Goal: Obtain resource: Obtain resource

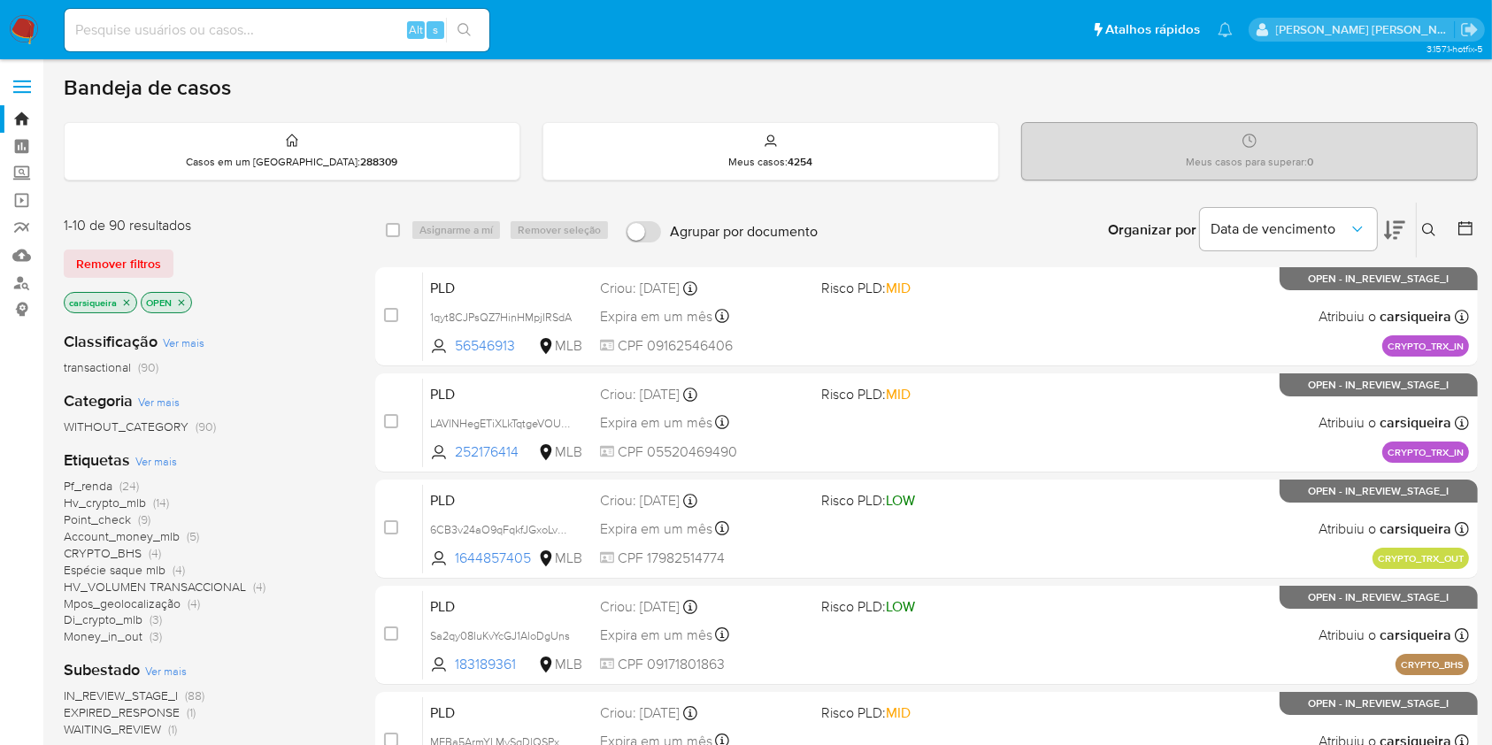
click at [286, 643] on div "Pf_renda (24) Hv_crypto_mlb (14) Point_check (9) Account_money_mlb (5) CRYPTO_B…" at bounding box center [205, 561] width 283 height 167
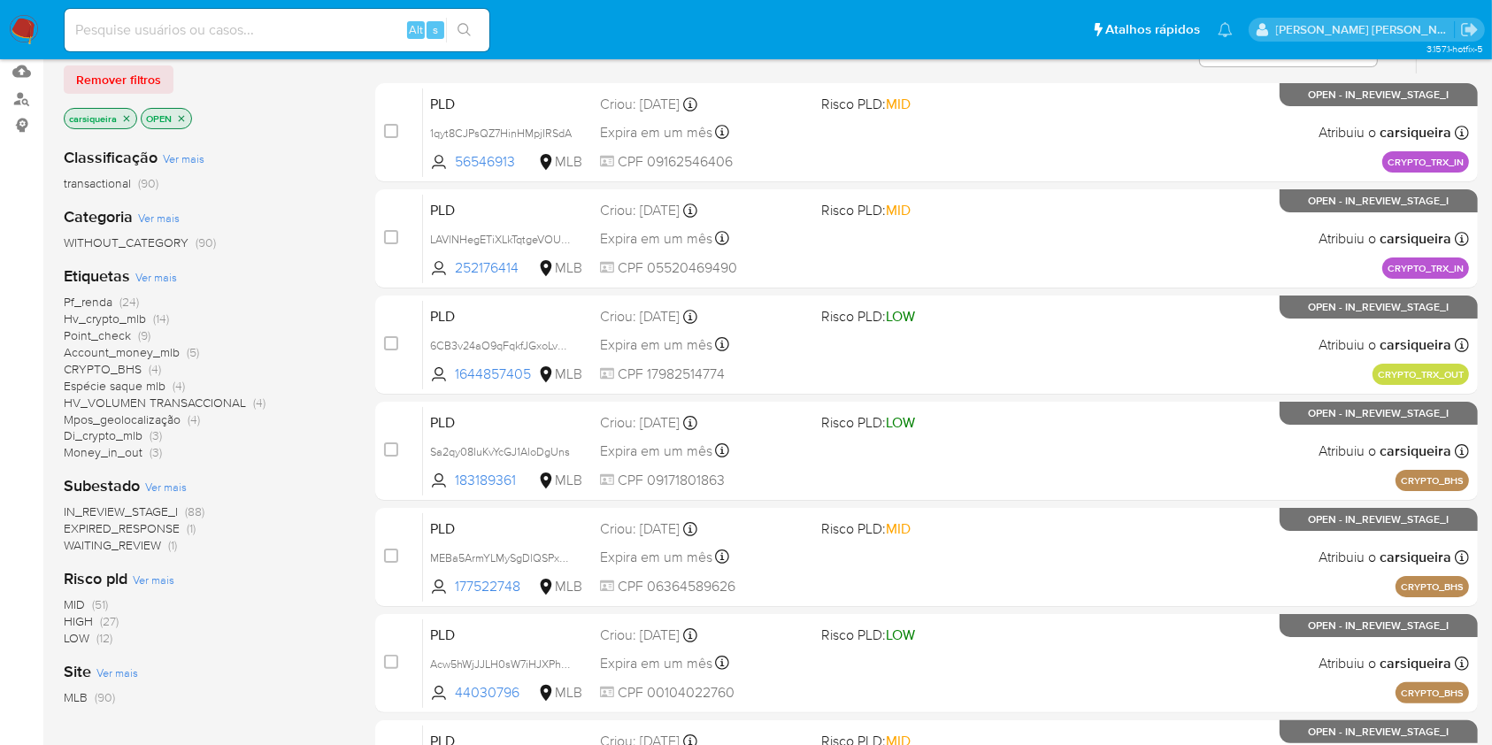
scroll to position [188, 0]
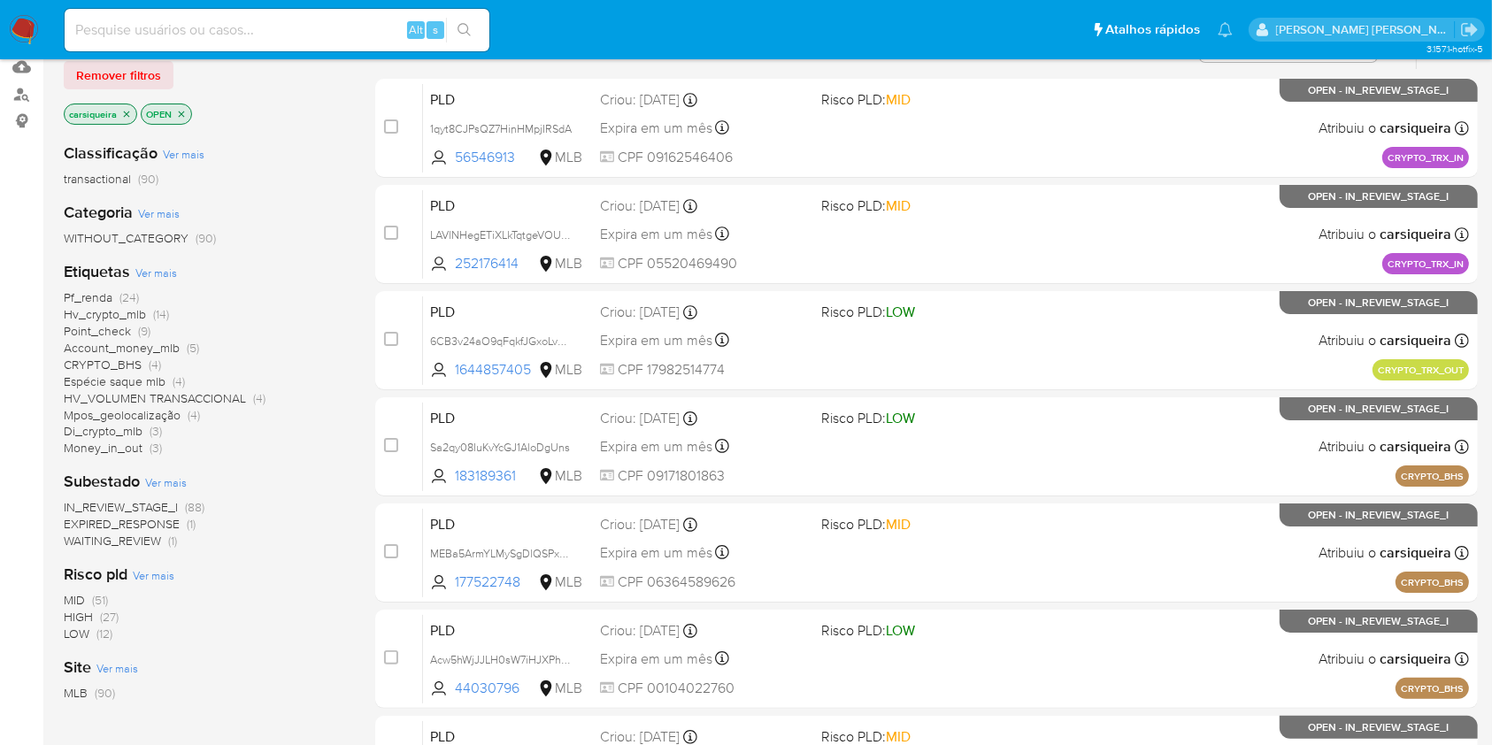
click at [121, 292] on span "(24)" at bounding box center [128, 297] width 19 height 18
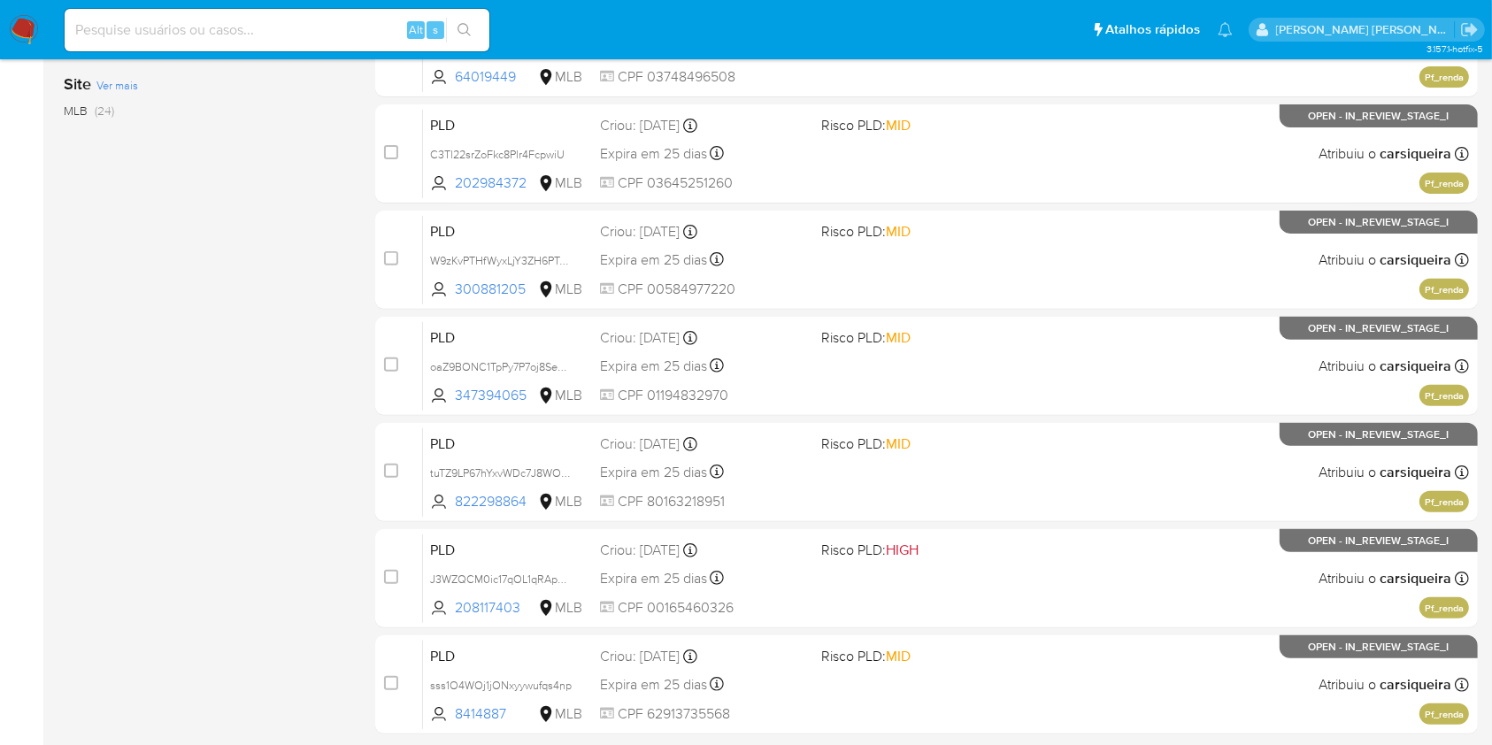
scroll to position [651, 0]
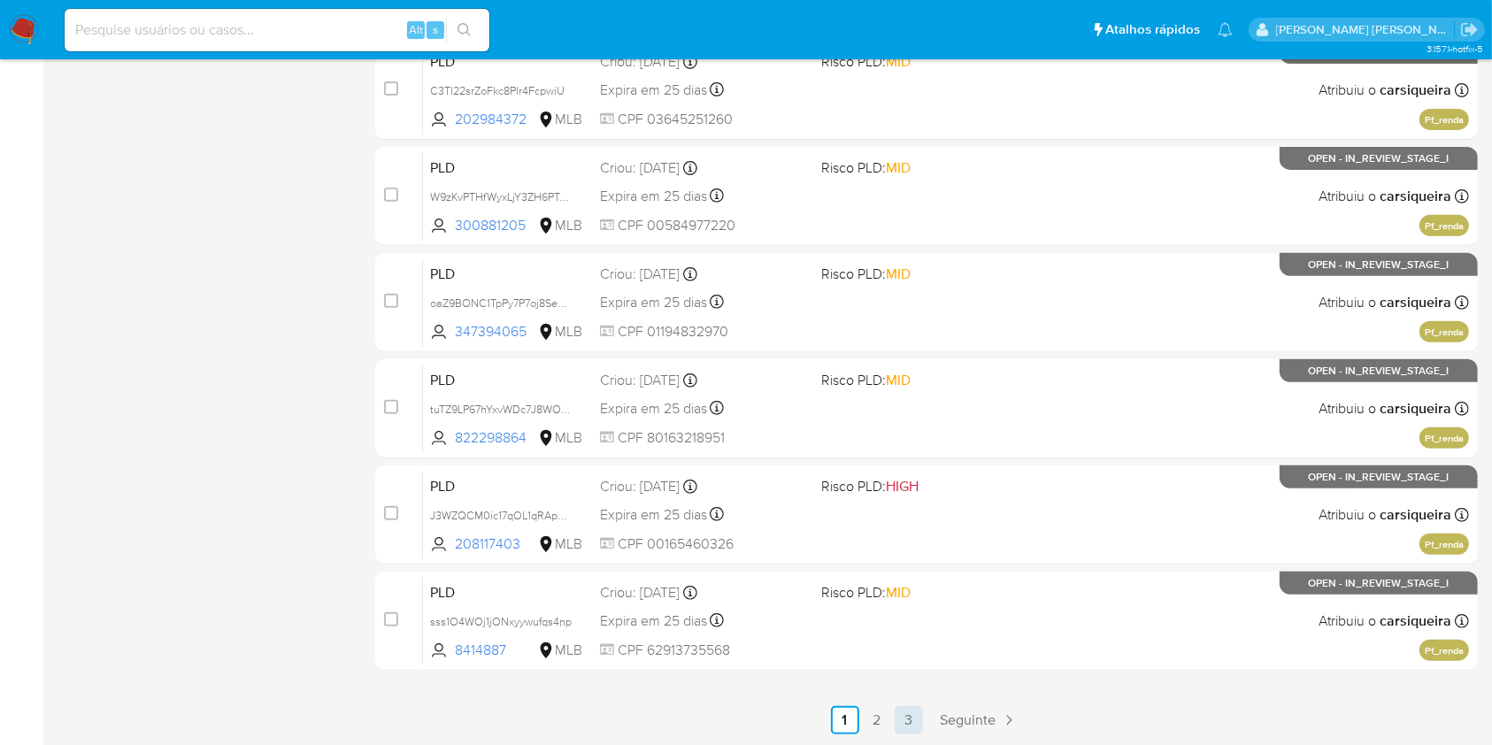
click at [901, 719] on link "3" at bounding box center [909, 720] width 28 height 28
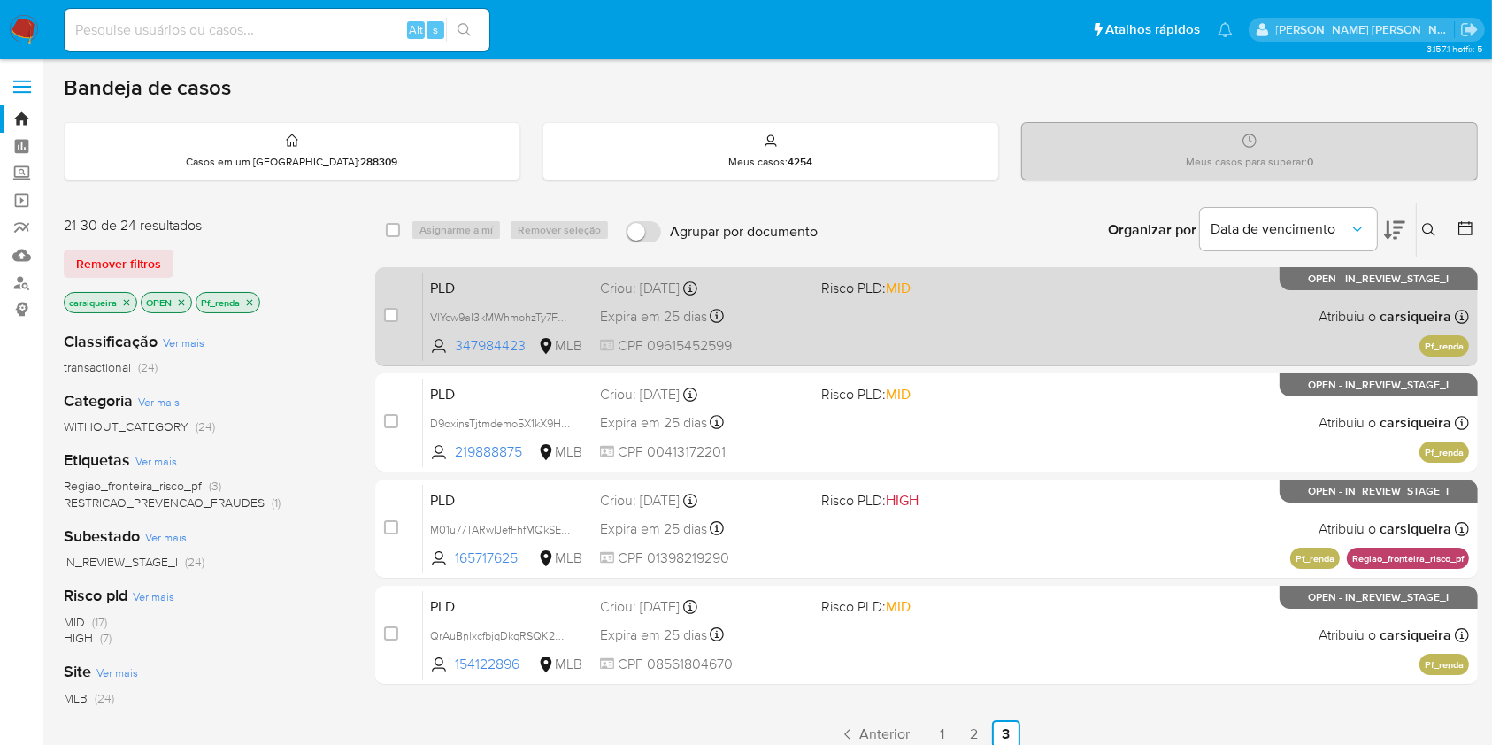
click at [878, 311] on div "PLD VlYcw9aI3kMWhmohzTy7FYkj 347984423 MLB Risco PLD: MID Criou: 12/08/2025 Cri…" at bounding box center [946, 316] width 1046 height 89
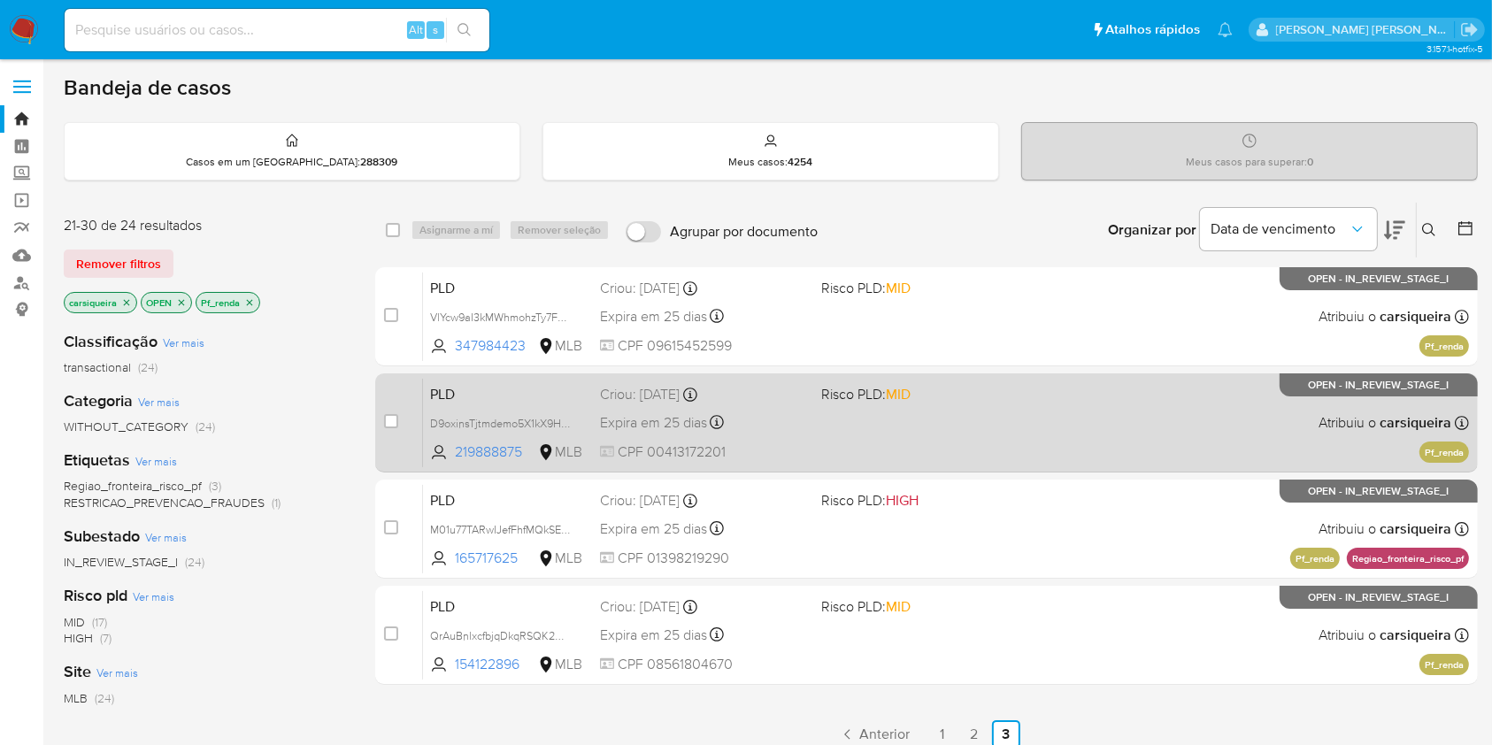
click at [1069, 395] on div "PLD D9oxinsTjtmdemo5X1kX9H7B 219888875 MLB Risco PLD: MID Criou: 12/08/2025 Cri…" at bounding box center [946, 422] width 1046 height 89
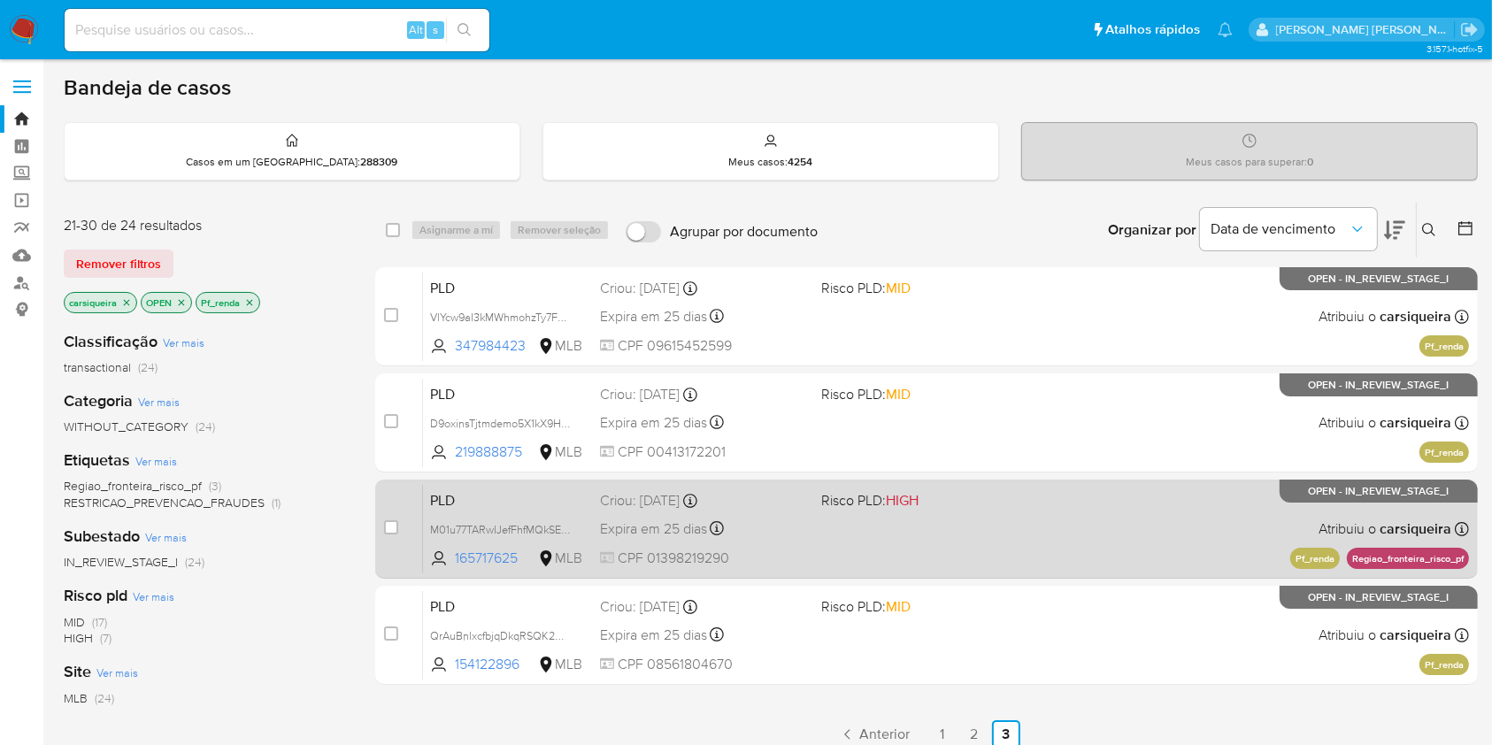
click at [937, 515] on div "PLD M01u77TARwIJefFhfMQkSEYd 165717625 MLB Risco PLD: HIGH Criou: 12/08/2025 Cr…" at bounding box center [946, 528] width 1046 height 89
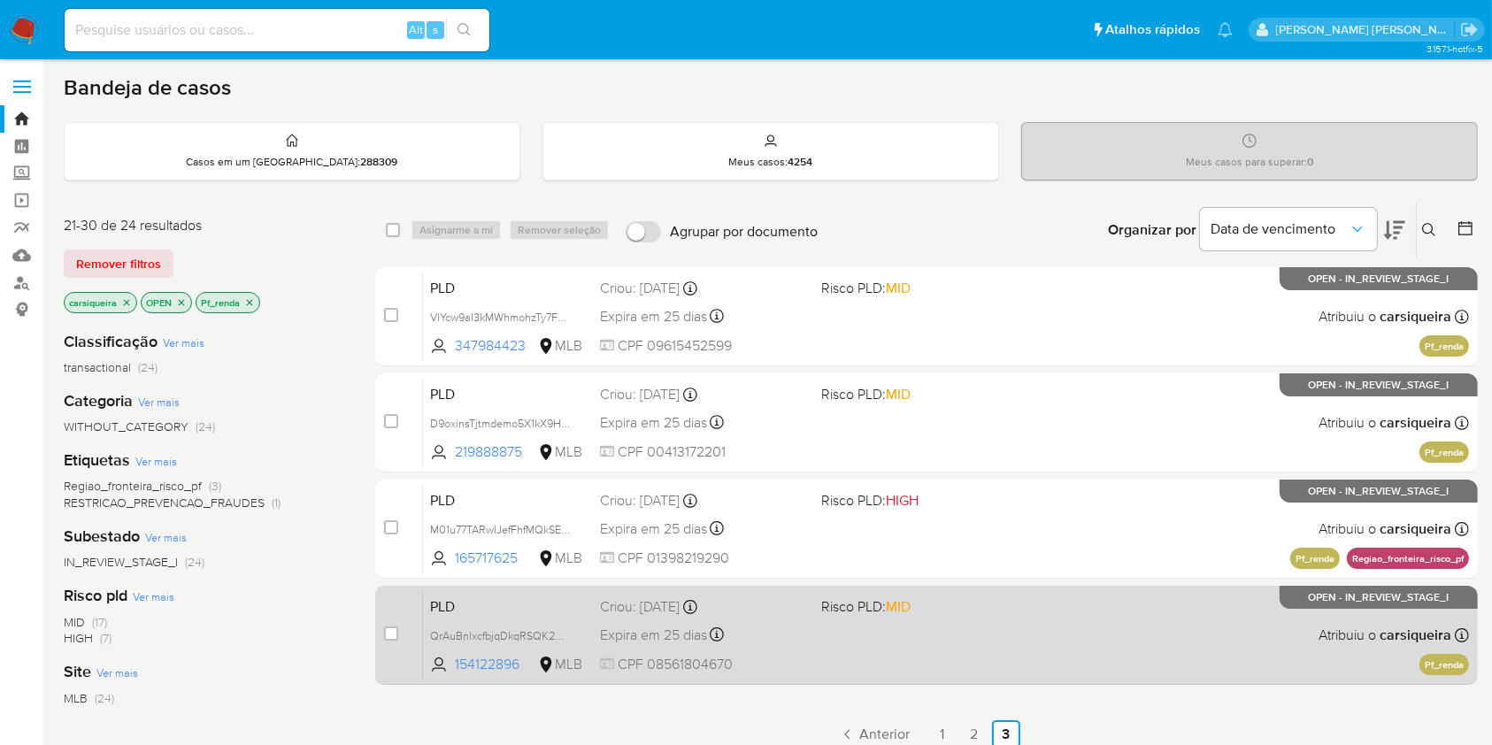
click at [1006, 624] on div "PLD QrAuBnlxcfbjqDkqRSQK2mUb 154122896 MLB Risco PLD: MID Criou: 12/08/2025 Cri…" at bounding box center [946, 634] width 1046 height 89
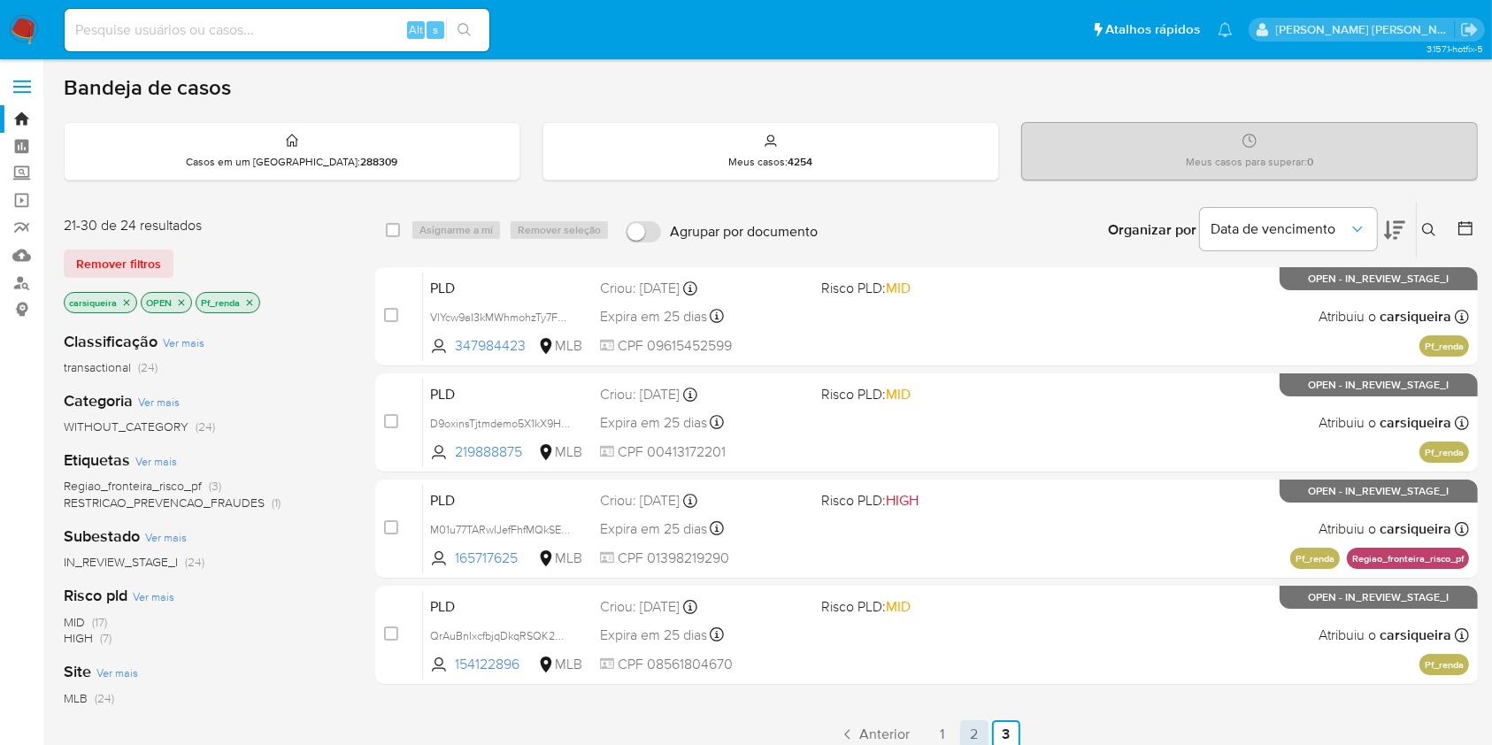
click at [970, 737] on link "2" at bounding box center [974, 734] width 28 height 28
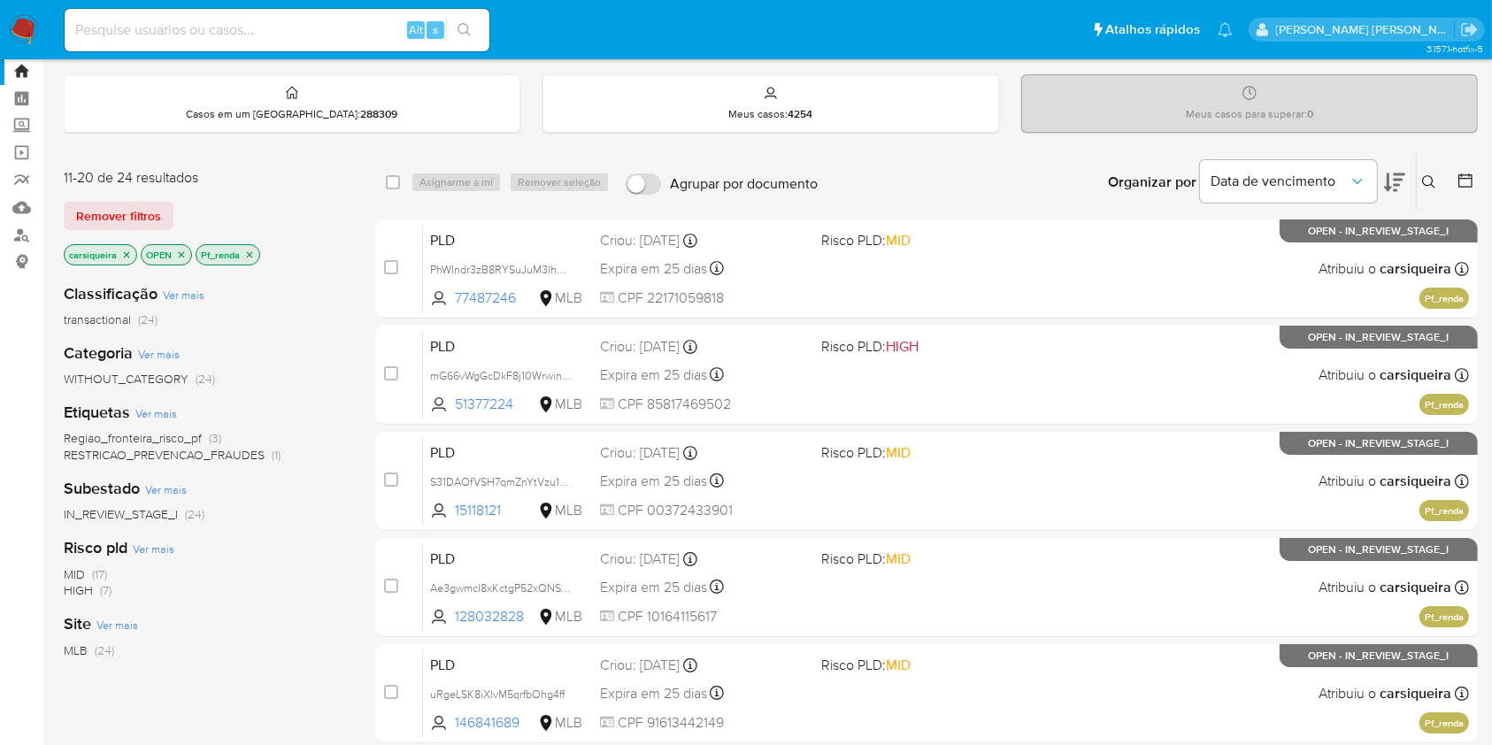
scroll to position [50, 0]
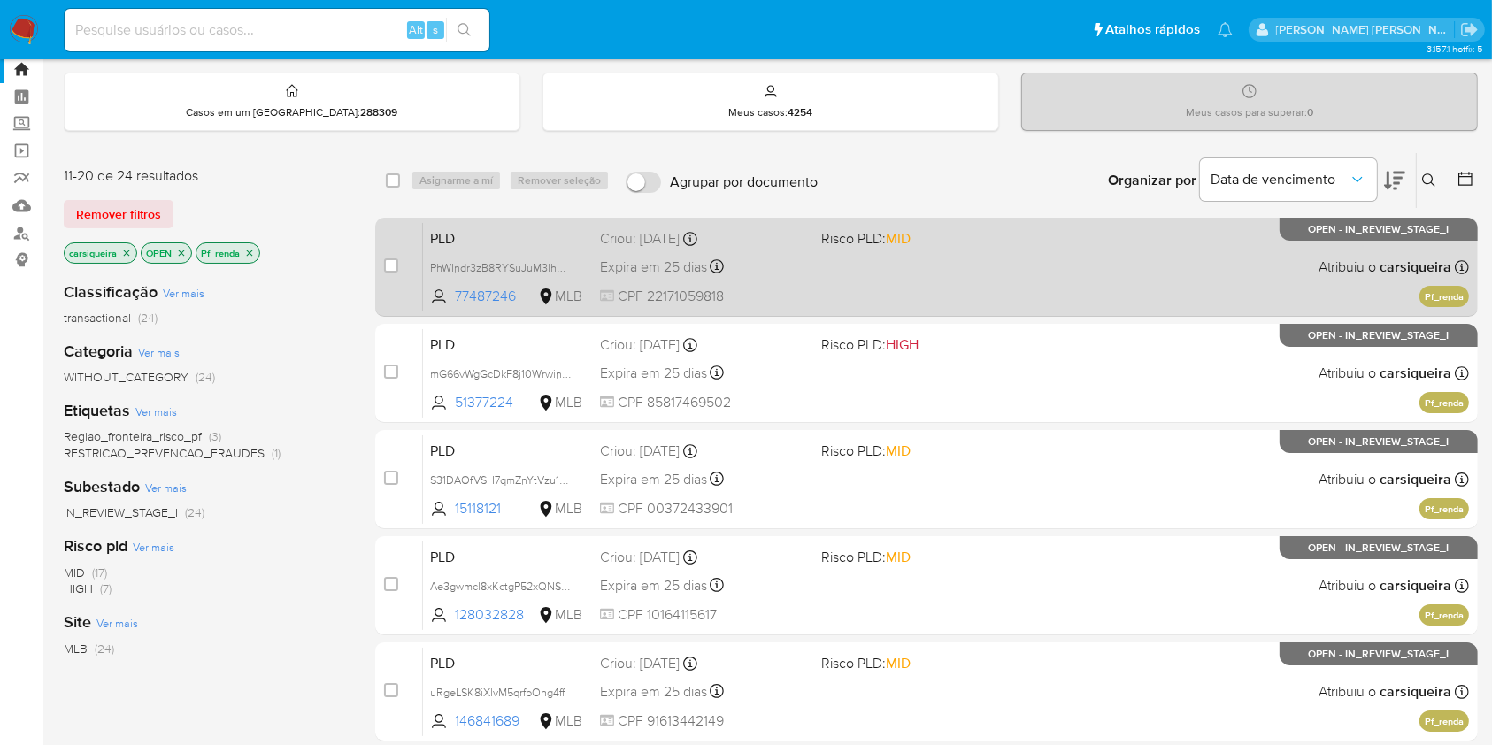
click at [1092, 261] on div "PLD PhWIndr3zB8RYSuJuM3lhDBB 77487246 MLB Risco PLD: MID Criou: 12/08/2025 Crio…" at bounding box center [946, 266] width 1046 height 89
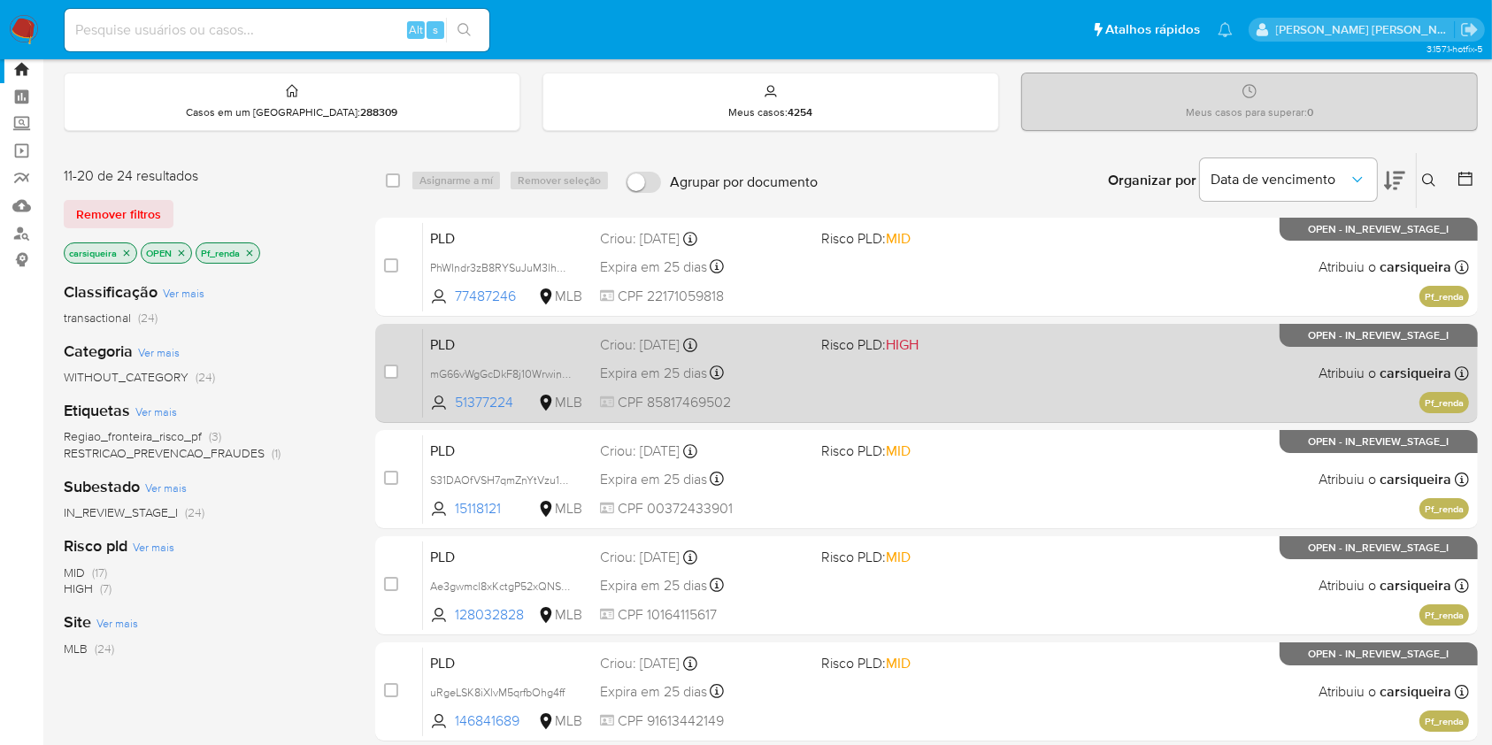
click at [956, 376] on div "PLD mG66vWgGcDkF8j10WrwinBOY 51377224 MLB Risco PLD: HIGH Criou: 12/08/2025 Cri…" at bounding box center [946, 372] width 1046 height 89
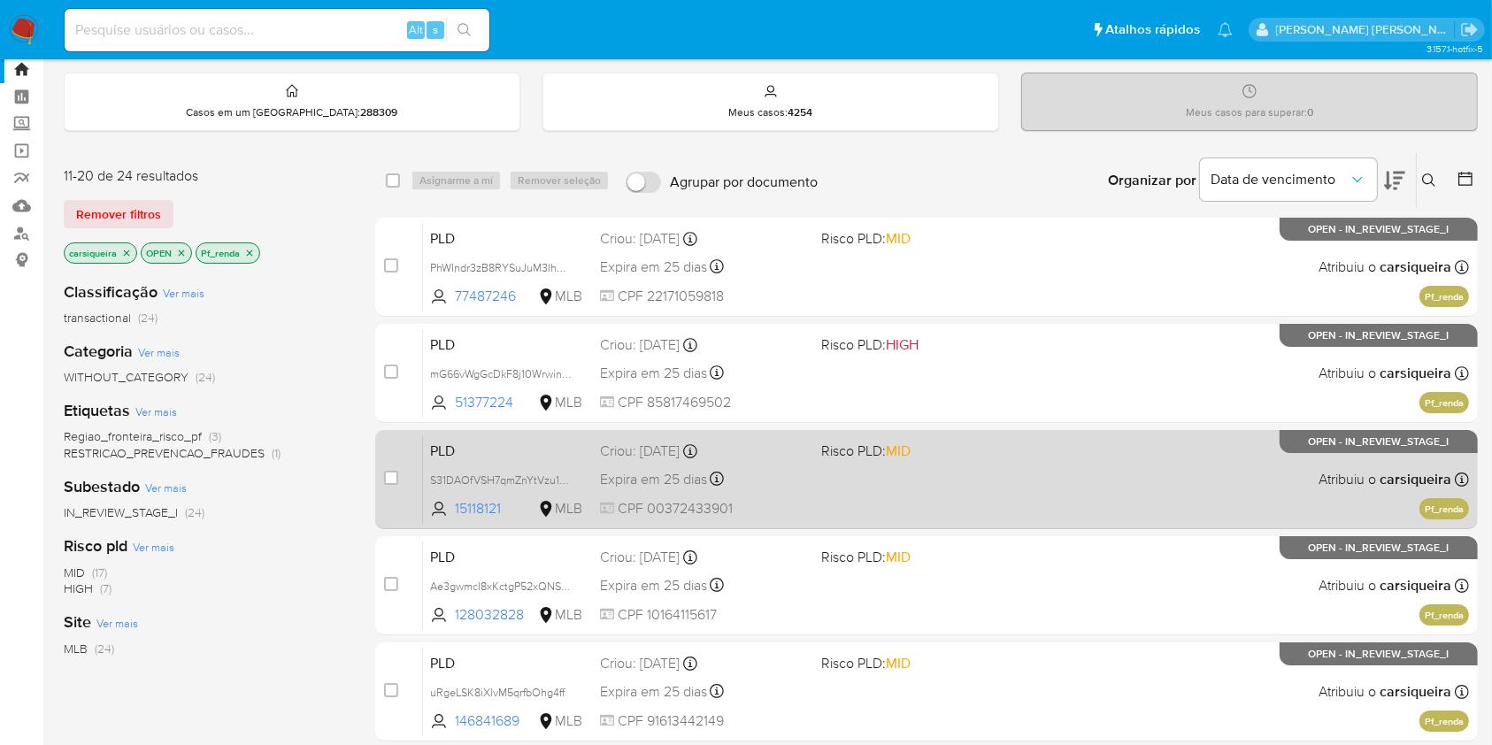
click at [960, 460] on div "PLD S31DAOfVSH7qmZnYtVzu1AlE 15118121 MLB Risco PLD: MID Criou: 12/08/2025 Crio…" at bounding box center [946, 478] width 1046 height 89
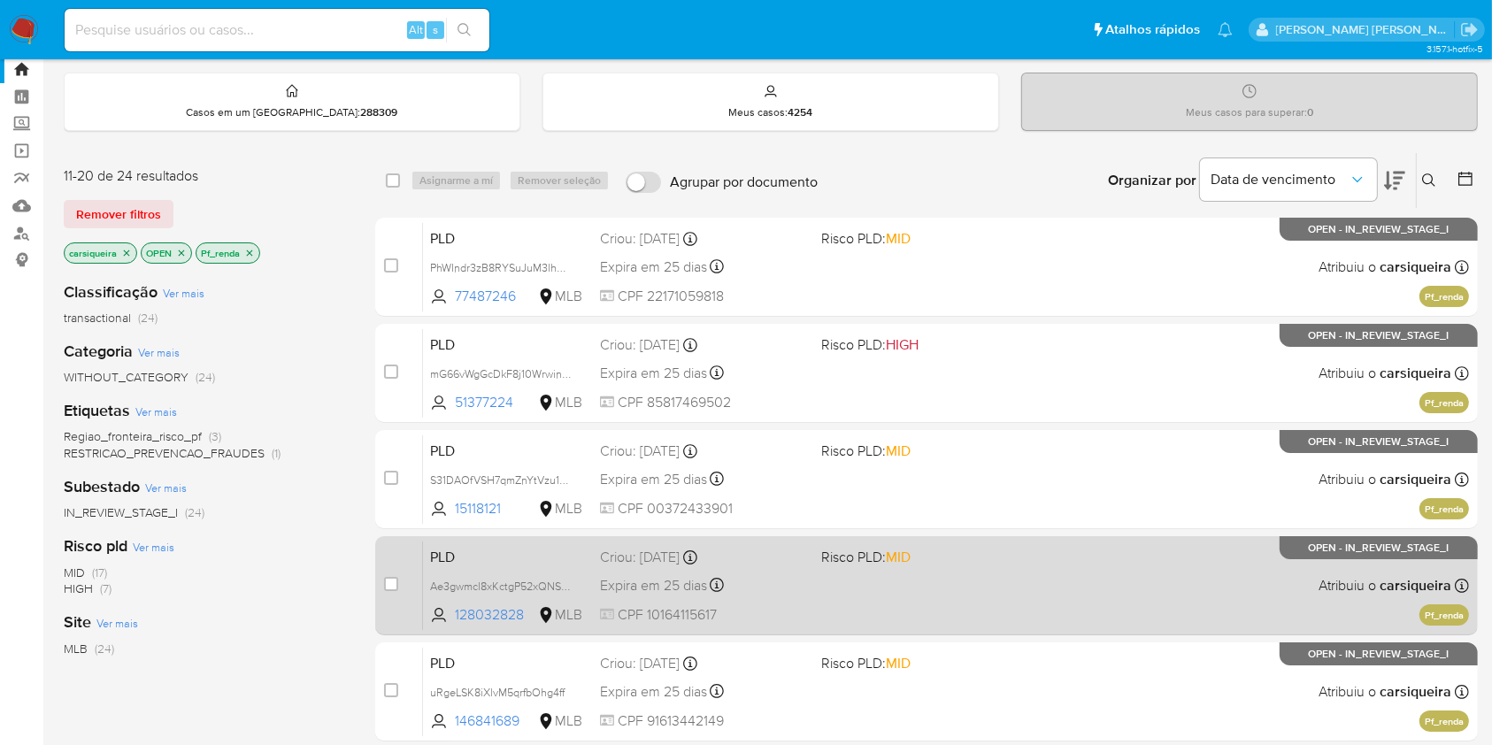
click at [1080, 568] on div "PLD Ae3gwmcl8xKctgP52xQNSuRm 128032828 MLB Risco PLD: MID Criou: 12/08/2025 Cri…" at bounding box center [946, 585] width 1046 height 89
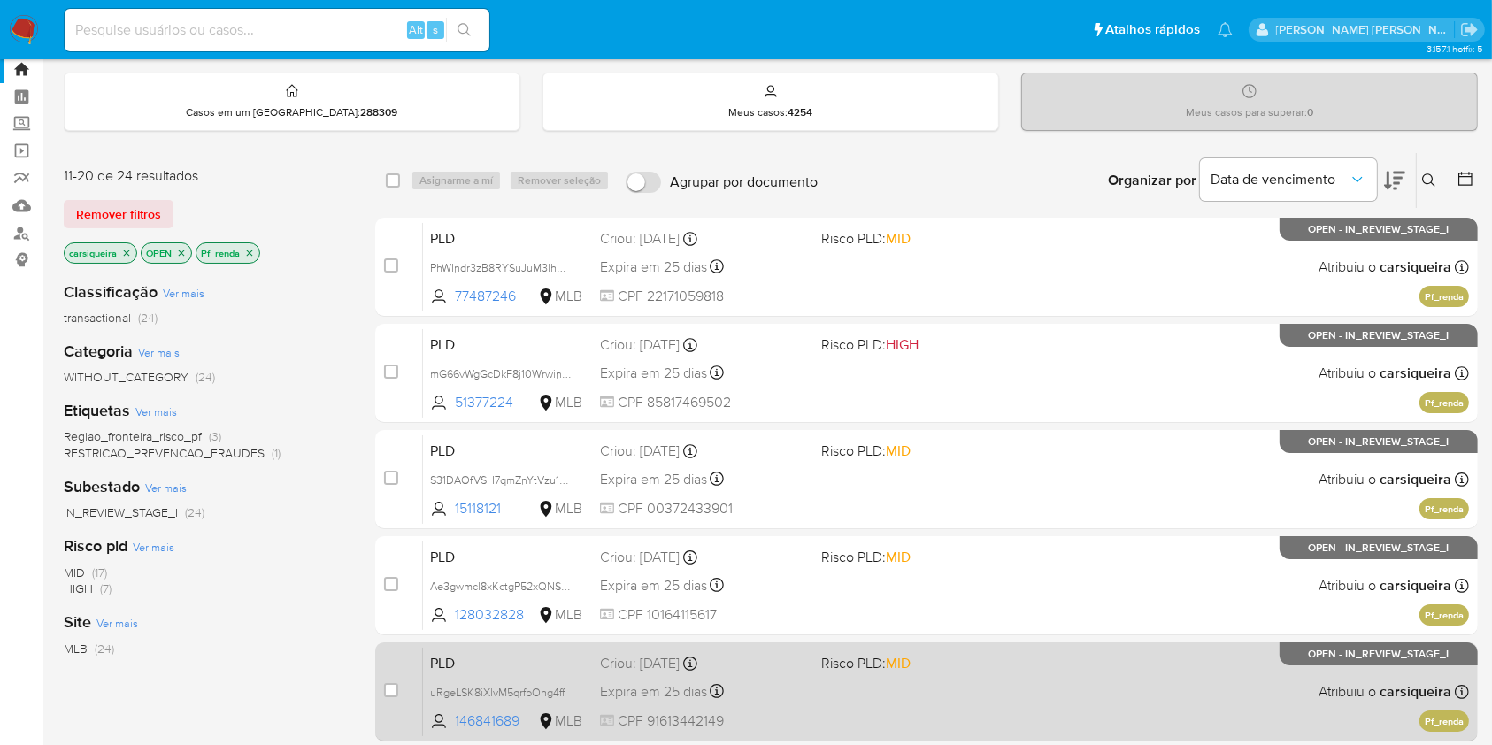
click at [1006, 719] on div "PLD uRgeLSK8iXlvM5qrfbOhg4ff 146841689 MLB Risco PLD: MID Criou: 12/08/2025 Cri…" at bounding box center [946, 691] width 1046 height 89
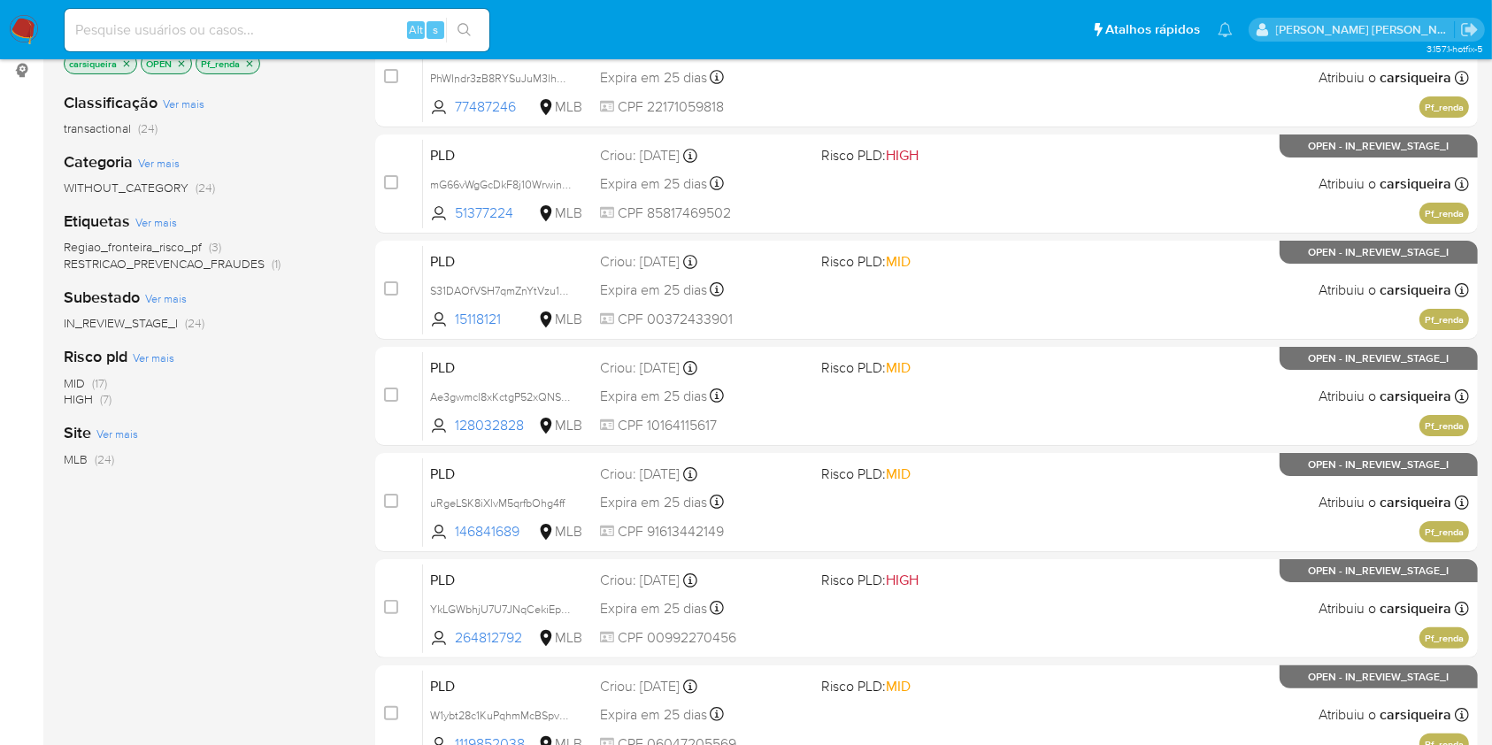
scroll to position [651, 0]
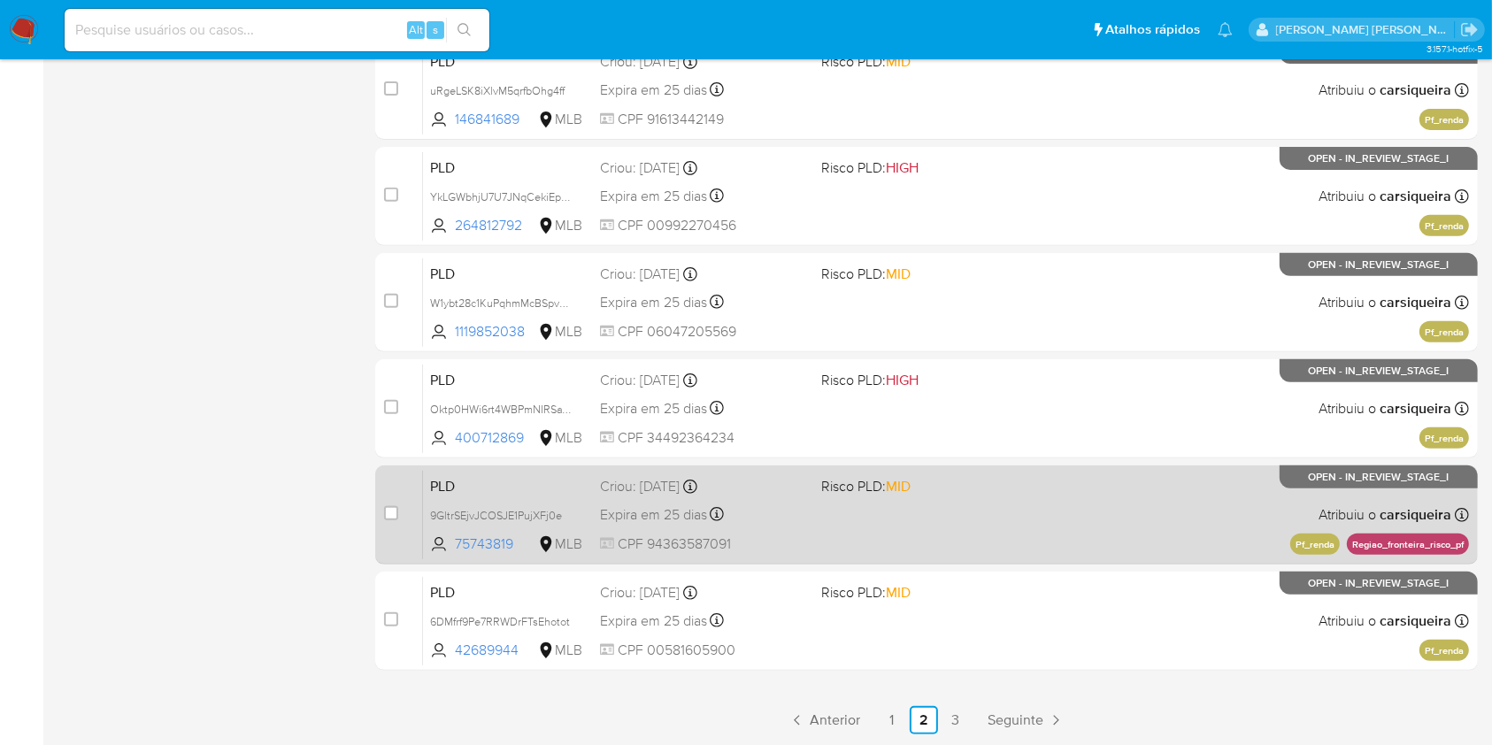
click at [1041, 500] on div "PLD 9GltrSEjvJCOSJE1PujXFj0e 75743819 MLB Risco PLD: MID Criou: 12/08/2025 Crio…" at bounding box center [946, 514] width 1046 height 89
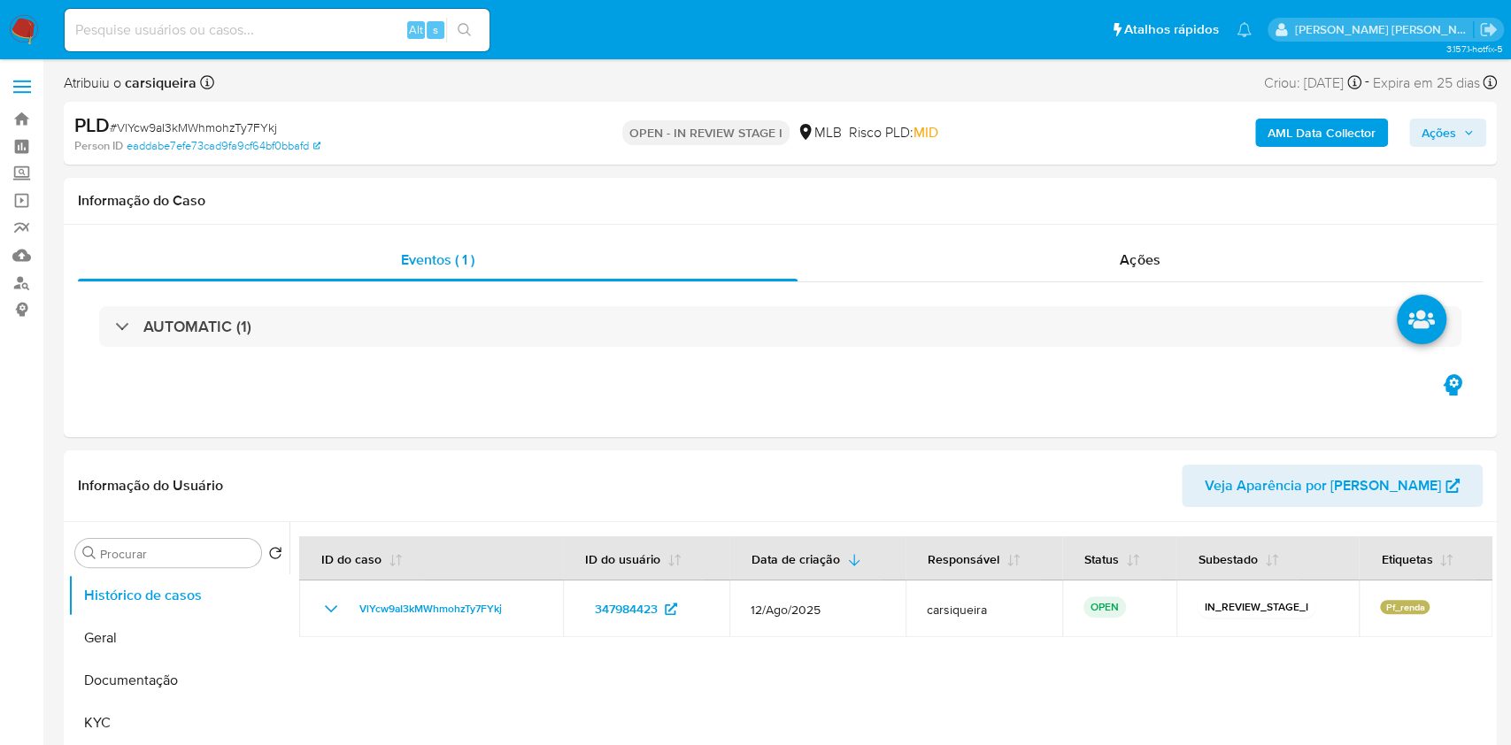
select select "10"
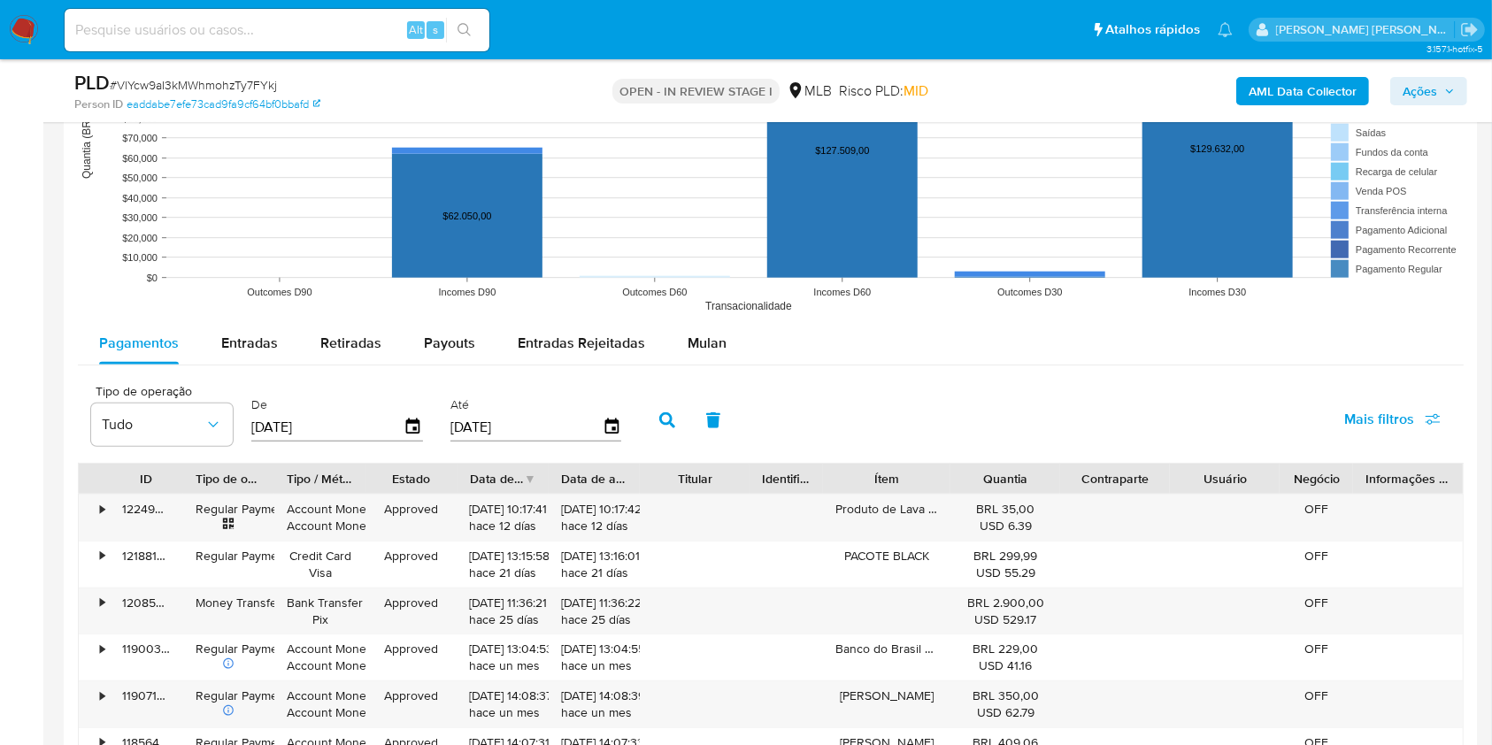
scroll to position [1713, 0]
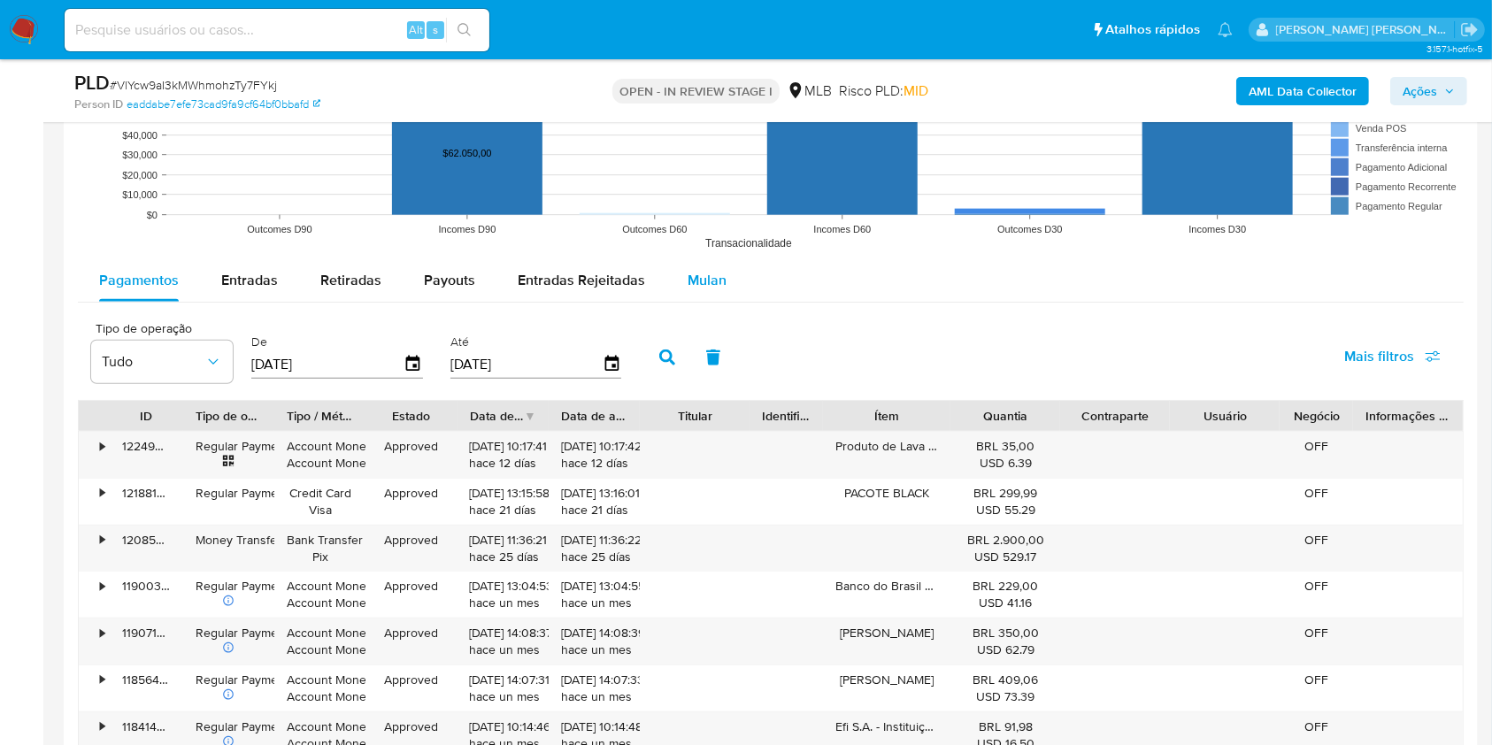
click at [701, 287] on span "Mulan" at bounding box center [707, 280] width 39 height 20
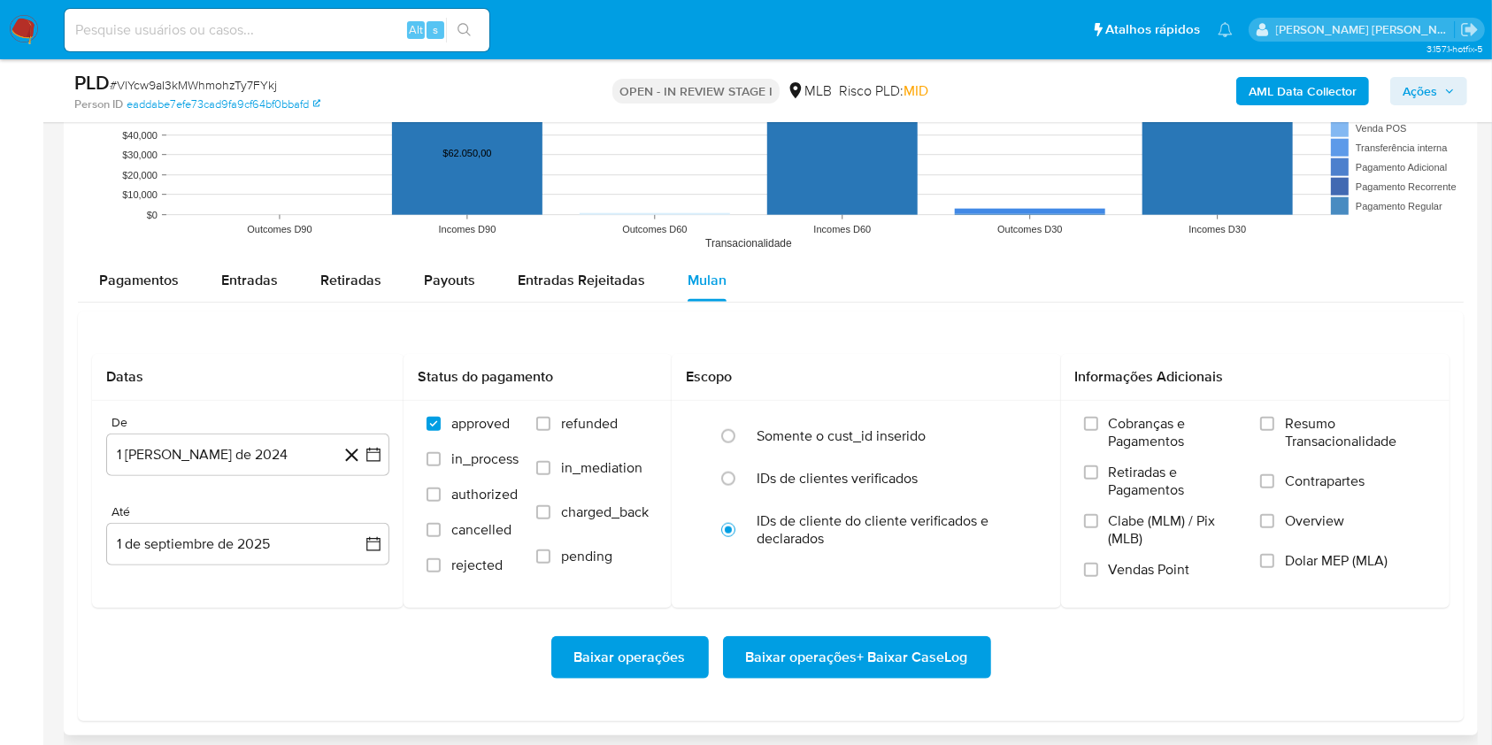
click at [952, 292] on div "Pagamentos Entradas Retiradas Payouts Entradas Rejeitadas Mulan" at bounding box center [771, 280] width 1386 height 42
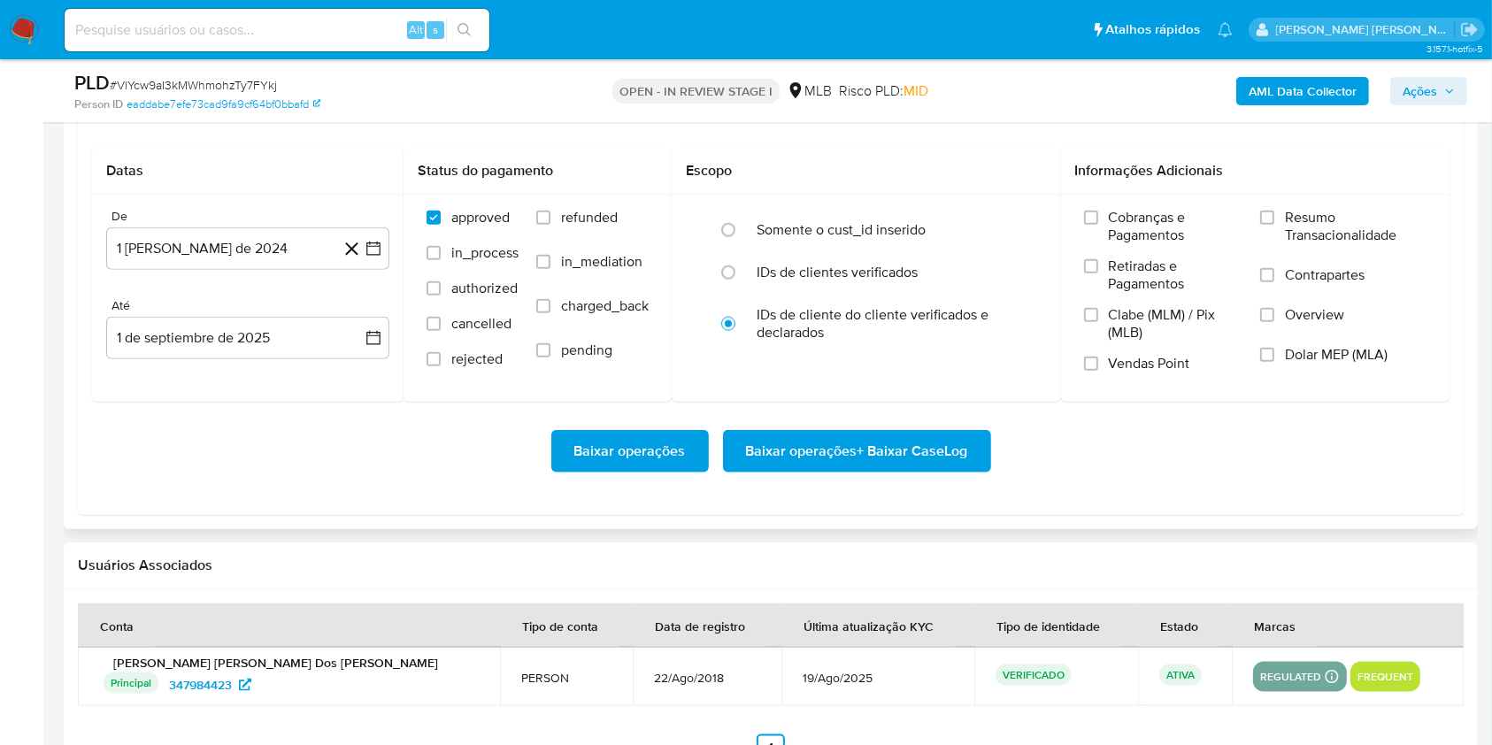
scroll to position [1949, 0]
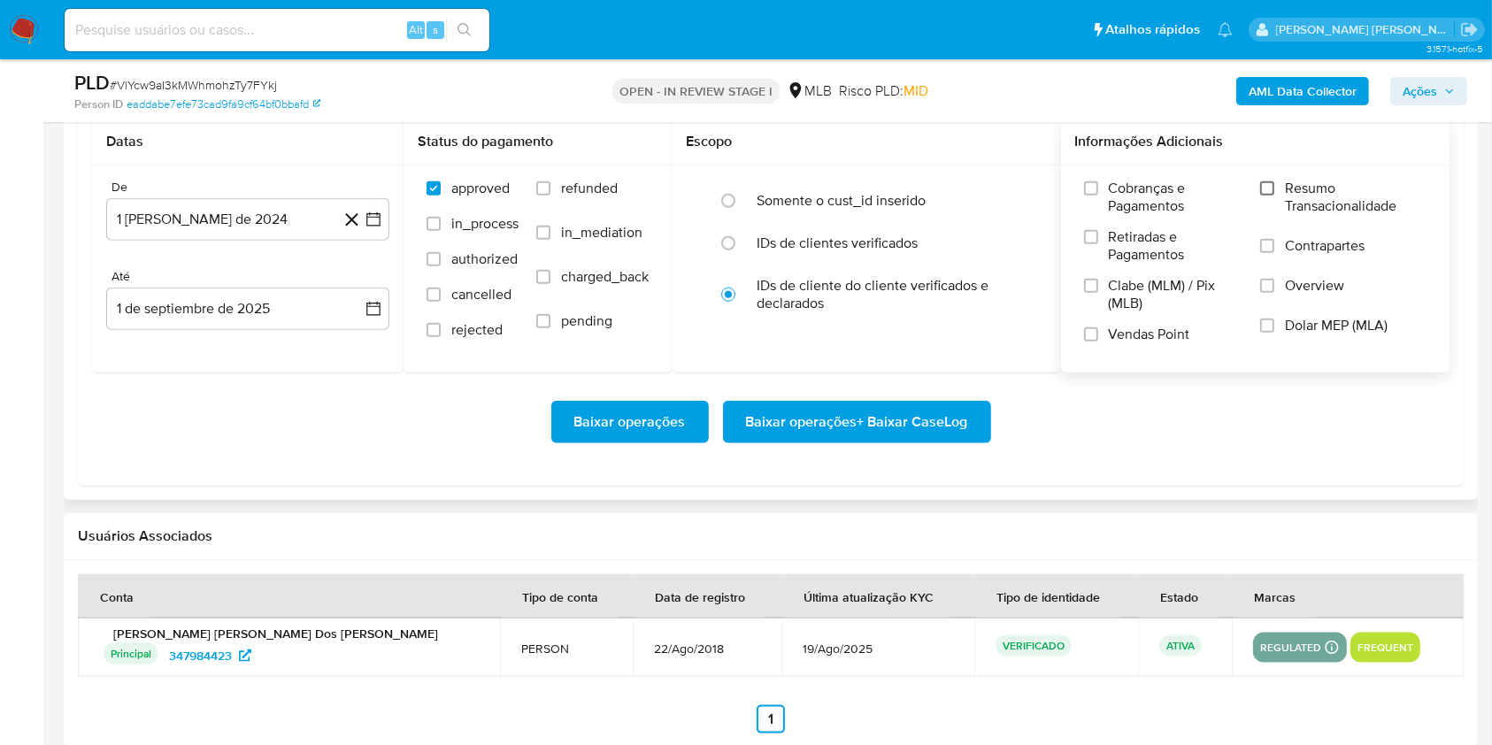
click at [1264, 195] on input "Resumo Transacionalidade" at bounding box center [1267, 188] width 14 height 14
click at [1093, 338] on input "Vendas Point" at bounding box center [1091, 334] width 14 height 14
click at [362, 216] on icon at bounding box center [352, 220] width 22 height 22
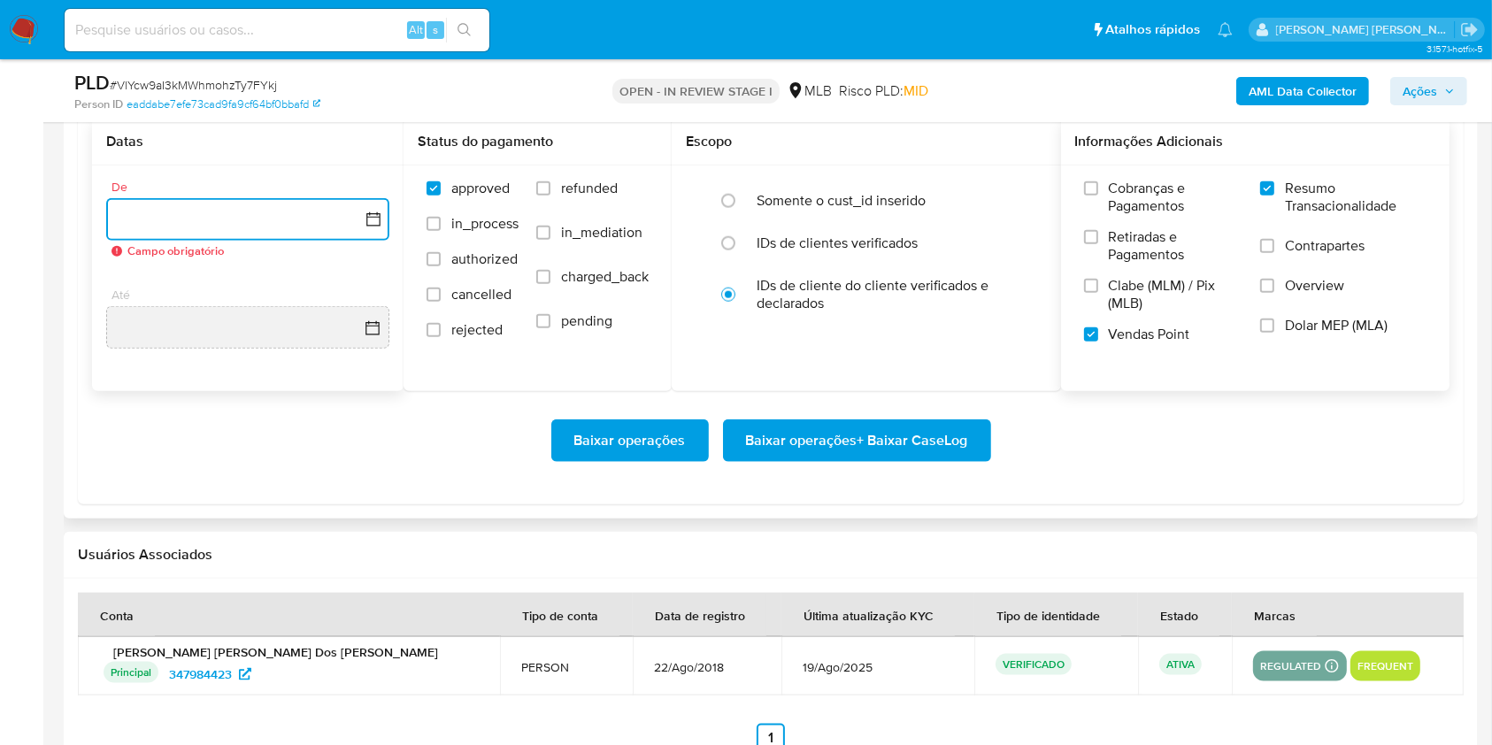
click at [368, 227] on button "button" at bounding box center [247, 219] width 283 height 42
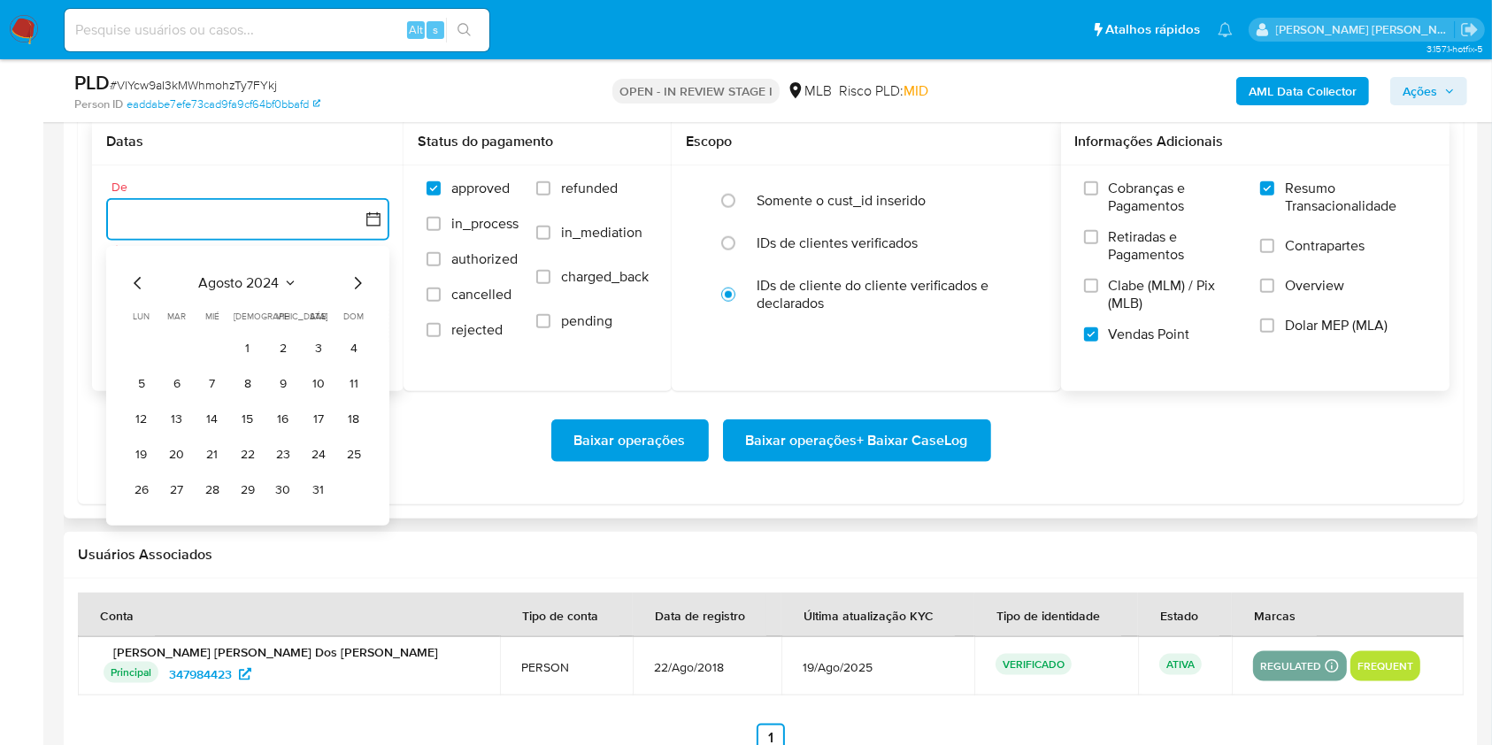
click at [349, 292] on icon "Mes siguiente" at bounding box center [357, 283] width 21 height 21
click at [350, 279] on icon "Mes siguiente" at bounding box center [357, 283] width 21 height 21
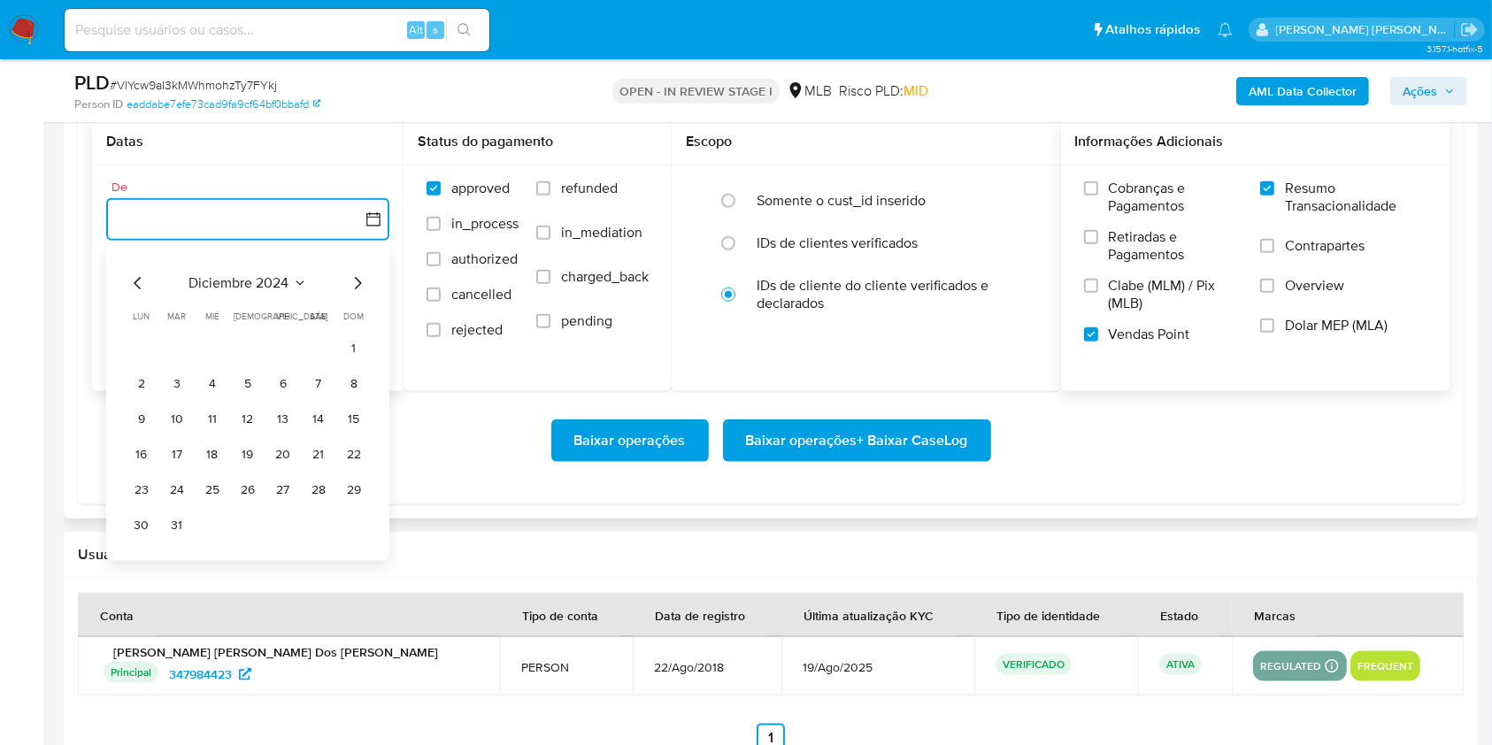
click at [350, 279] on icon "Mes siguiente" at bounding box center [357, 283] width 21 height 21
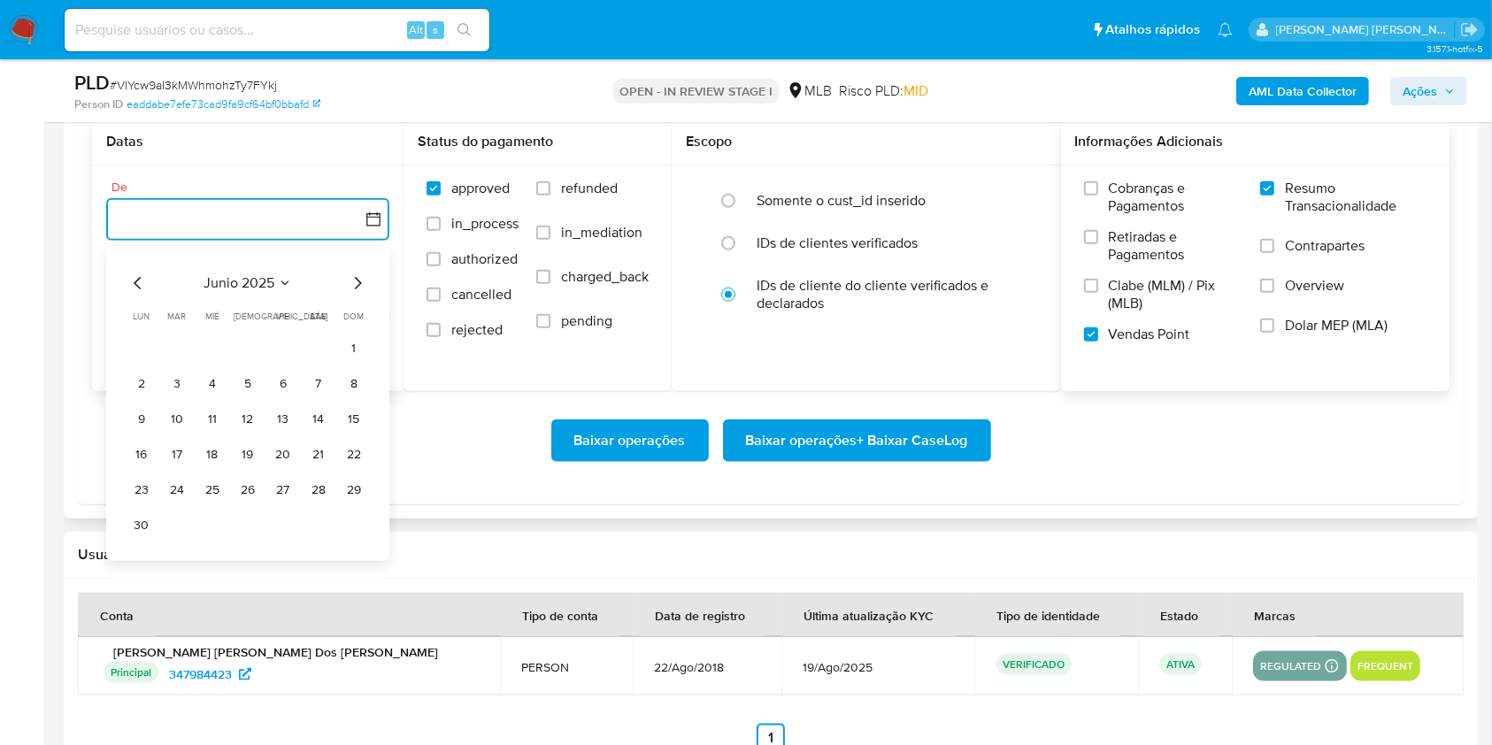
click at [350, 279] on icon "Mes siguiente" at bounding box center [357, 283] width 21 height 21
click at [180, 343] on button "1" at bounding box center [177, 348] width 28 height 28
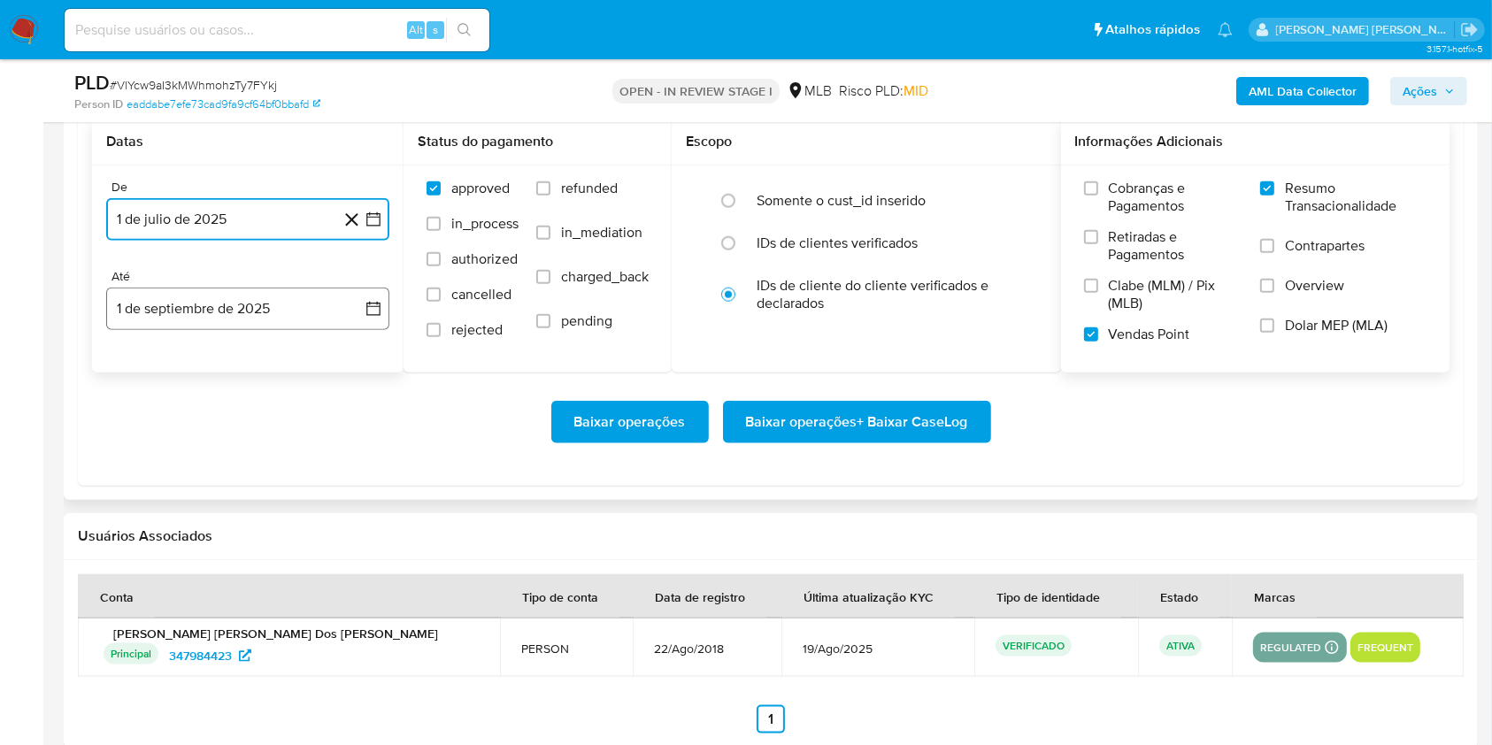
click at [252, 312] on button "1 de septiembre de 2025" at bounding box center [247, 309] width 283 height 42
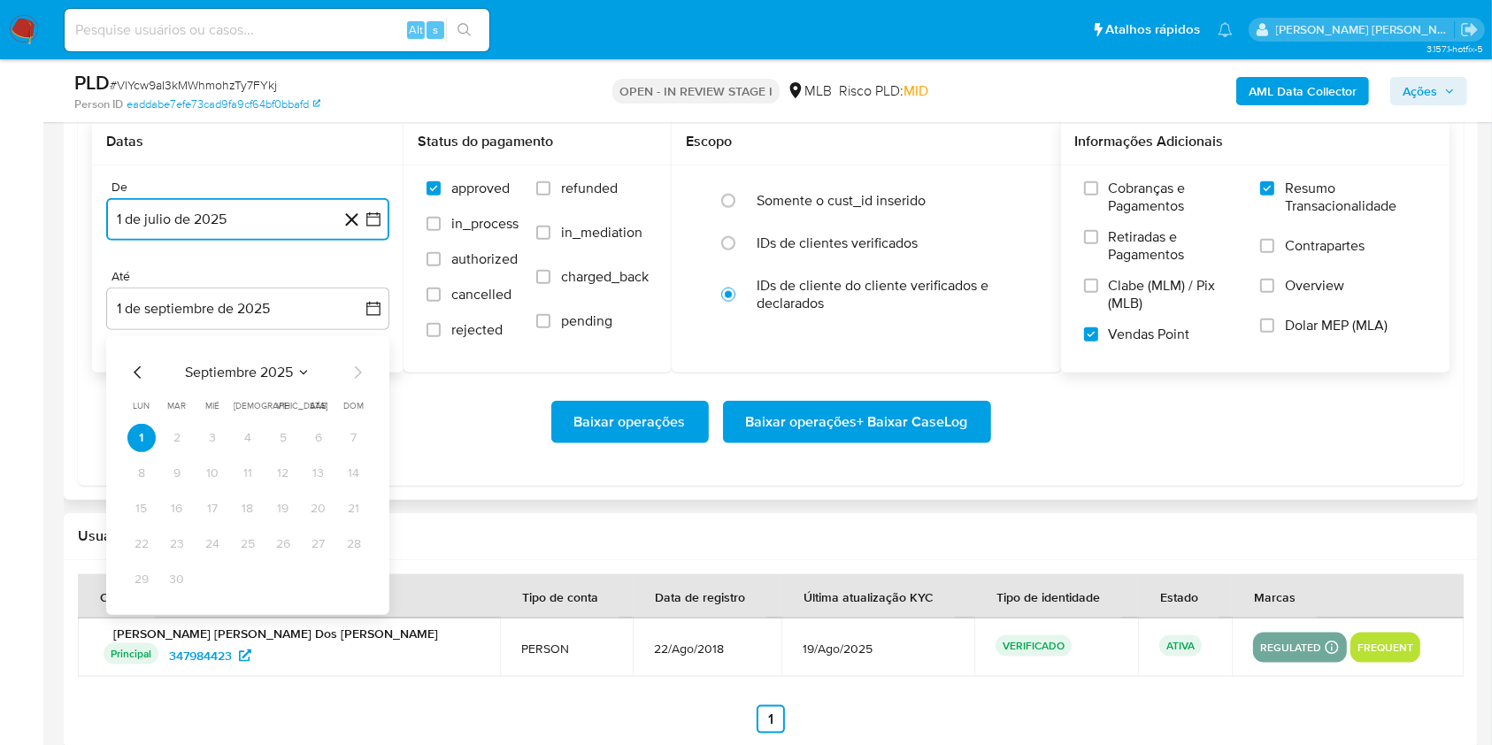
click at [138, 372] on icon "Mes anterior" at bounding box center [137, 372] width 21 height 21
click at [320, 570] on button "30" at bounding box center [318, 579] width 28 height 28
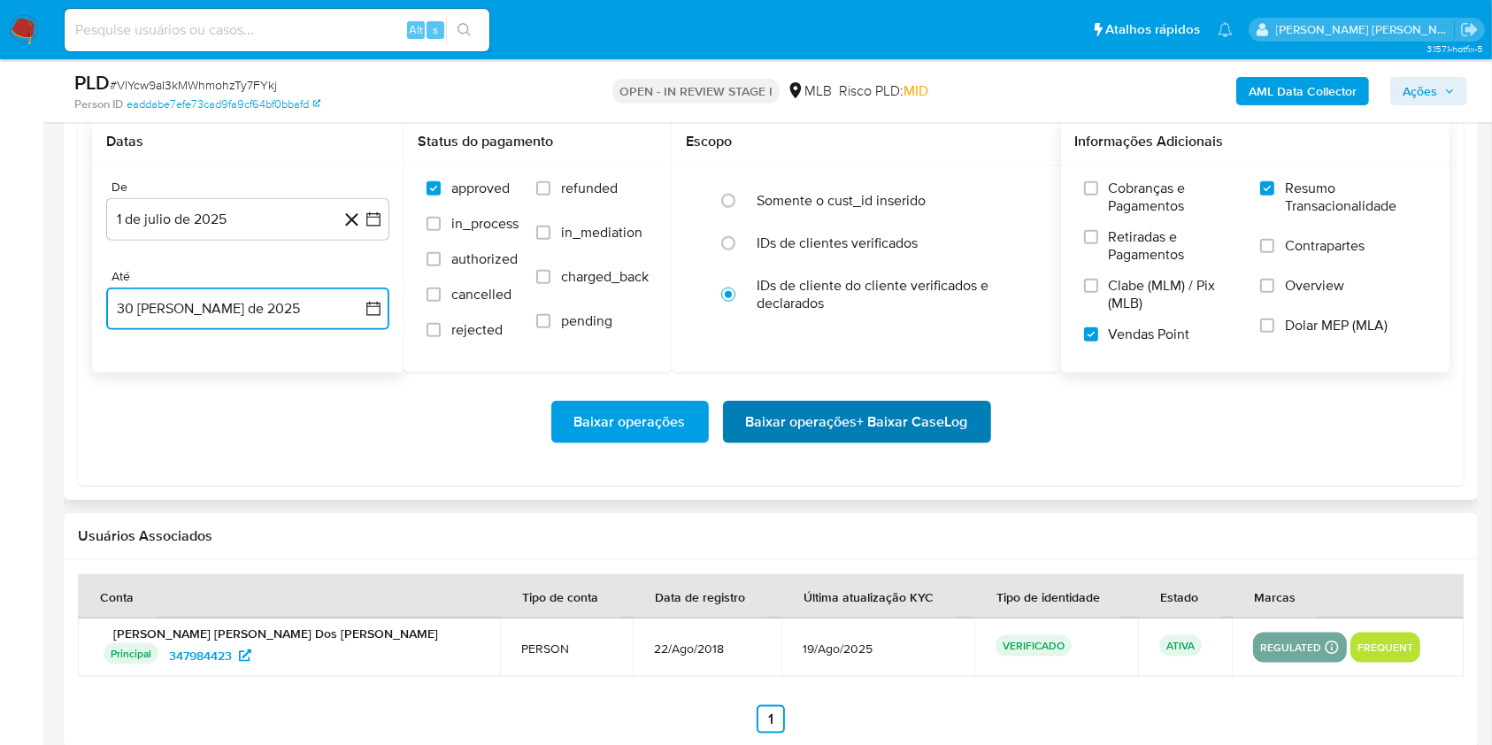
click at [927, 414] on span "Baixar operações + Baixar CaseLog" at bounding box center [857, 422] width 222 height 39
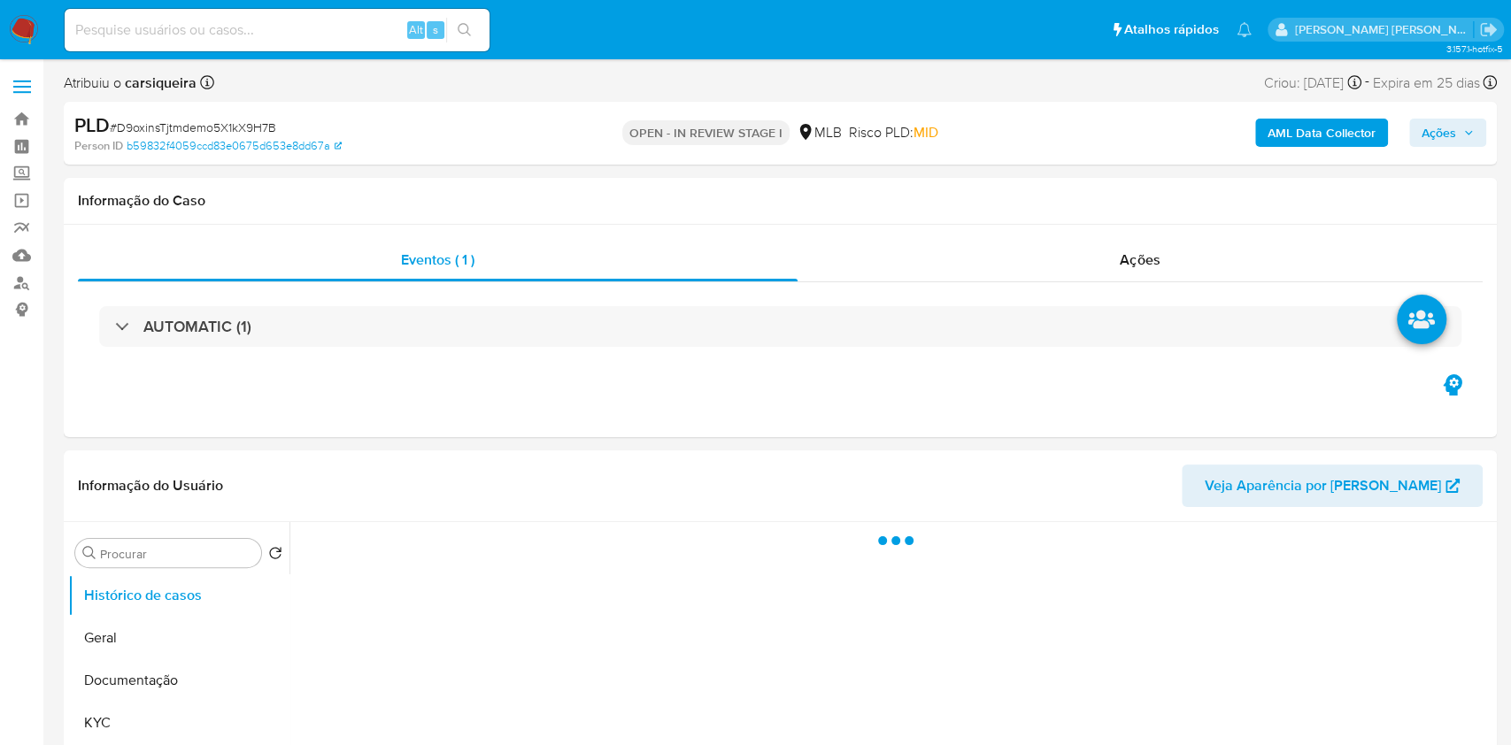
select select "10"
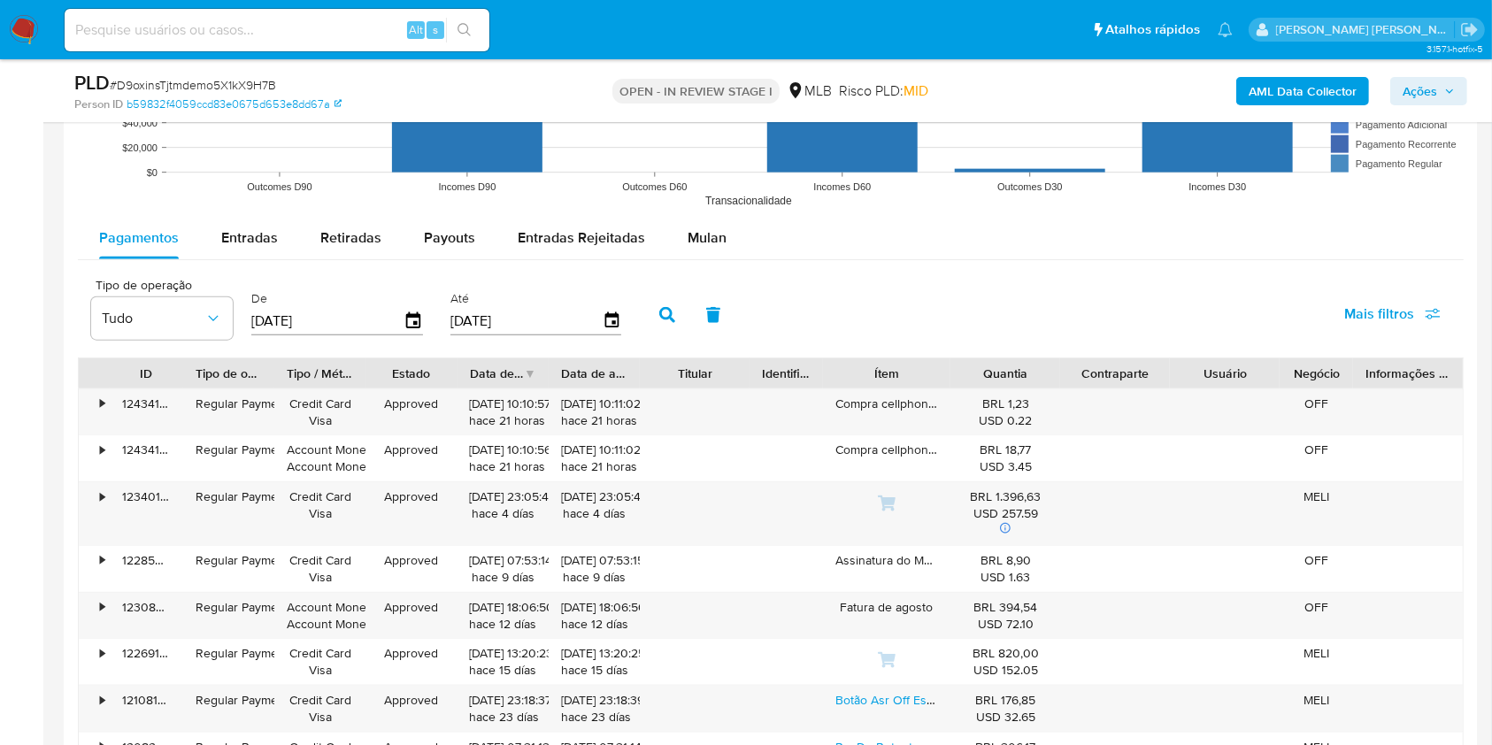
scroll to position [1872, 0]
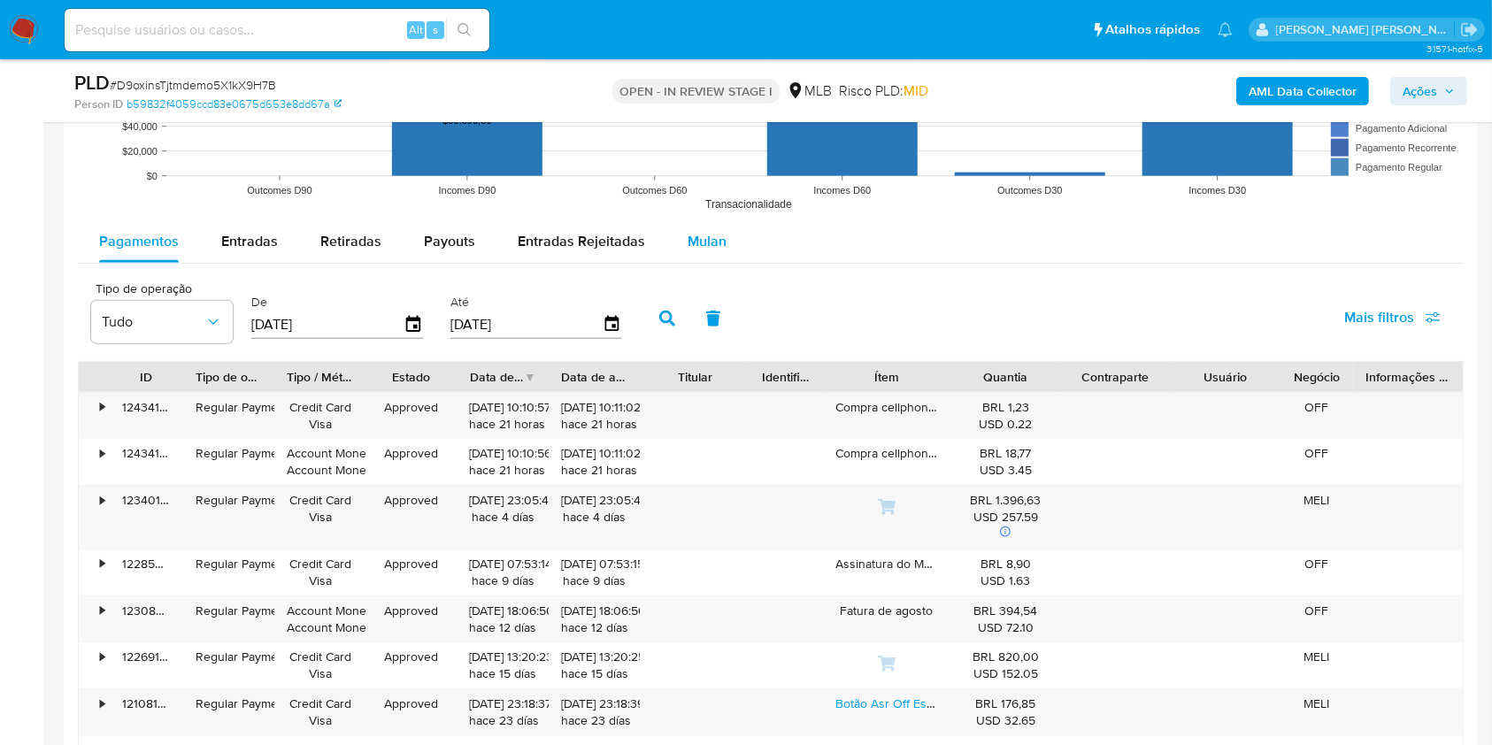
click at [692, 233] on span "Mulan" at bounding box center [707, 241] width 39 height 20
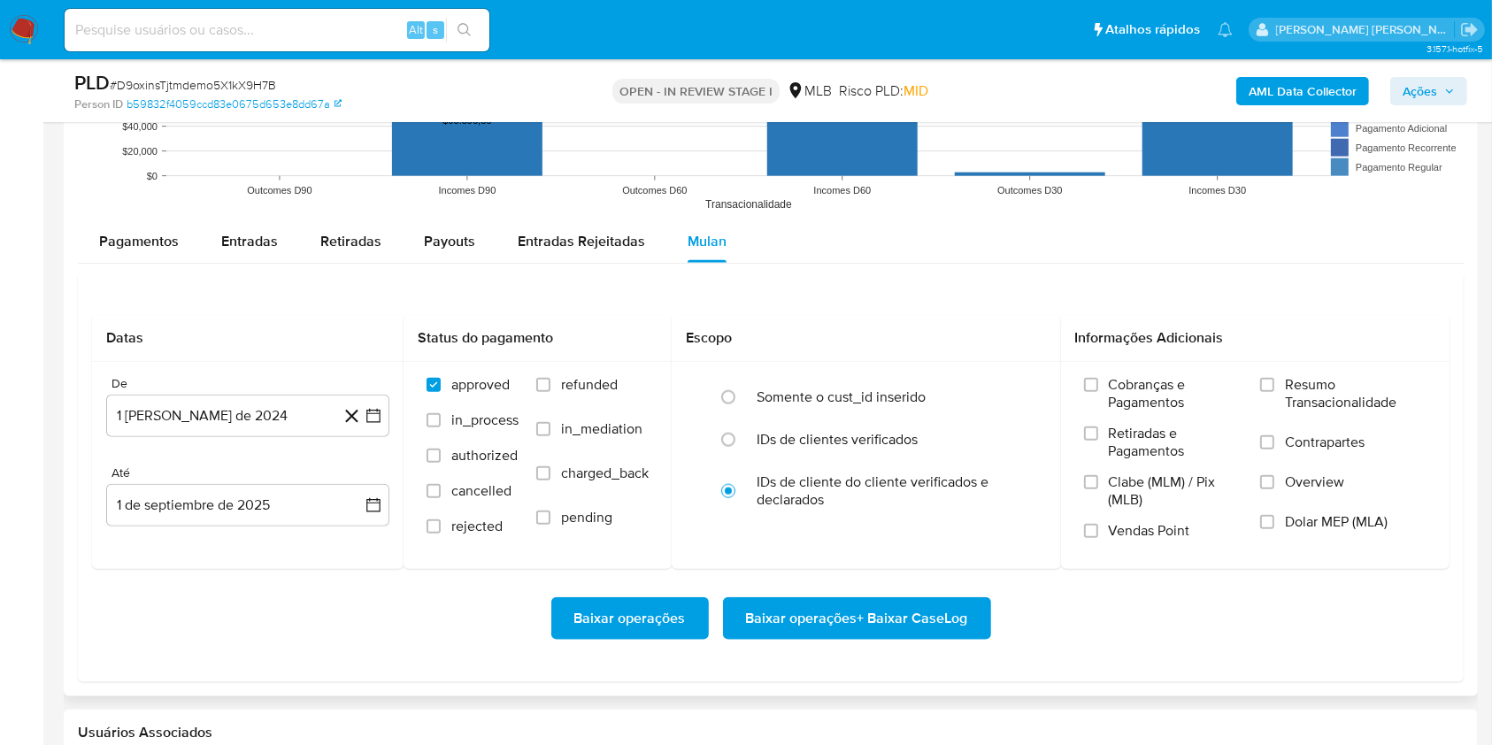
click at [903, 258] on div "Pagamentos Entradas Retiradas Payouts Entradas Rejeitadas Mulan" at bounding box center [771, 241] width 1386 height 42
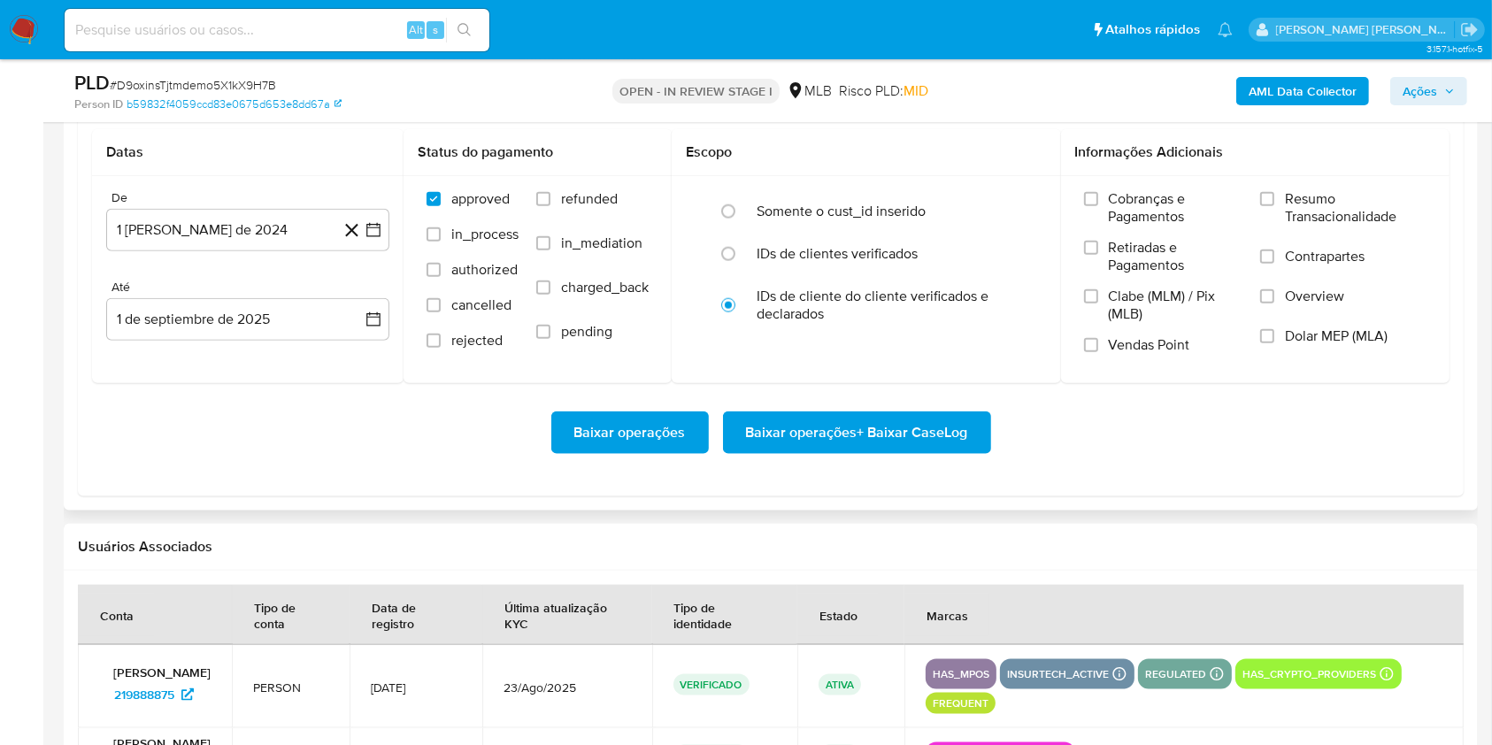
scroll to position [2061, 0]
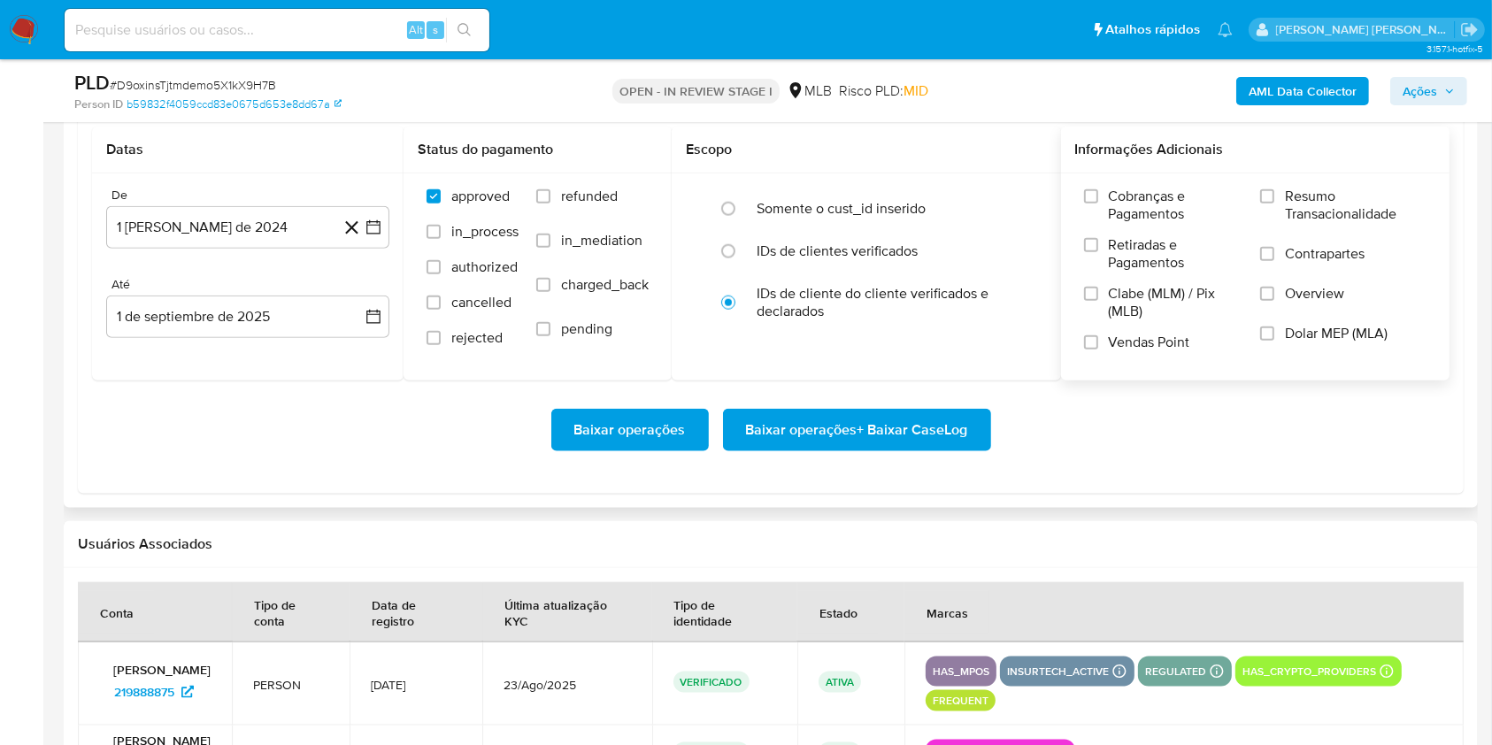
click at [1275, 189] on label "Resumo Transacionalidade" at bounding box center [1343, 217] width 166 height 58
click at [1274, 189] on input "Resumo Transacionalidade" at bounding box center [1267, 196] width 14 height 14
click at [1099, 343] on label "Vendas Point" at bounding box center [1163, 349] width 158 height 31
click at [1098, 343] on input "Vendas Point" at bounding box center [1091, 342] width 14 height 14
click at [371, 233] on icon "button" at bounding box center [374, 228] width 18 height 18
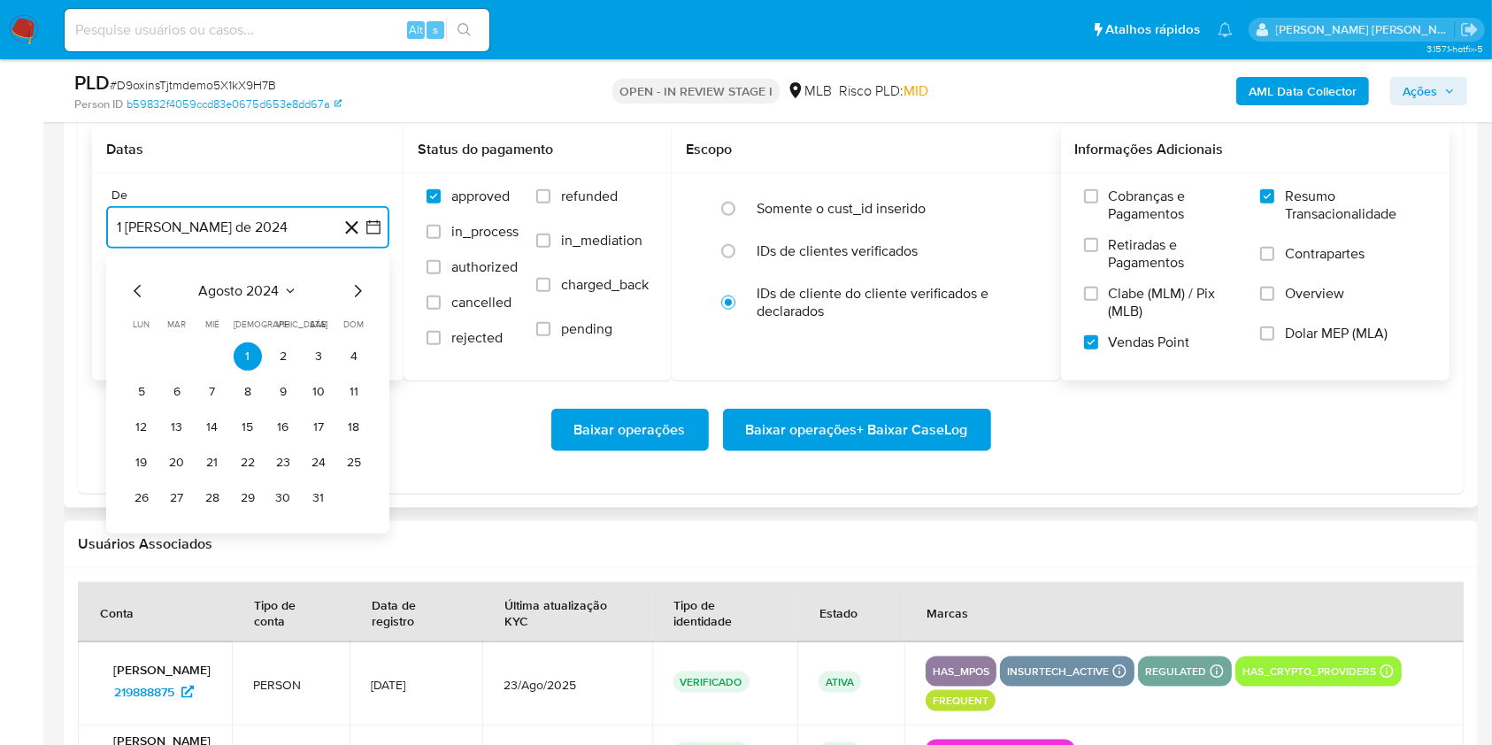
click at [358, 294] on icon "Mes siguiente" at bounding box center [357, 291] width 21 height 21
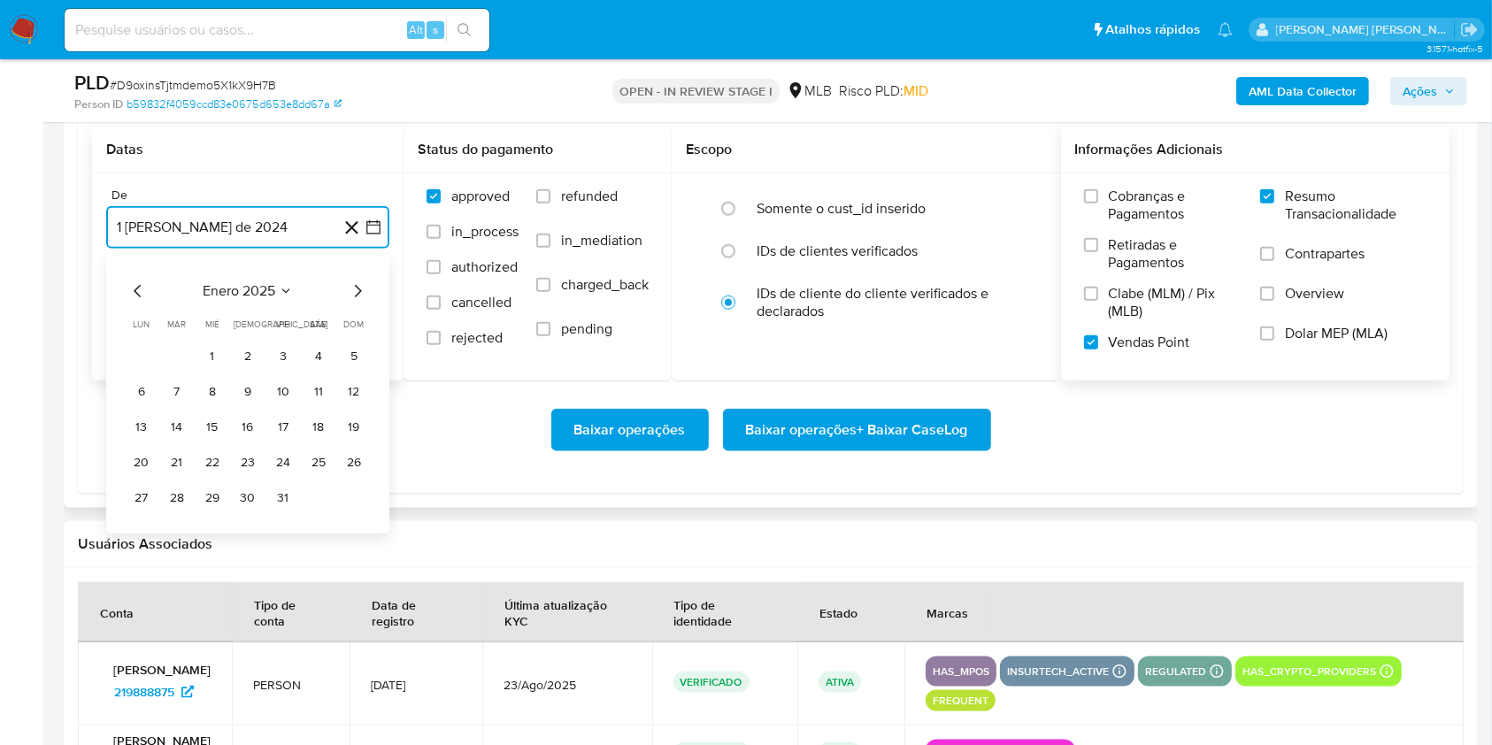
click at [358, 294] on icon "Mes siguiente" at bounding box center [357, 291] width 21 height 21
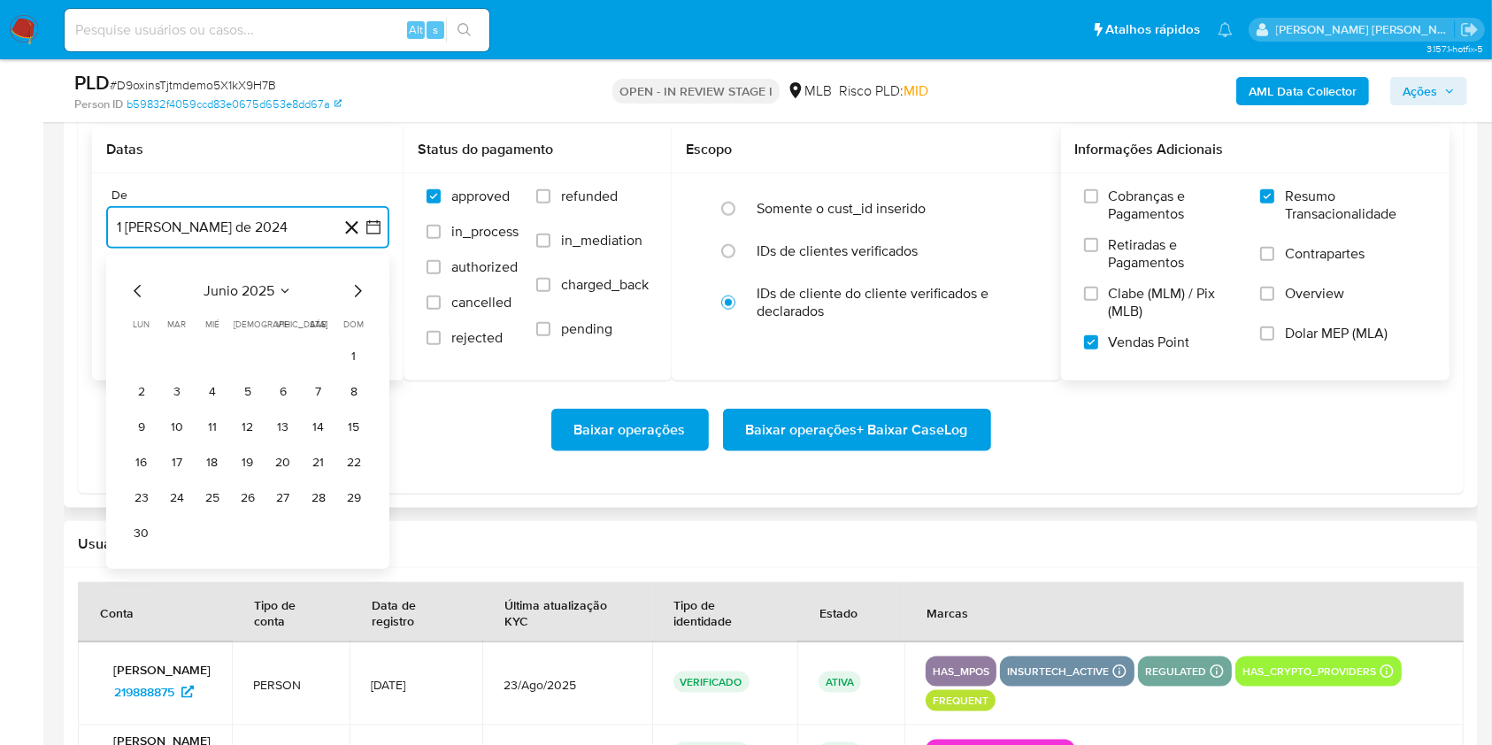
click at [358, 294] on icon "Mes siguiente" at bounding box center [357, 291] width 21 height 21
click at [170, 364] on button "1" at bounding box center [177, 356] width 28 height 28
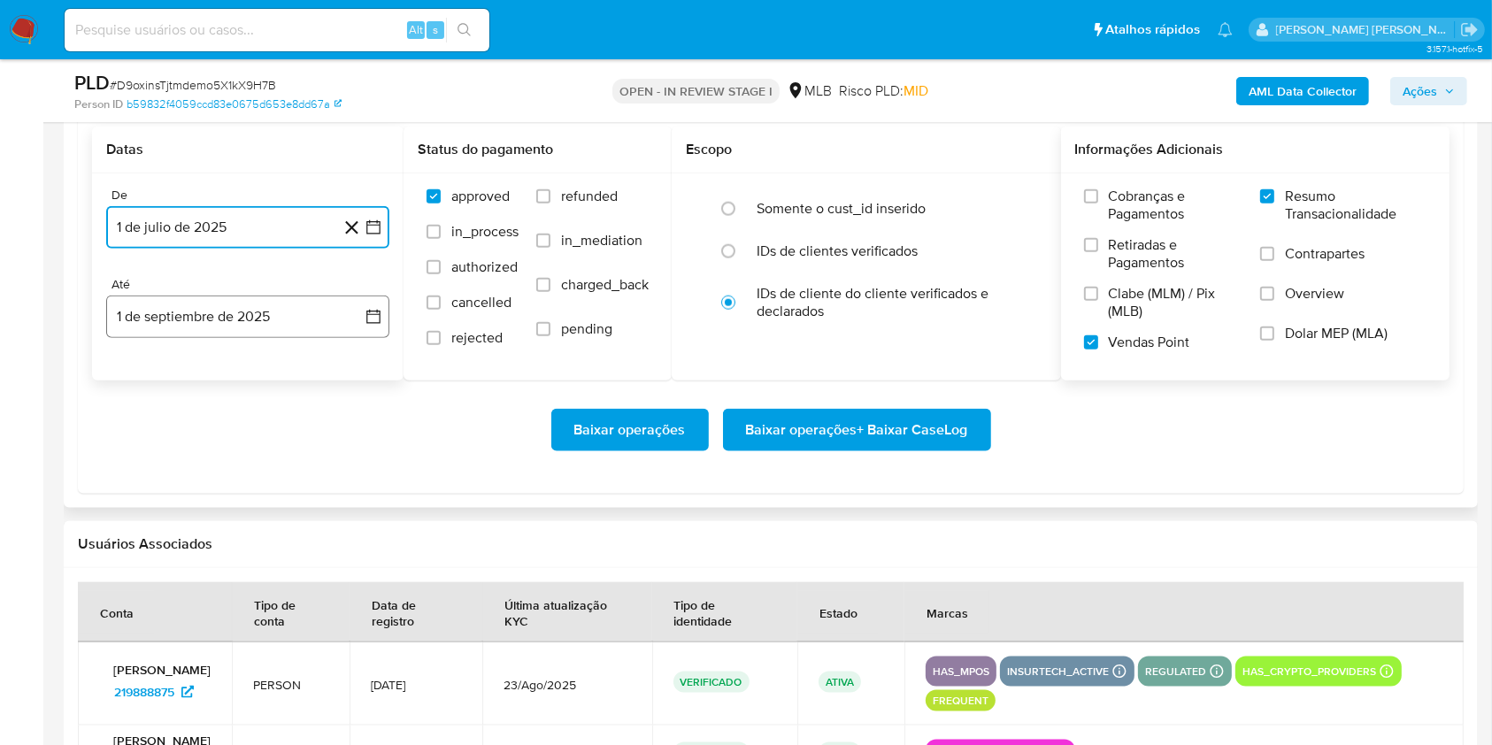
click at [266, 314] on button "1 de septiembre de 2025" at bounding box center [247, 317] width 283 height 42
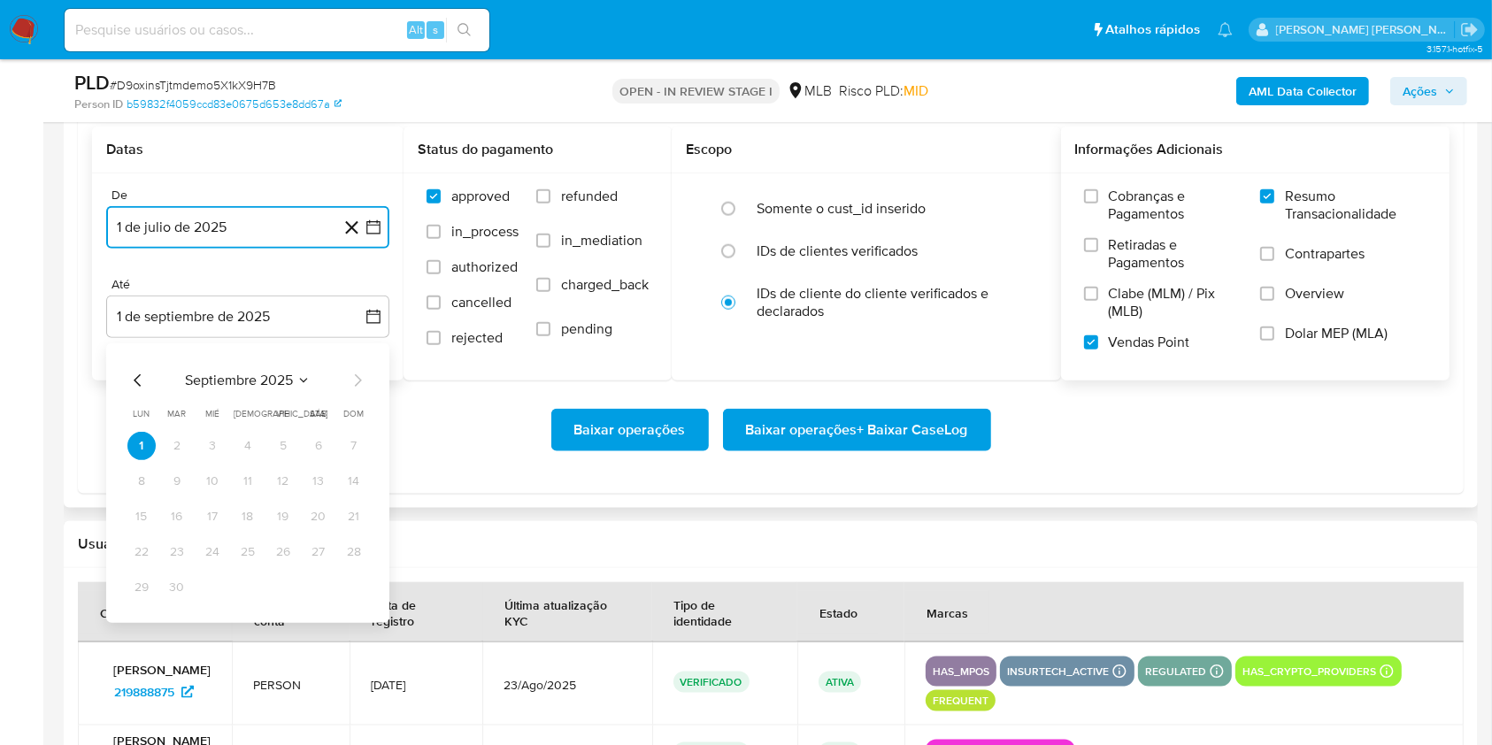
click at [135, 376] on icon "Mes anterior" at bounding box center [137, 380] width 21 height 21
click at [316, 574] on button "30" at bounding box center [318, 587] width 28 height 28
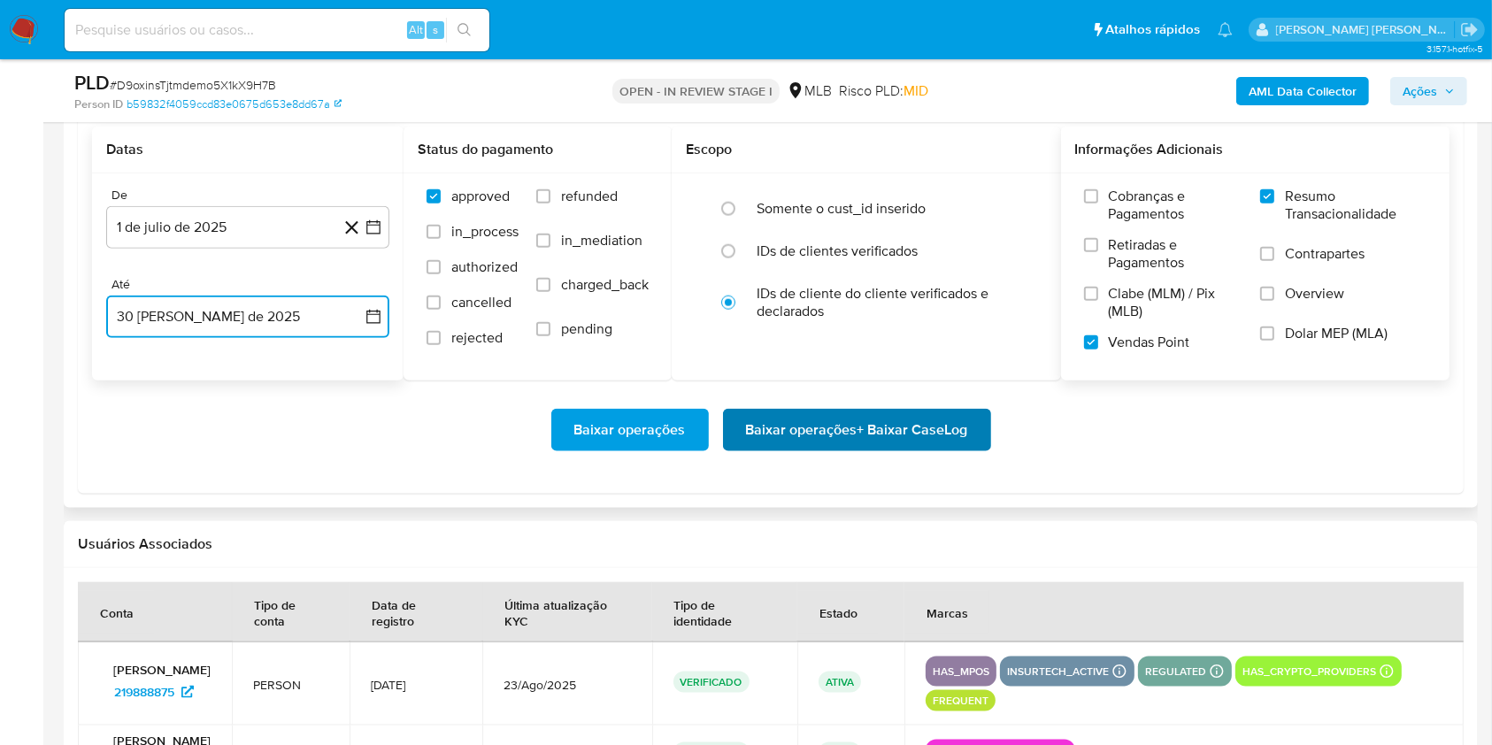
click at [939, 434] on span "Baixar operações + Baixar CaseLog" at bounding box center [857, 430] width 222 height 39
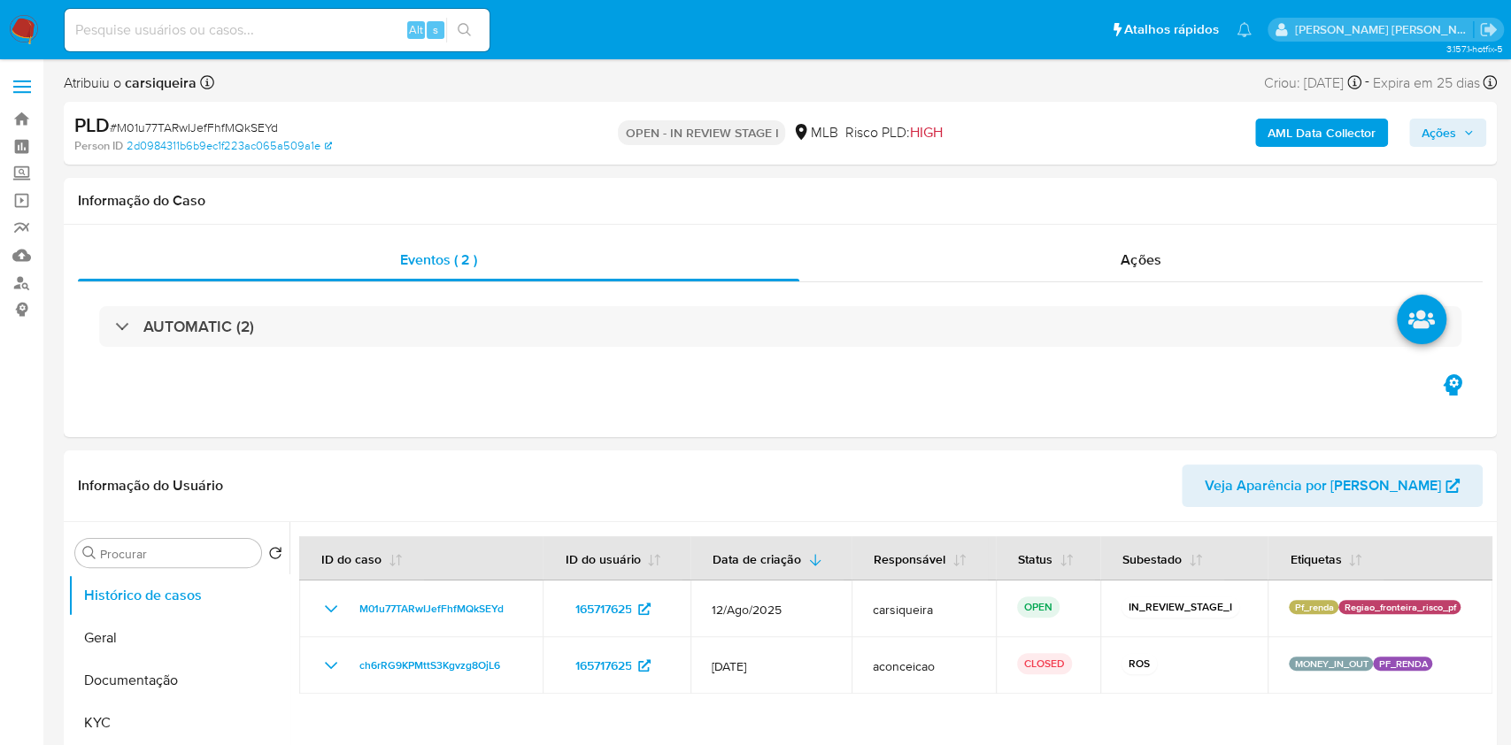
select select "10"
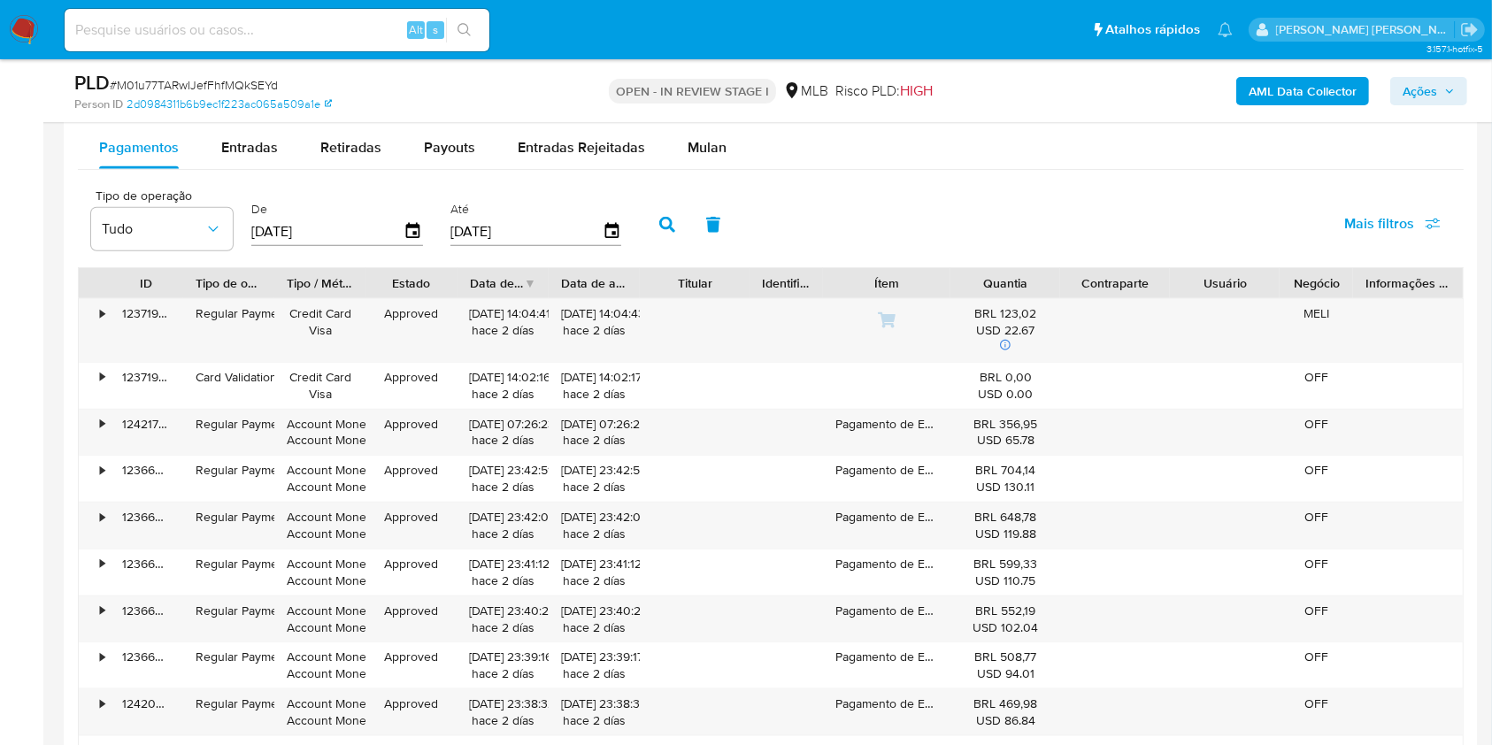
scroll to position [1862, 0]
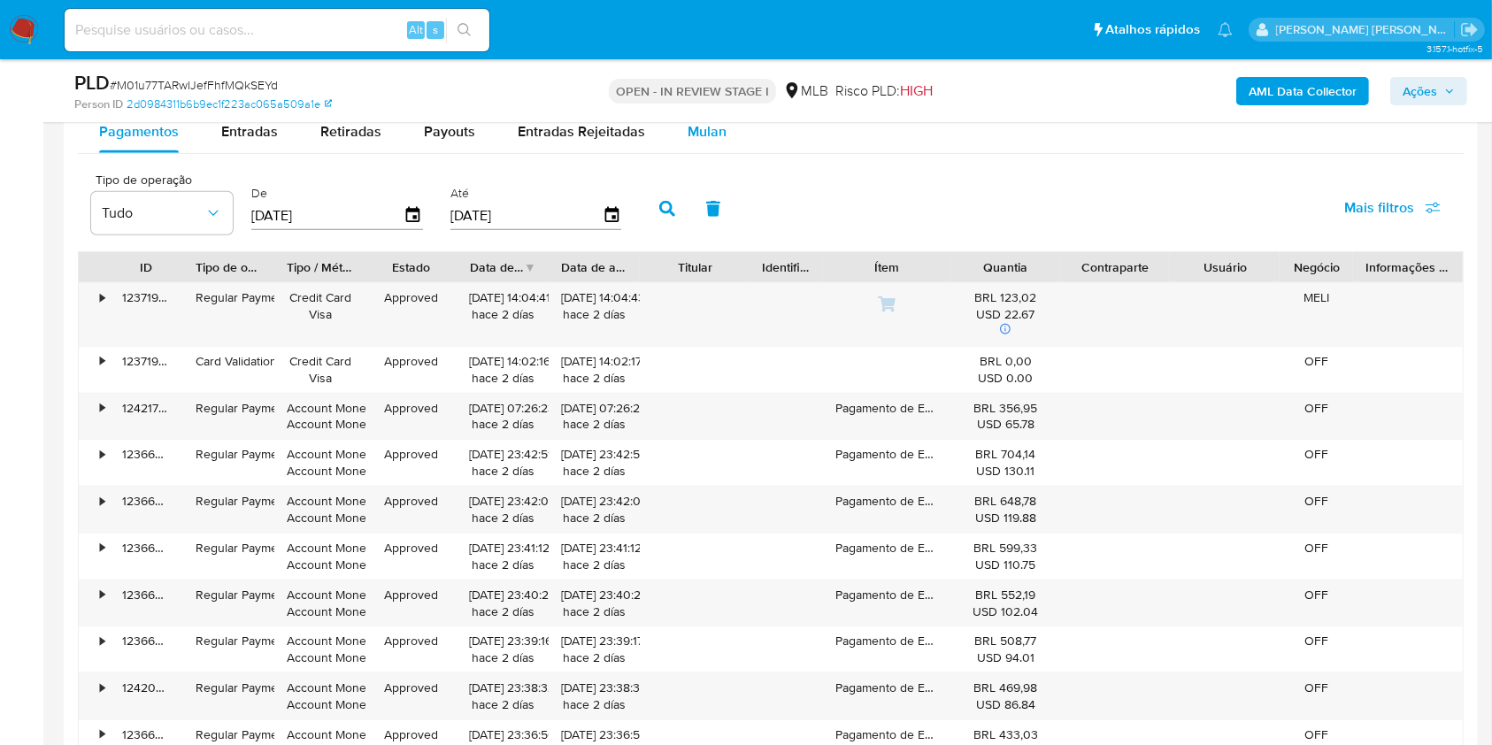
click at [704, 131] on span "Mulan" at bounding box center [707, 131] width 39 height 20
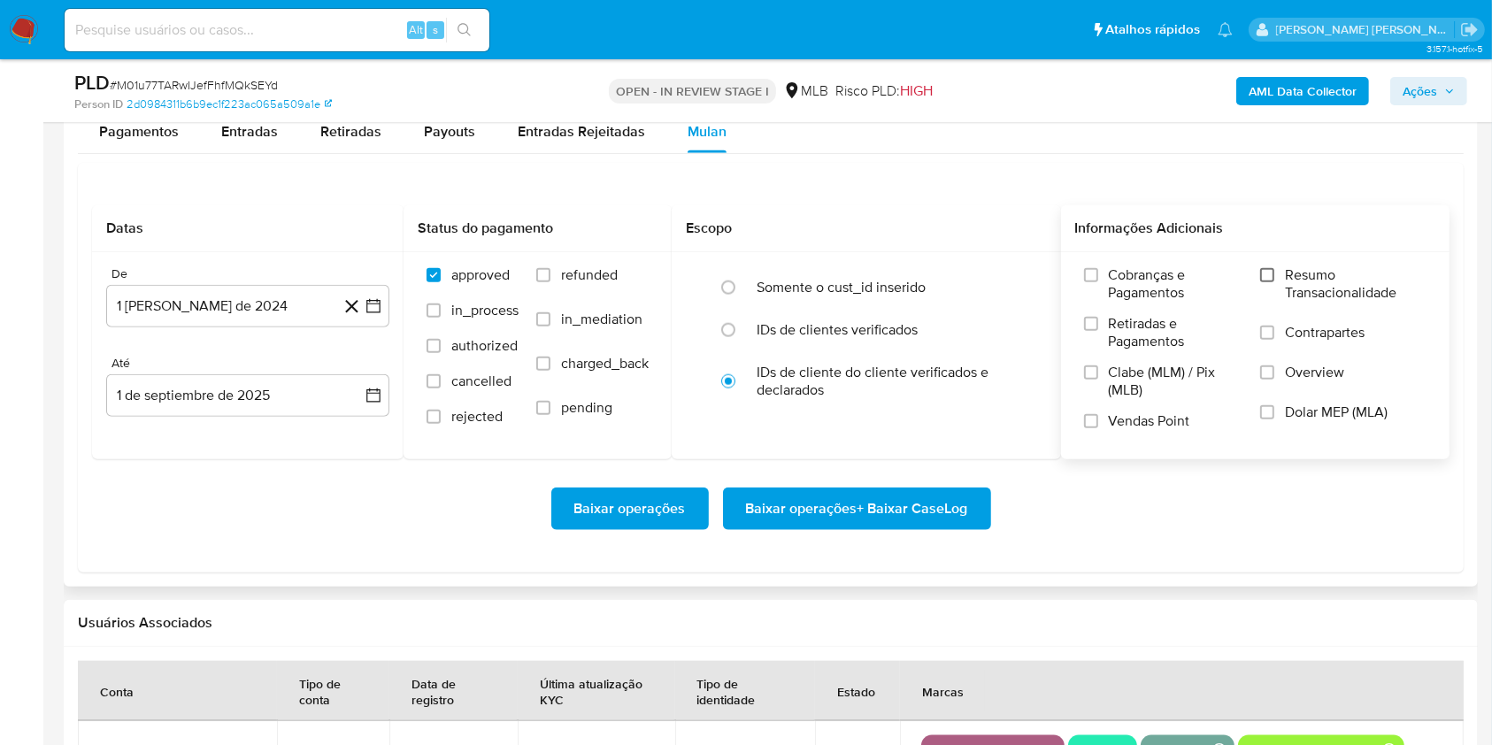
click at [1274, 273] on input "Resumo Transacionalidade" at bounding box center [1267, 275] width 14 height 14
click at [1098, 430] on label "Vendas Point" at bounding box center [1163, 427] width 158 height 31
click at [1098, 428] on input "Vendas Point" at bounding box center [1091, 421] width 14 height 14
click at [381, 304] on icon "button" at bounding box center [374, 306] width 18 height 18
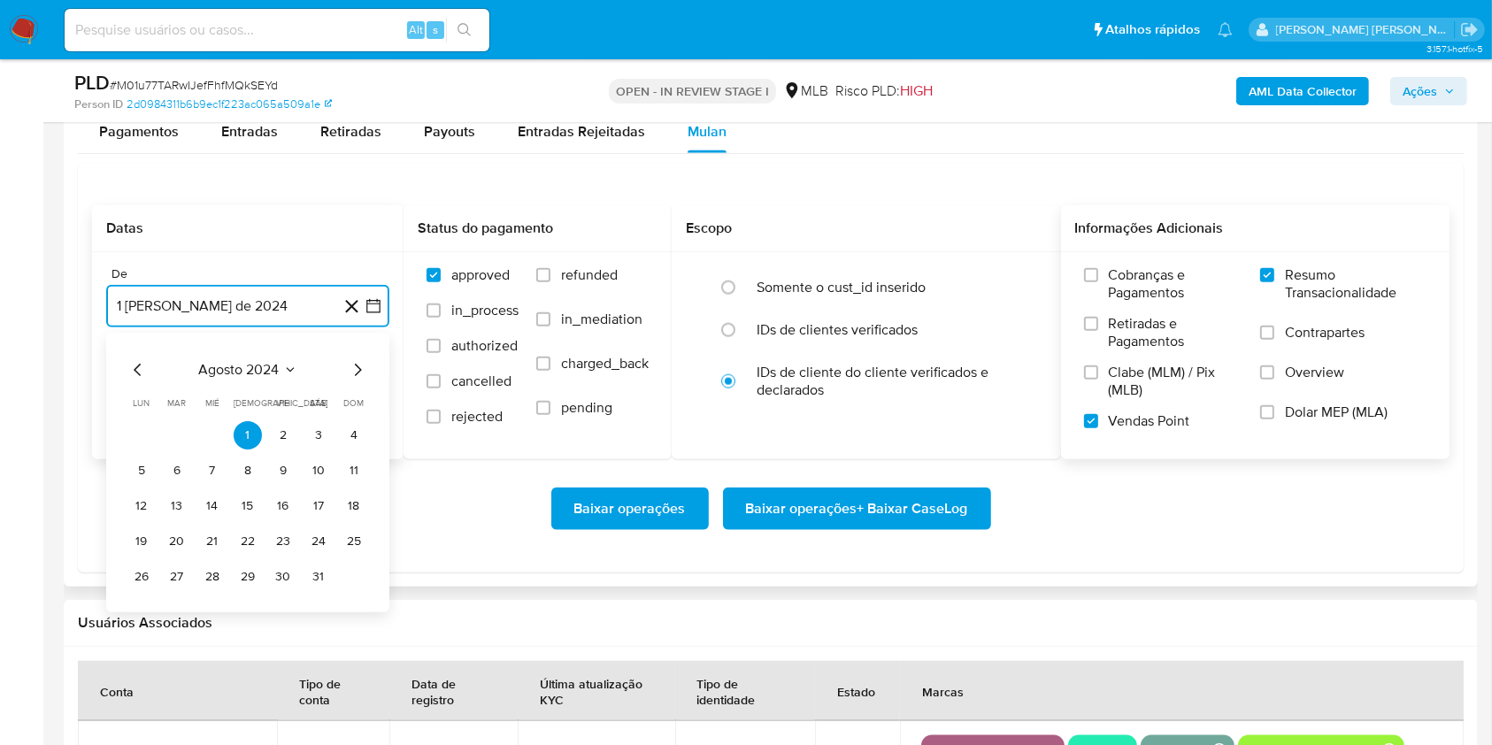
click at [354, 368] on icon "Mes siguiente" at bounding box center [357, 369] width 21 height 21
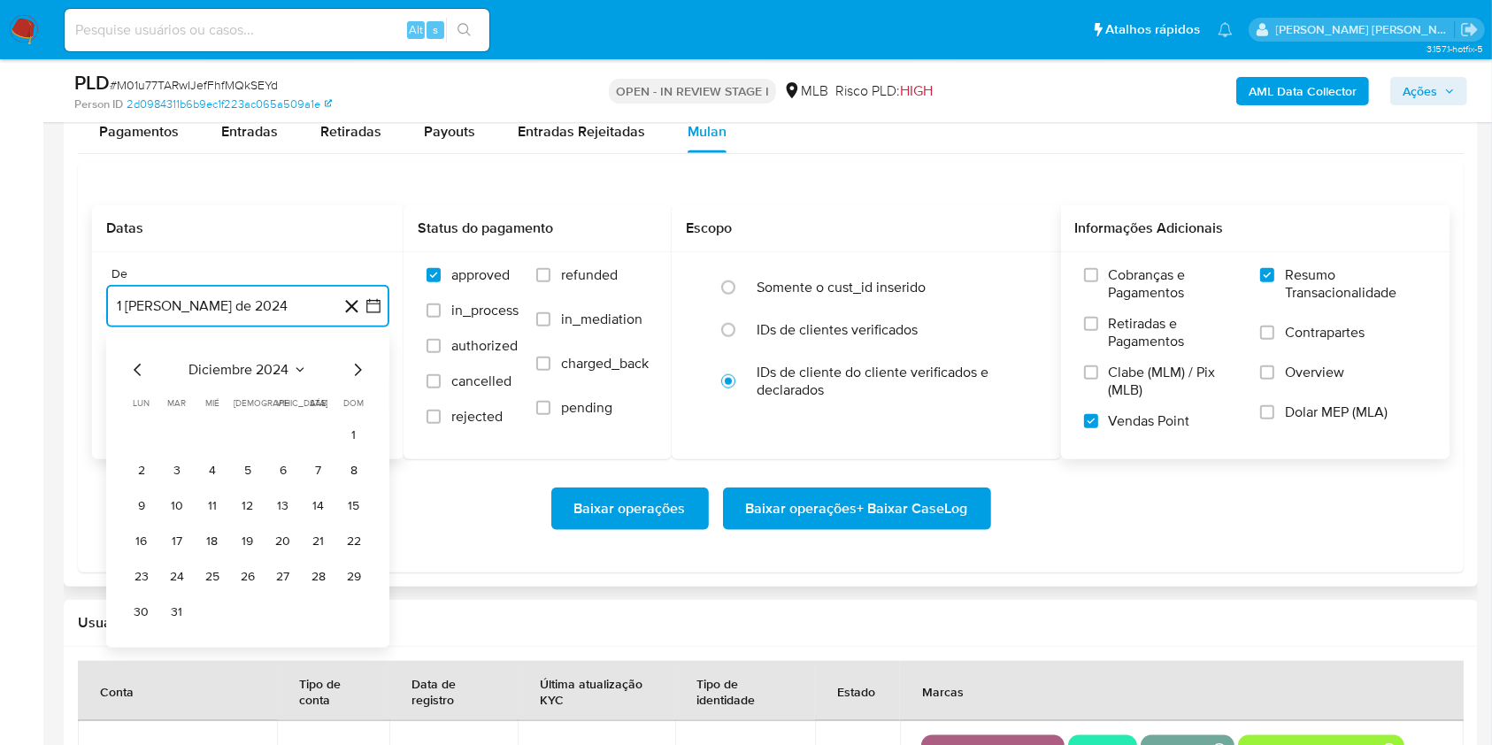
click at [354, 368] on icon "Mes siguiente" at bounding box center [357, 369] width 21 height 21
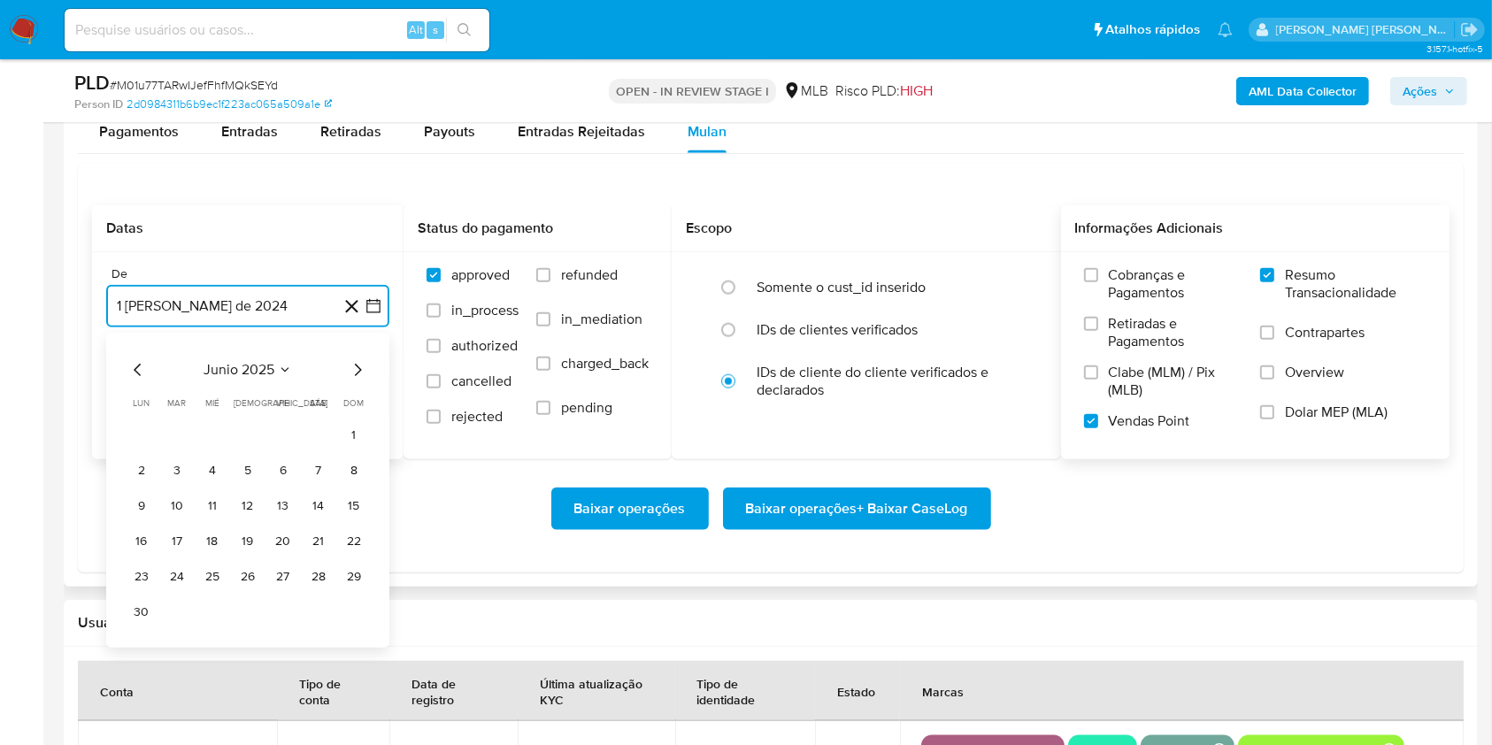
click at [354, 368] on icon "Mes siguiente" at bounding box center [357, 369] width 21 height 21
click at [182, 431] on button "1" at bounding box center [177, 435] width 28 height 28
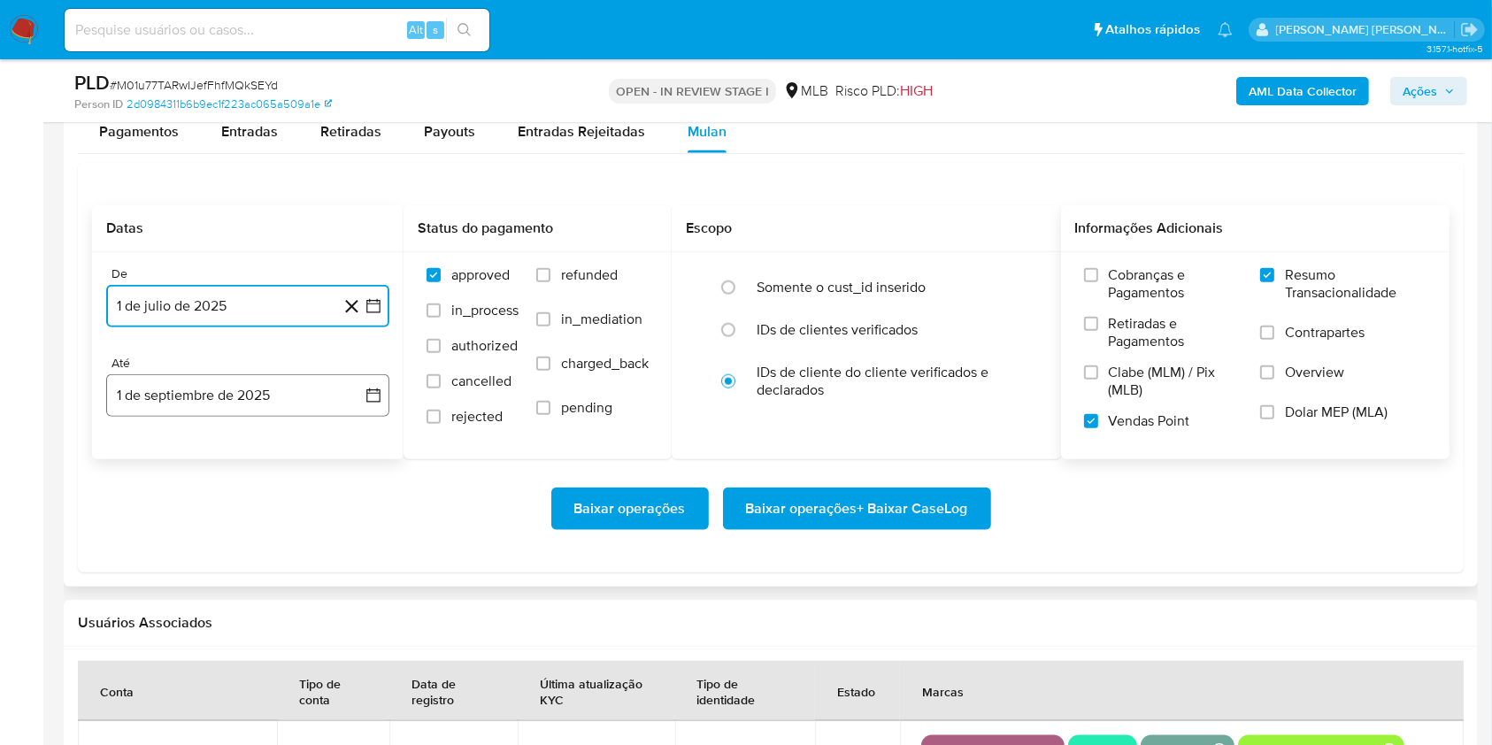
click at [249, 400] on button "1 de septiembre de 2025" at bounding box center [247, 395] width 283 height 42
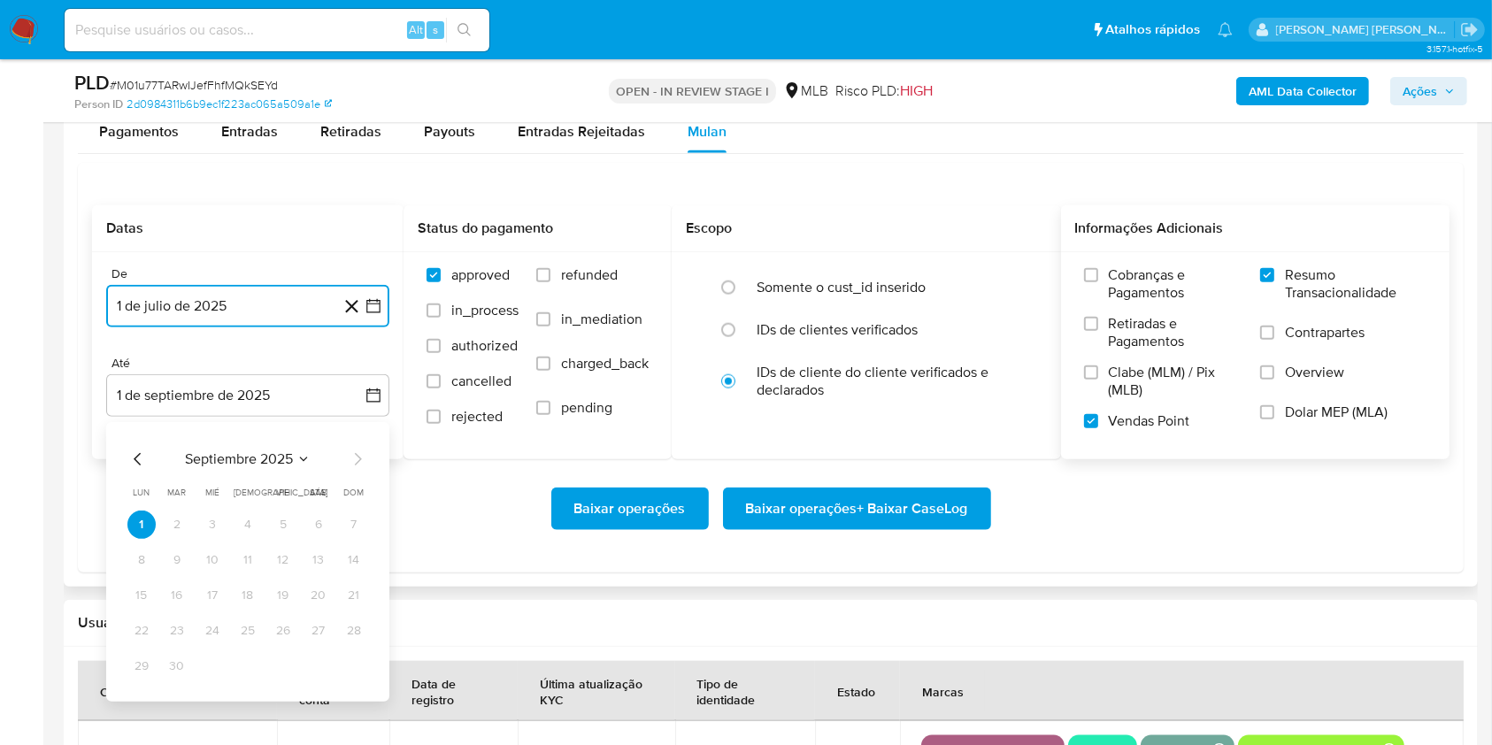
click at [137, 458] on icon "Mes anterior" at bounding box center [137, 459] width 21 height 21
click at [316, 664] on button "30" at bounding box center [318, 666] width 28 height 28
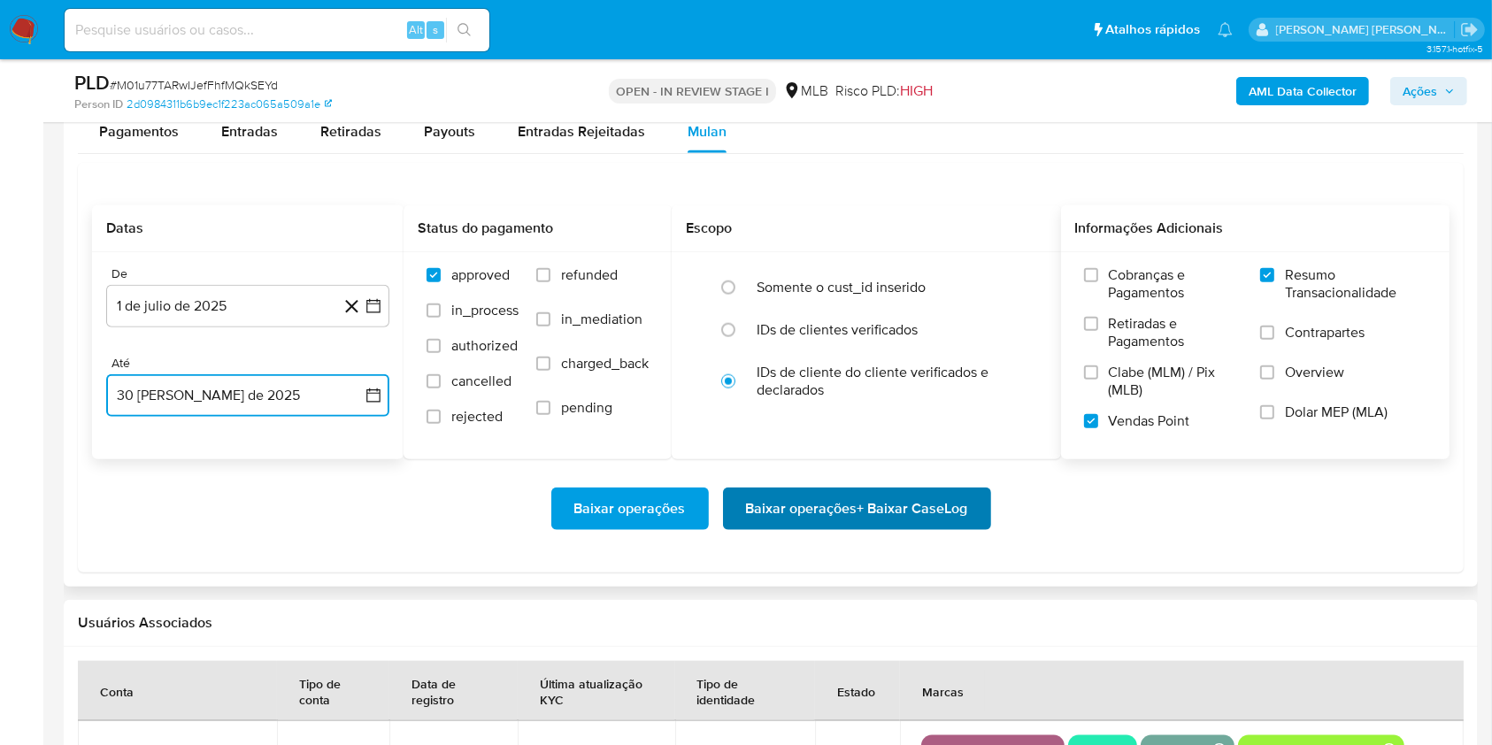
click at [914, 498] on span "Baixar operações + Baixar CaseLog" at bounding box center [857, 508] width 222 height 39
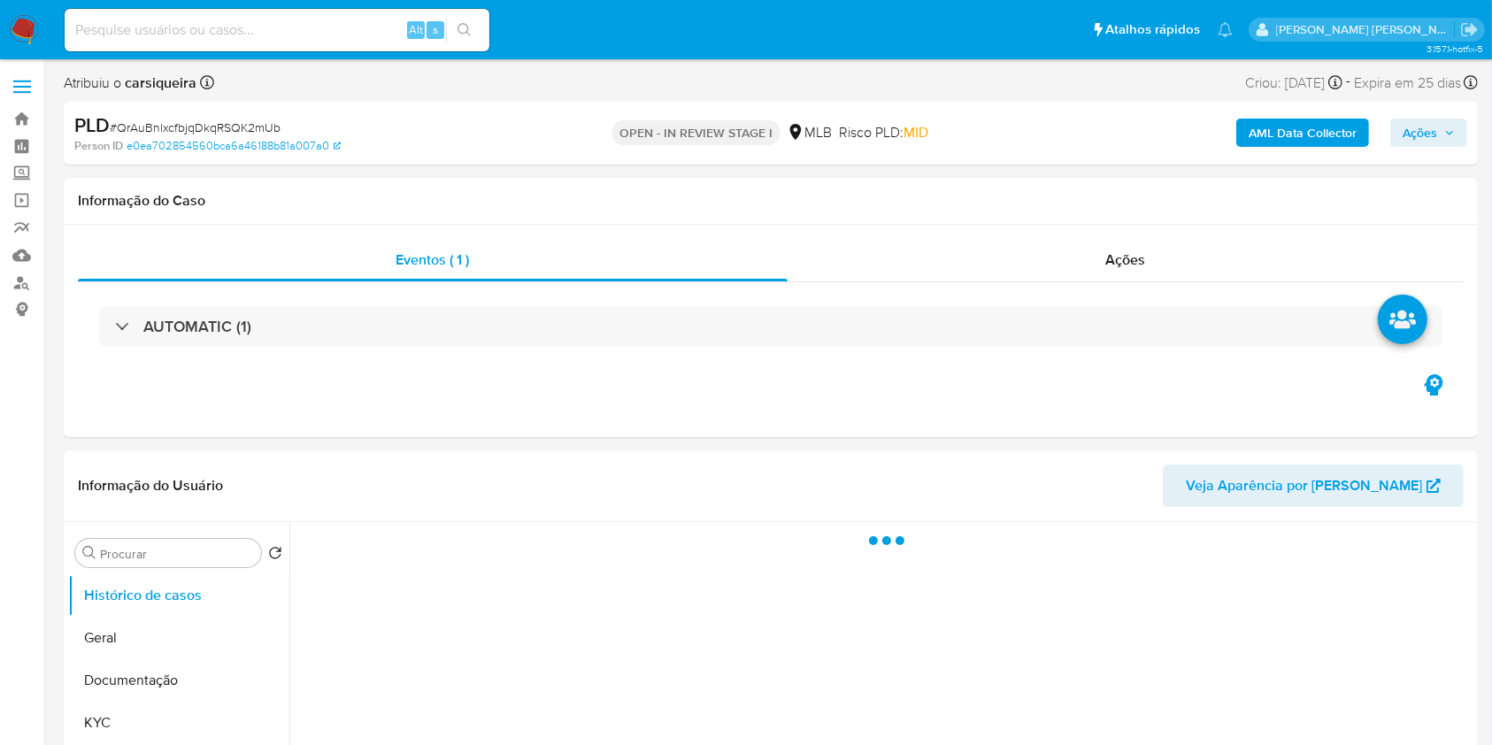
select select "10"
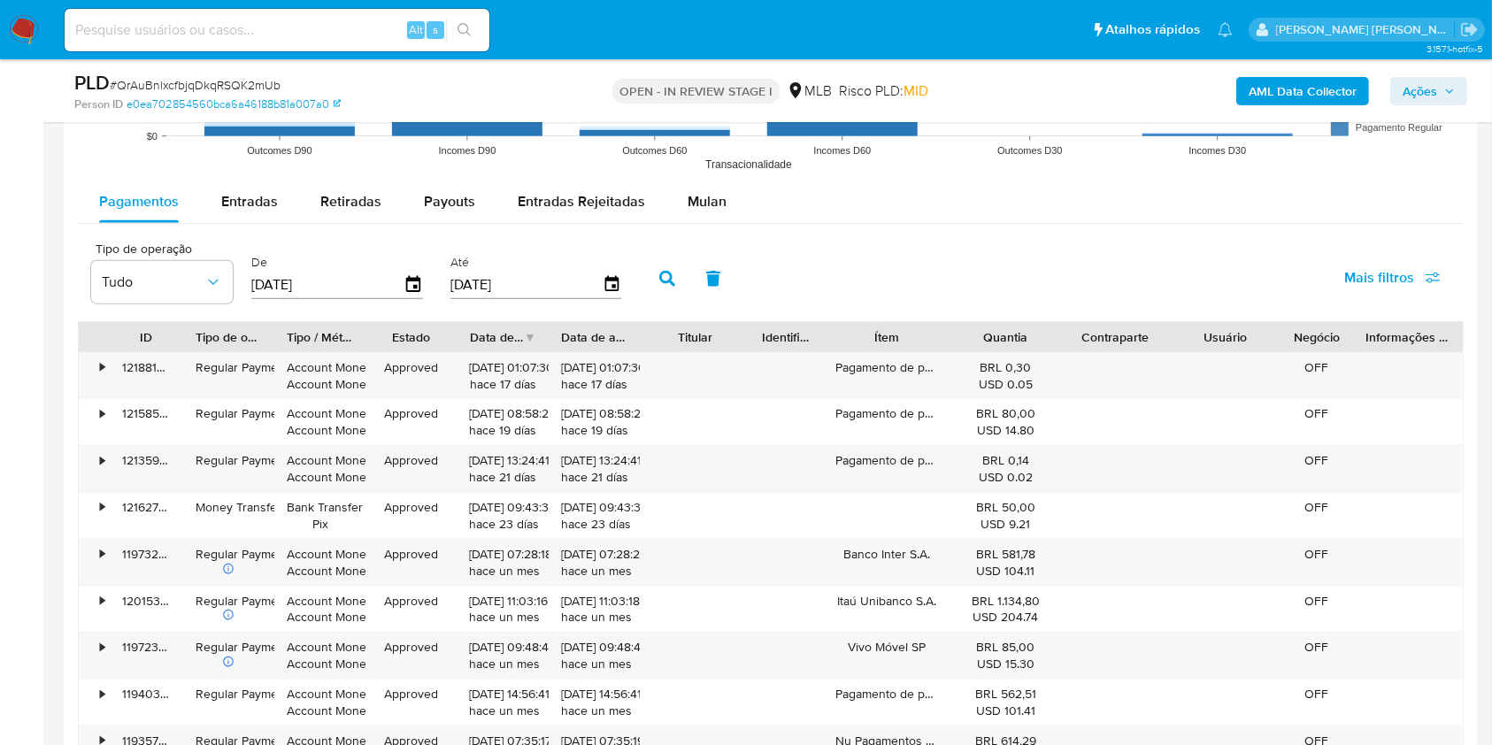
scroll to position [1925, 0]
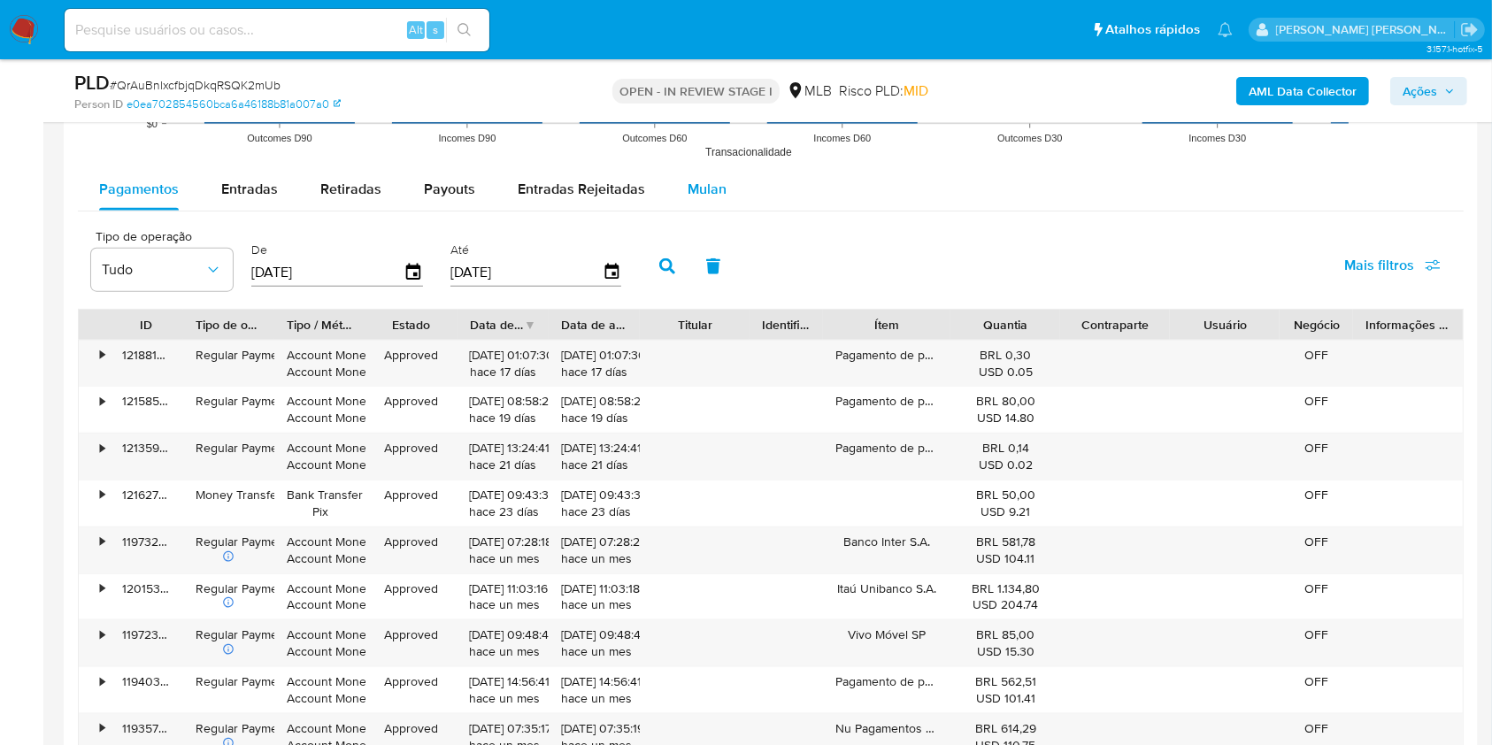
click at [722, 181] on button "Mulan" at bounding box center [706, 189] width 81 height 42
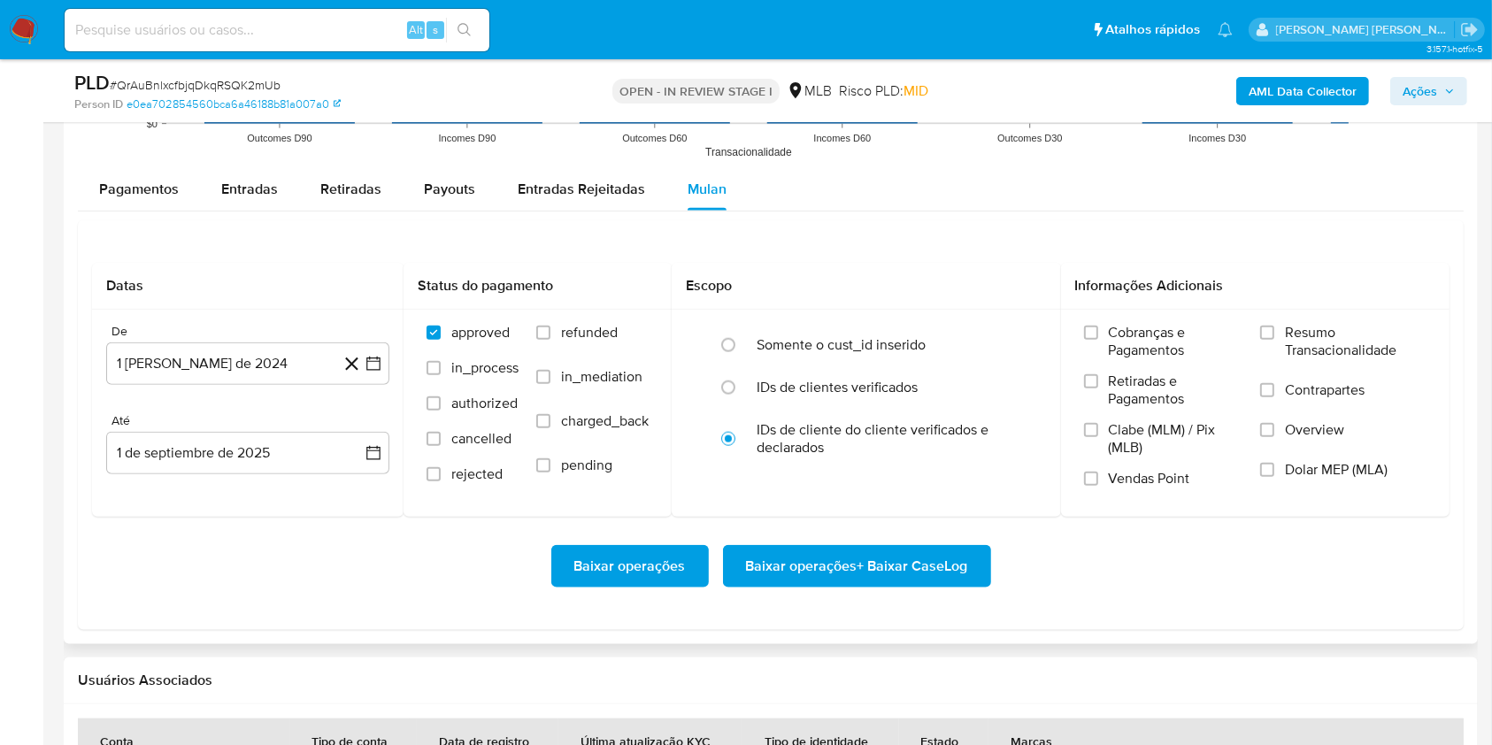
click at [896, 191] on div "Pagamentos Entradas Retiradas Payouts Entradas Rejeitadas Mulan" at bounding box center [771, 189] width 1386 height 42
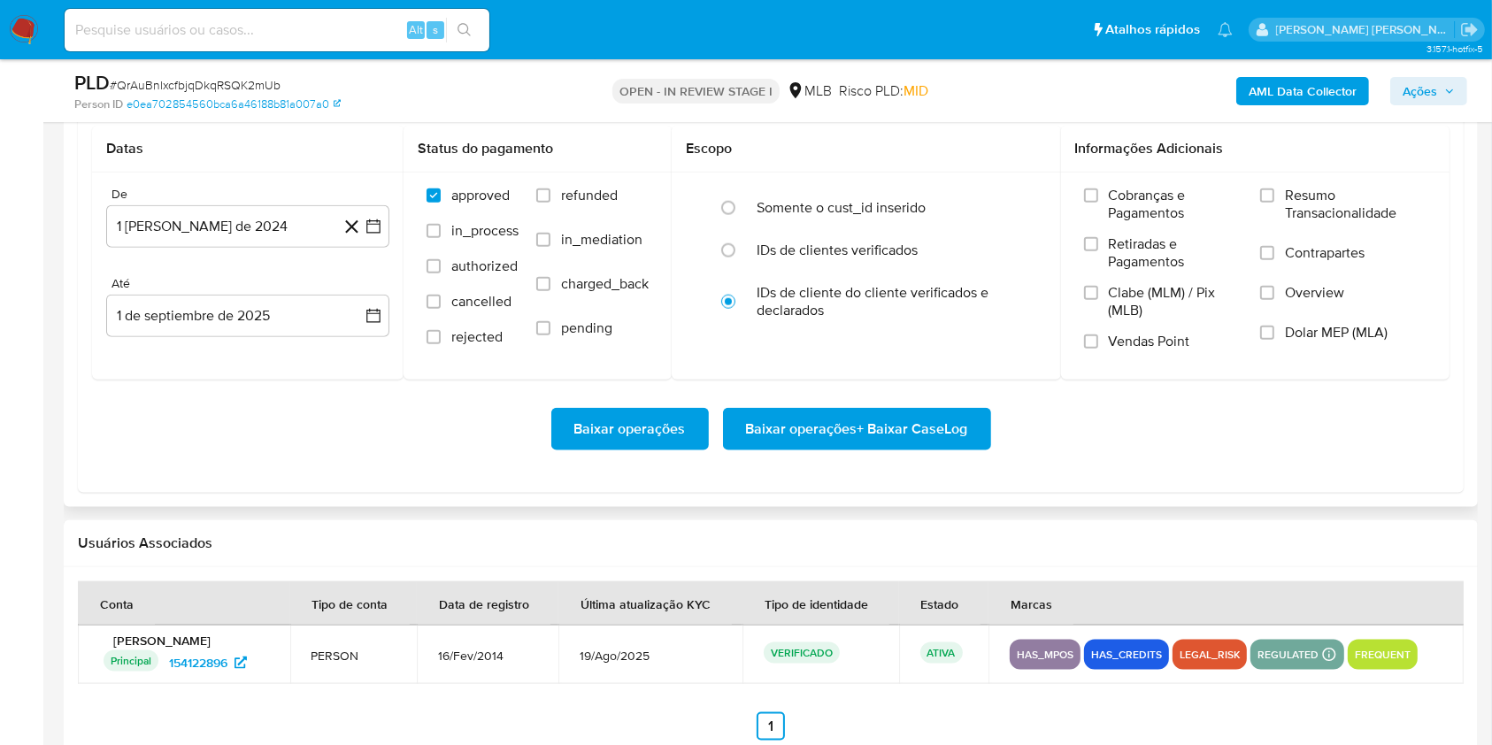
scroll to position [2066, 0]
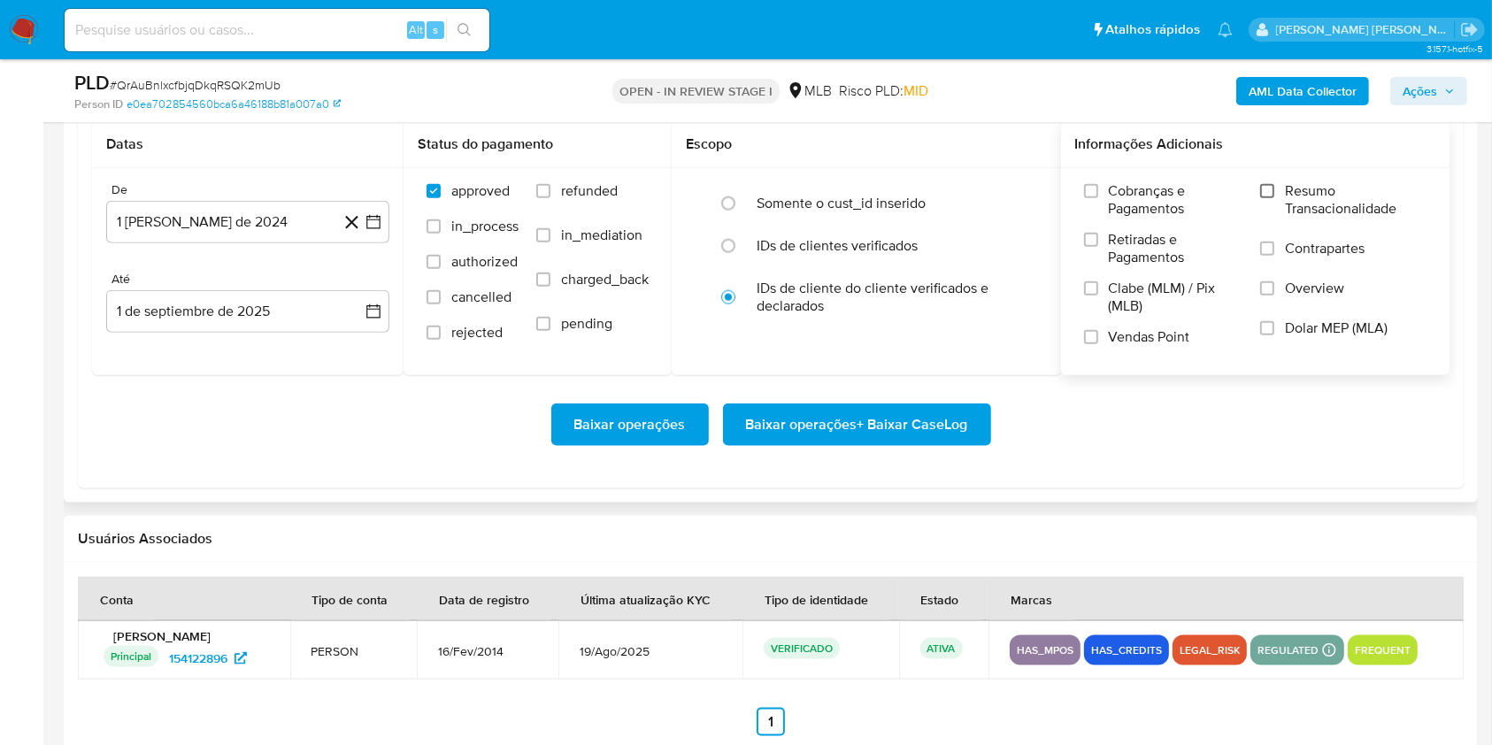
click at [1270, 184] on input "Resumo Transacionalidade" at bounding box center [1267, 191] width 14 height 14
click at [1083, 325] on div "Cobranças e Pagamentos Retiradas e Pagamentos Clabe (MLM) / Pix (MLB) Vendas Po…" at bounding box center [1255, 270] width 361 height 177
click at [1095, 334] on input "Vendas Point" at bounding box center [1091, 337] width 14 height 14
click at [363, 224] on button "1 [PERSON_NAME] de 2024" at bounding box center [247, 222] width 283 height 42
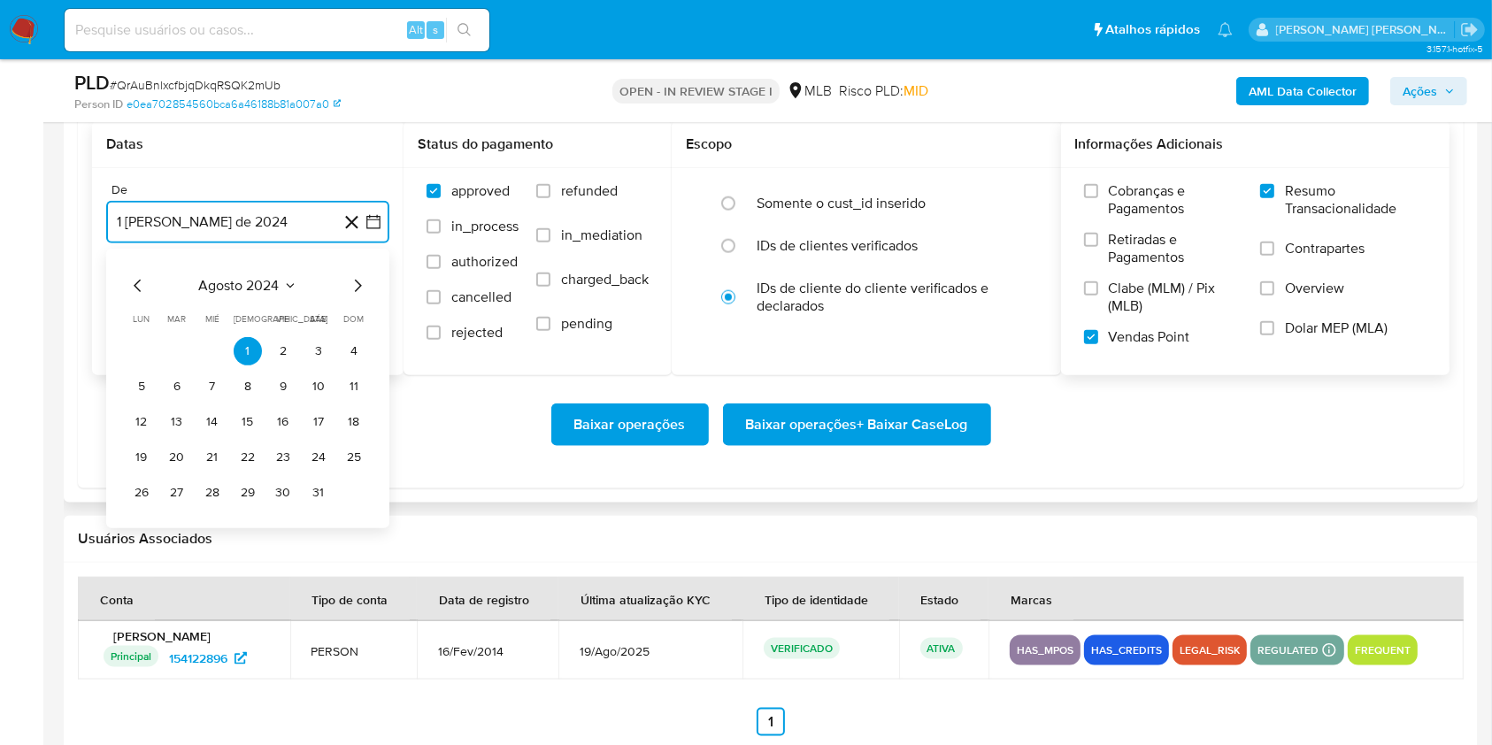
click at [358, 290] on icon "Mes siguiente" at bounding box center [357, 285] width 21 height 21
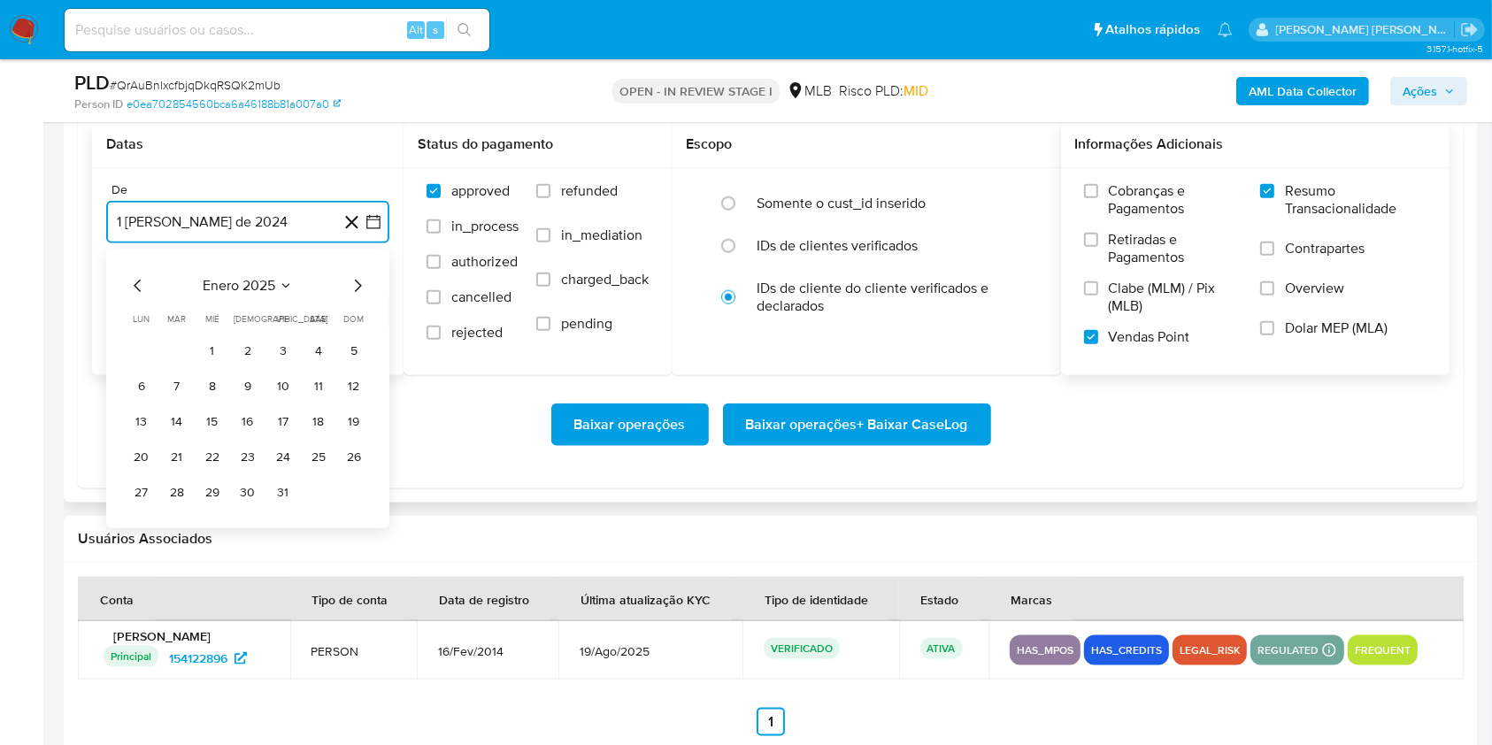
click at [358, 290] on icon "Mes siguiente" at bounding box center [357, 285] width 21 height 21
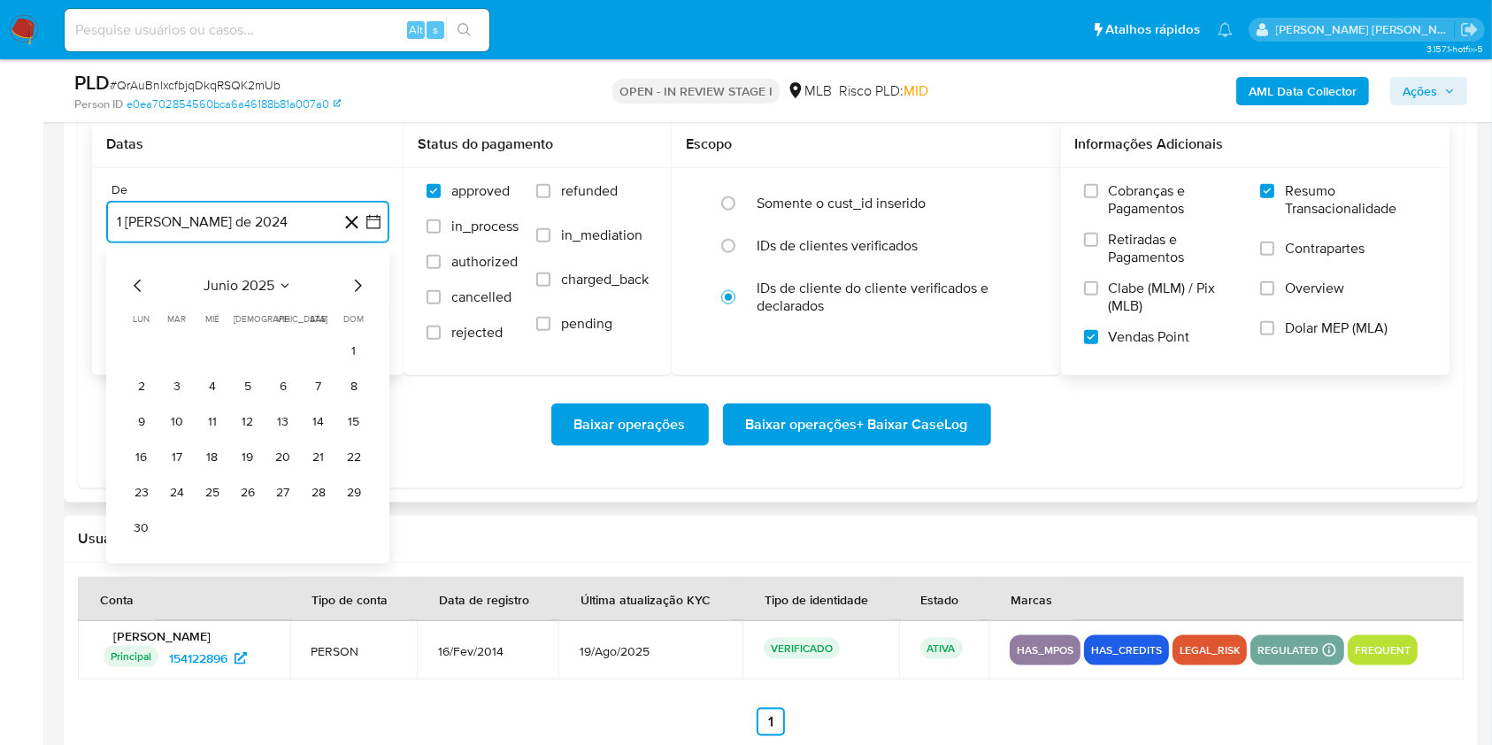
click at [358, 290] on icon "Mes siguiente" at bounding box center [357, 285] width 21 height 21
click at [181, 349] on button "1" at bounding box center [177, 351] width 28 height 28
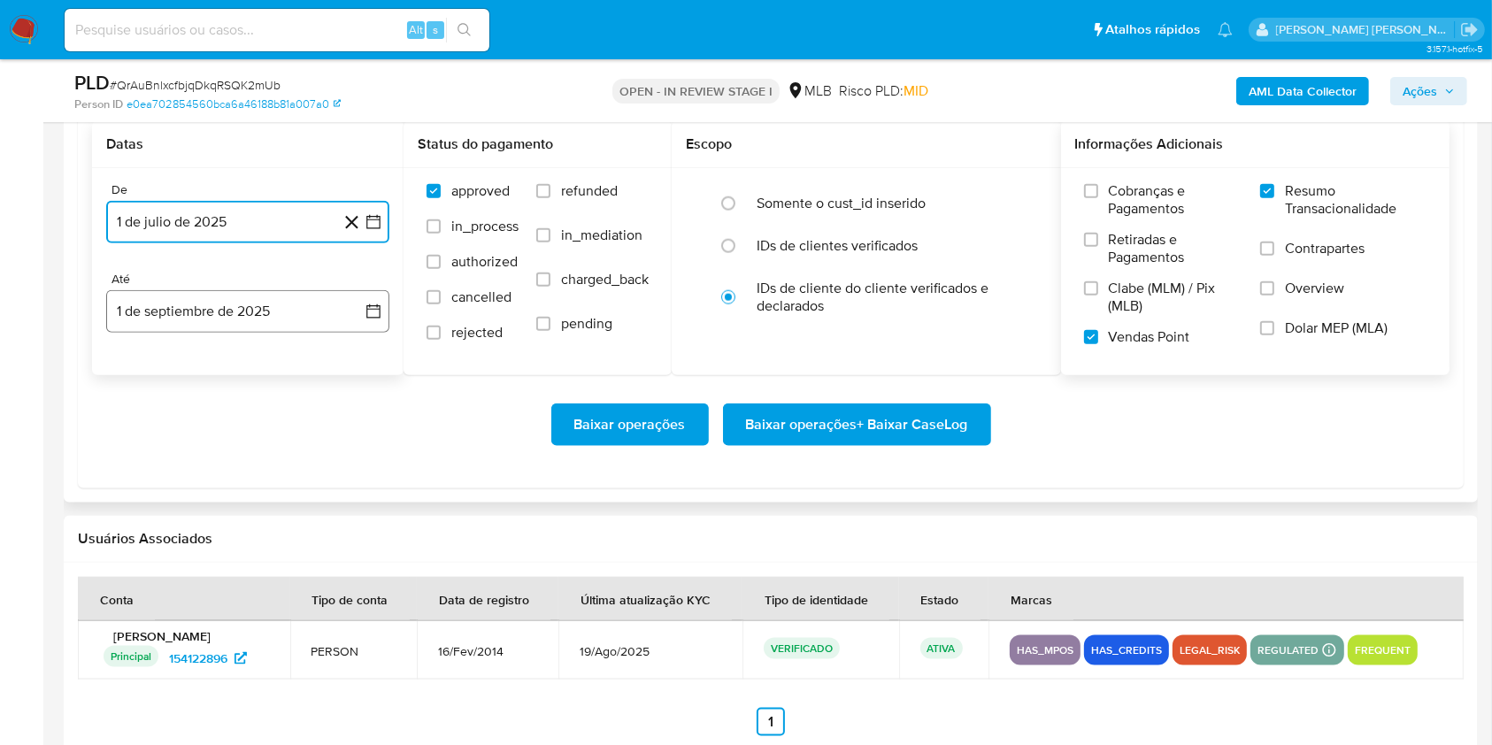
click at [255, 315] on button "1 de septiembre de 2025" at bounding box center [247, 311] width 283 height 42
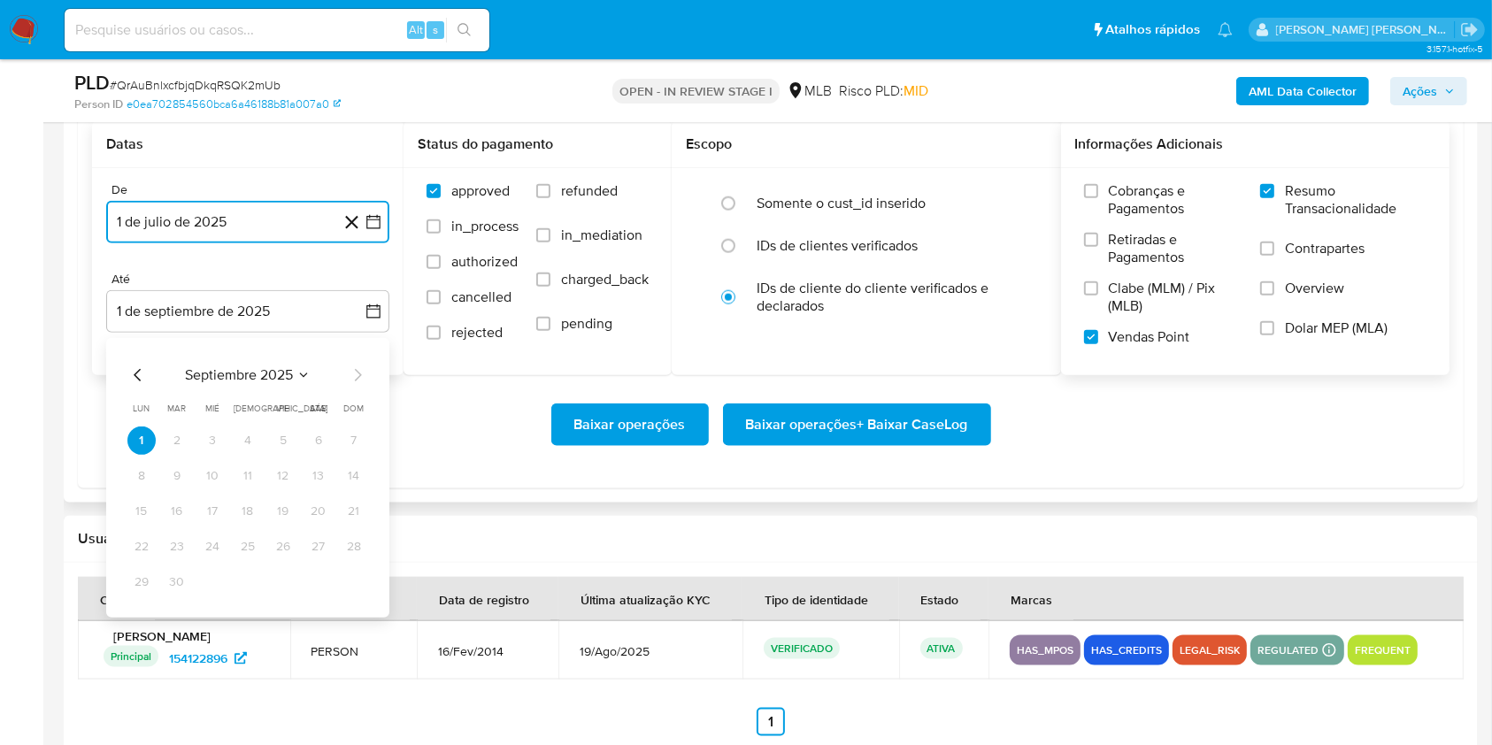
click at [135, 385] on icon "Mes anterior" at bounding box center [137, 375] width 21 height 21
click at [319, 581] on button "30" at bounding box center [318, 582] width 28 height 28
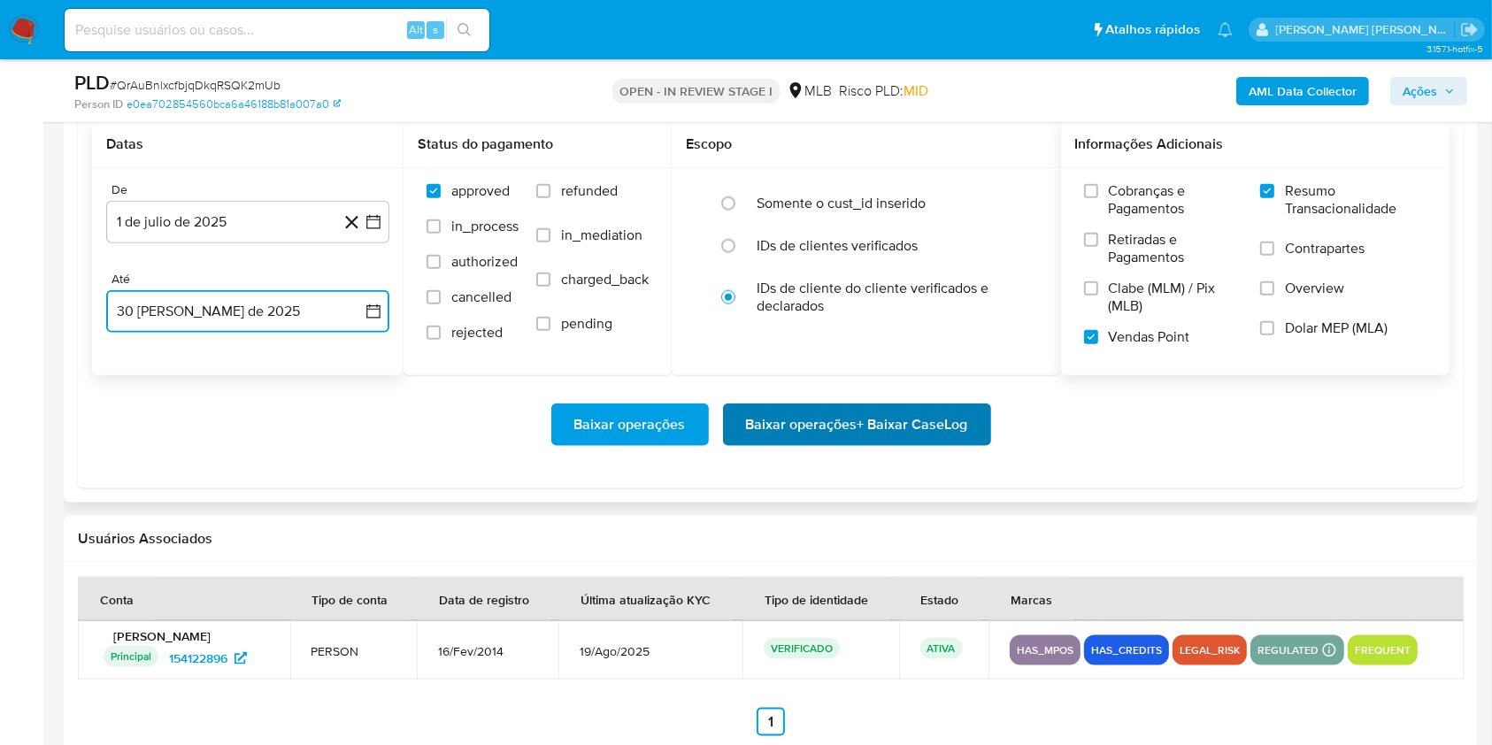
click at [881, 407] on span "Baixar operações + Baixar CaseLog" at bounding box center [857, 424] width 222 height 39
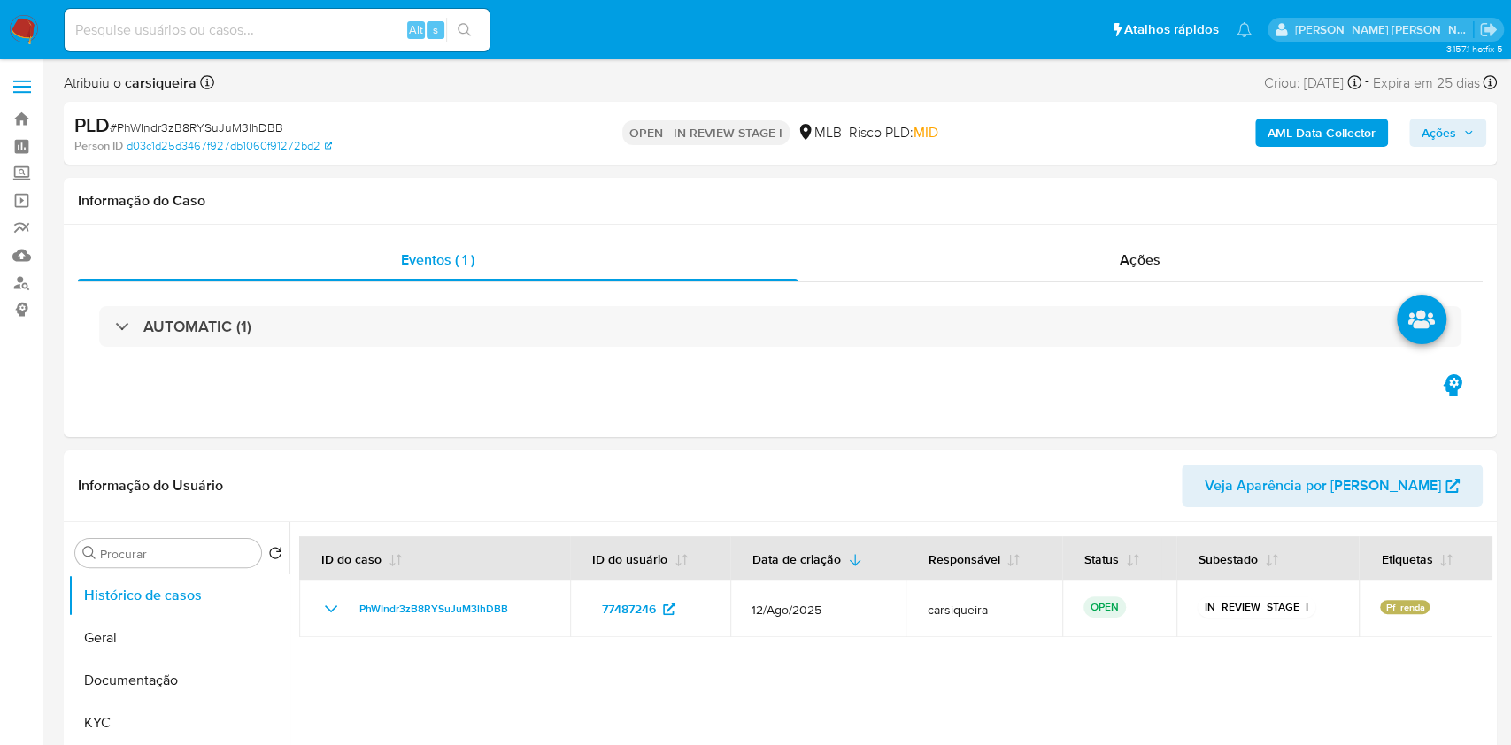
select select "10"
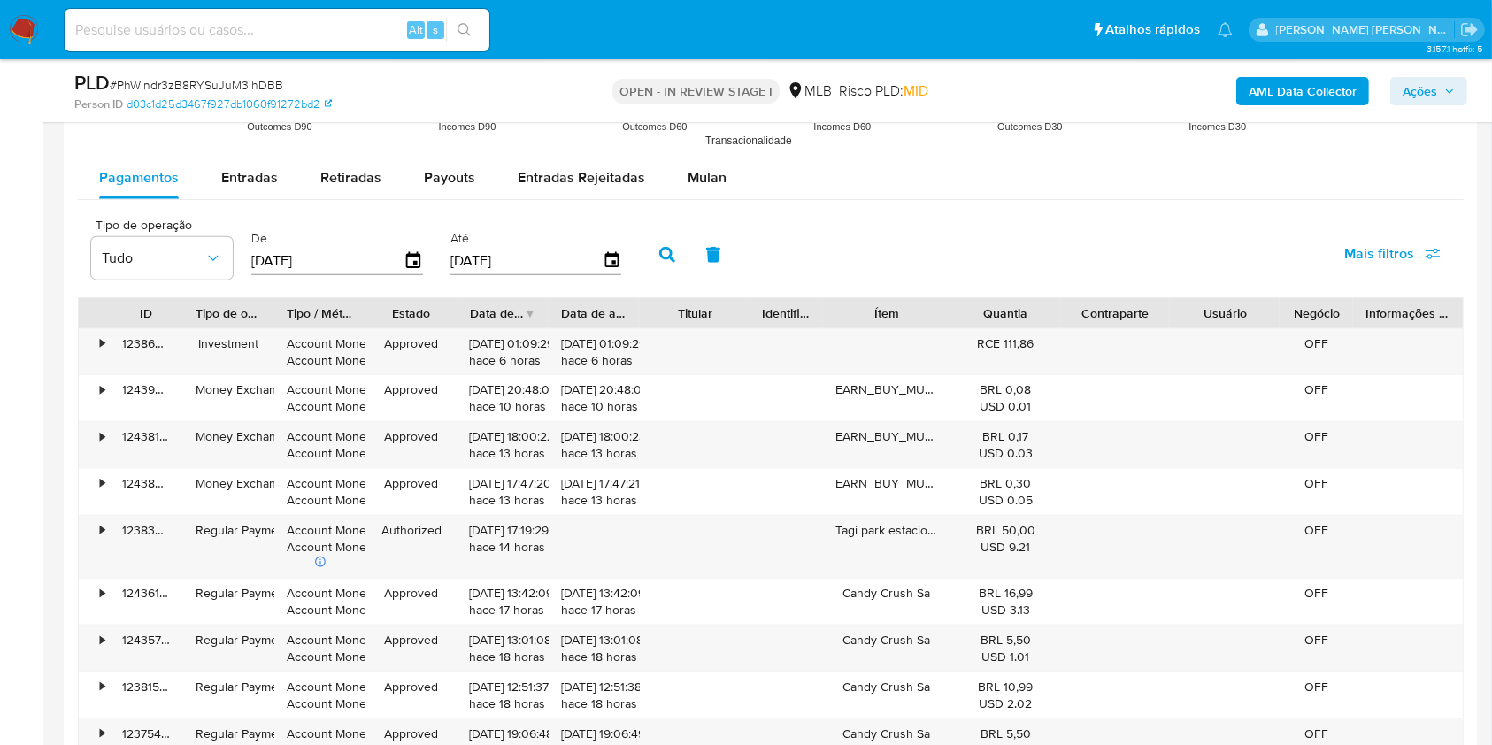
scroll to position [1908, 0]
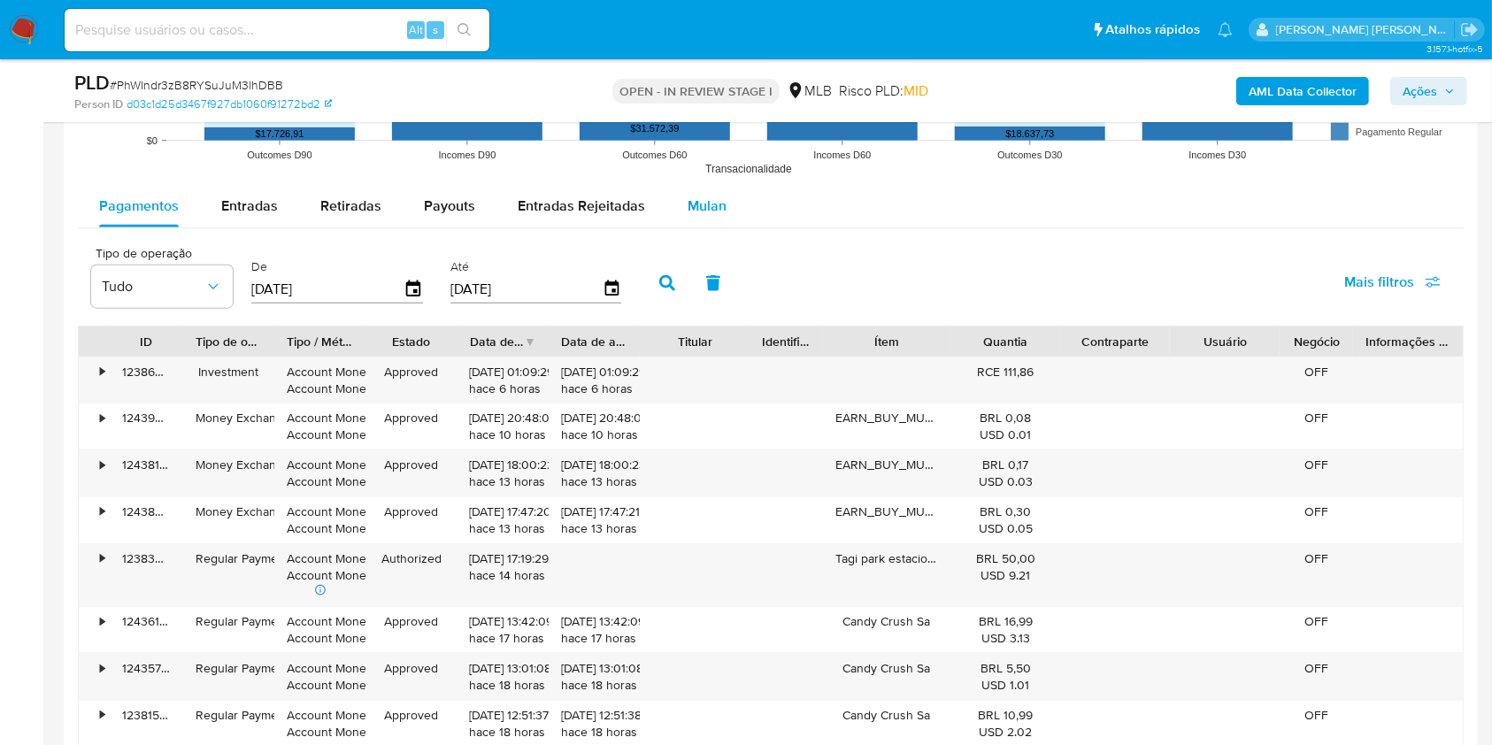
click at [719, 202] on span "Mulan" at bounding box center [707, 206] width 39 height 20
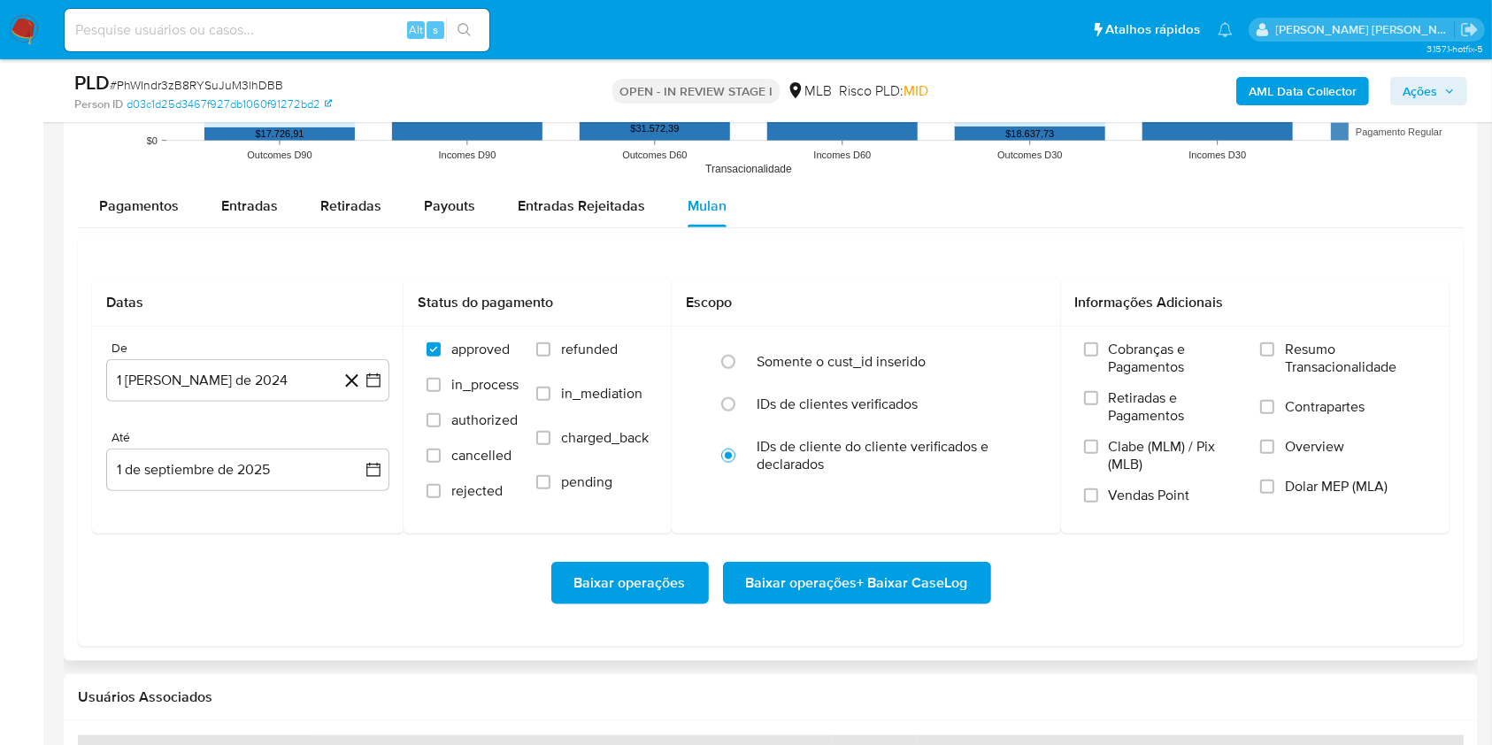
click at [927, 214] on div "Pagamentos Entradas Retiradas Payouts Entradas Rejeitadas Mulan" at bounding box center [771, 206] width 1386 height 42
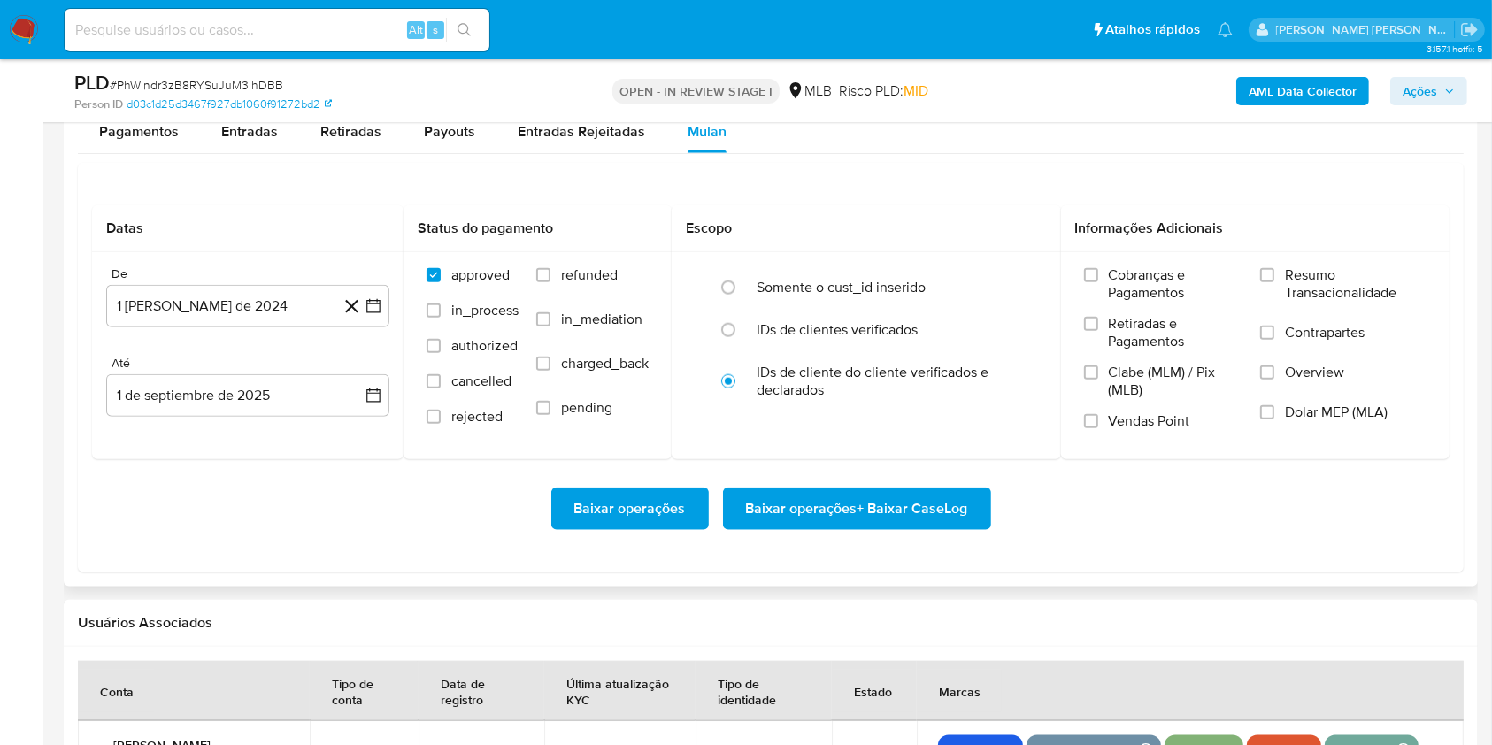
scroll to position [2003, 0]
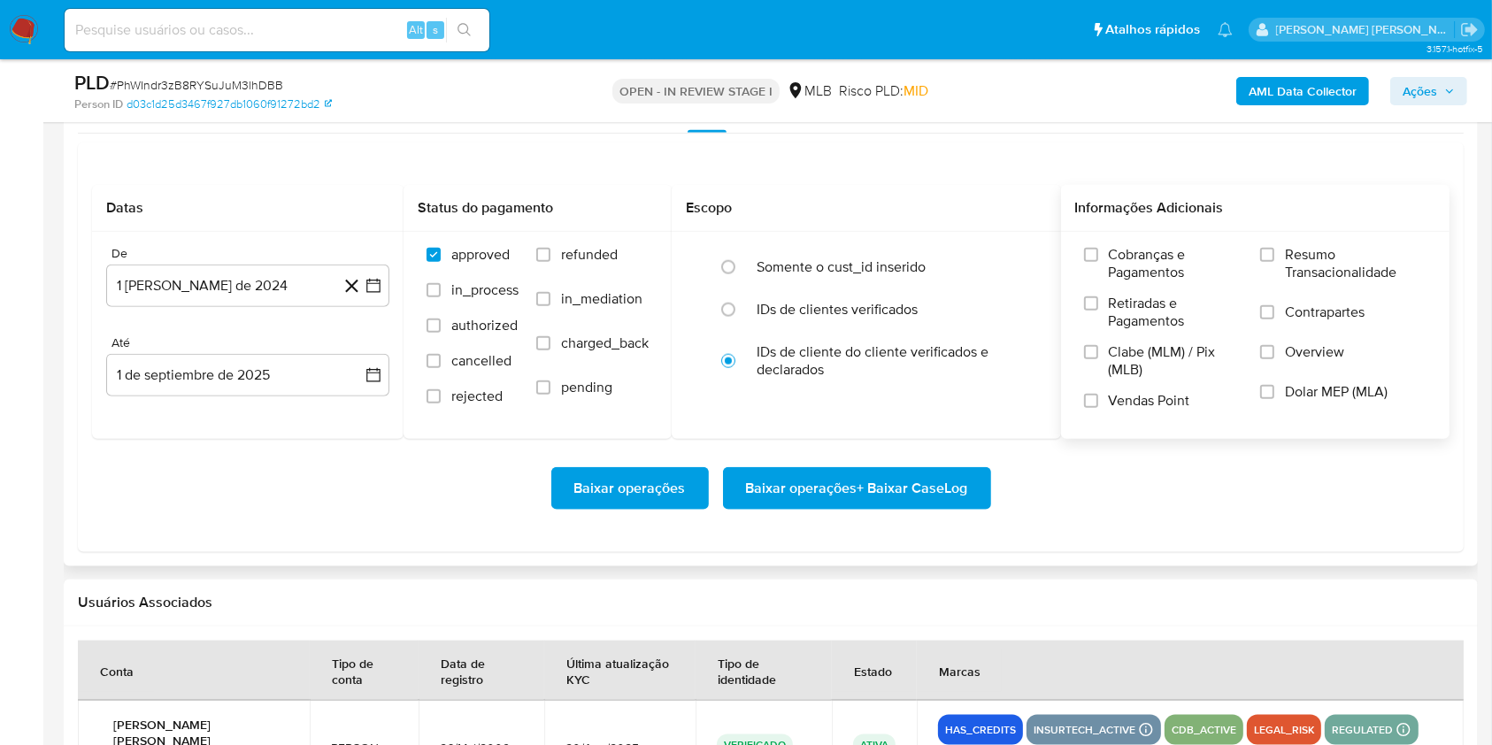
click at [1256, 262] on div "Cobranças e Pagamentos Retiradas e Pagamentos Clabe (MLM) / Pix (MLB) Vendas Po…" at bounding box center [1255, 334] width 361 height 177
drag, startPoint x: 1278, startPoint y: 242, endPoint x: 1263, endPoint y: 251, distance: 17.5
click at [1263, 251] on div "Cobranças e Pagamentos Retiradas e Pagamentos Clabe (MLM) / Pix (MLB) Vendas Po…" at bounding box center [1255, 334] width 389 height 205
click at [1263, 251] on input "Resumo Transacionalidade" at bounding box center [1267, 255] width 14 height 14
click at [1092, 400] on input "Vendas Point" at bounding box center [1091, 401] width 14 height 14
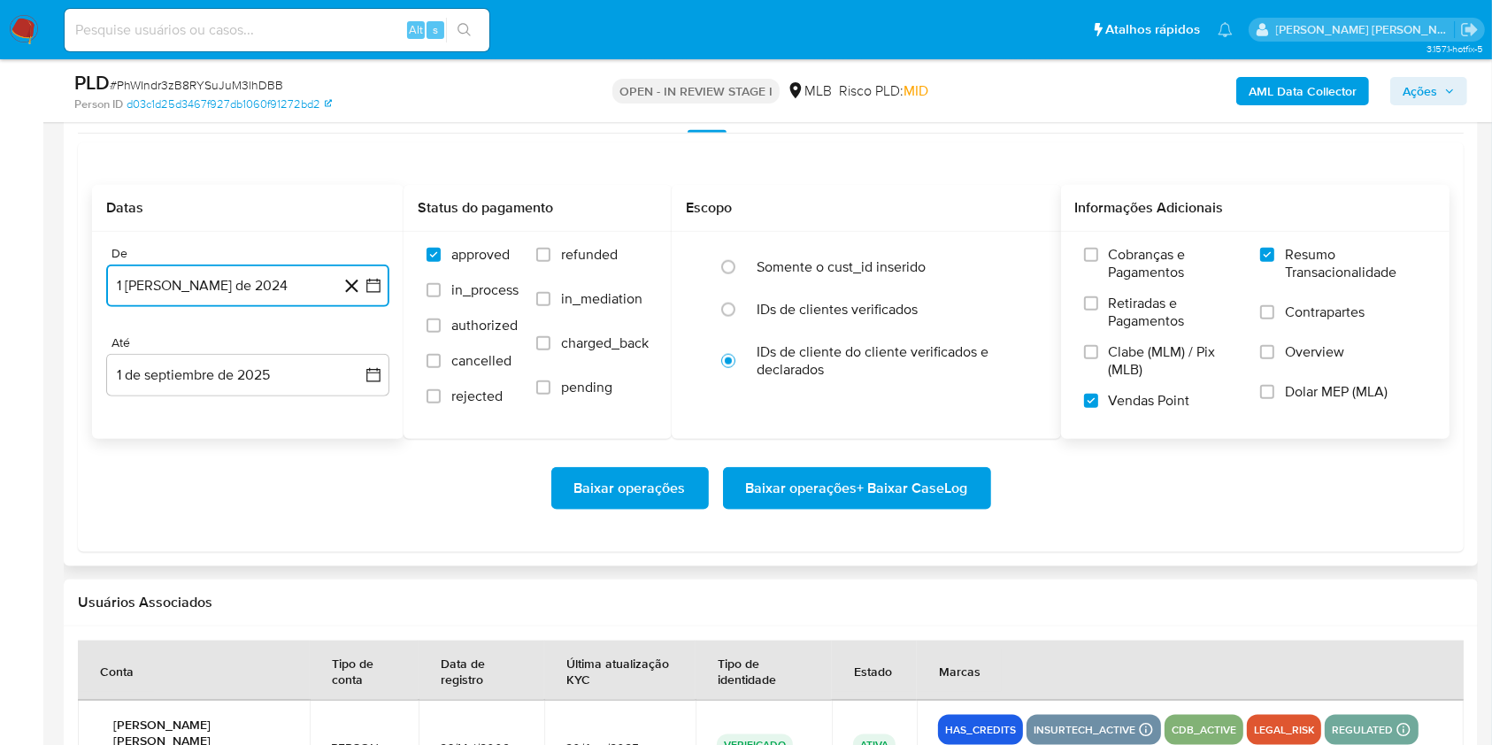
click at [385, 280] on button "1 [PERSON_NAME] de 2024" at bounding box center [247, 286] width 283 height 42
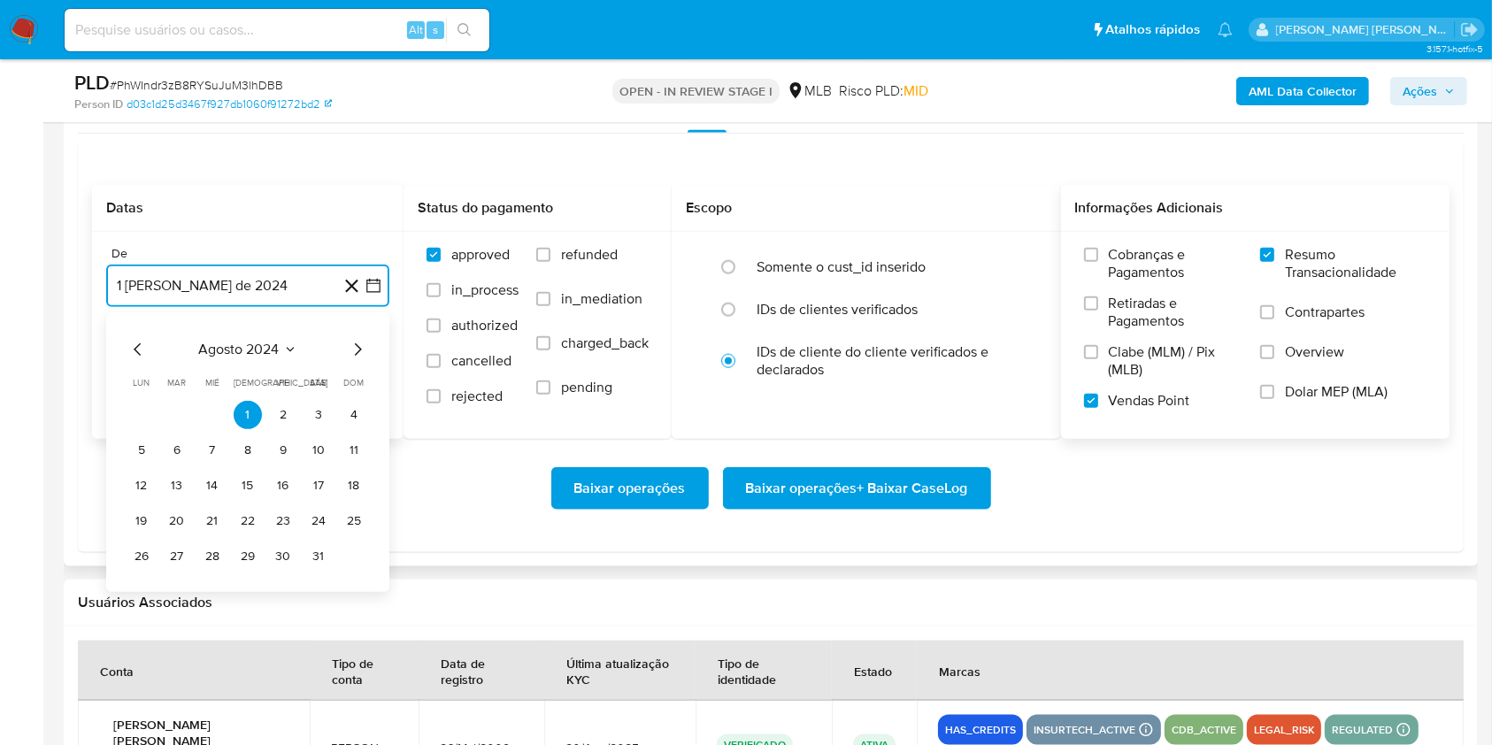
click at [360, 351] on icon "Mes siguiente" at bounding box center [357, 349] width 21 height 21
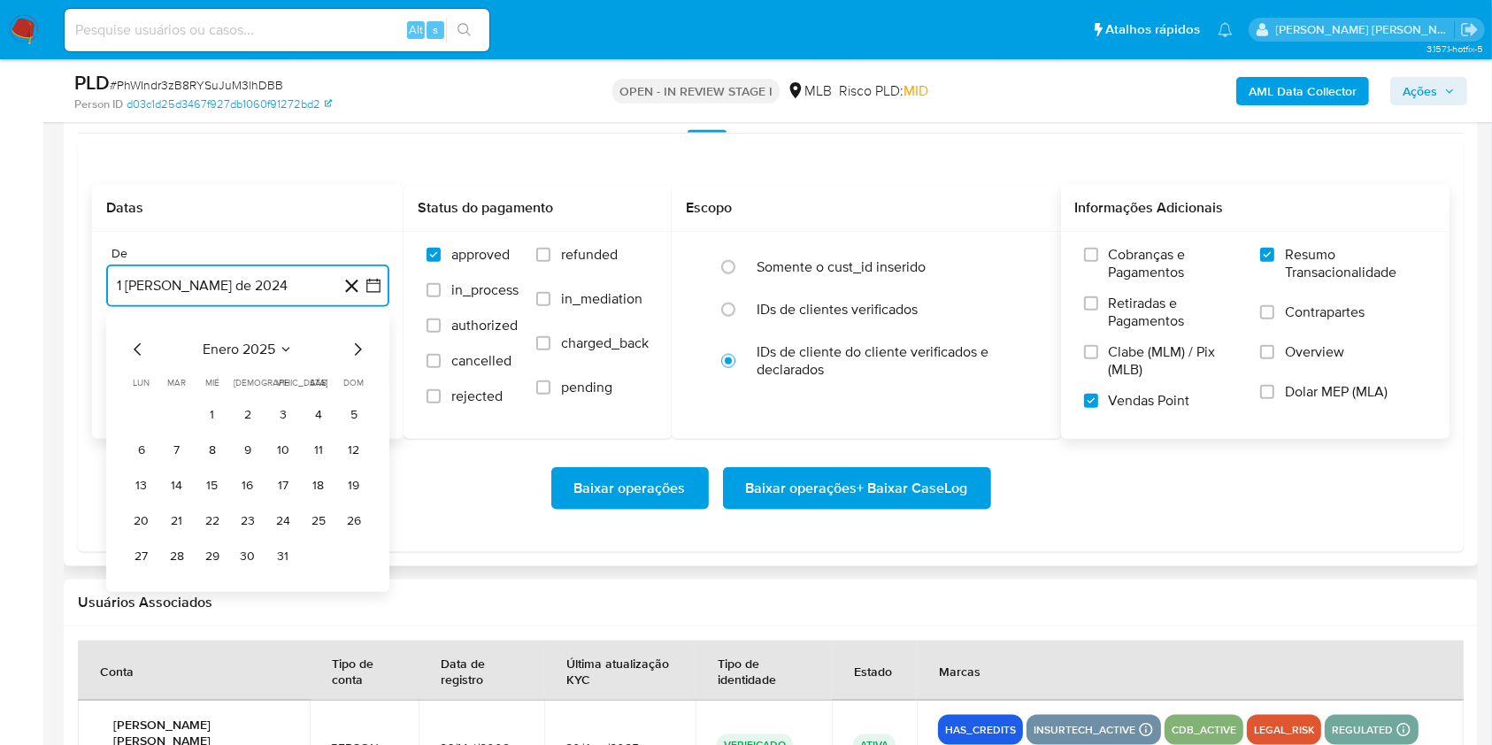
click at [360, 351] on icon "Mes siguiente" at bounding box center [357, 349] width 21 height 21
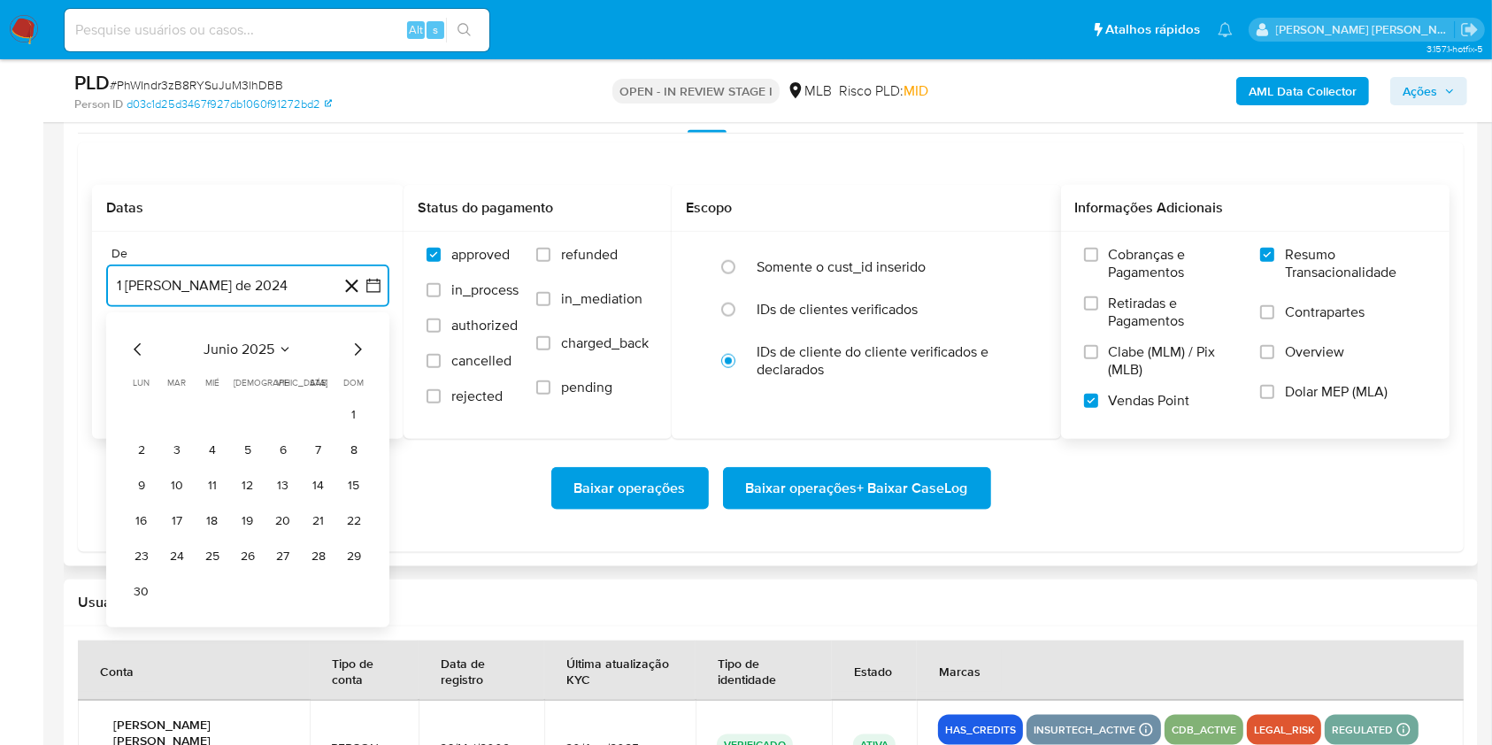
click at [360, 351] on icon "Mes siguiente" at bounding box center [357, 349] width 21 height 21
click at [182, 403] on button "1" at bounding box center [177, 415] width 28 height 28
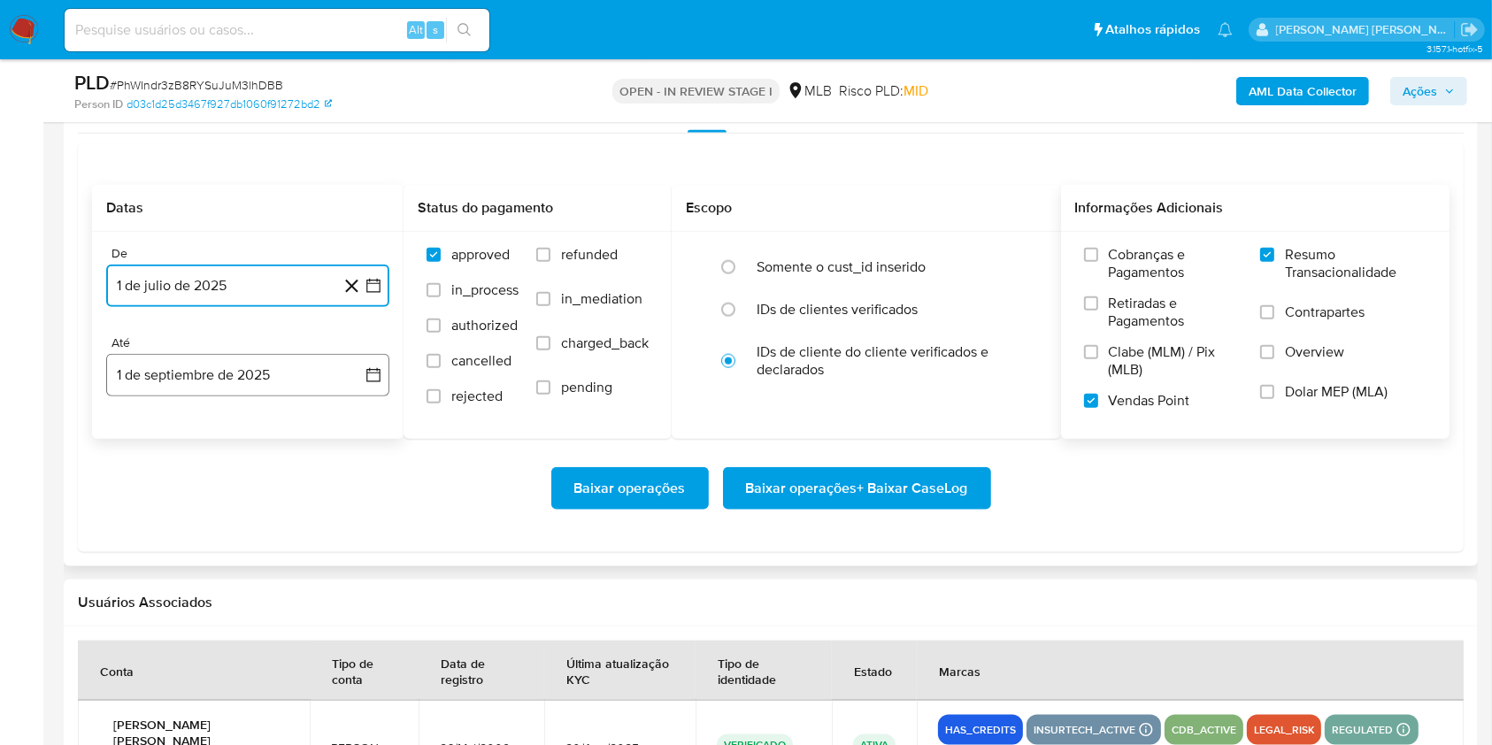
click at [254, 386] on button "1 de septiembre de 2025" at bounding box center [247, 375] width 283 height 42
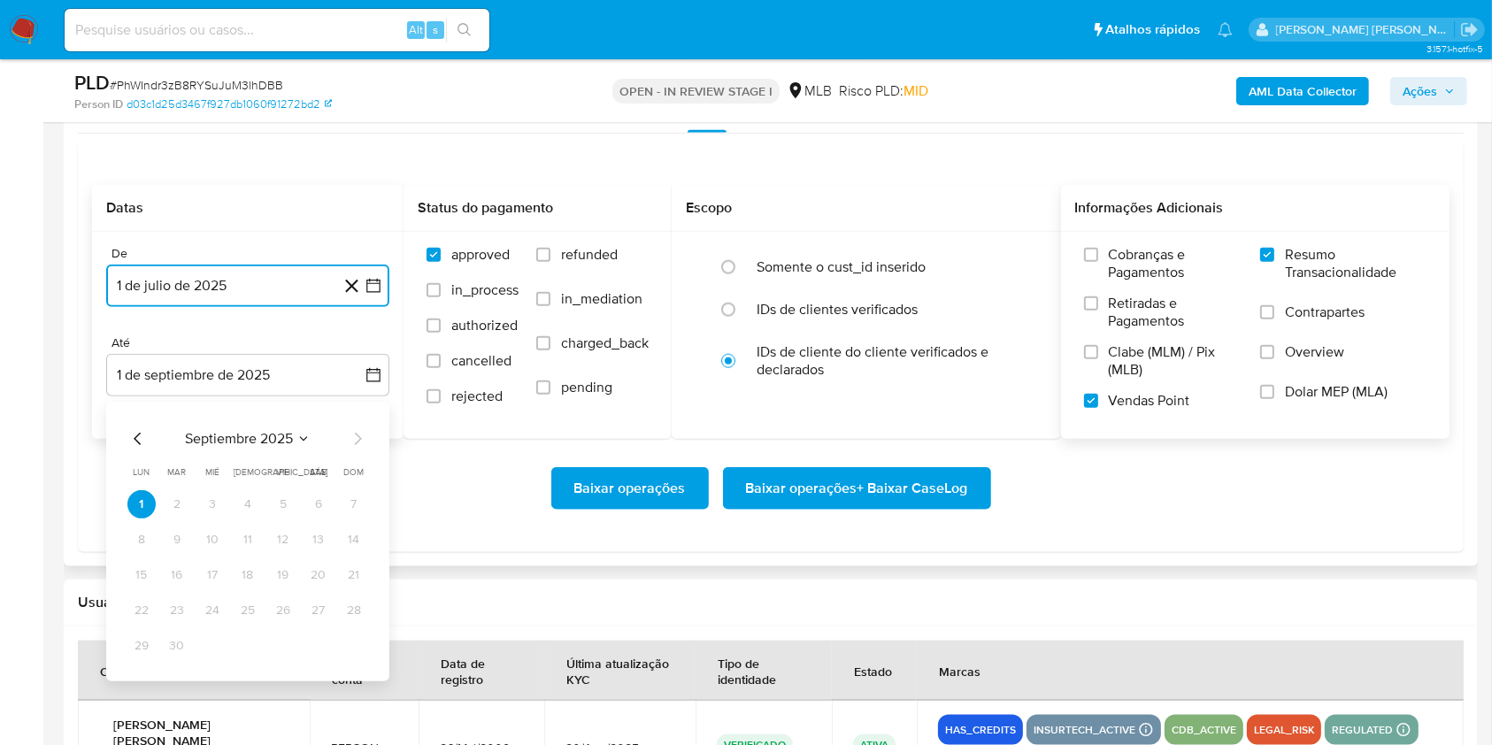
click at [139, 437] on icon "Mes anterior" at bounding box center [137, 438] width 21 height 21
click at [320, 650] on button "30" at bounding box center [318, 646] width 28 height 28
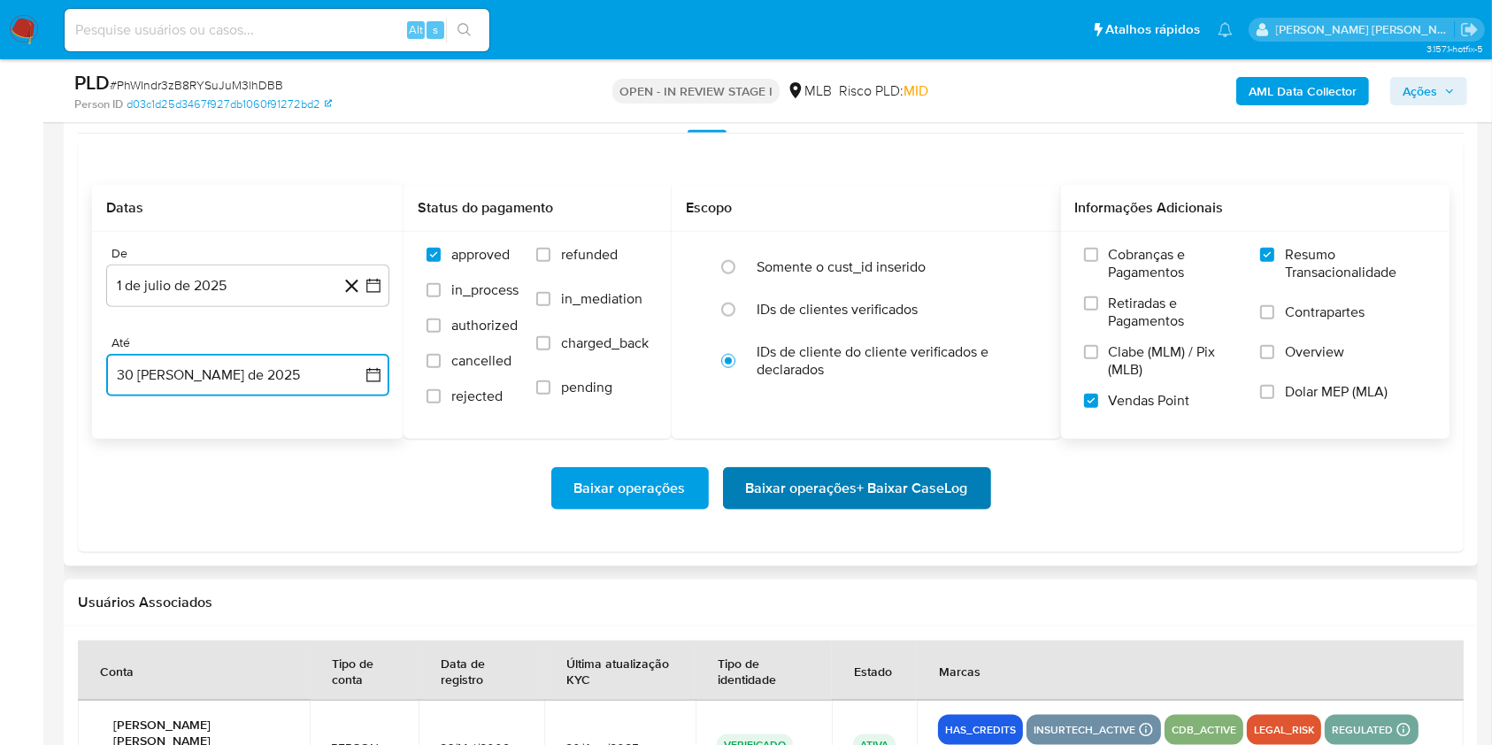
click at [927, 485] on span "Baixar operações + Baixar CaseLog" at bounding box center [857, 488] width 222 height 39
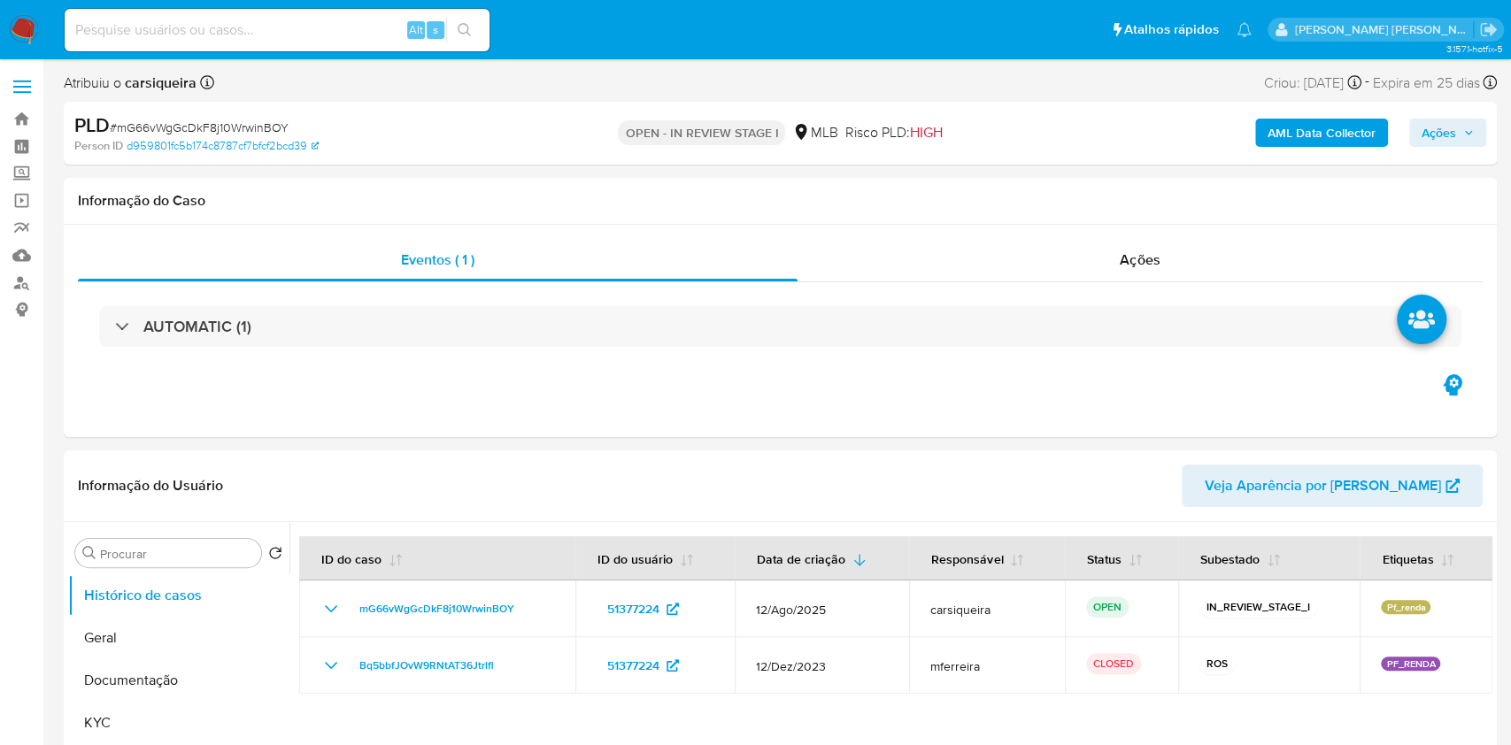
select select "10"
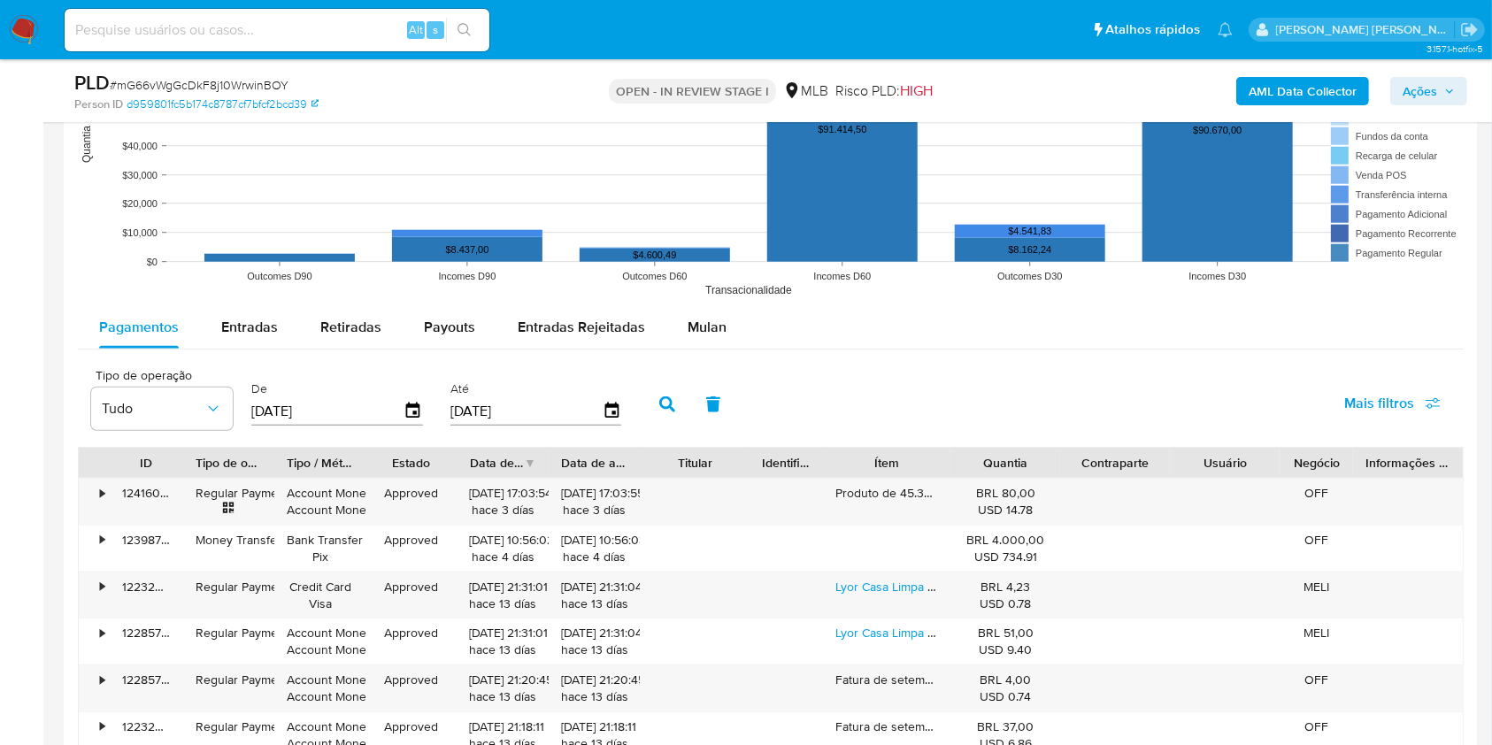
scroll to position [1718, 0]
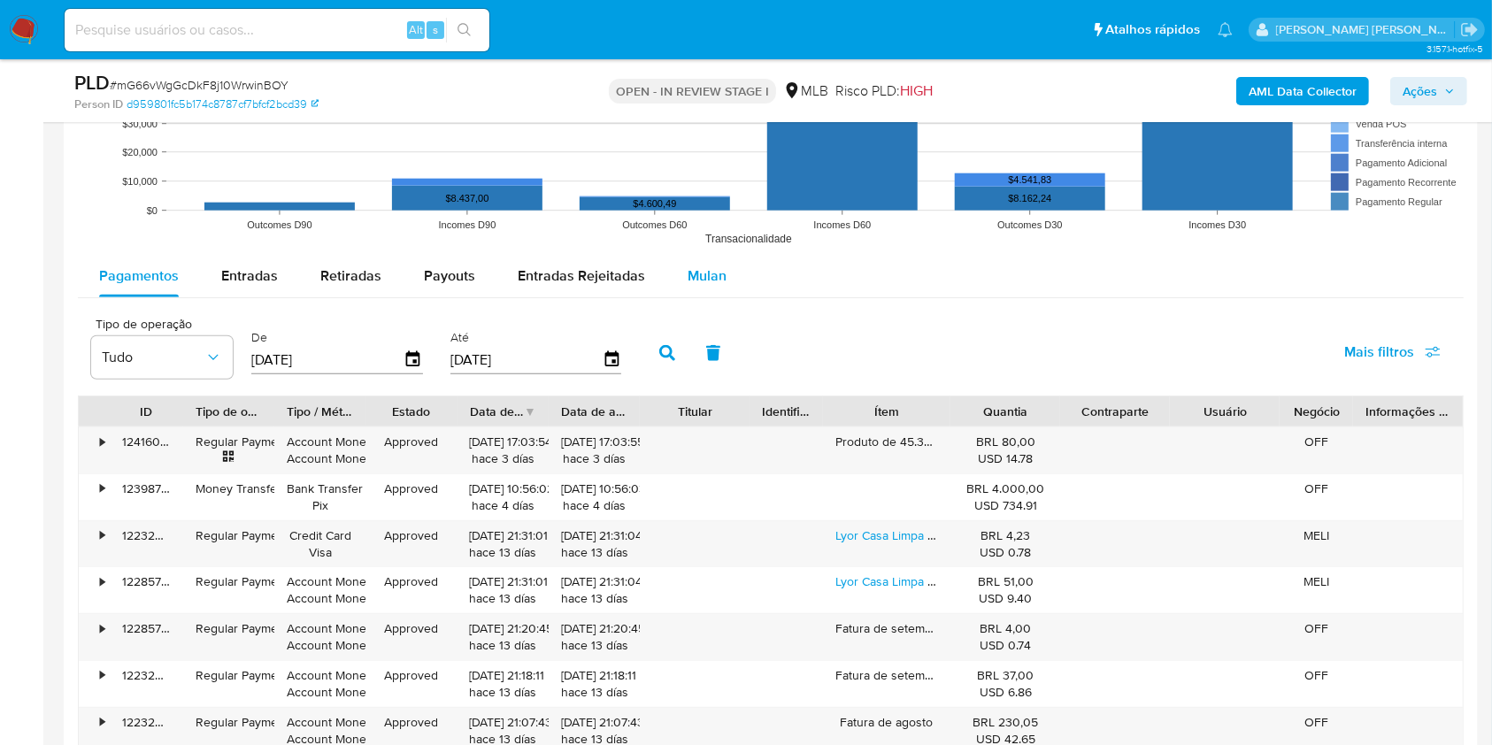
click at [700, 267] on span "Mulan" at bounding box center [707, 275] width 39 height 20
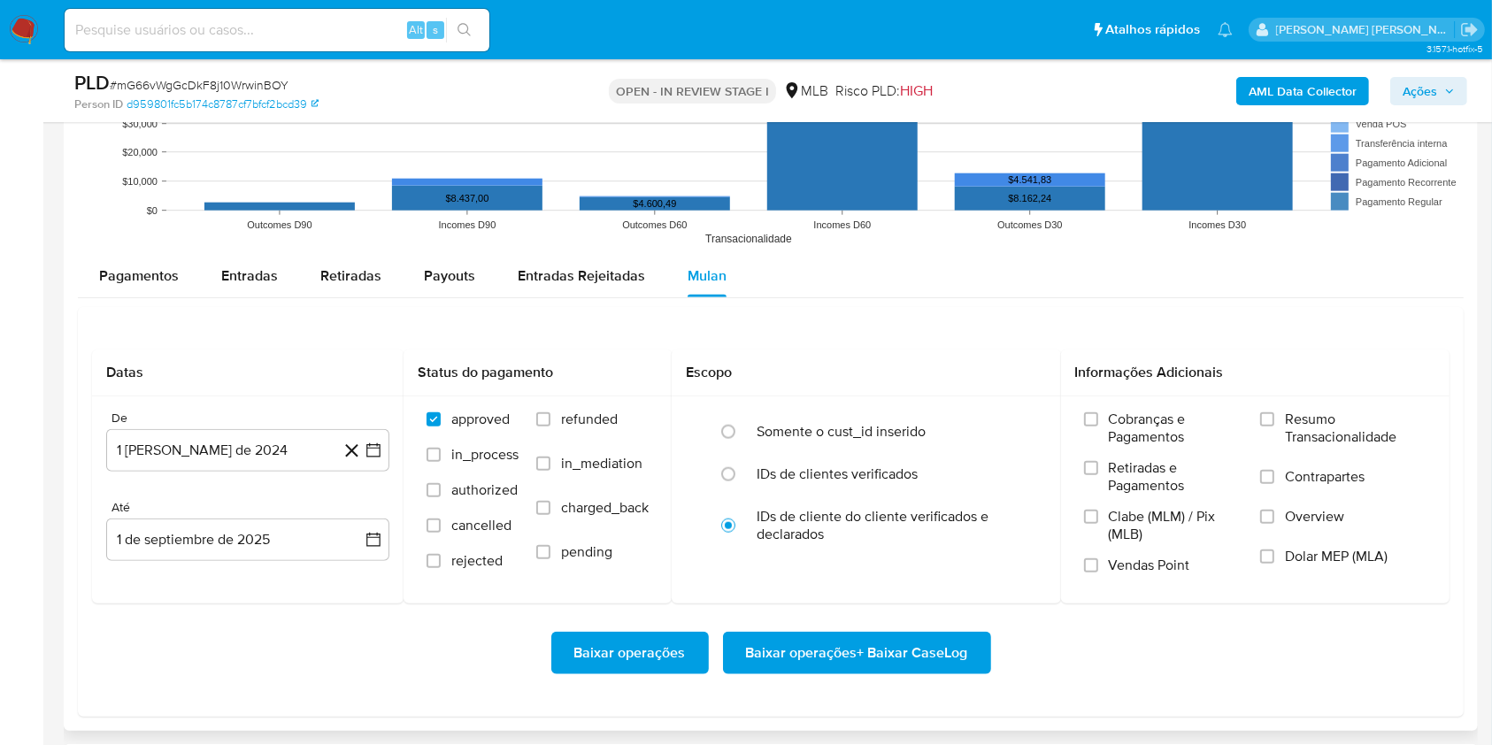
click at [1092, 283] on div "Pagamentos Entradas Retiradas Payouts Entradas Rejeitadas Mulan" at bounding box center [771, 276] width 1386 height 42
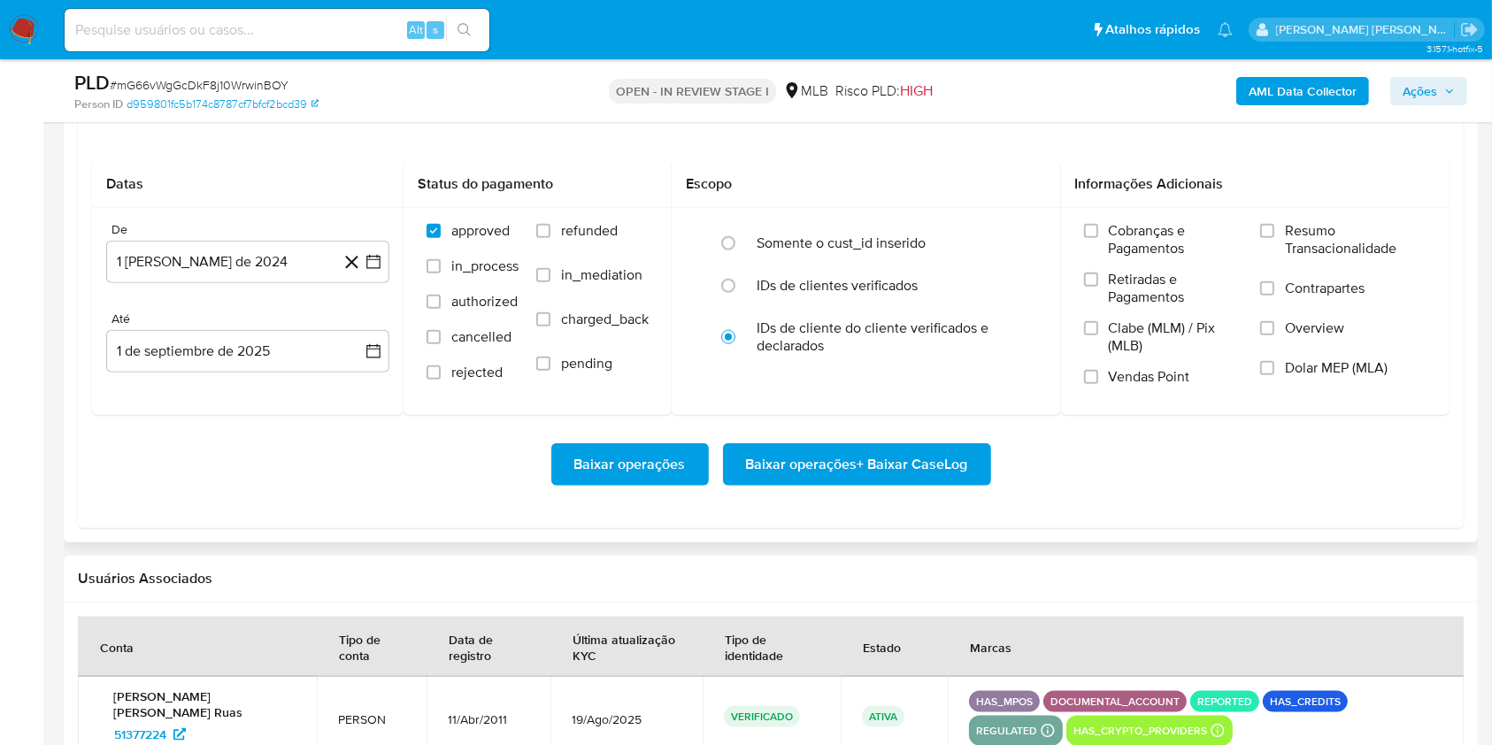
scroll to position [1954, 0]
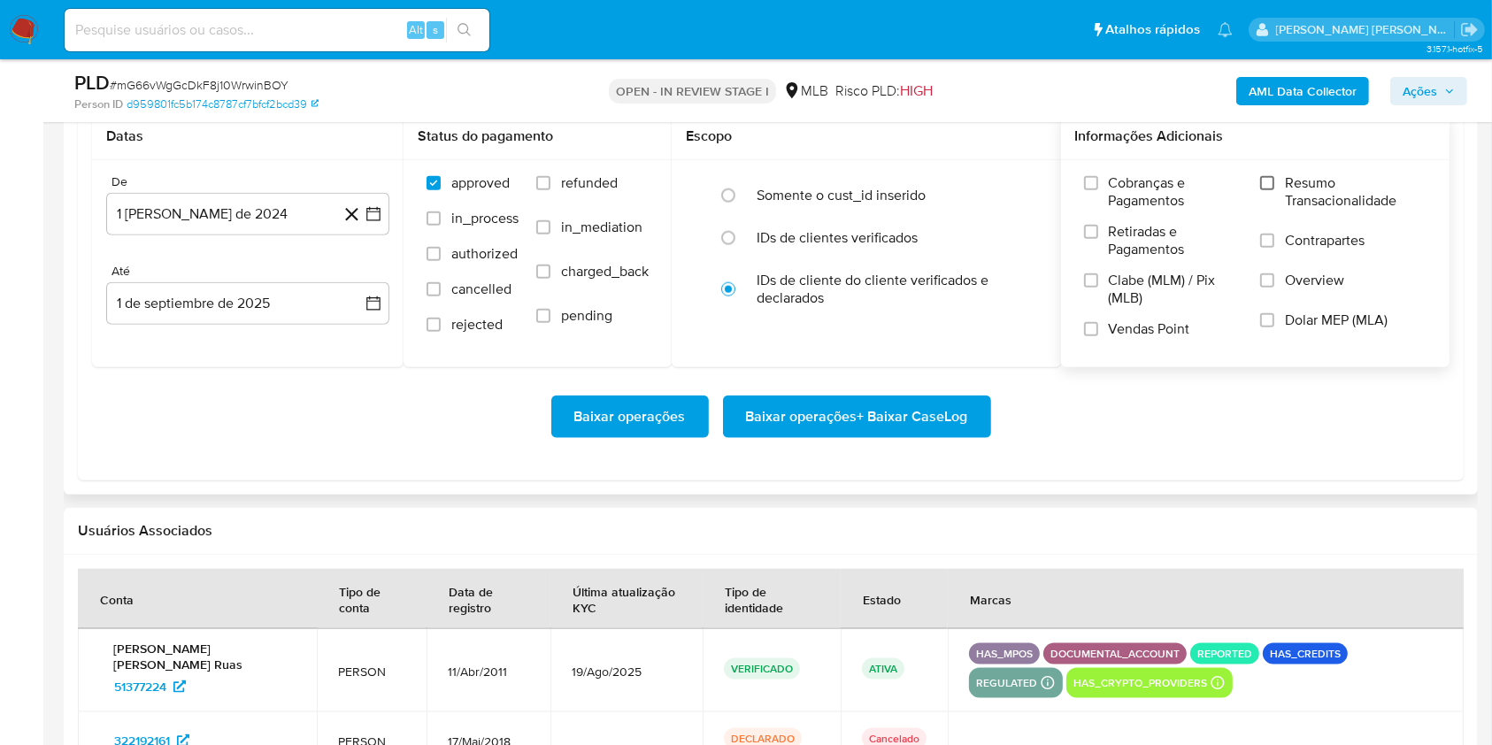
click at [1270, 188] on input "Resumo Transacionalidade" at bounding box center [1267, 183] width 14 height 14
click at [1090, 340] on label "Vendas Point" at bounding box center [1163, 335] width 158 height 31
click at [1090, 336] on input "Vendas Point" at bounding box center [1091, 329] width 14 height 14
click at [361, 221] on icon at bounding box center [352, 215] width 22 height 22
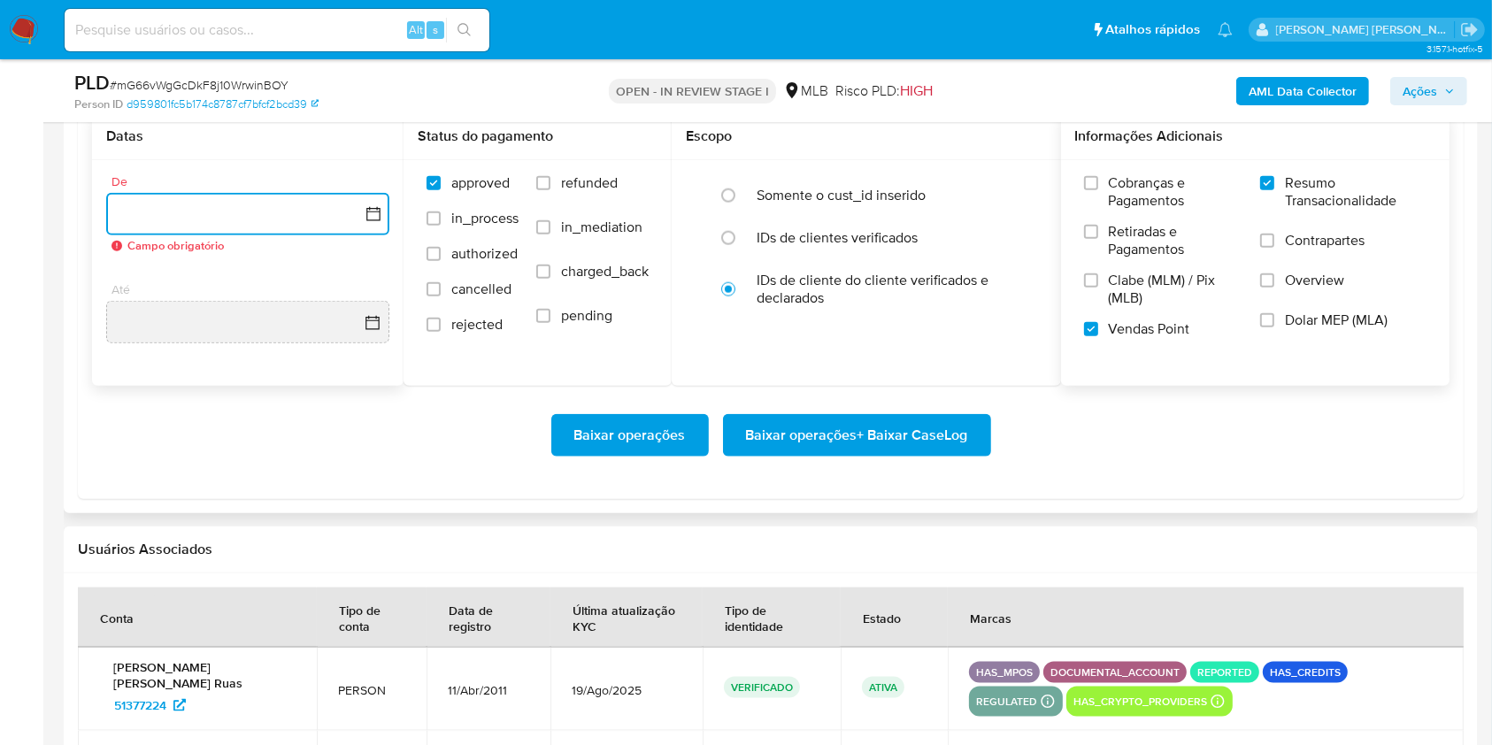
click at [371, 212] on icon "button" at bounding box center [374, 214] width 18 height 18
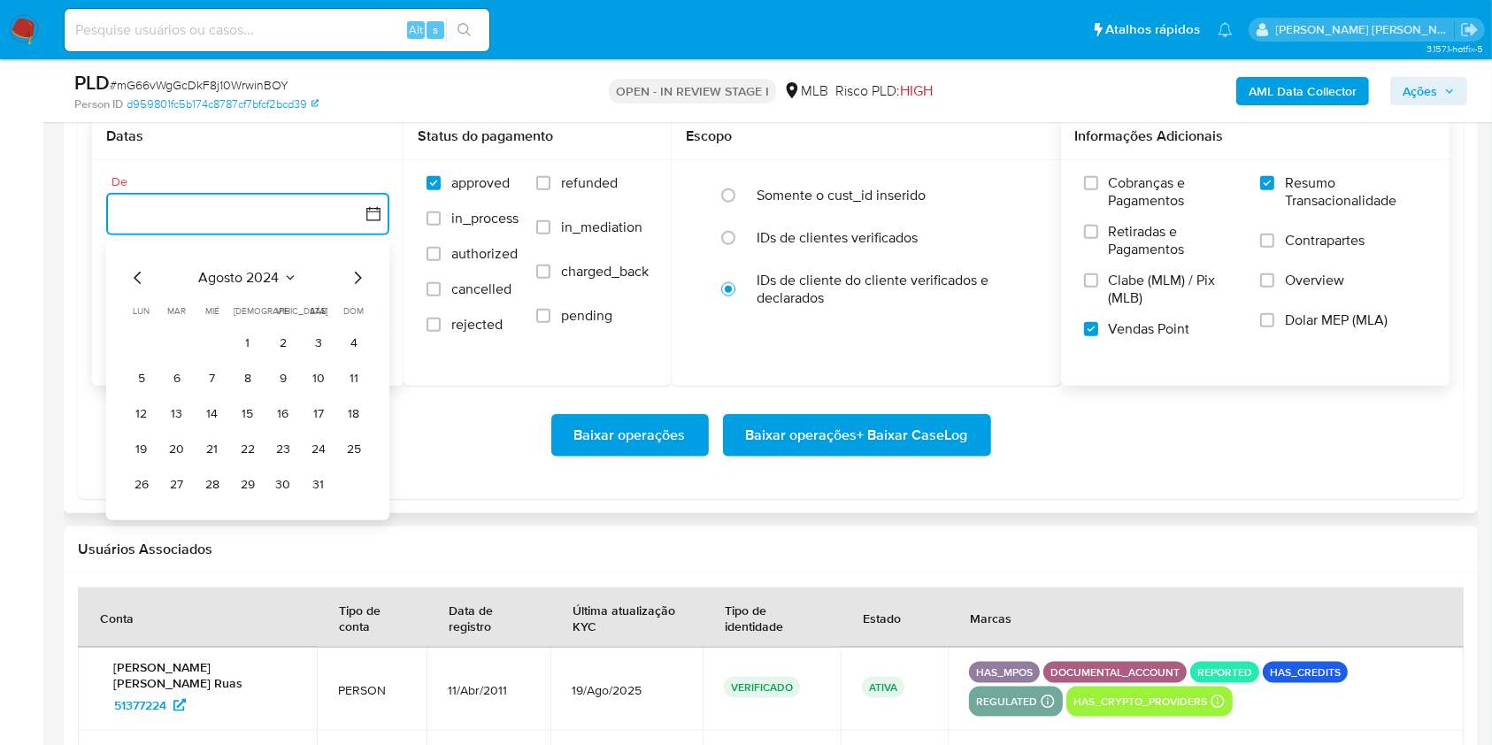
click at [365, 272] on icon "Mes siguiente" at bounding box center [357, 277] width 21 height 21
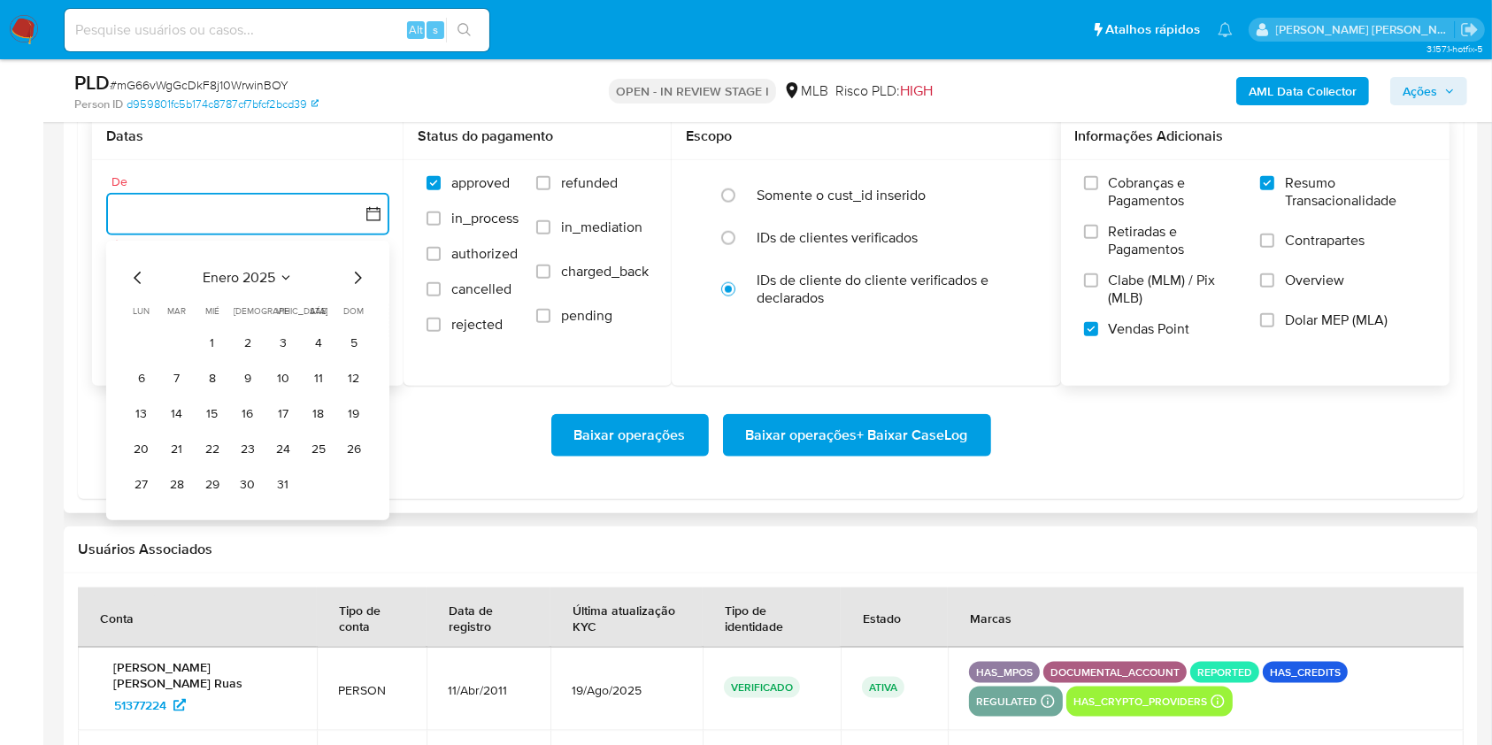
click at [365, 272] on icon "Mes siguiente" at bounding box center [357, 277] width 21 height 21
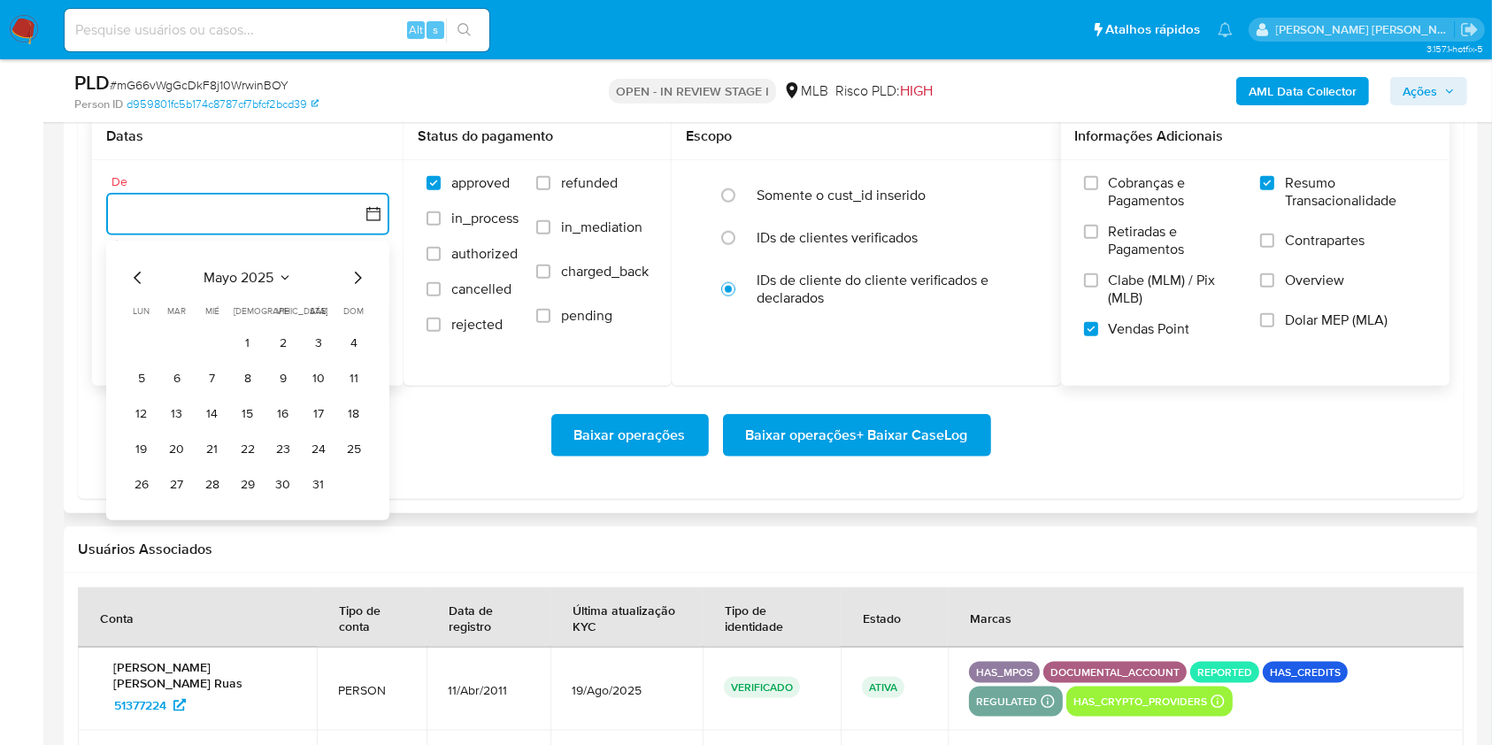
click at [365, 272] on icon "Mes siguiente" at bounding box center [357, 277] width 21 height 21
click at [182, 346] on button "1" at bounding box center [177, 343] width 28 height 28
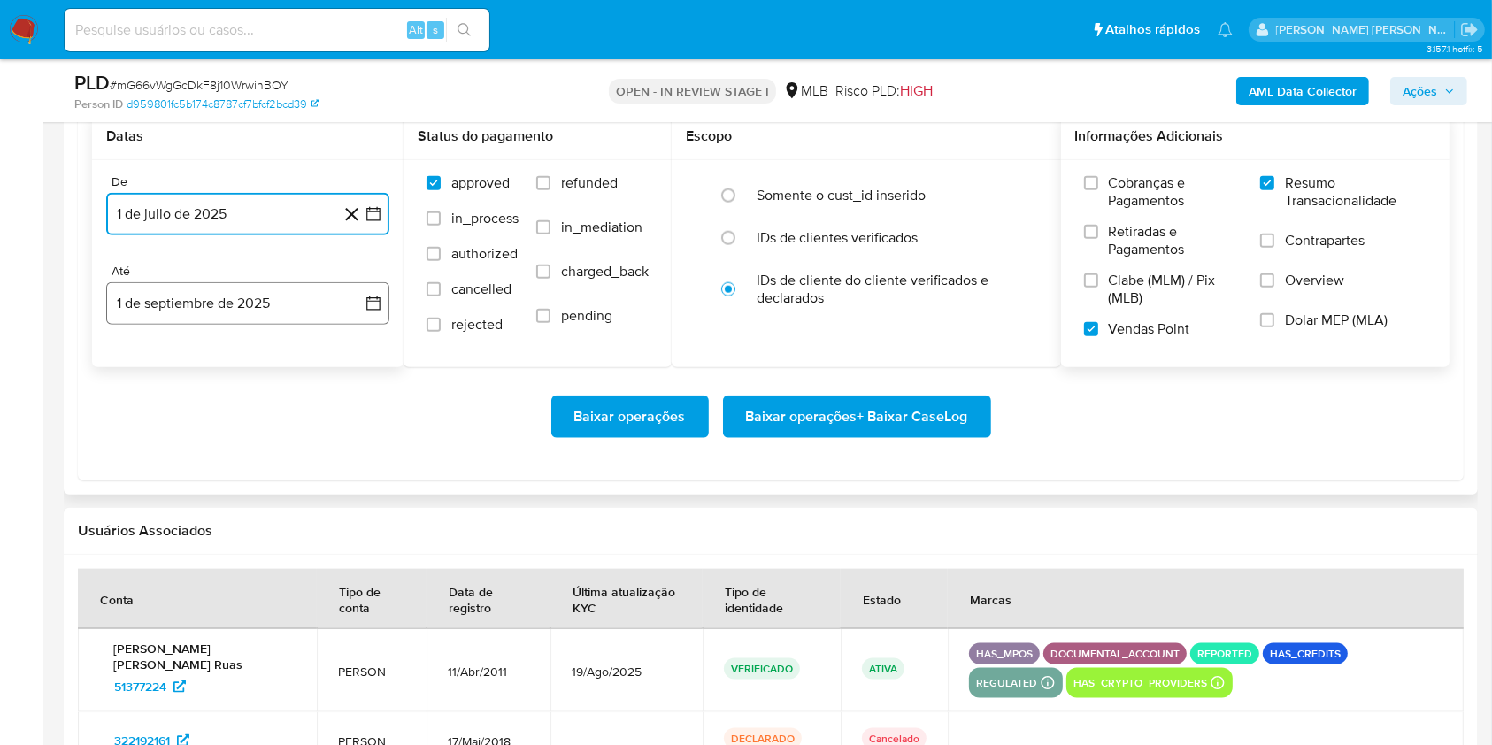
click at [230, 315] on button "1 de septiembre de 2025" at bounding box center [247, 303] width 283 height 42
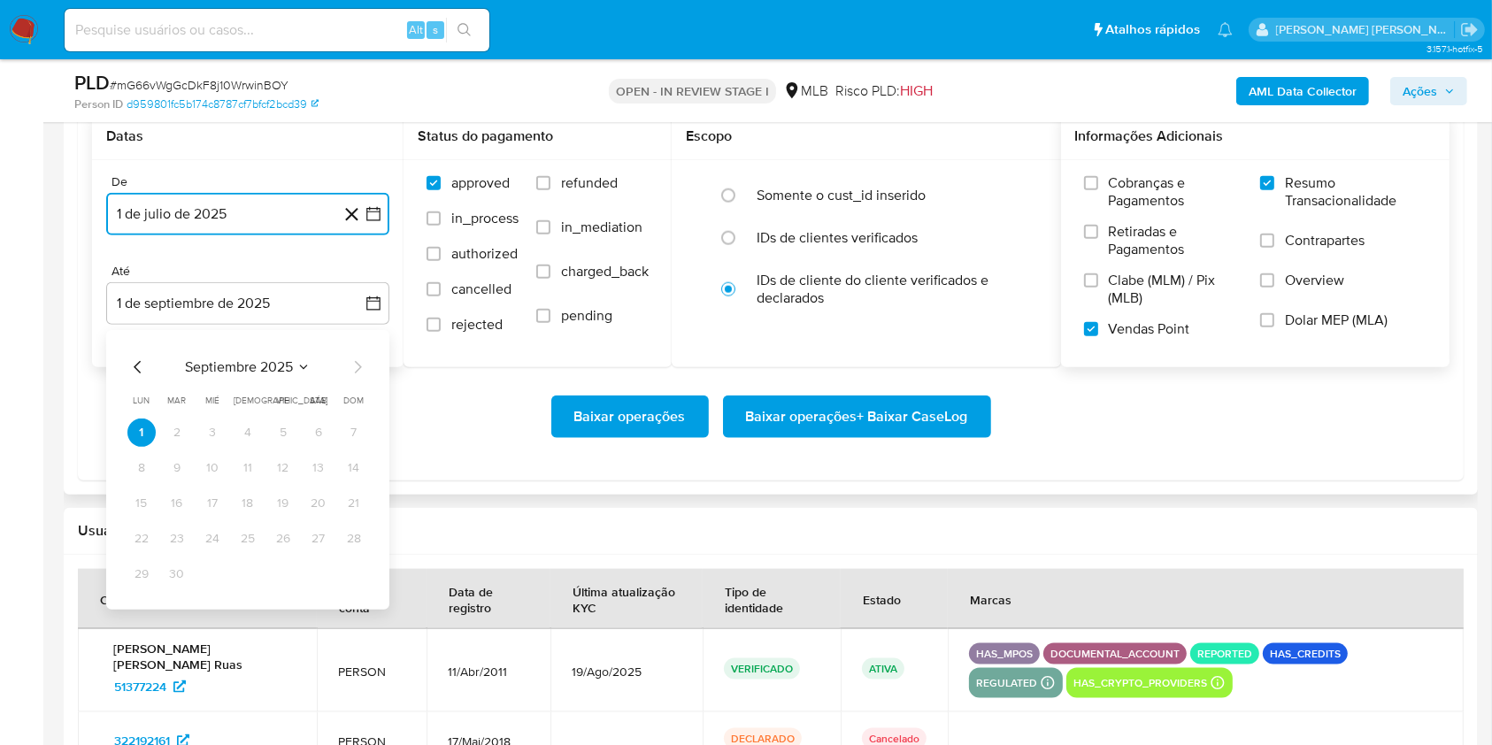
click at [132, 373] on icon "Mes anterior" at bounding box center [137, 367] width 21 height 21
click at [323, 571] on button "30" at bounding box center [318, 574] width 28 height 28
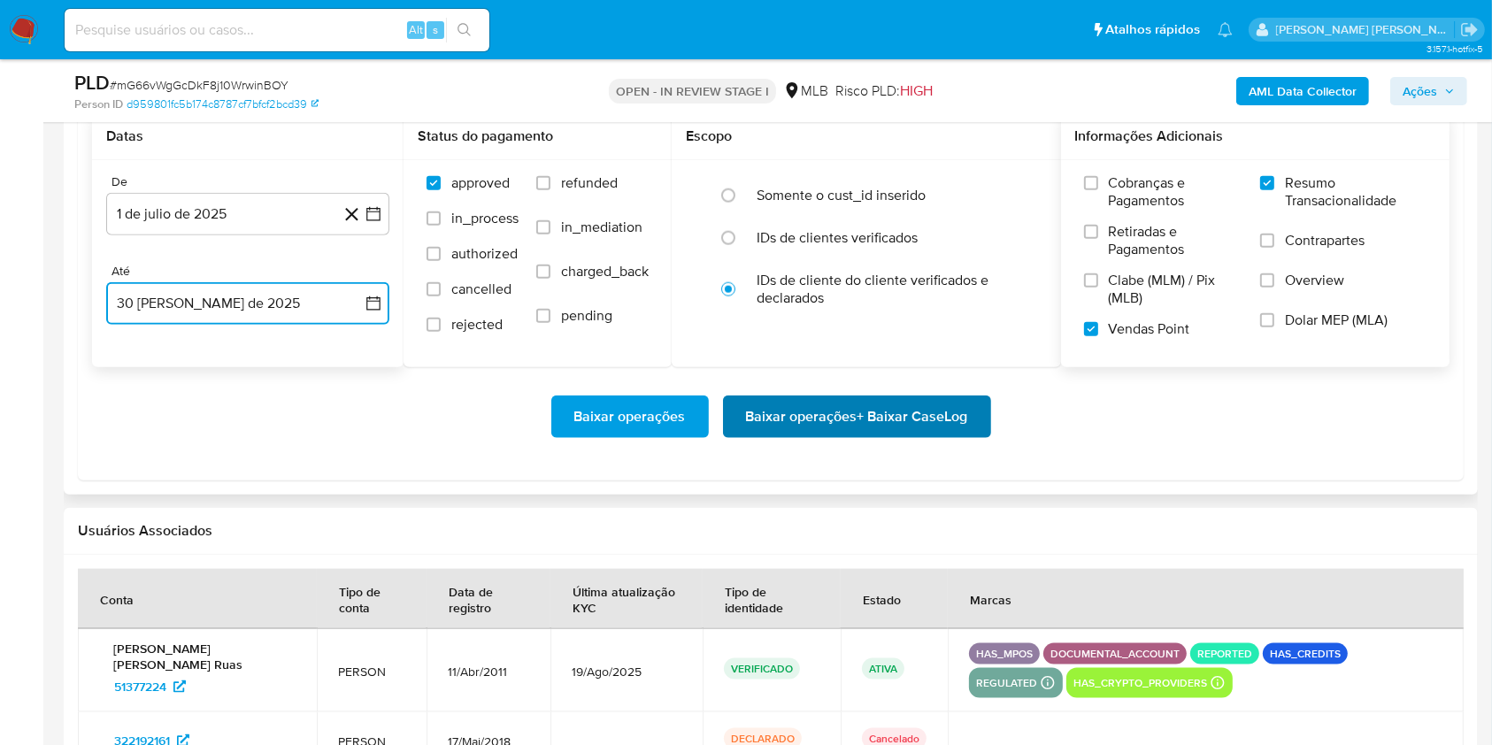
click at [816, 407] on span "Baixar operações + Baixar CaseLog" at bounding box center [857, 416] width 222 height 39
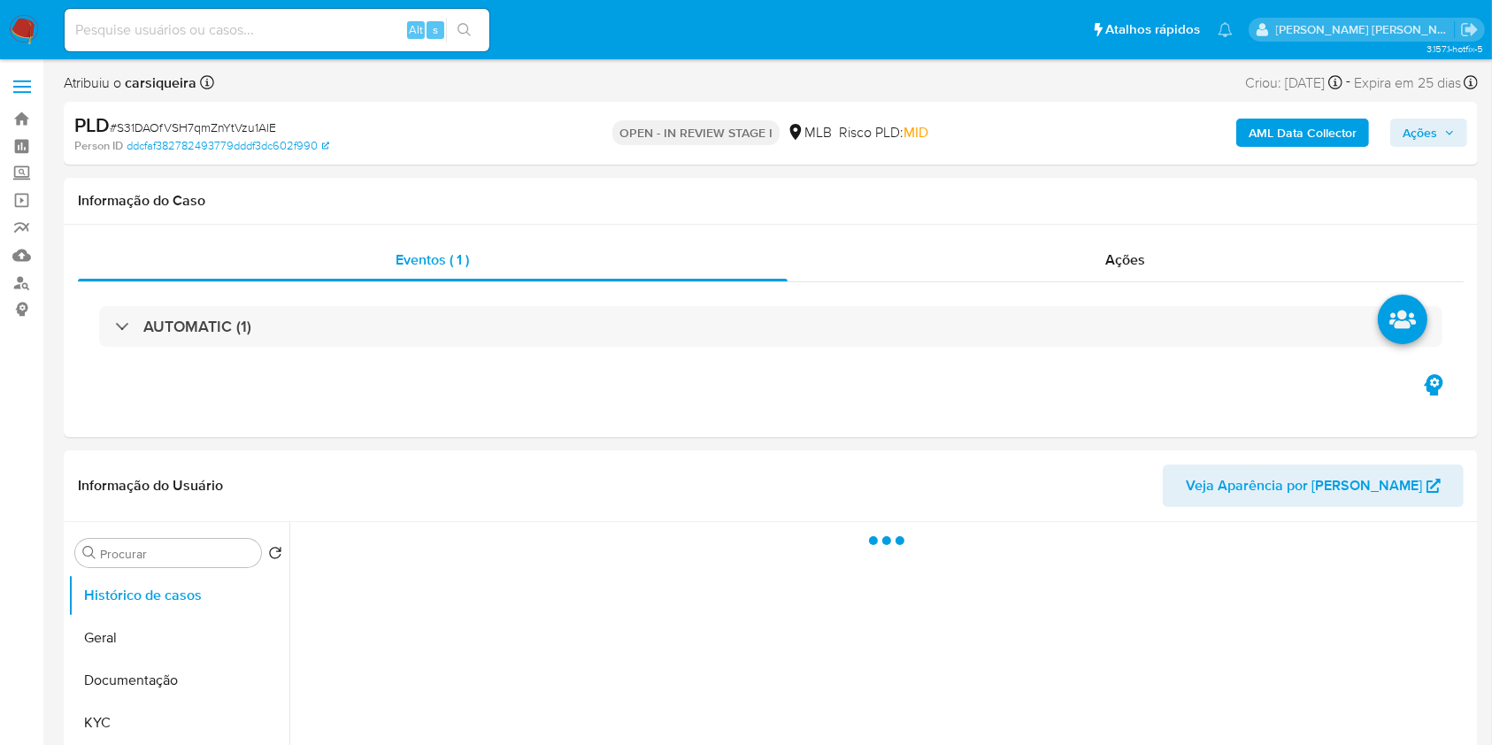
select select "10"
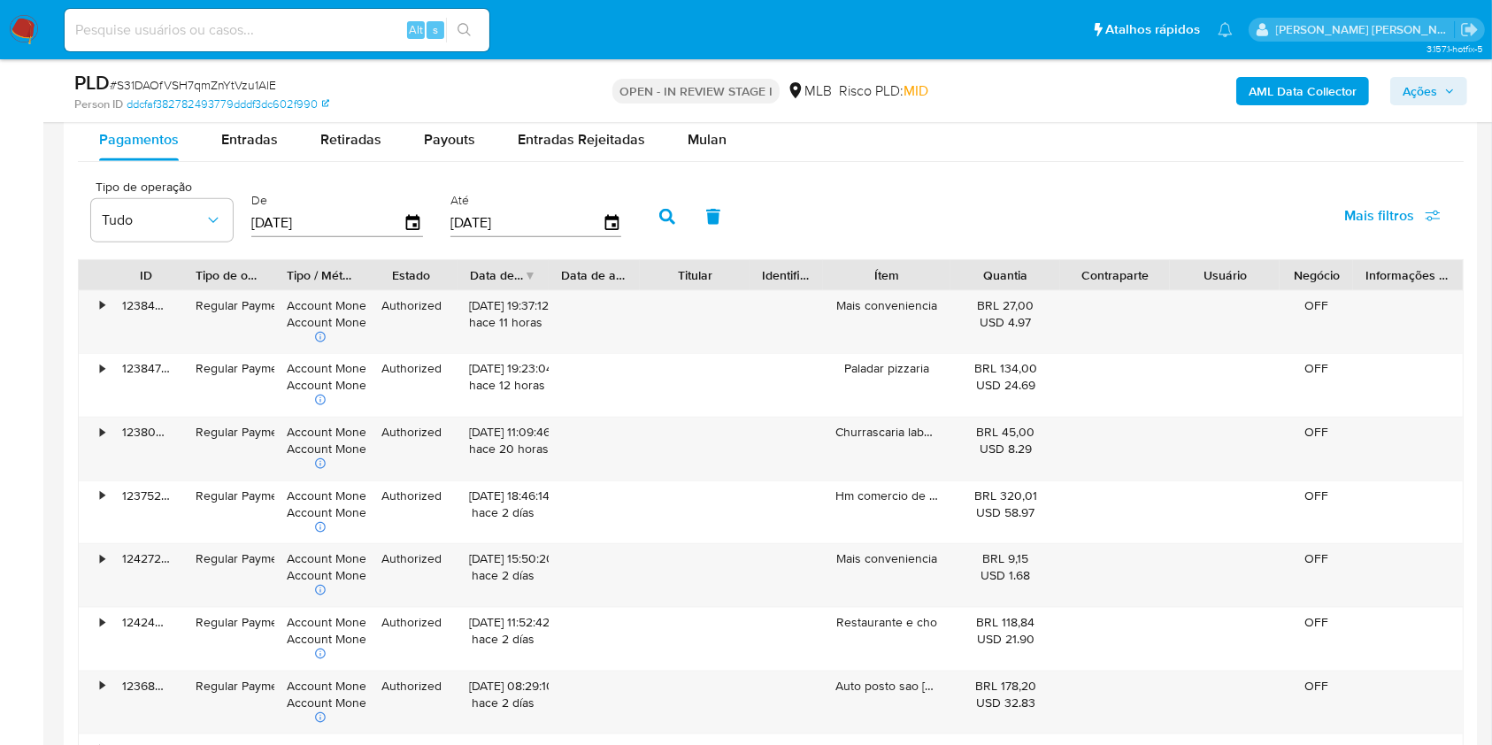
scroll to position [1886, 0]
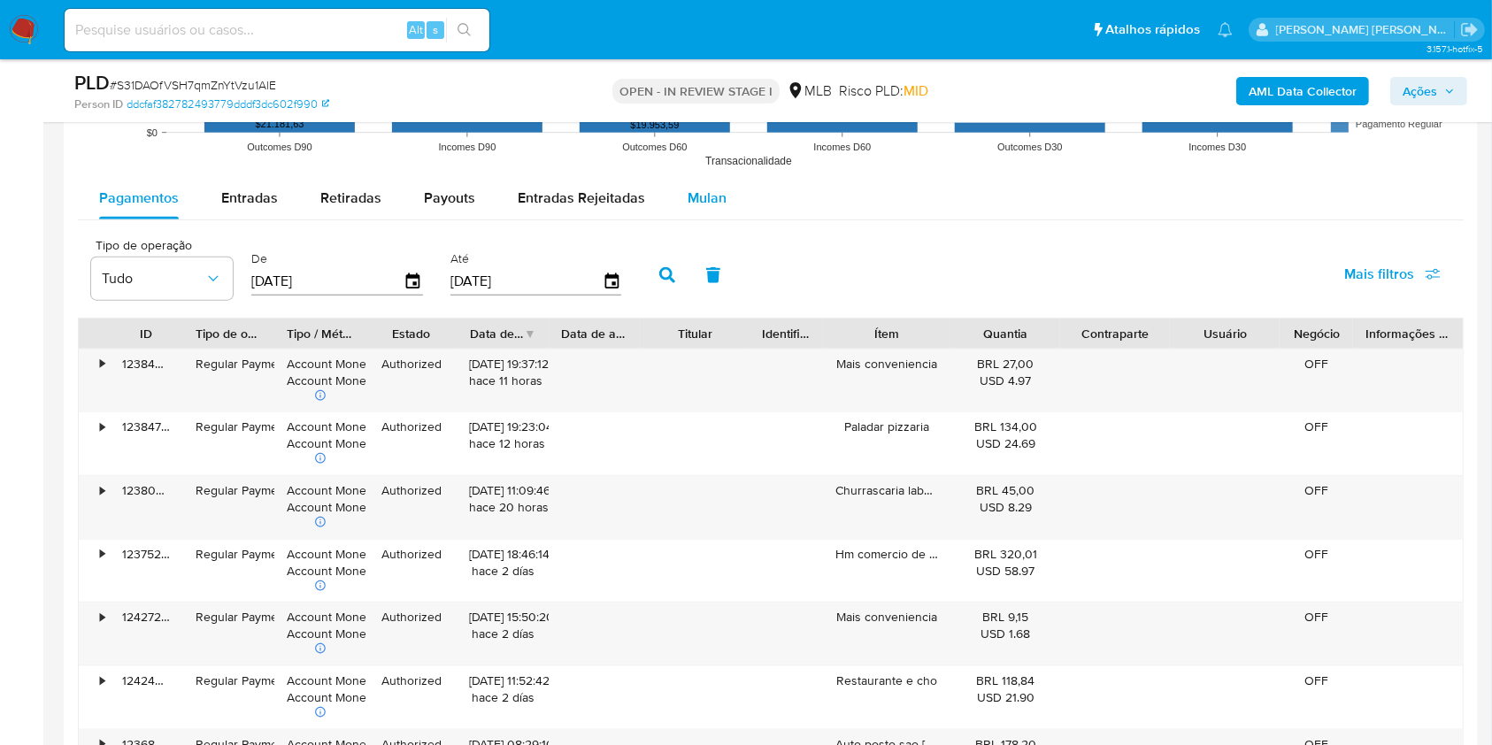
click at [704, 201] on span "Mulan" at bounding box center [707, 198] width 39 height 20
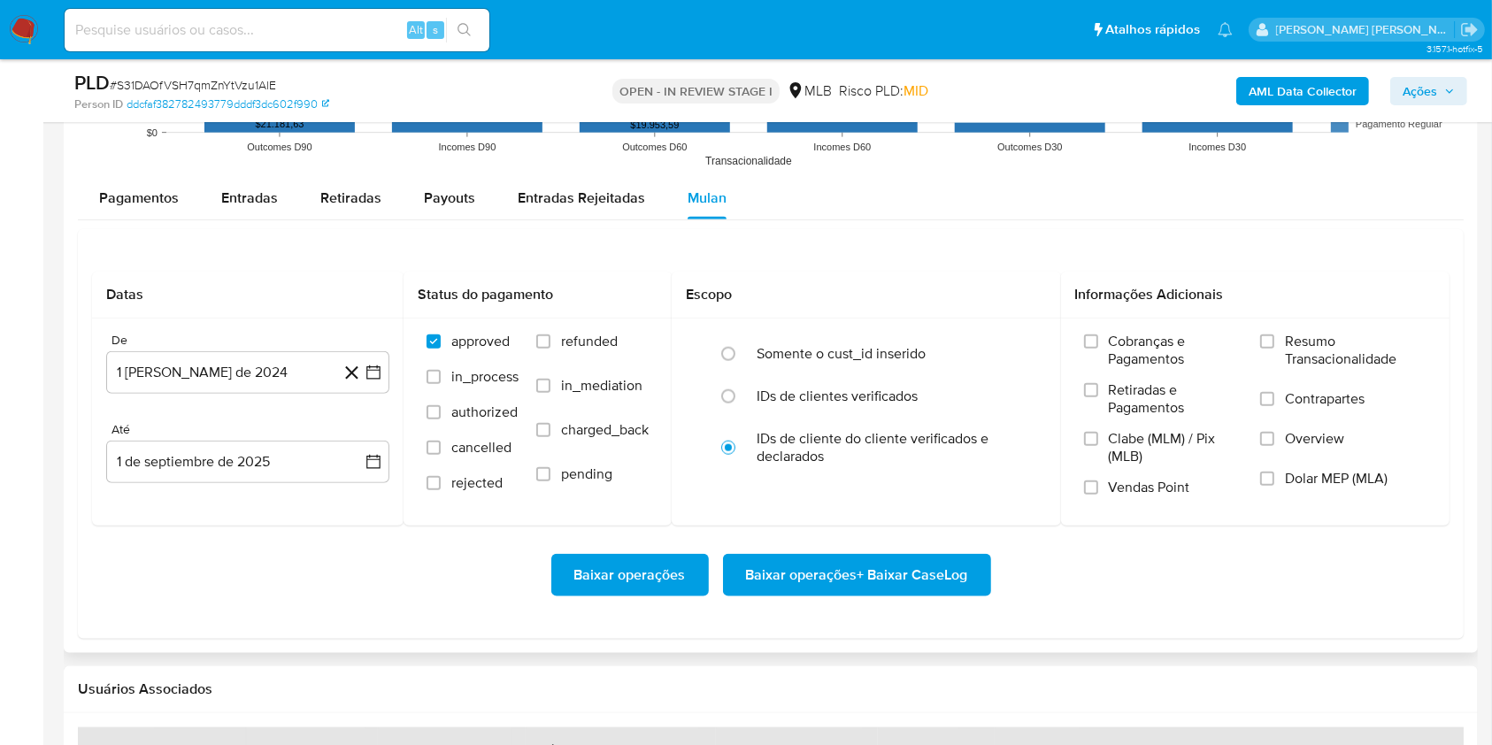
click at [871, 209] on div "Pagamentos Entradas Retiradas Payouts Entradas Rejeitadas Mulan" at bounding box center [771, 198] width 1386 height 42
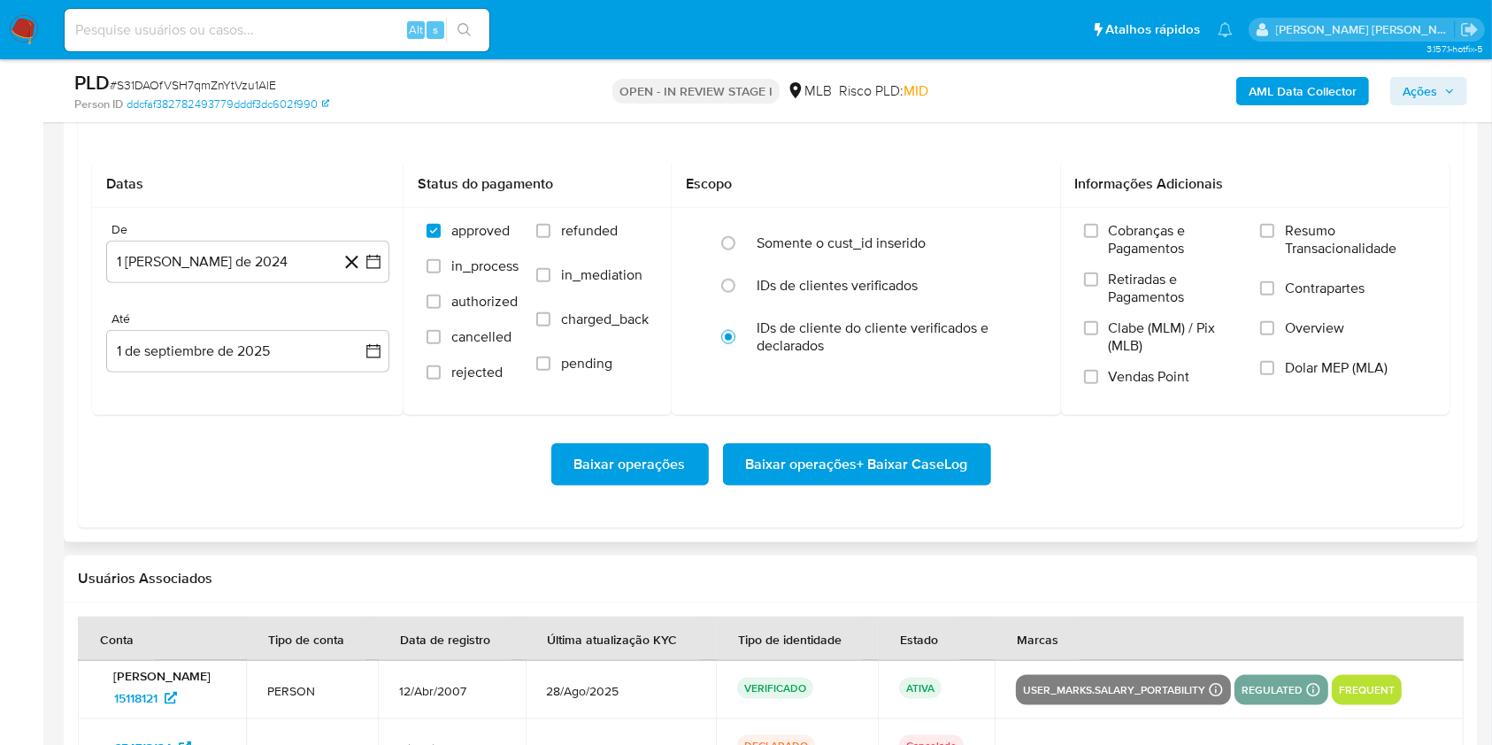
scroll to position [2027, 0]
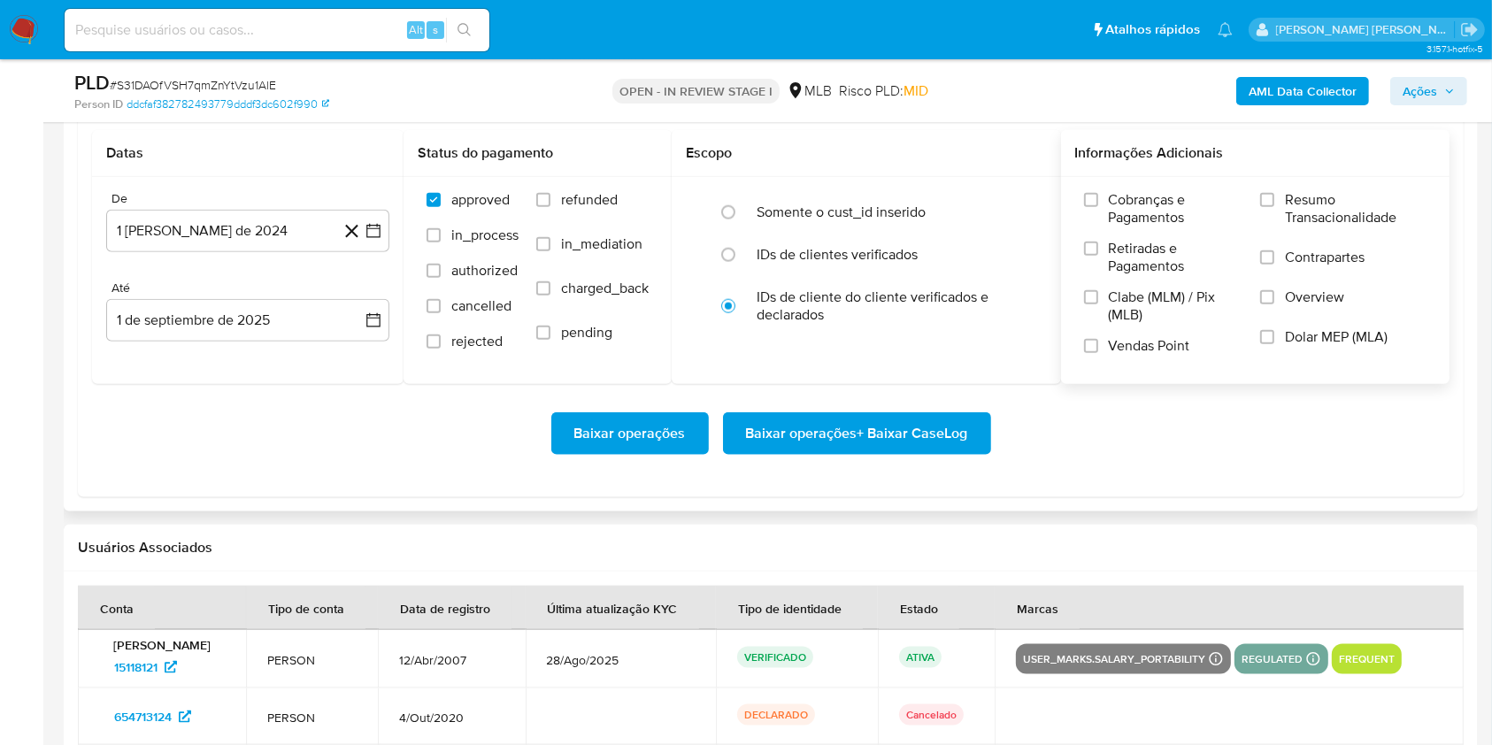
click at [1277, 203] on label "Resumo Transacionalidade" at bounding box center [1343, 220] width 166 height 58
click at [1274, 203] on input "Resumo Transacionalidade" at bounding box center [1267, 200] width 14 height 14
click at [1102, 333] on label "Clabe (MLM) / Pix (MLB)" at bounding box center [1163, 312] width 158 height 49
click at [1098, 304] on input "Clabe (MLM) / Pix (MLB)" at bounding box center [1091, 297] width 14 height 14
click at [1102, 333] on label "Clabe (MLM) / Pix (MLB)" at bounding box center [1163, 312] width 158 height 49
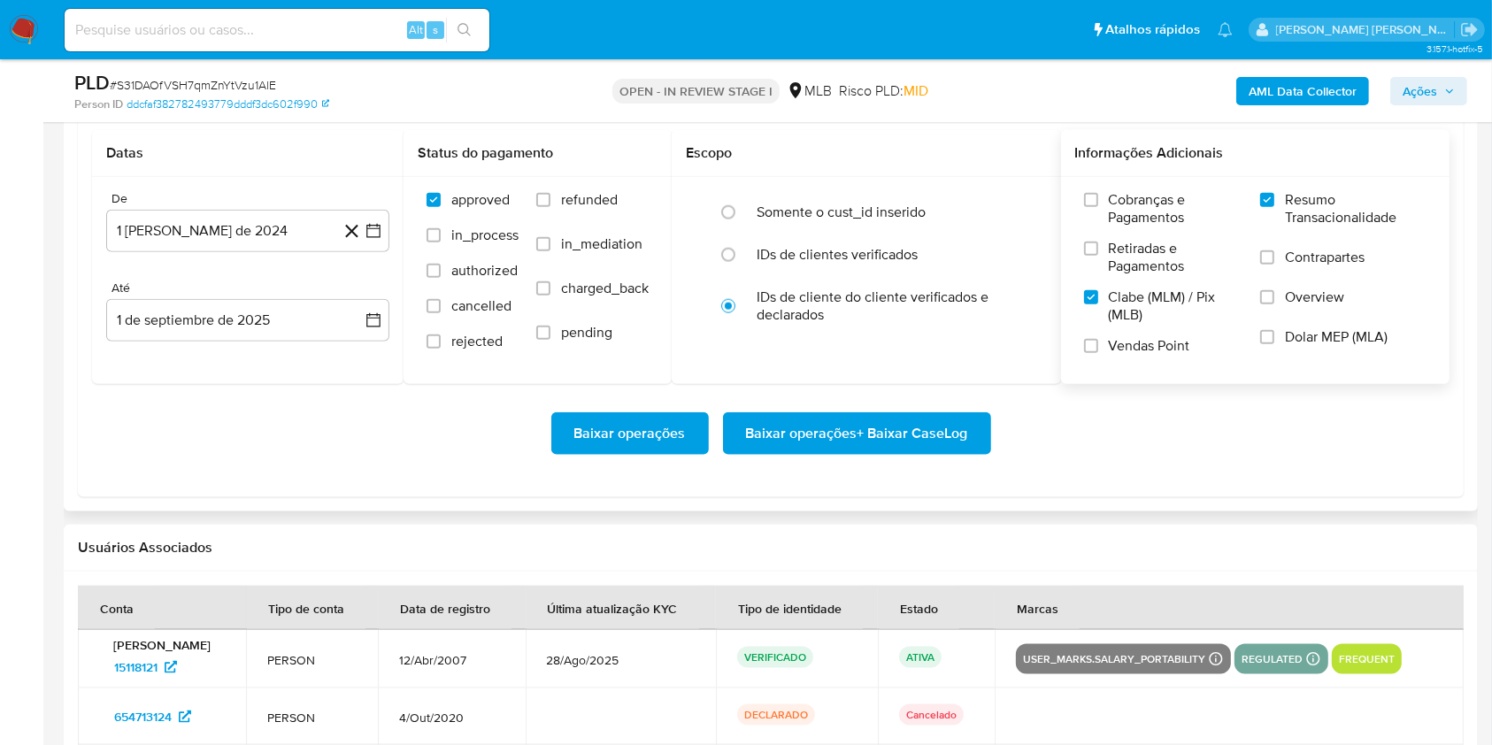
click at [1098, 304] on input "Clabe (MLM) / Pix (MLB)" at bounding box center [1091, 297] width 14 height 14
click at [1088, 339] on input "Vendas Point" at bounding box center [1091, 346] width 14 height 14
click at [368, 237] on icon "button" at bounding box center [374, 231] width 18 height 18
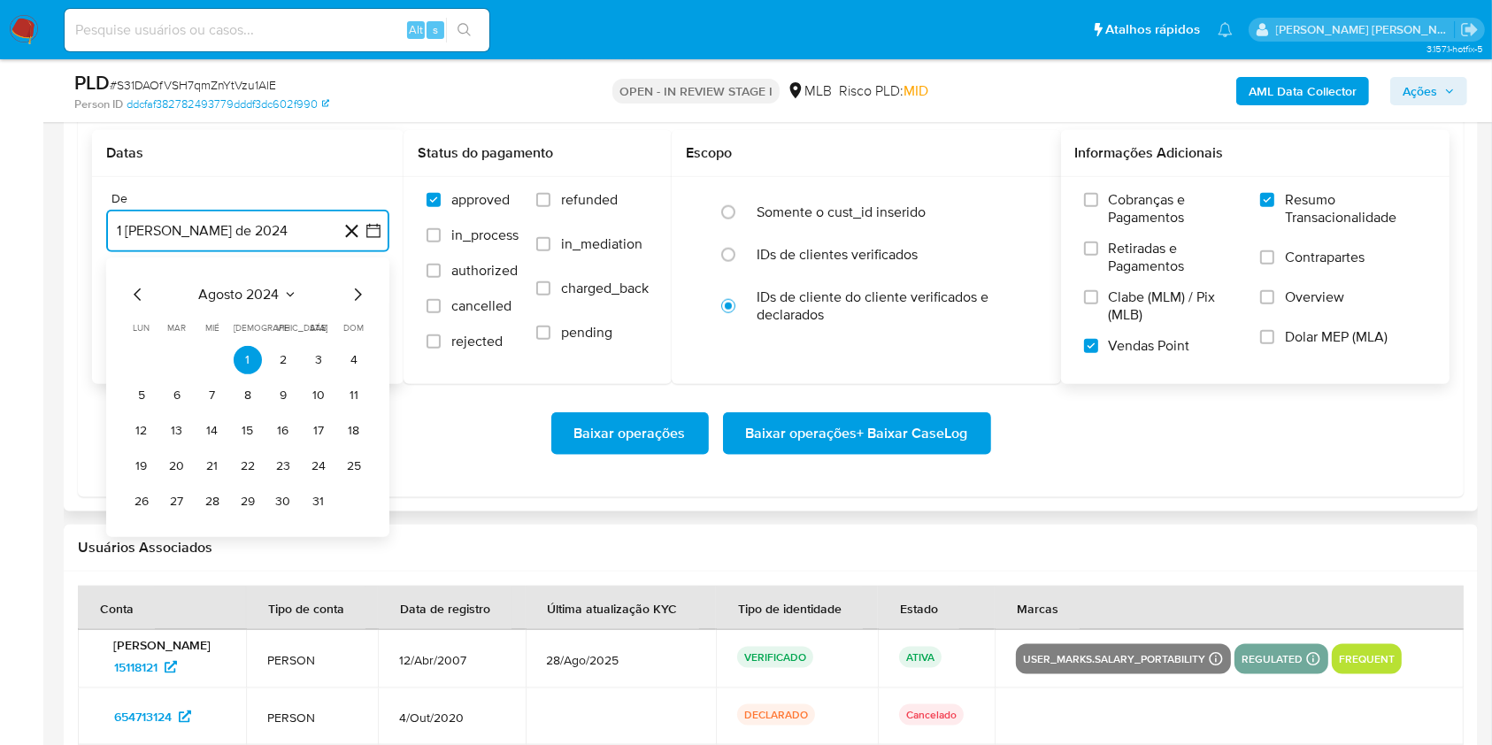
click at [366, 290] on icon "Mes siguiente" at bounding box center [357, 294] width 21 height 21
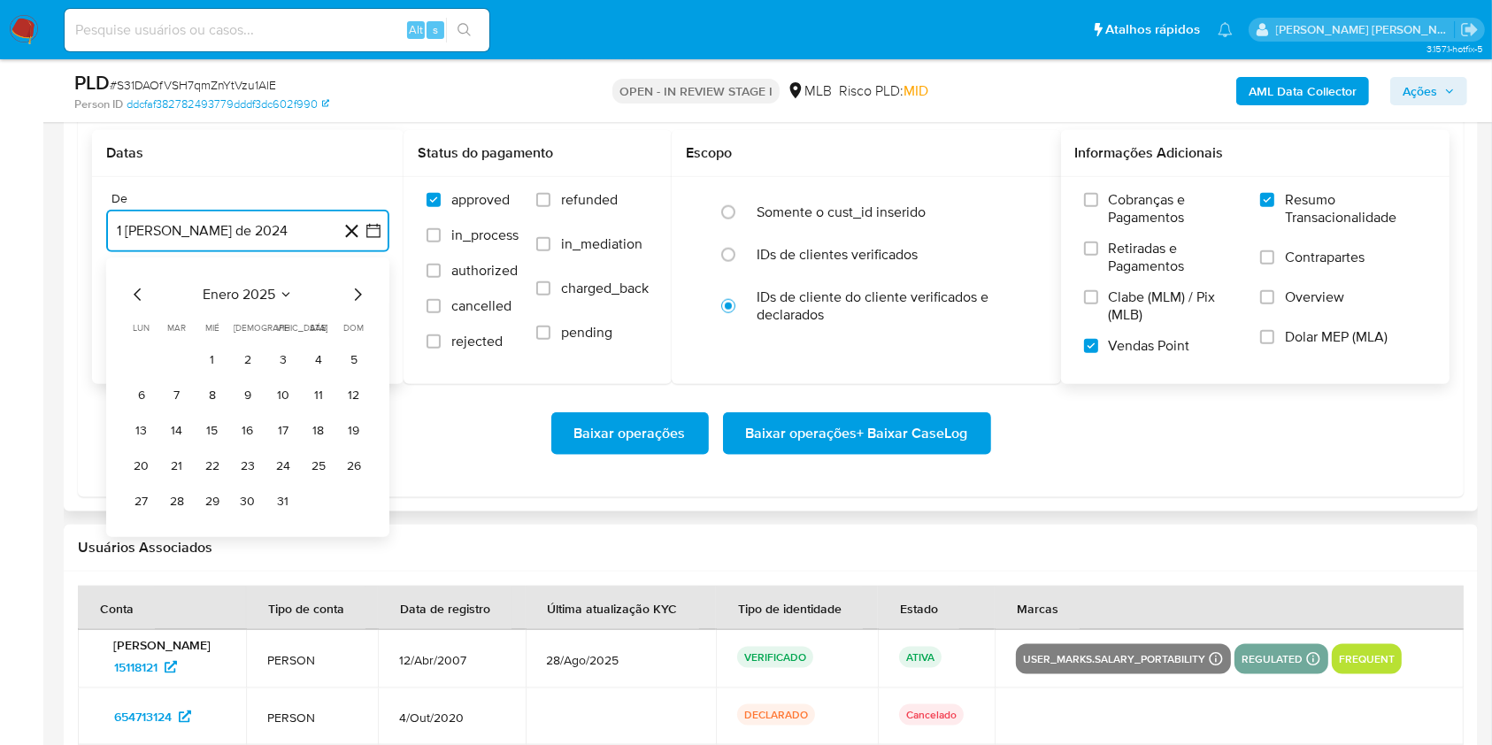
click at [366, 290] on icon "Mes siguiente" at bounding box center [357, 294] width 21 height 21
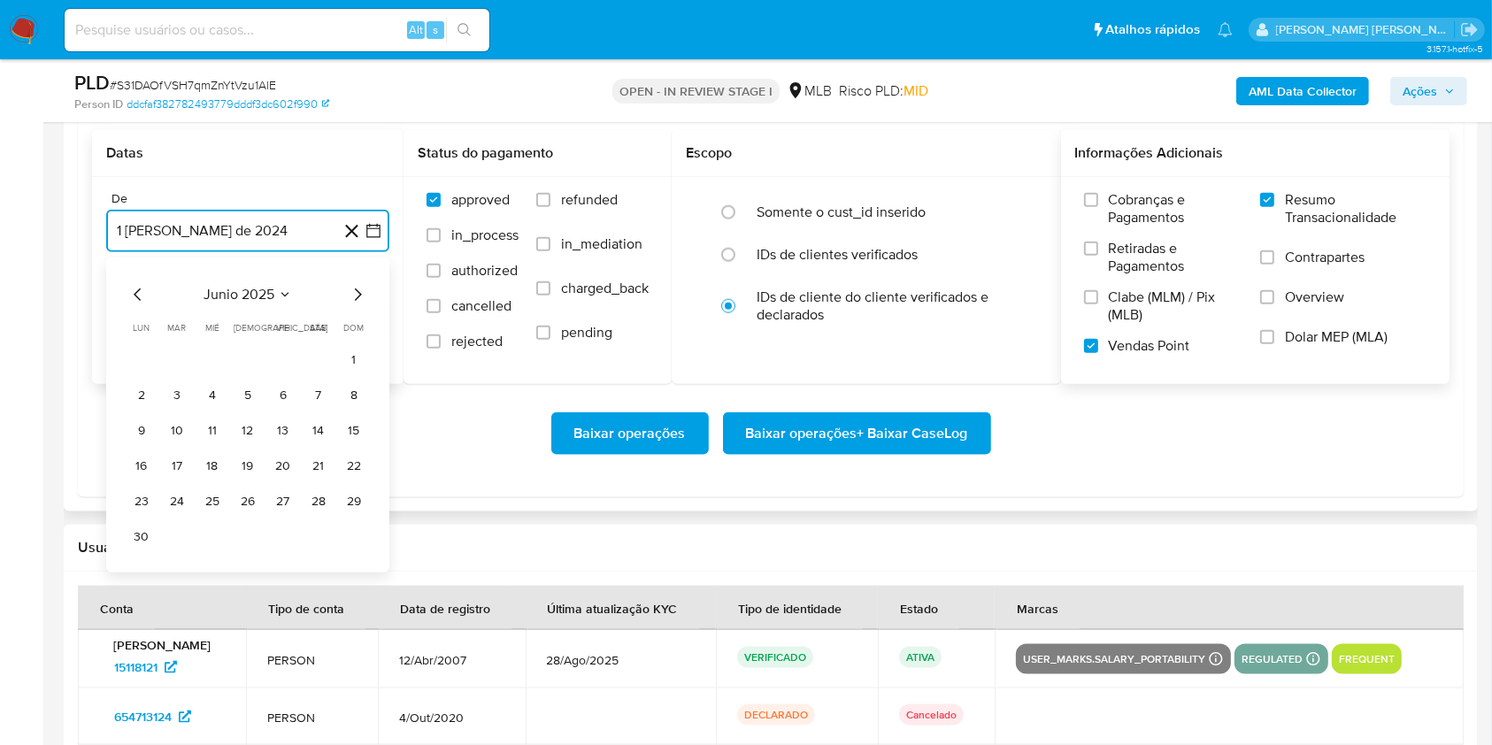
click at [366, 290] on icon "Mes siguiente" at bounding box center [357, 294] width 21 height 21
click at [132, 296] on icon "Mes anterior" at bounding box center [137, 294] width 21 height 21
click at [183, 349] on button "1" at bounding box center [177, 360] width 28 height 28
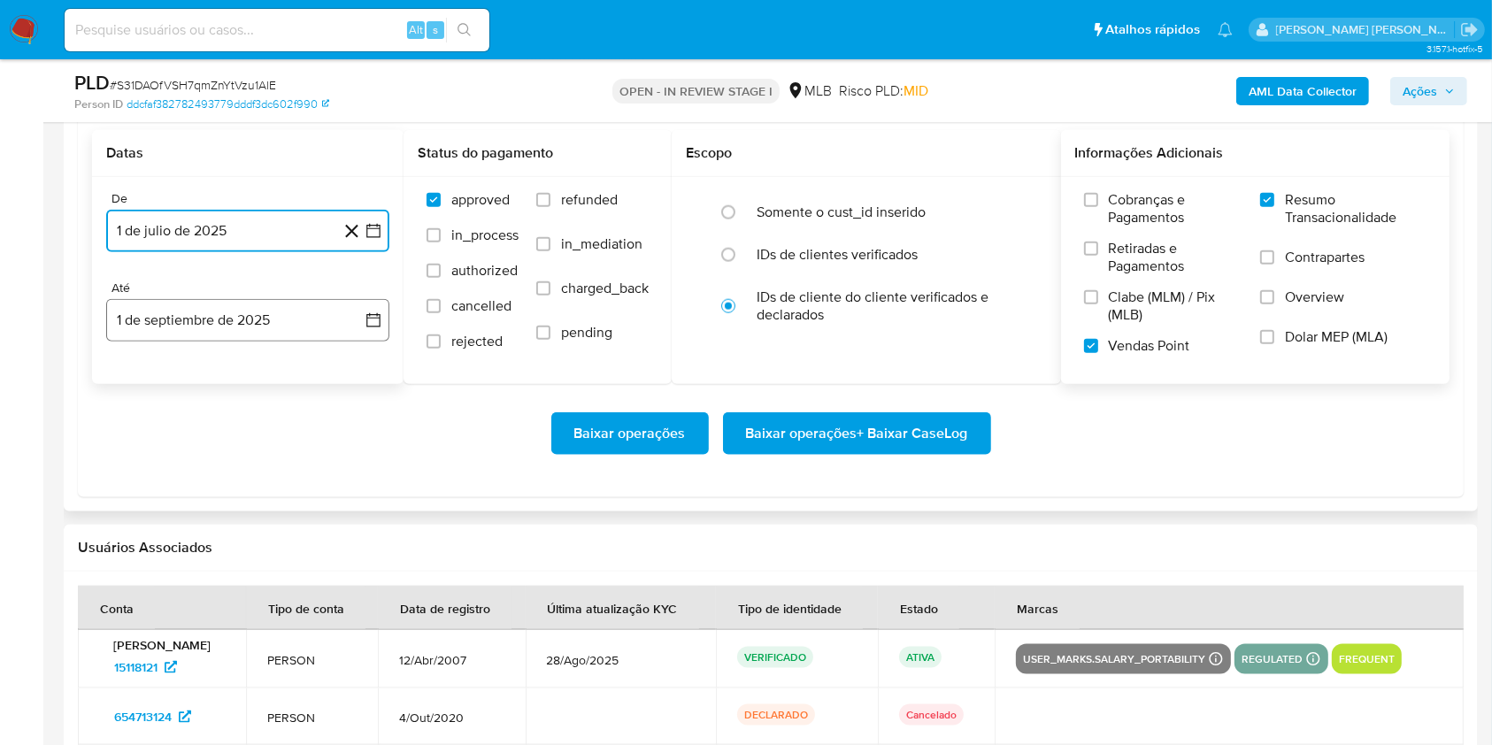
click at [251, 318] on button "1 de septiembre de 2025" at bounding box center [247, 320] width 283 height 42
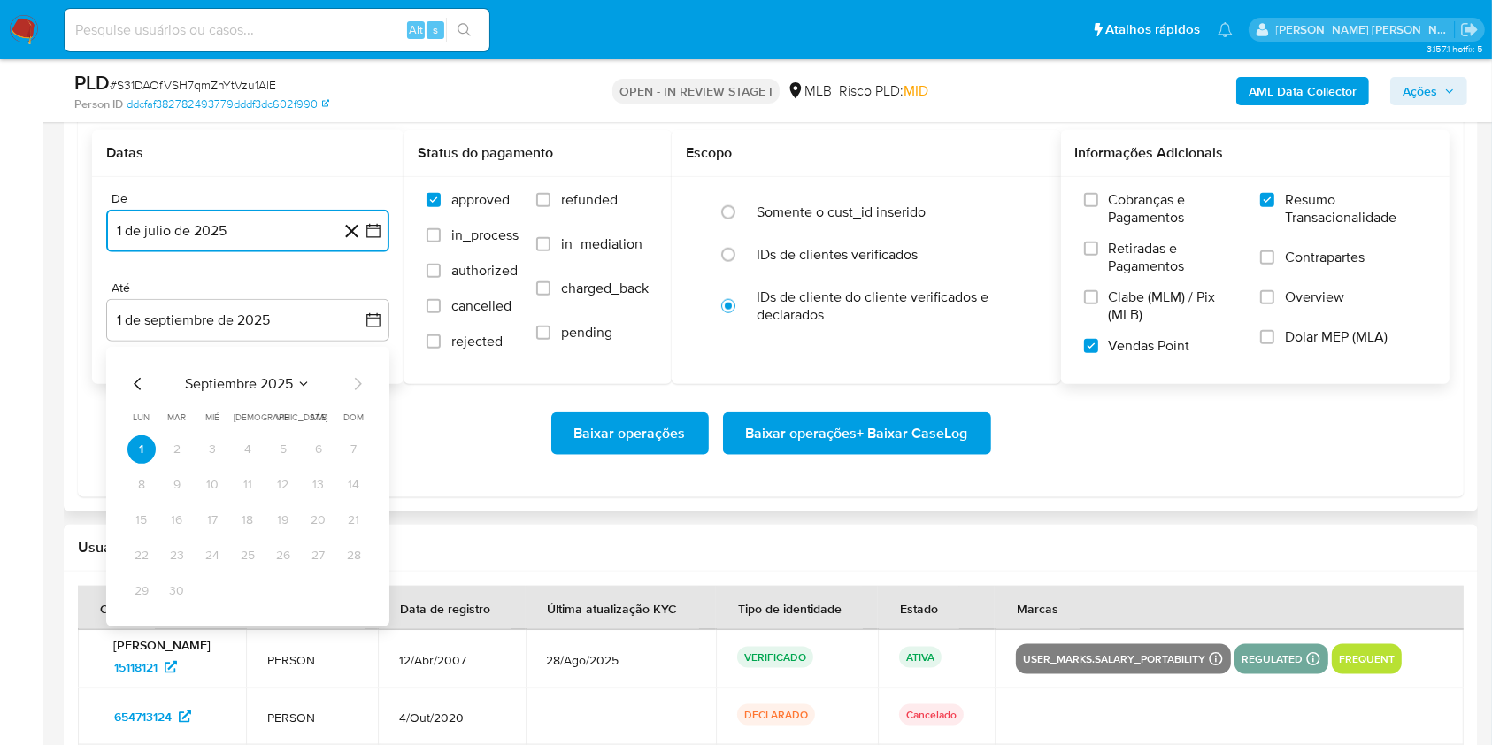
click at [142, 381] on icon "Mes anterior" at bounding box center [137, 383] width 21 height 21
click at [318, 592] on button "30" at bounding box center [318, 591] width 28 height 28
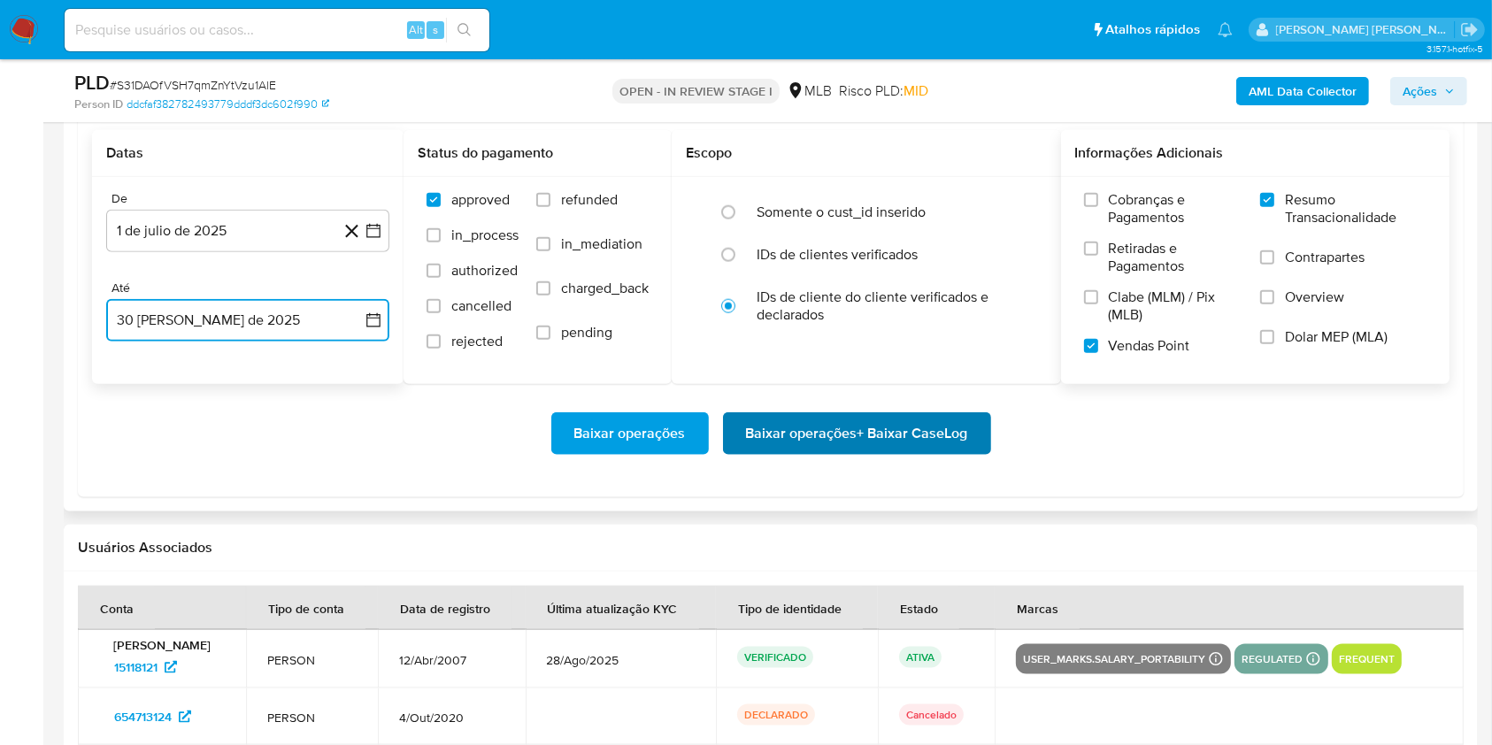
click at [954, 427] on span "Baixar operações + Baixar CaseLog" at bounding box center [857, 433] width 222 height 39
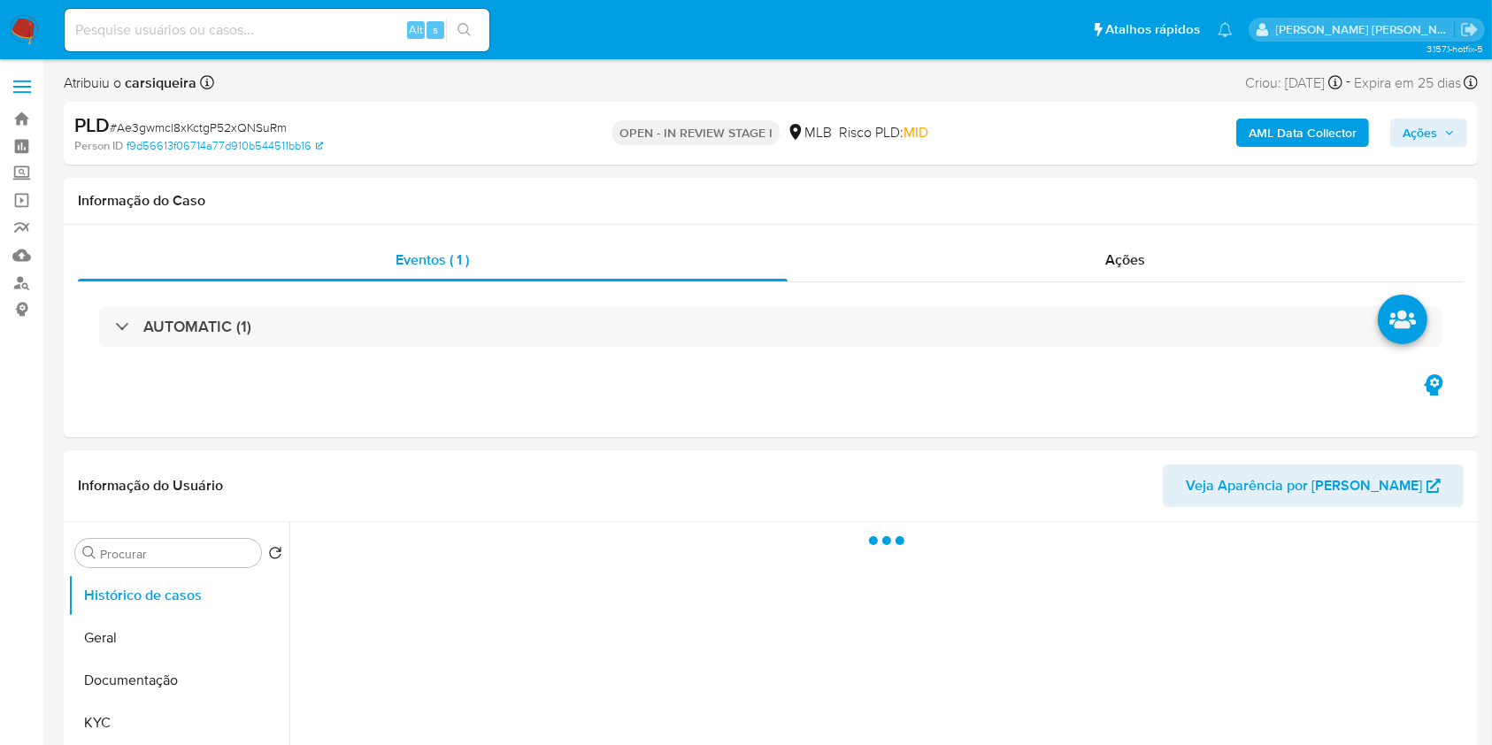
select select "10"
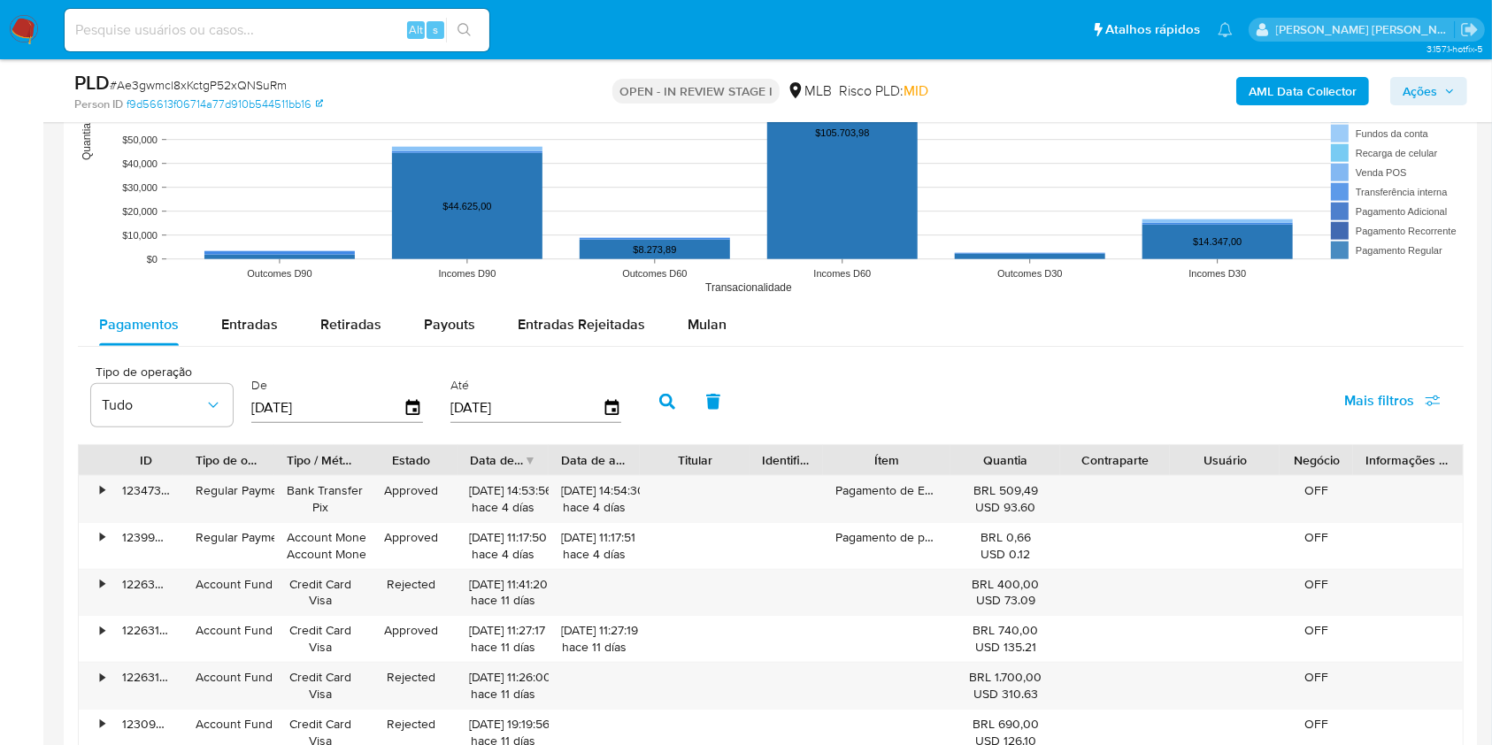
scroll to position [1820, 0]
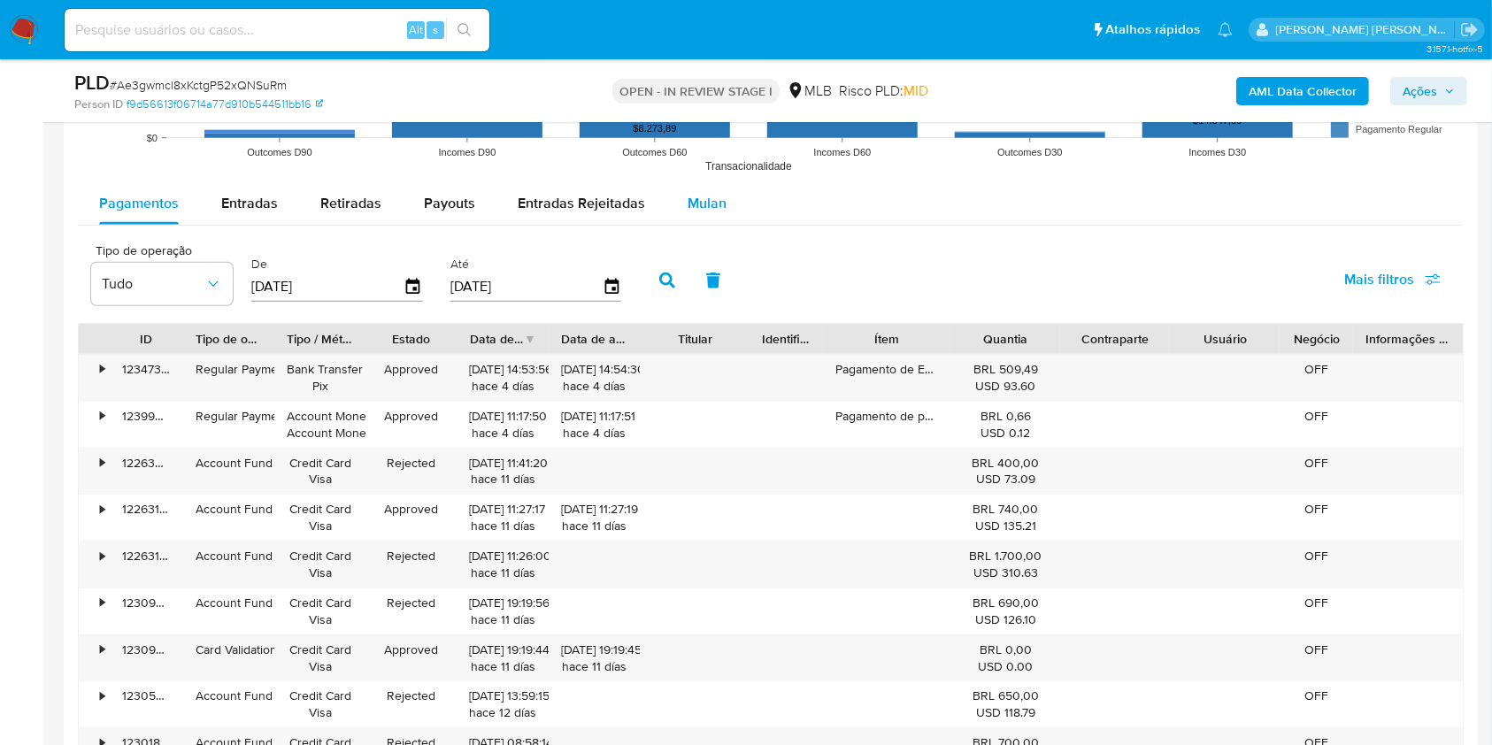
click at [711, 208] on span "Mulan" at bounding box center [707, 203] width 39 height 20
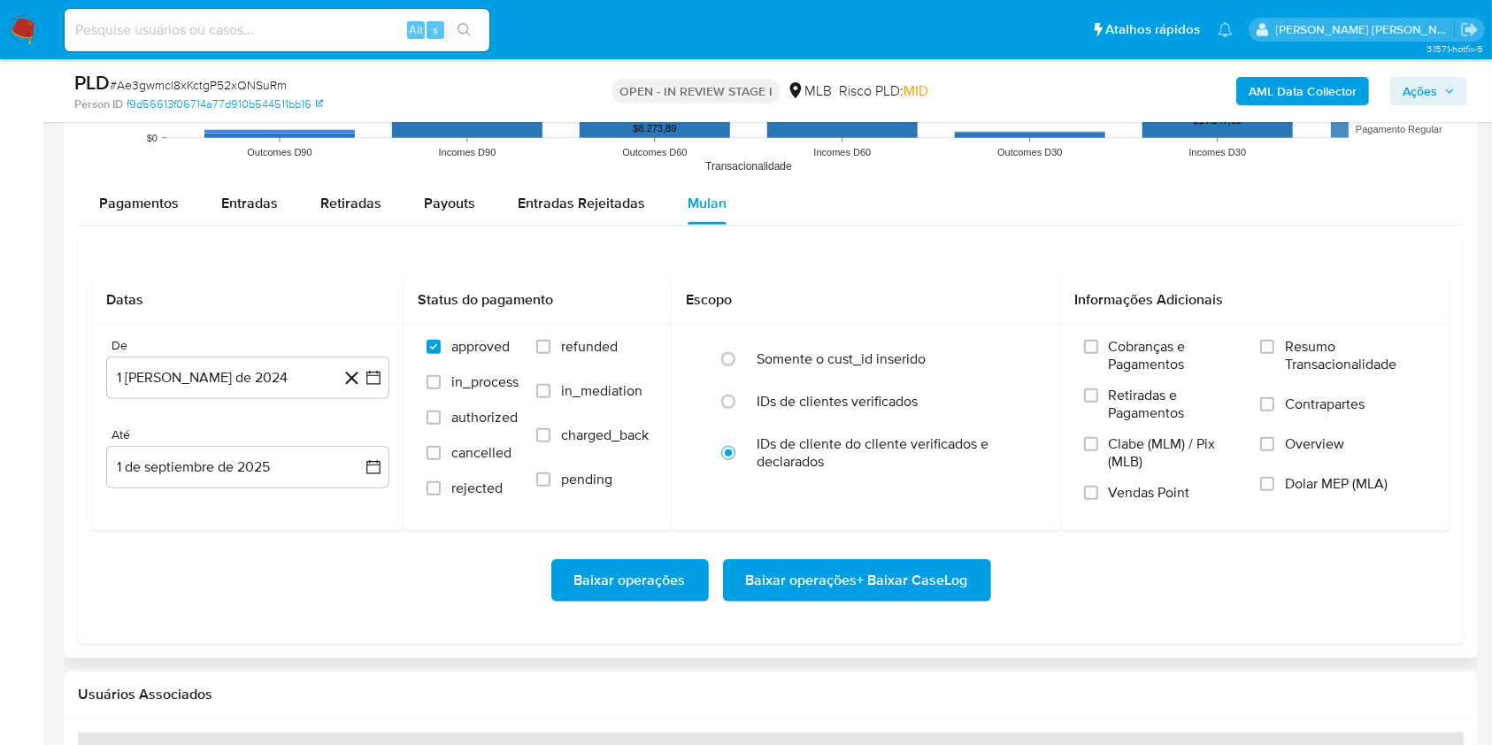
click at [1079, 541] on div "Baixar operações Baixar operações + Baixar CaseLog" at bounding box center [770, 580] width 1357 height 99
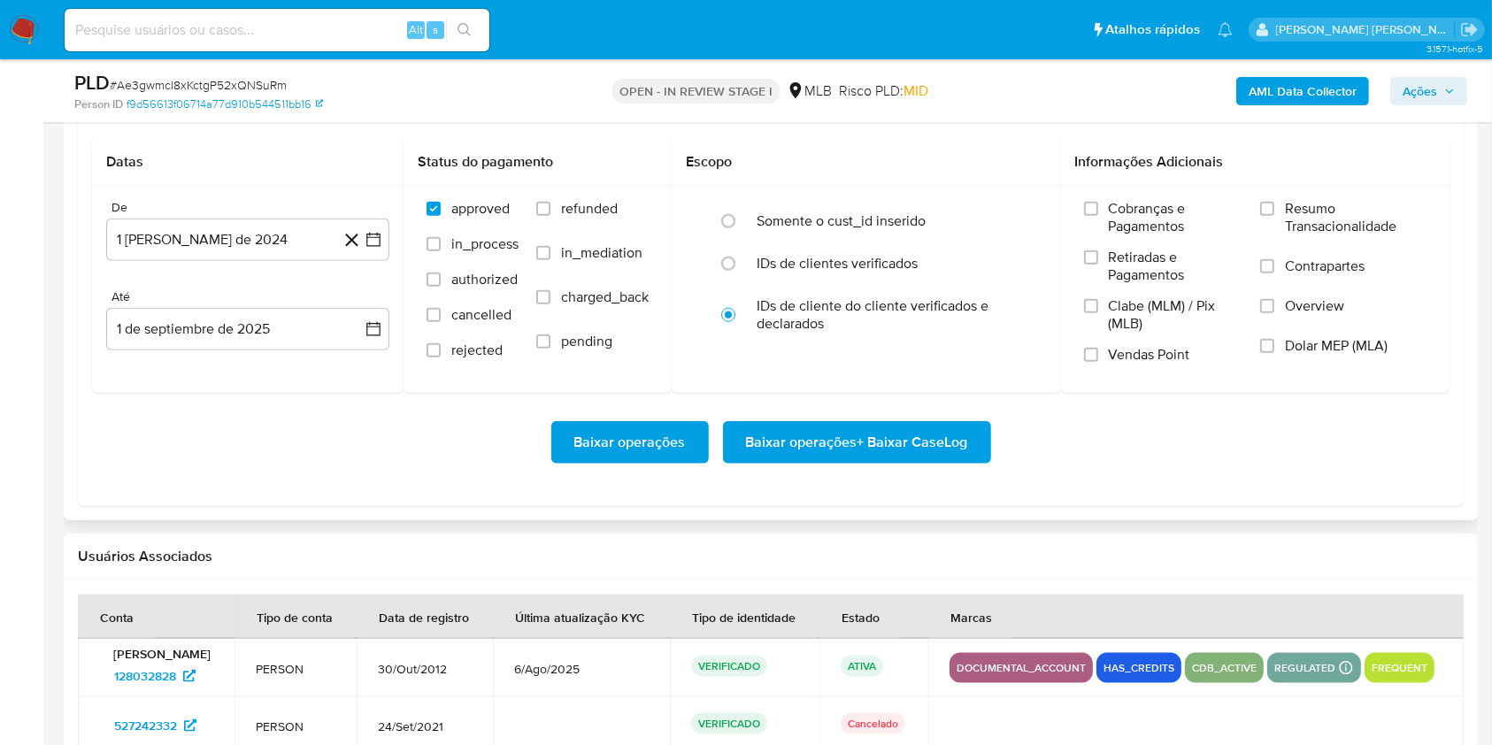
scroll to position [1962, 0]
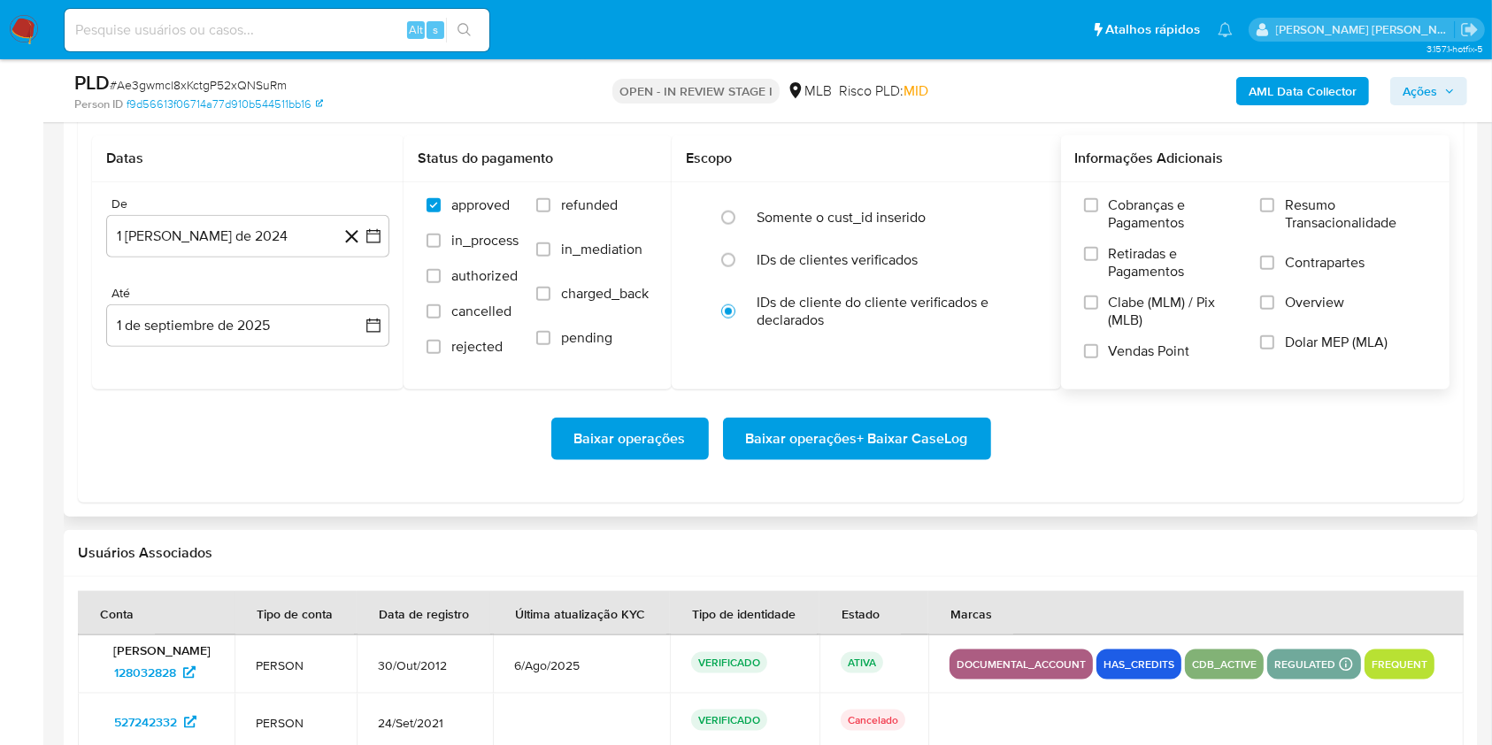
click at [1268, 196] on label "Resumo Transacionalidade" at bounding box center [1343, 225] width 166 height 58
click at [1268, 198] on input "Resumo Transacionalidade" at bounding box center [1267, 205] width 14 height 14
click at [1098, 343] on label "Vendas Point" at bounding box center [1163, 357] width 158 height 31
click at [1098, 344] on input "Vendas Point" at bounding box center [1091, 351] width 14 height 14
click at [366, 228] on icon "button" at bounding box center [374, 236] width 18 height 18
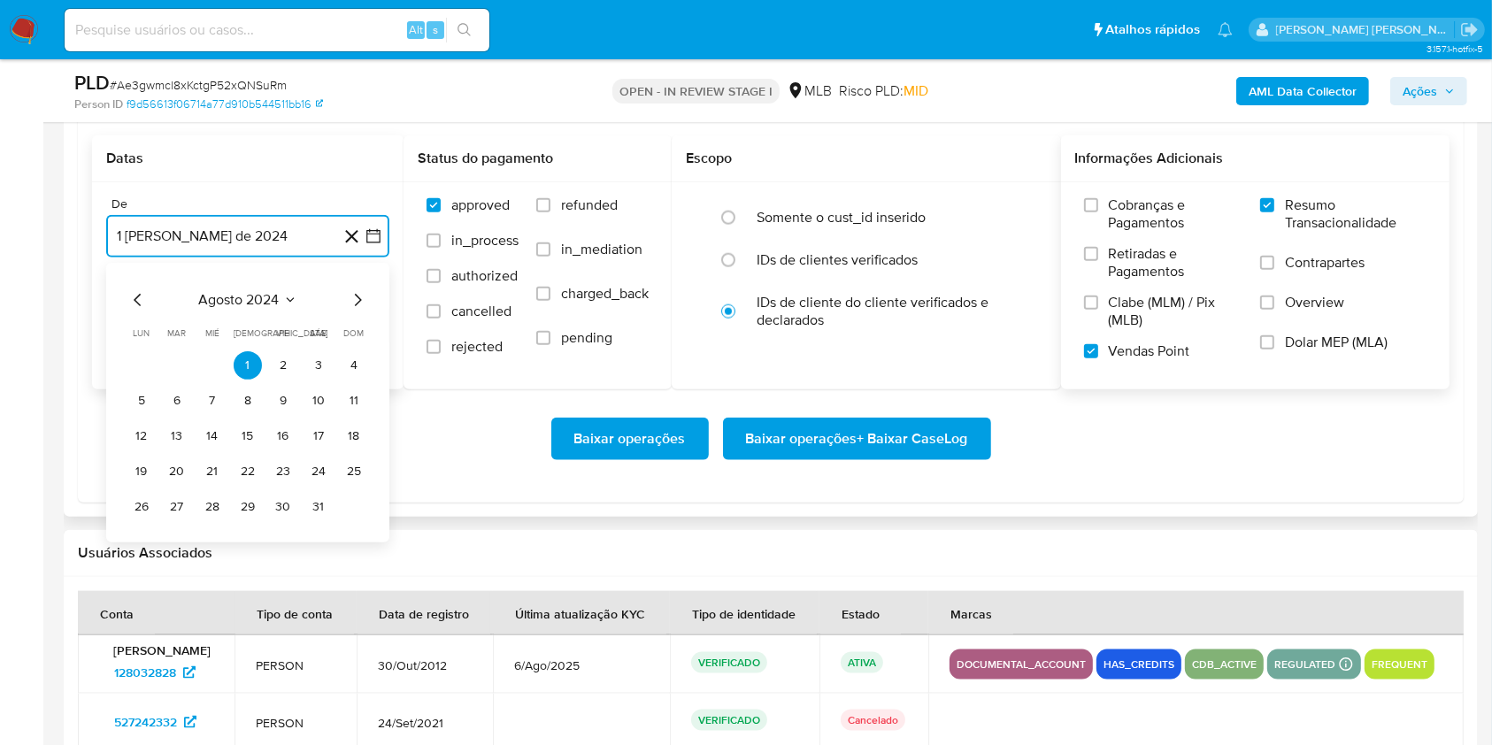
click at [354, 304] on icon "Mes siguiente" at bounding box center [357, 299] width 21 height 21
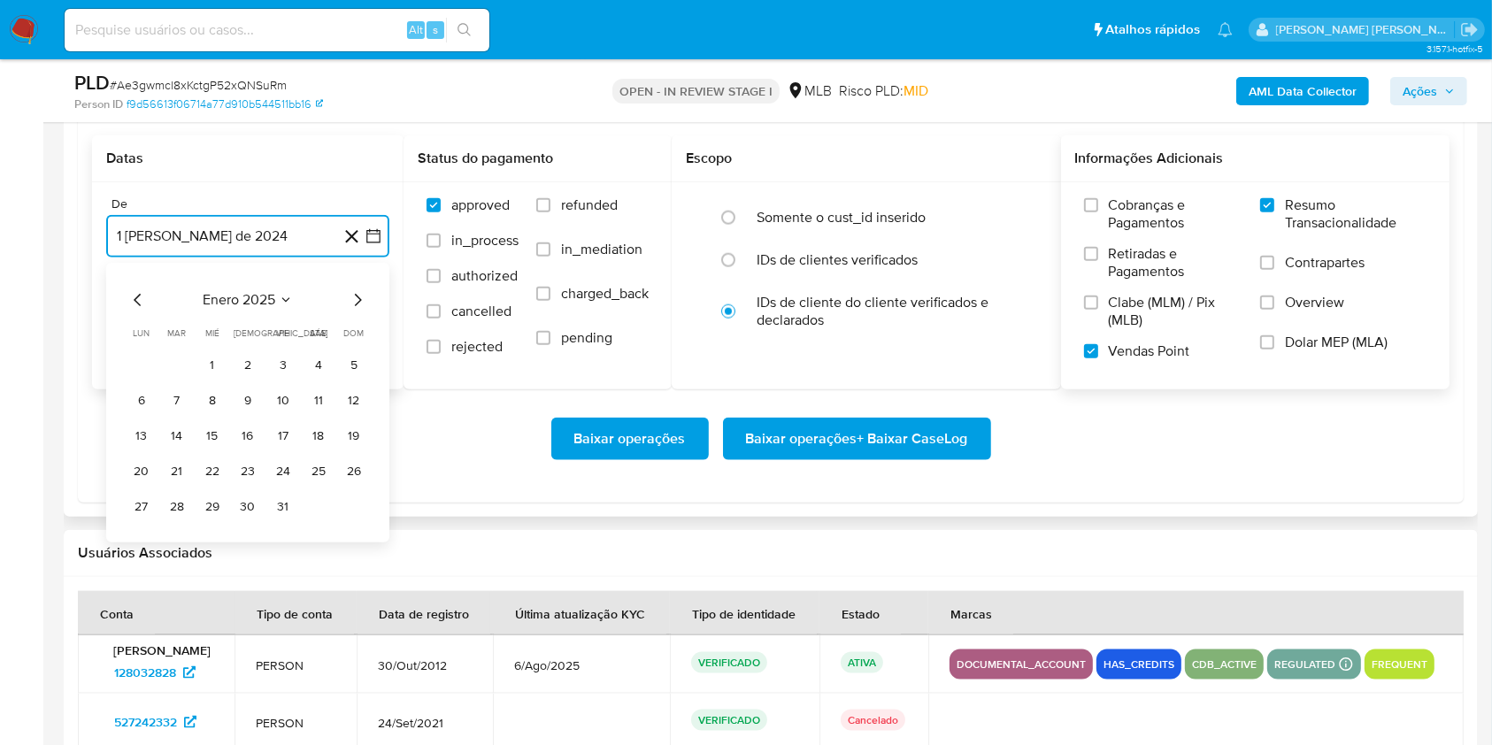
click at [354, 304] on icon "Mes siguiente" at bounding box center [357, 299] width 21 height 21
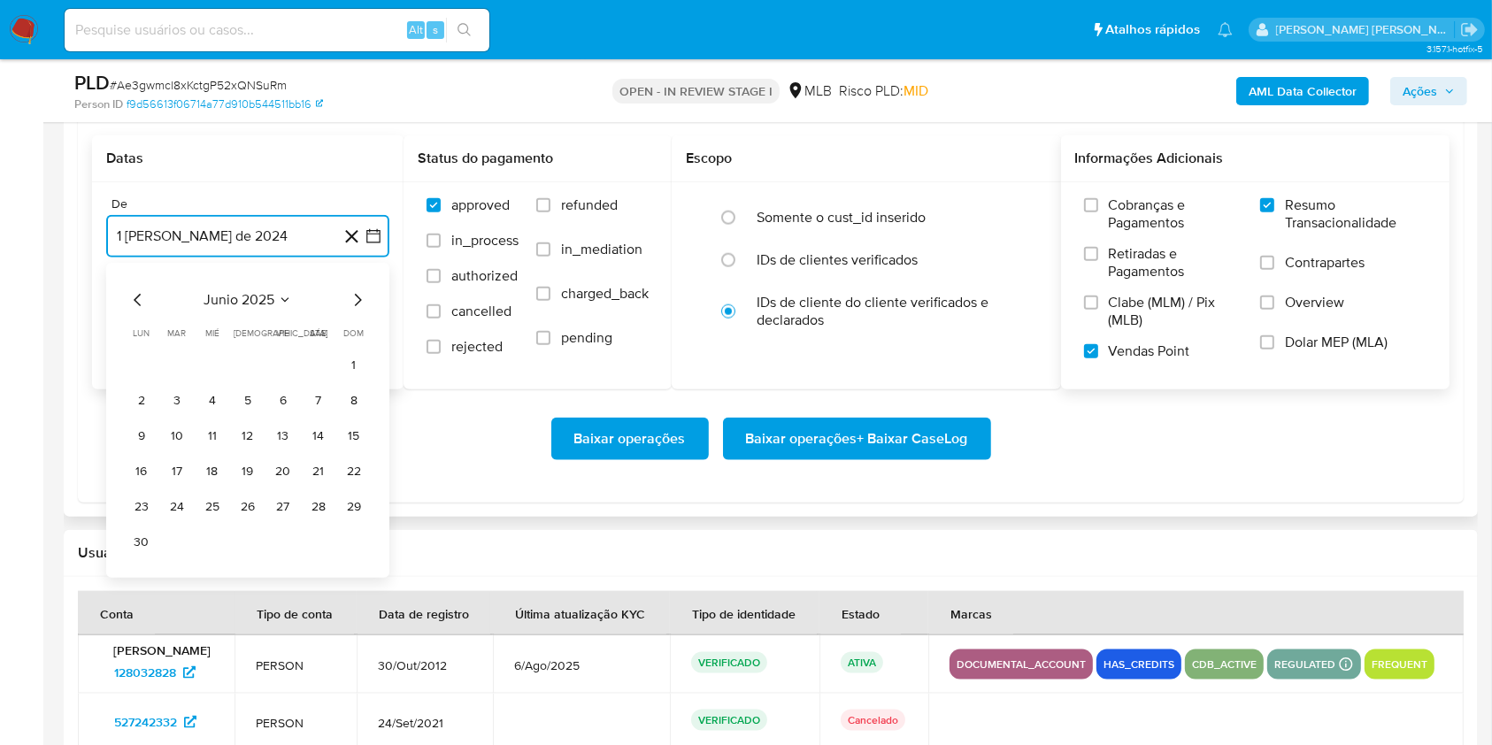
click at [354, 304] on icon "Mes siguiente" at bounding box center [357, 299] width 21 height 21
click at [184, 371] on button "1" at bounding box center [177, 365] width 28 height 28
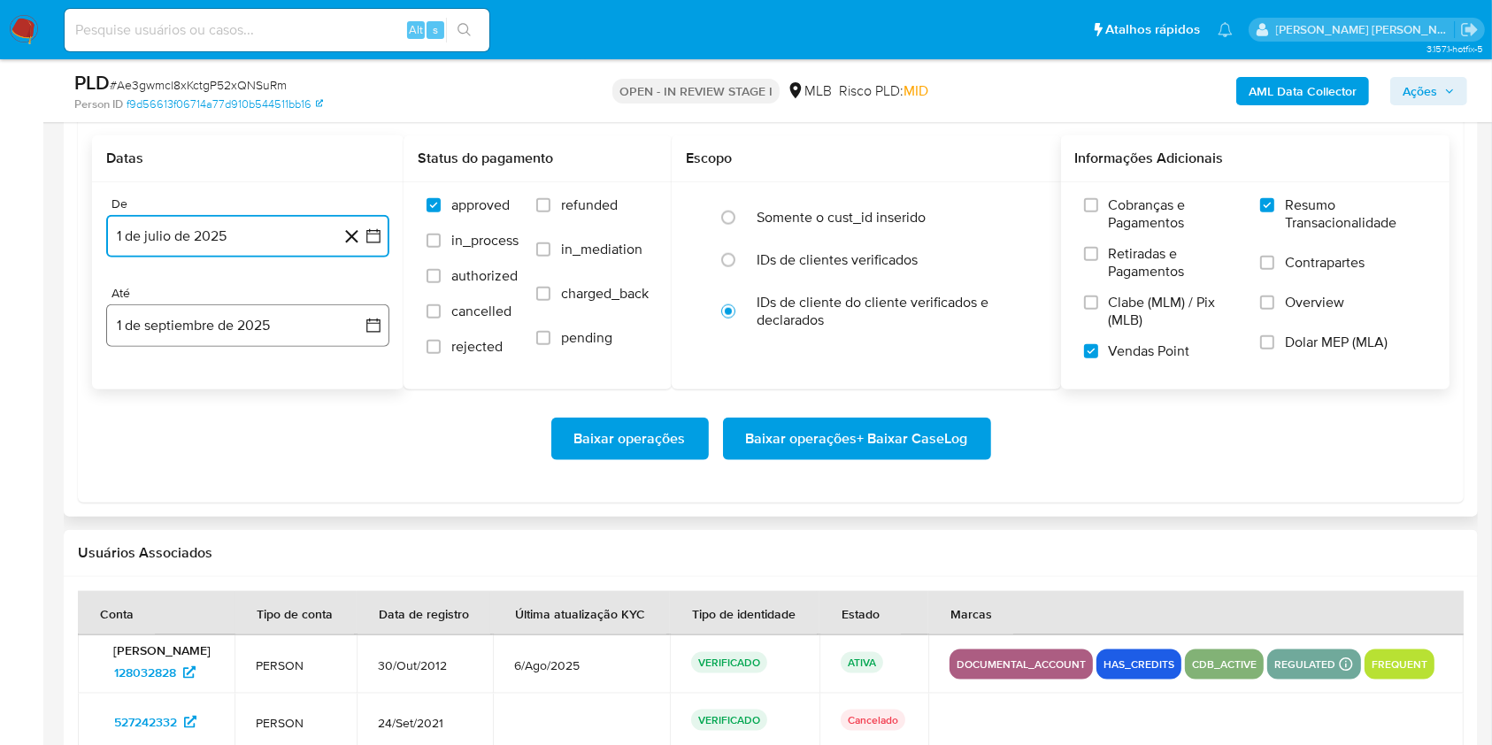
click at [224, 334] on button "1 de septiembre de 2025" at bounding box center [247, 325] width 283 height 42
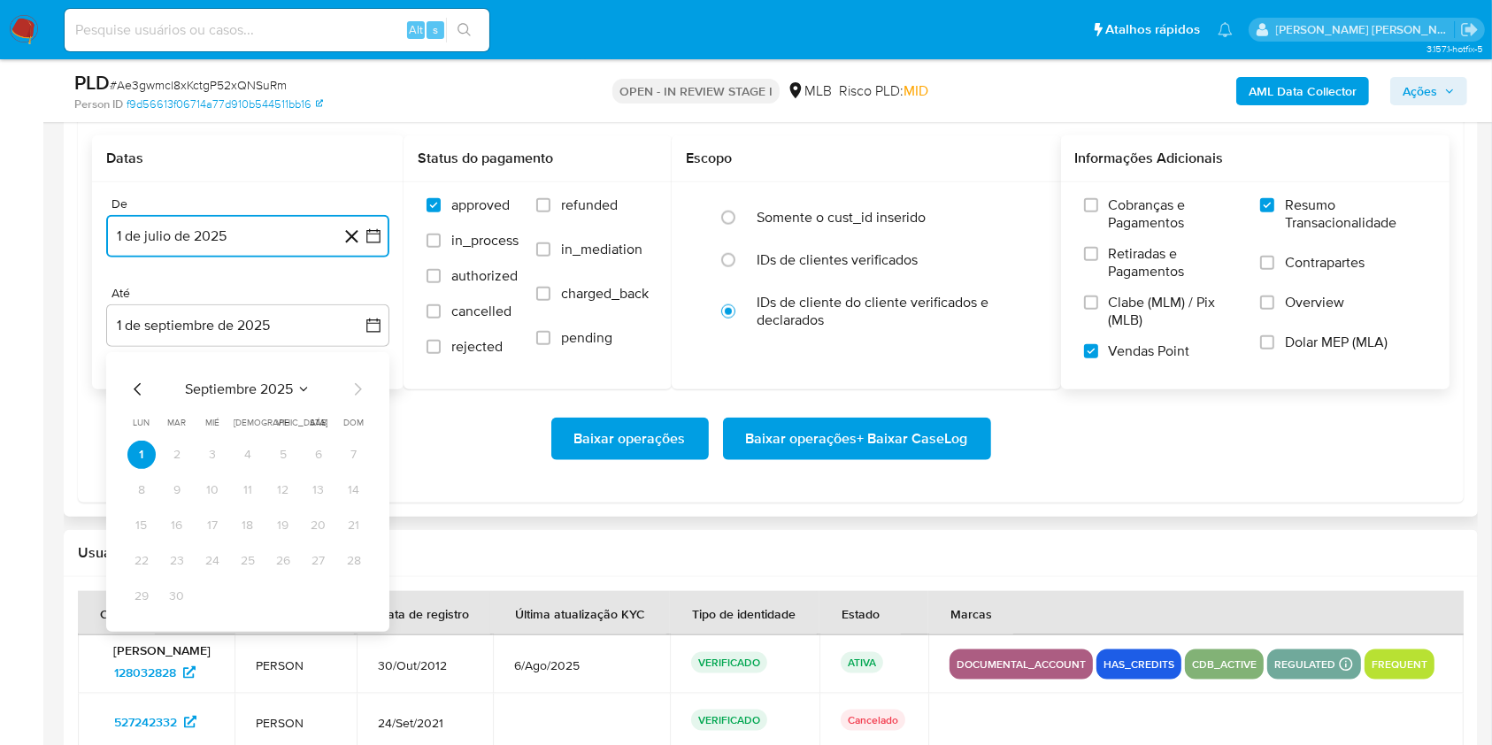
click at [136, 385] on icon "Mes anterior" at bounding box center [137, 389] width 21 height 21
click at [311, 595] on button "30" at bounding box center [318, 596] width 28 height 28
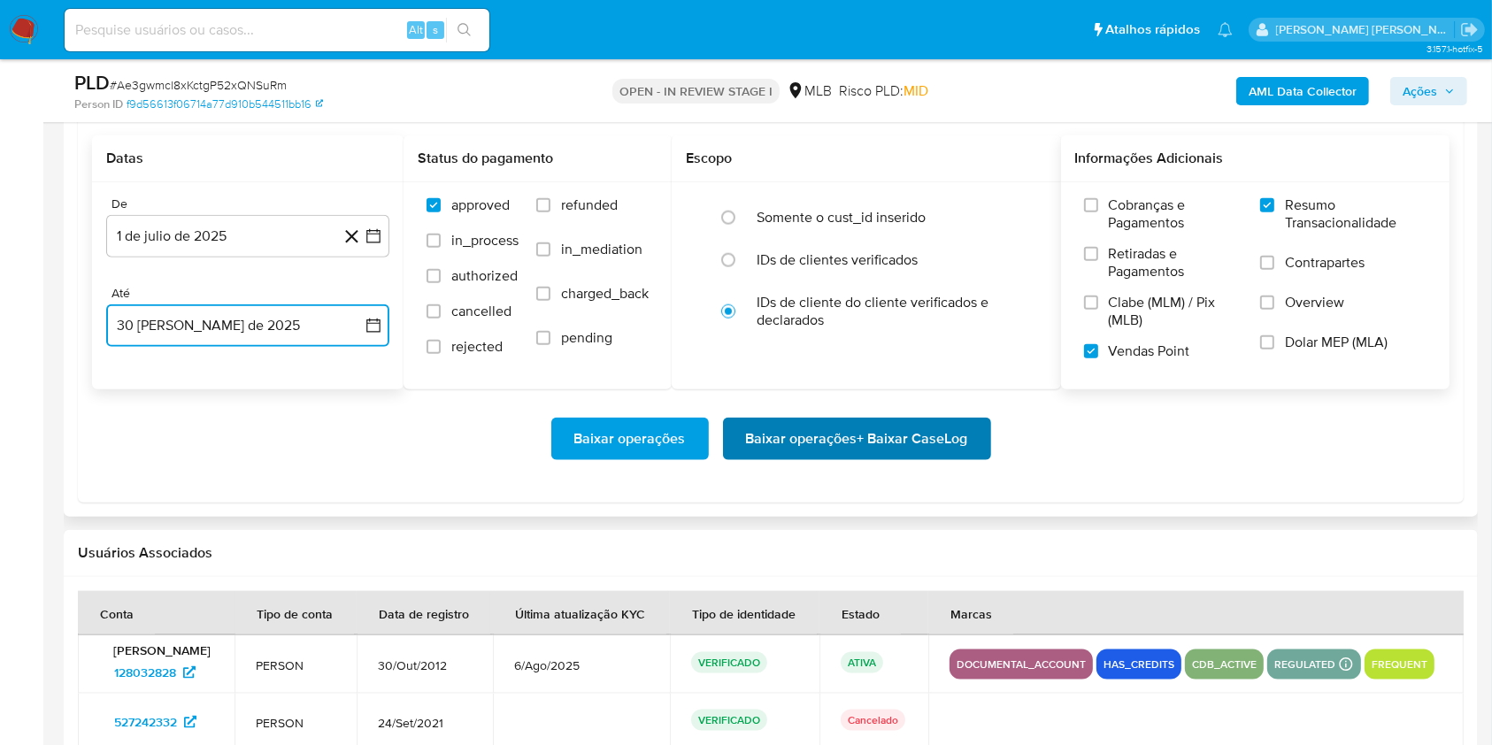
click at [869, 427] on span "Baixar operações + Baixar CaseLog" at bounding box center [857, 438] width 222 height 39
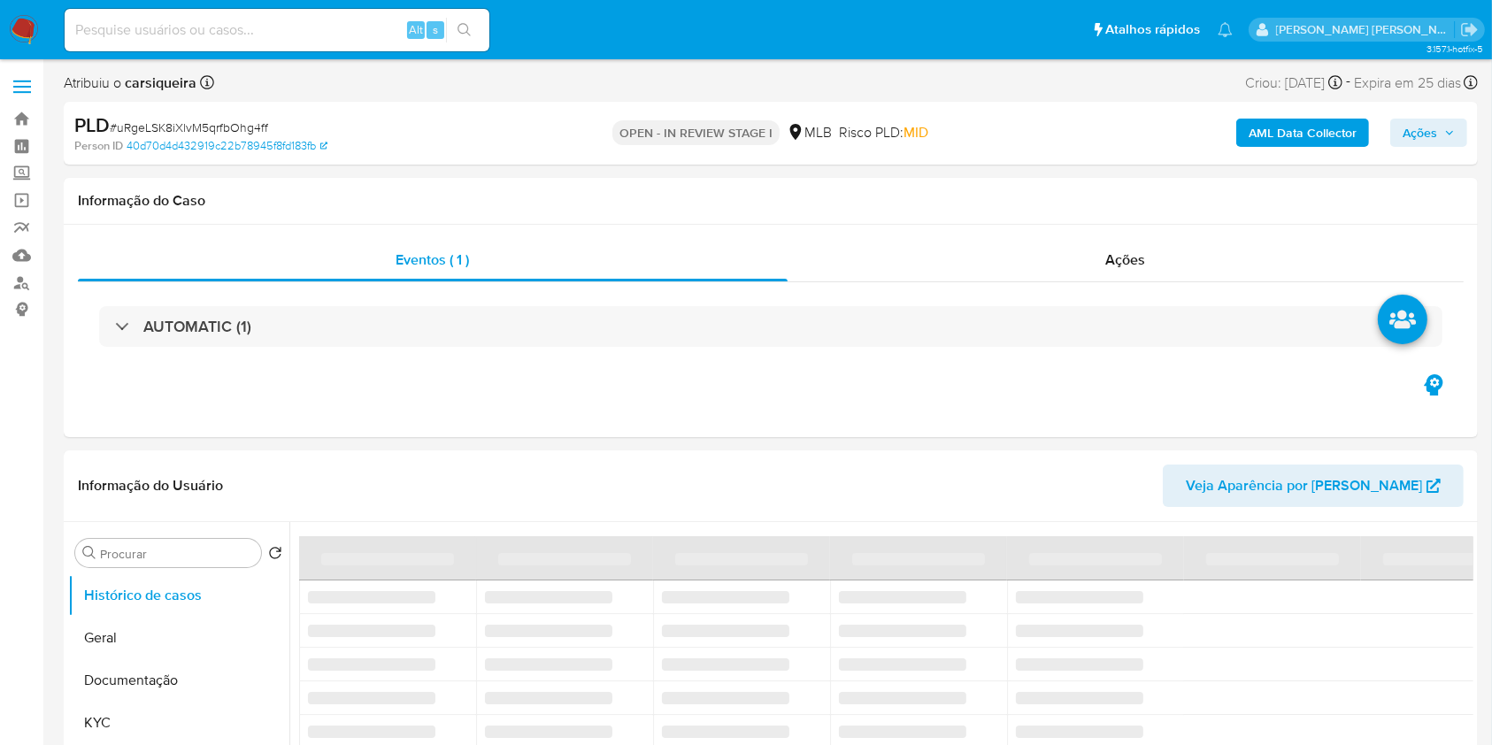
select select "10"
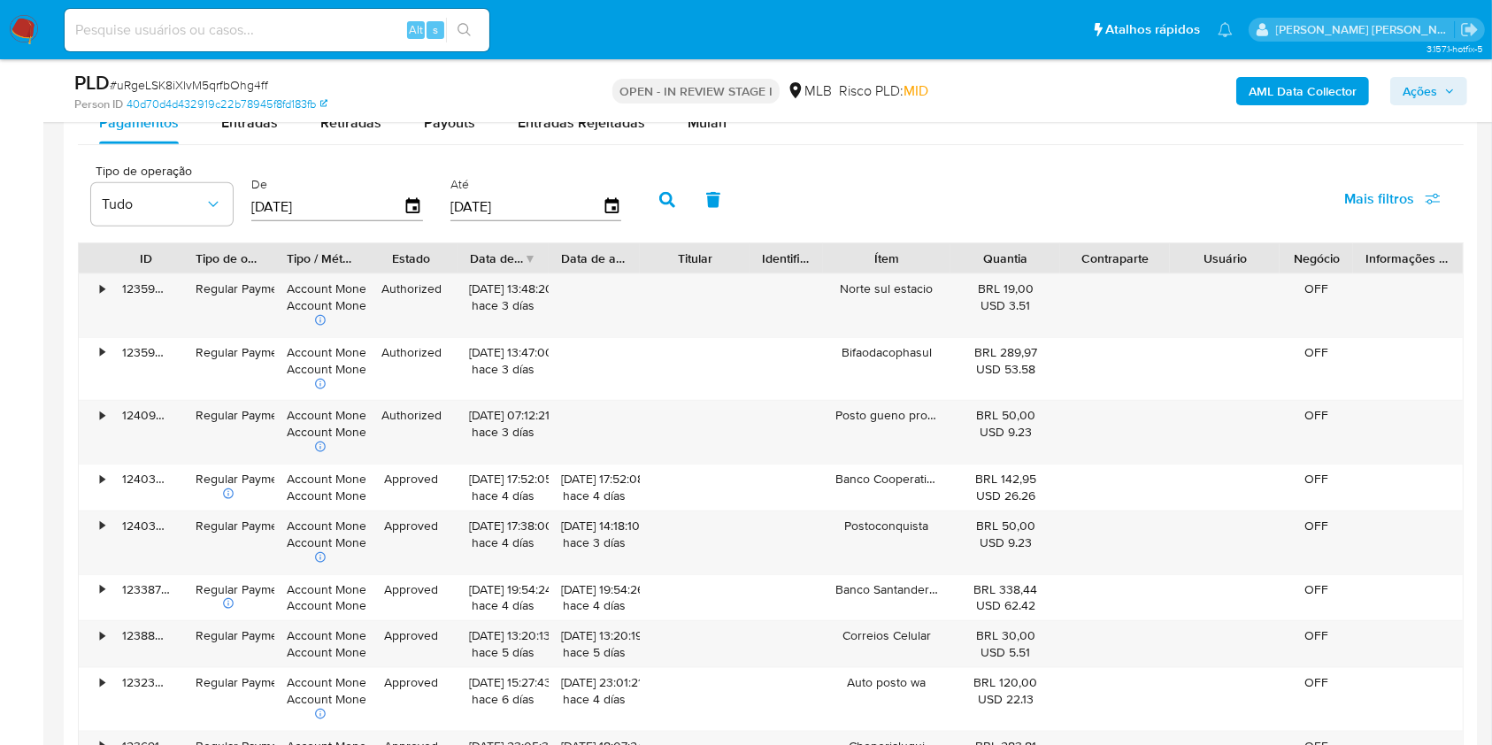
scroll to position [1890, 0]
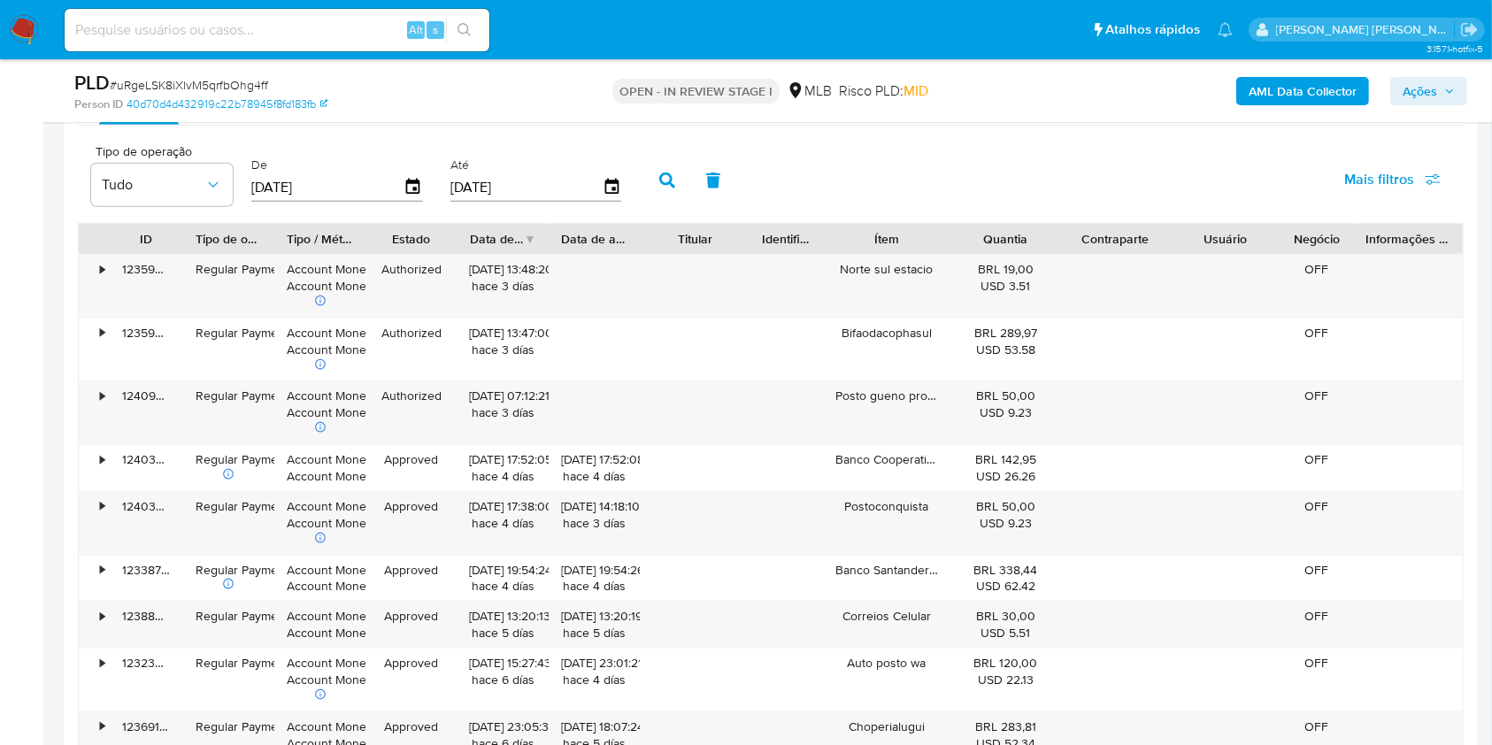
click at [876, 188] on div "Tipo de operação Tudo De [DATE] Até [DATE] Mais filtros" at bounding box center [771, 179] width 1386 height 88
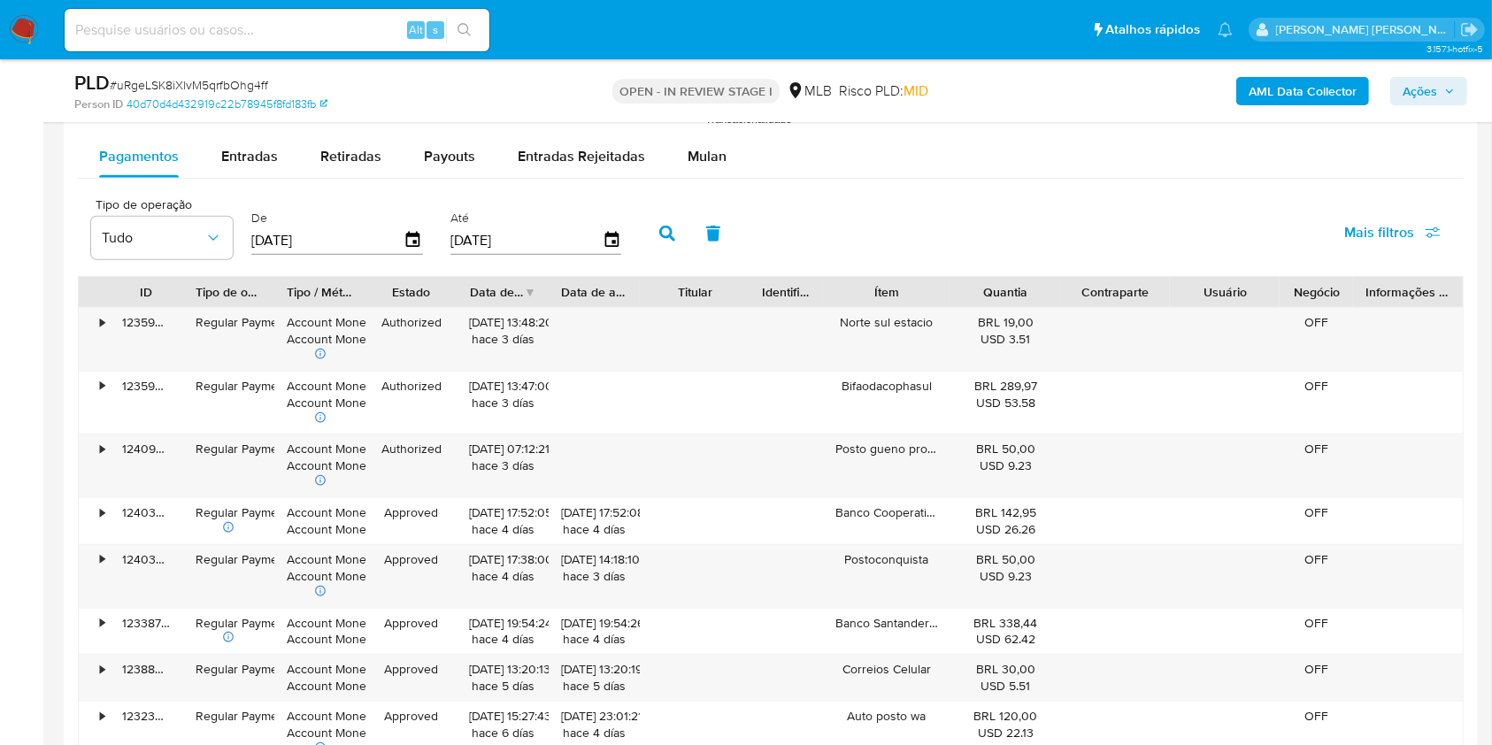
scroll to position [1796, 0]
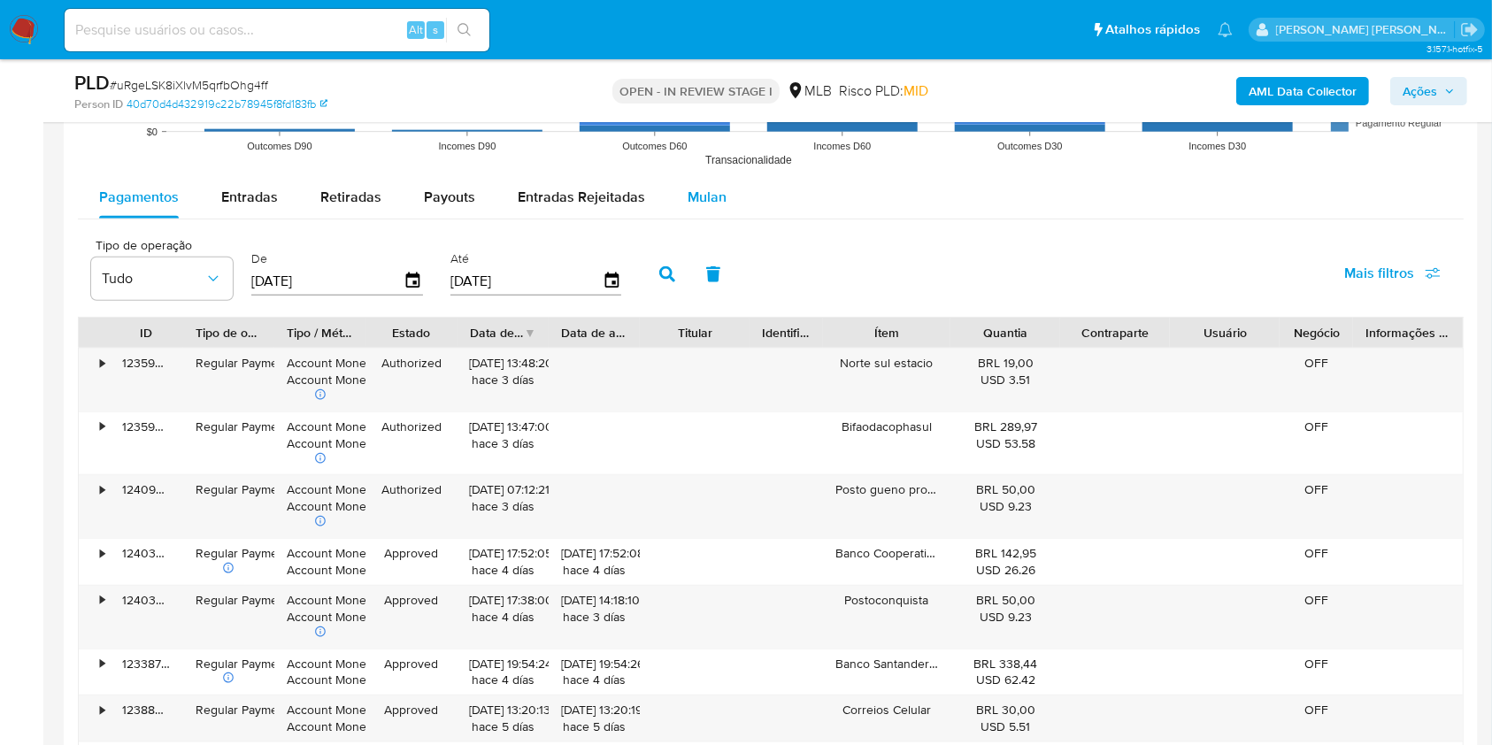
click at [715, 177] on div "Mulan" at bounding box center [707, 197] width 39 height 42
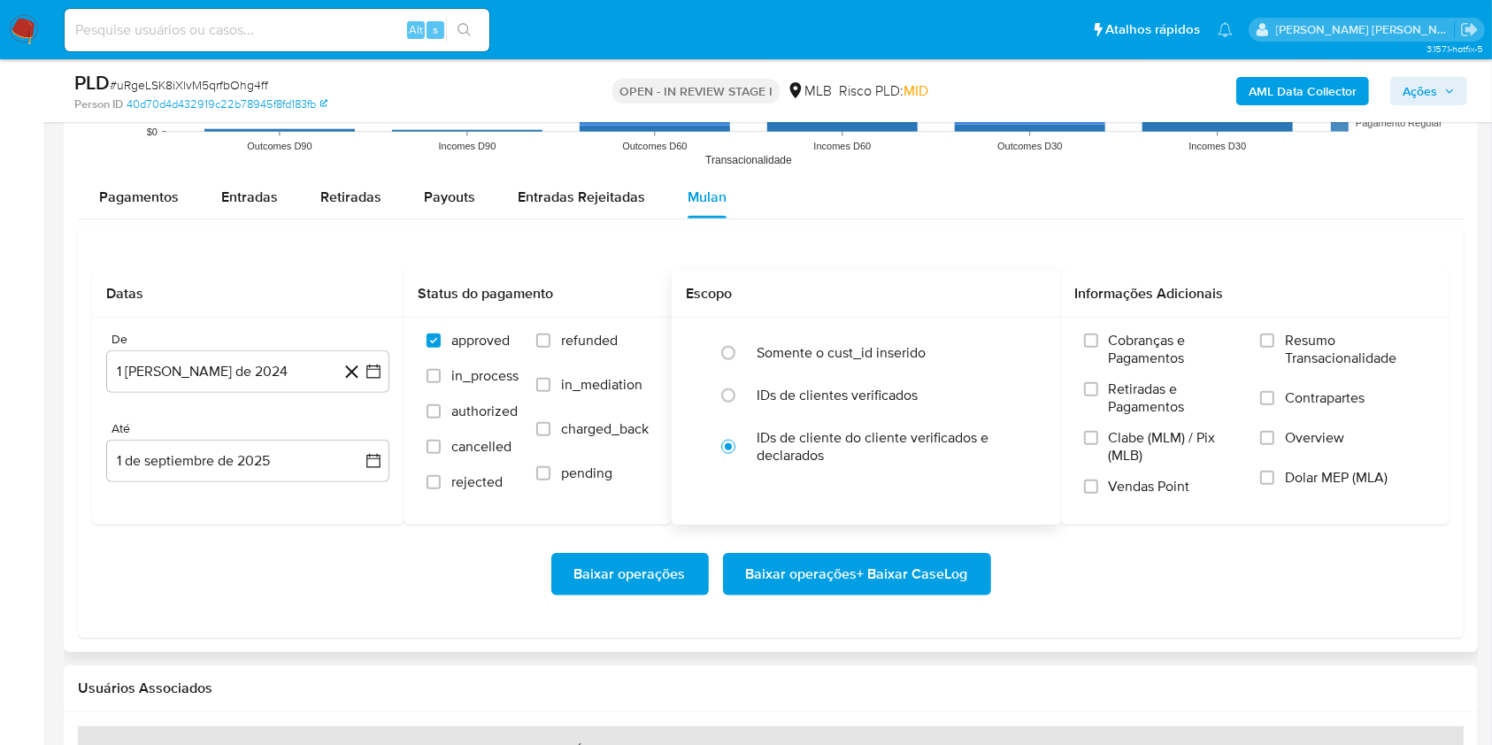
click at [947, 287] on h2 "Escopo" at bounding box center [866, 294] width 361 height 18
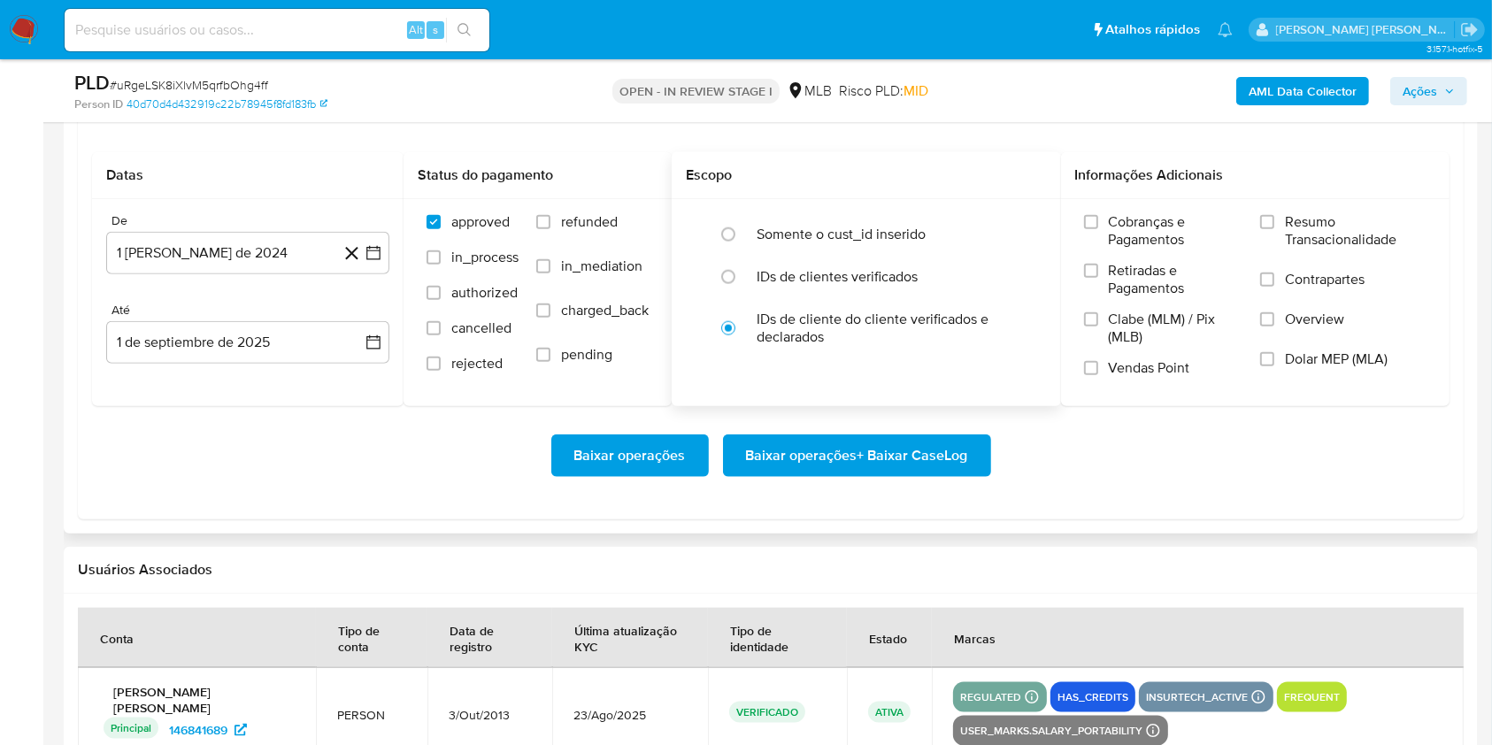
scroll to position [1938, 0]
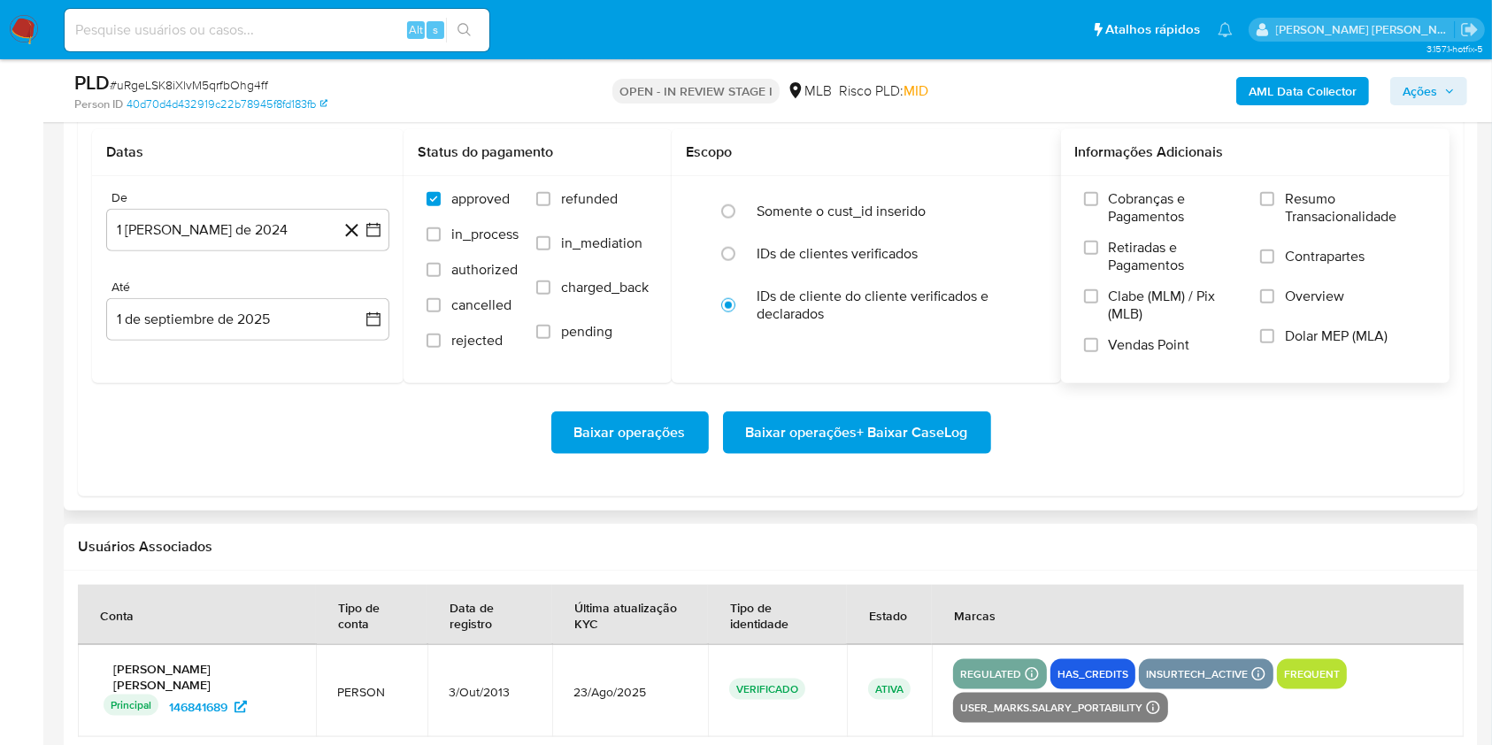
click at [1263, 209] on label "Resumo Transacionalidade" at bounding box center [1343, 219] width 166 height 58
click at [1263, 206] on input "Resumo Transacionalidade" at bounding box center [1267, 199] width 14 height 14
click at [1084, 350] on input "Vendas Point" at bounding box center [1091, 345] width 14 height 14
click at [383, 225] on button "1 [PERSON_NAME] de 2024" at bounding box center [247, 230] width 283 height 42
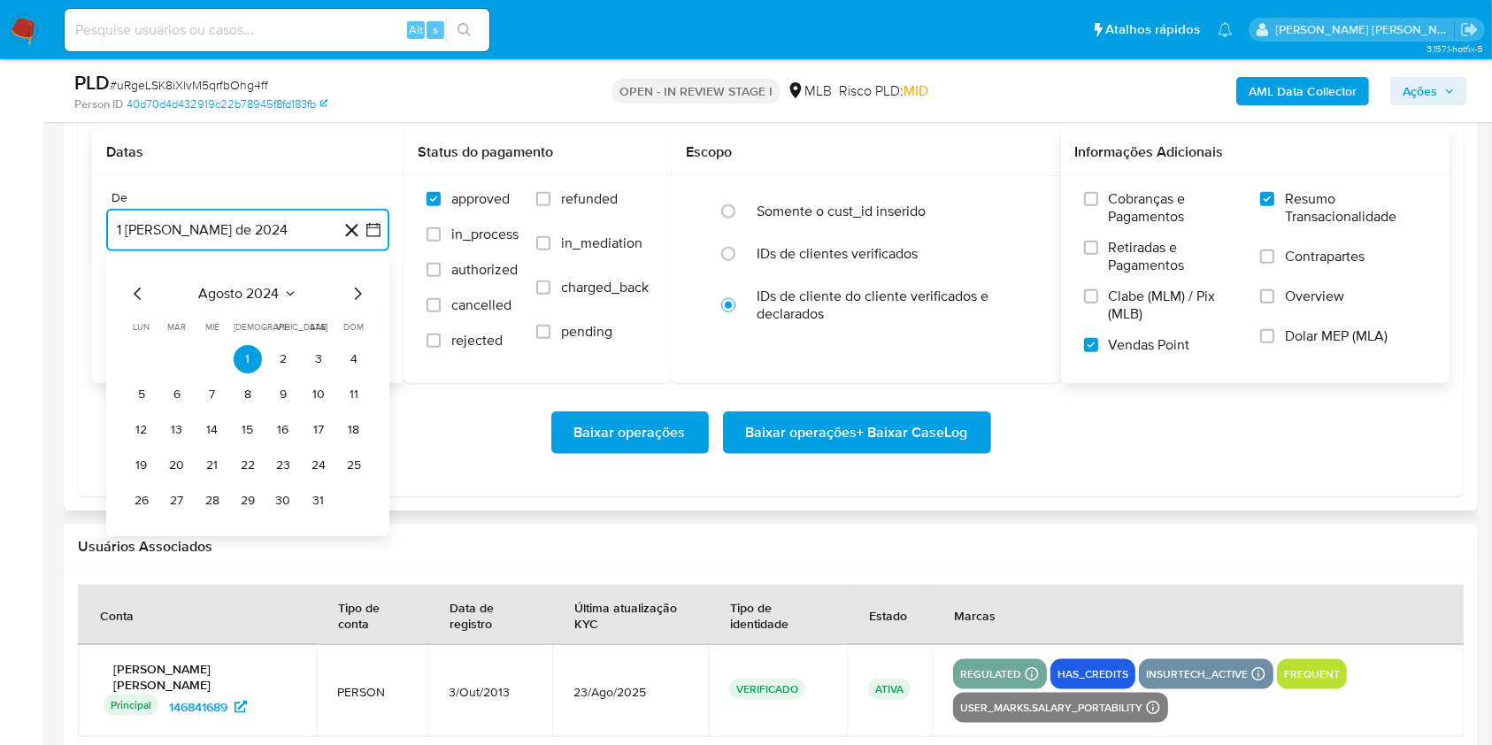
click at [350, 295] on icon "Mes siguiente" at bounding box center [357, 293] width 21 height 21
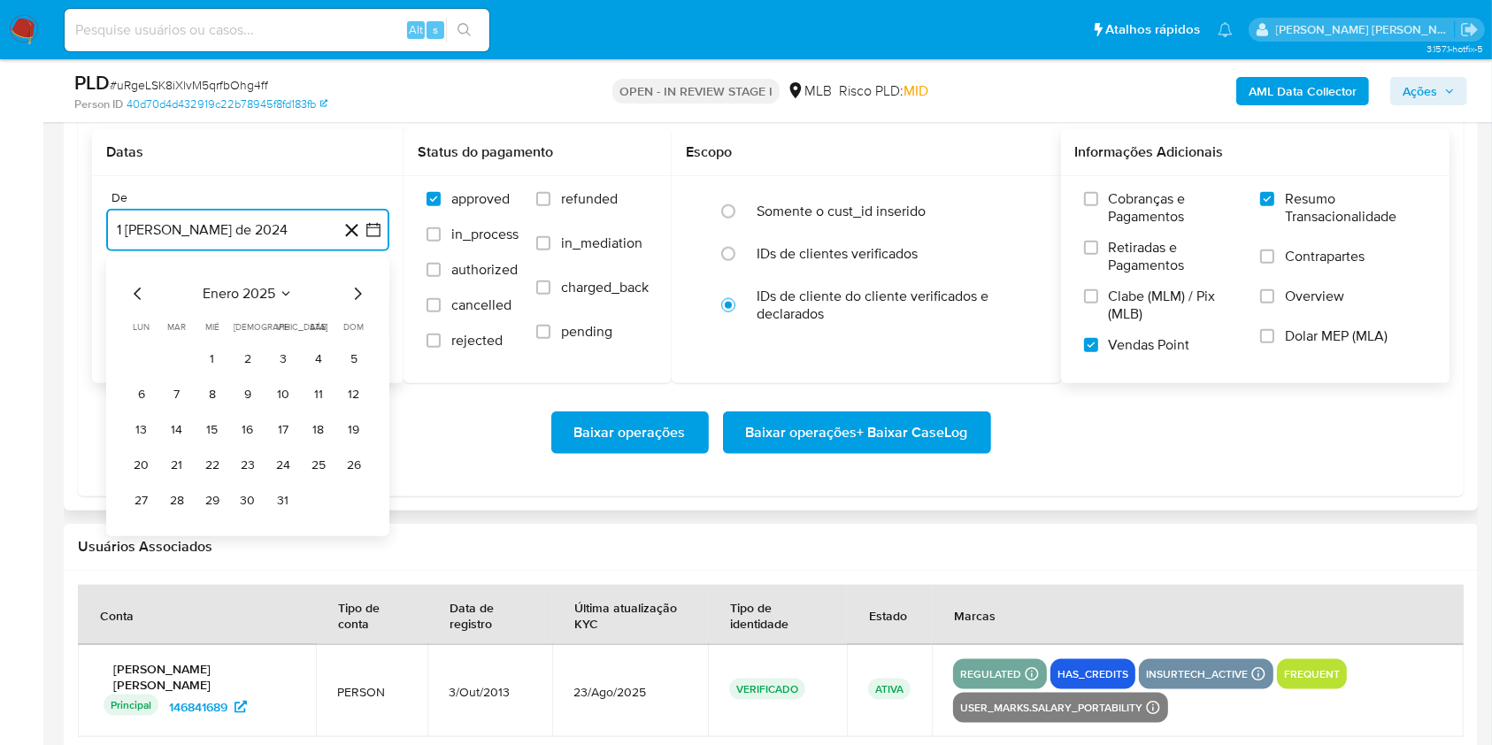
click at [350, 295] on icon "Mes siguiente" at bounding box center [357, 293] width 21 height 21
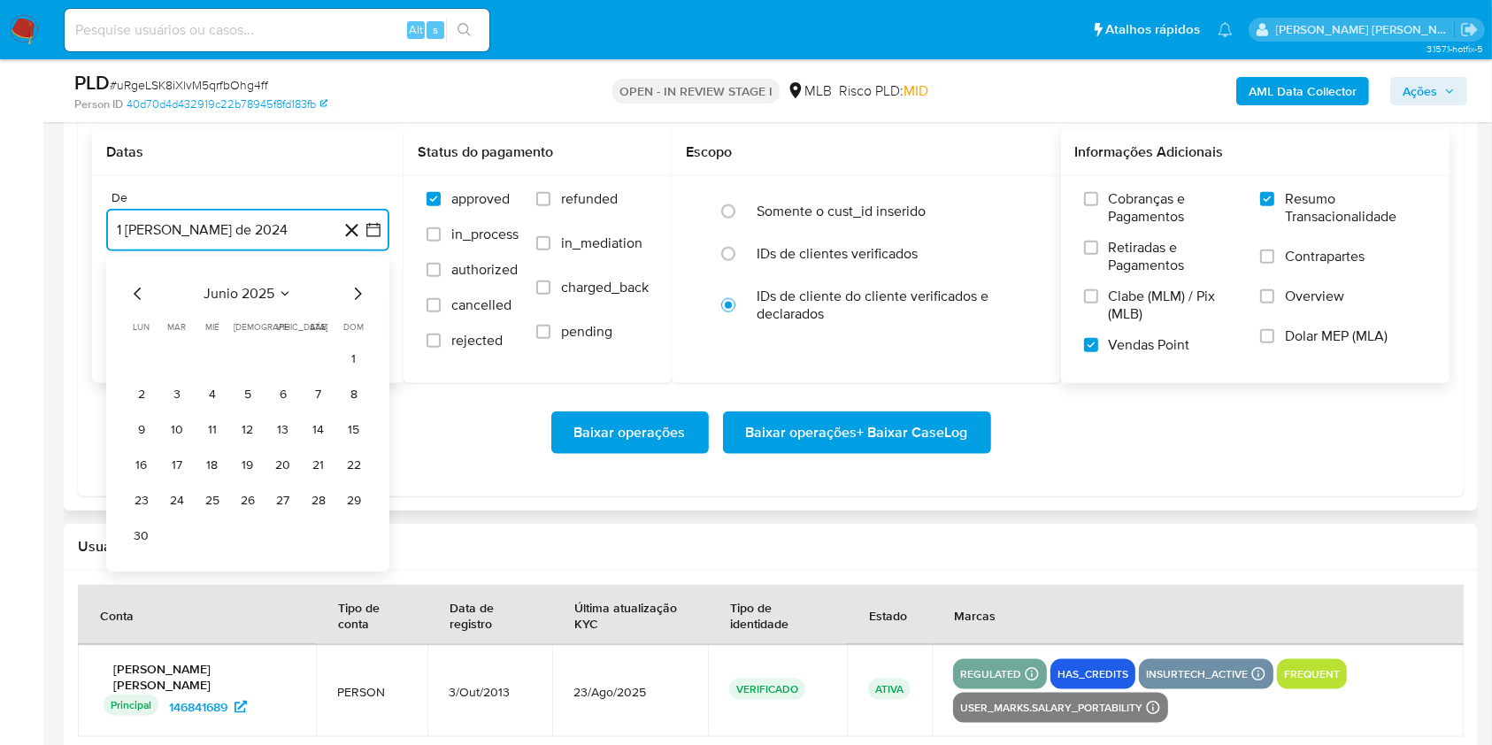
click at [350, 295] on icon "Mes siguiente" at bounding box center [357, 293] width 21 height 21
click at [175, 350] on button "1" at bounding box center [177, 359] width 28 height 28
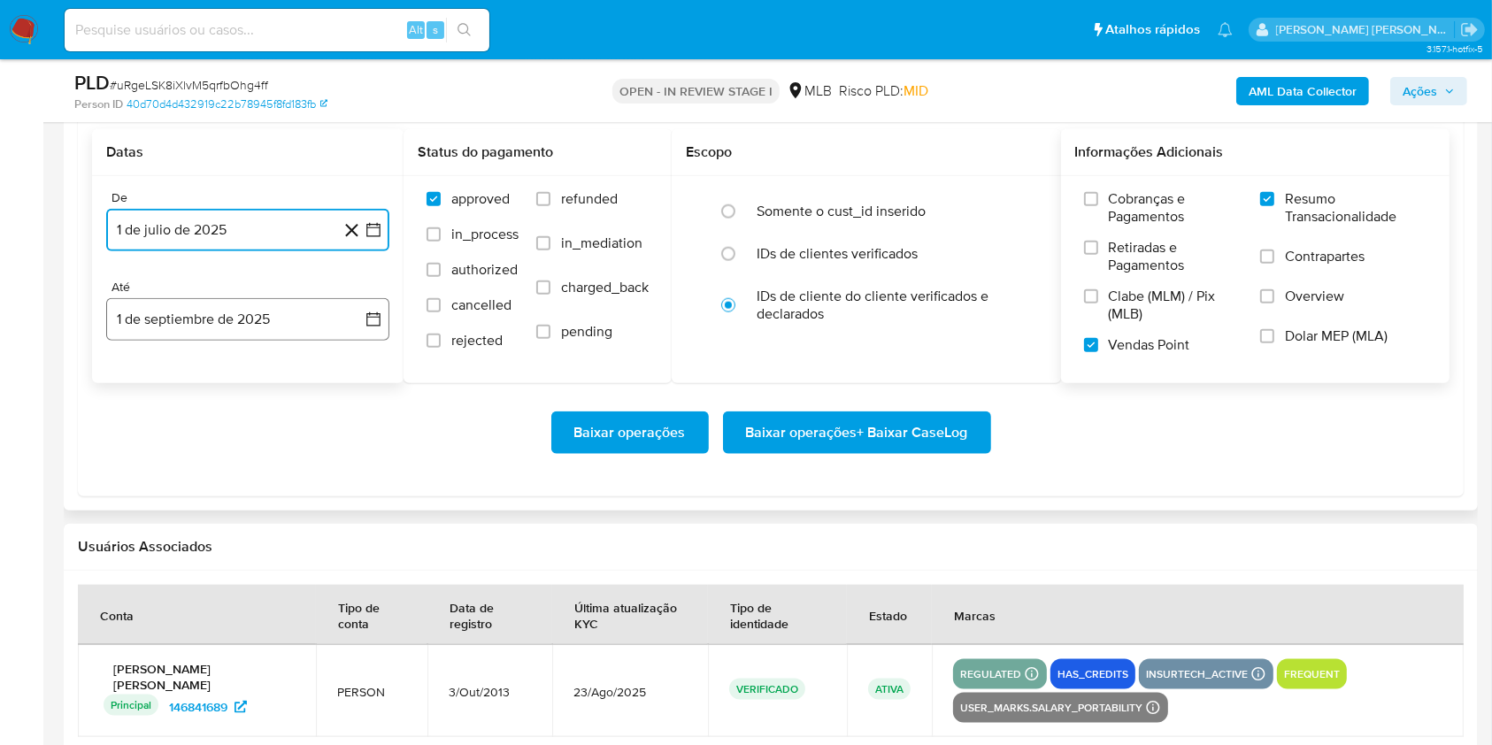
click at [257, 330] on button "1 de septiembre de 2025" at bounding box center [247, 319] width 283 height 42
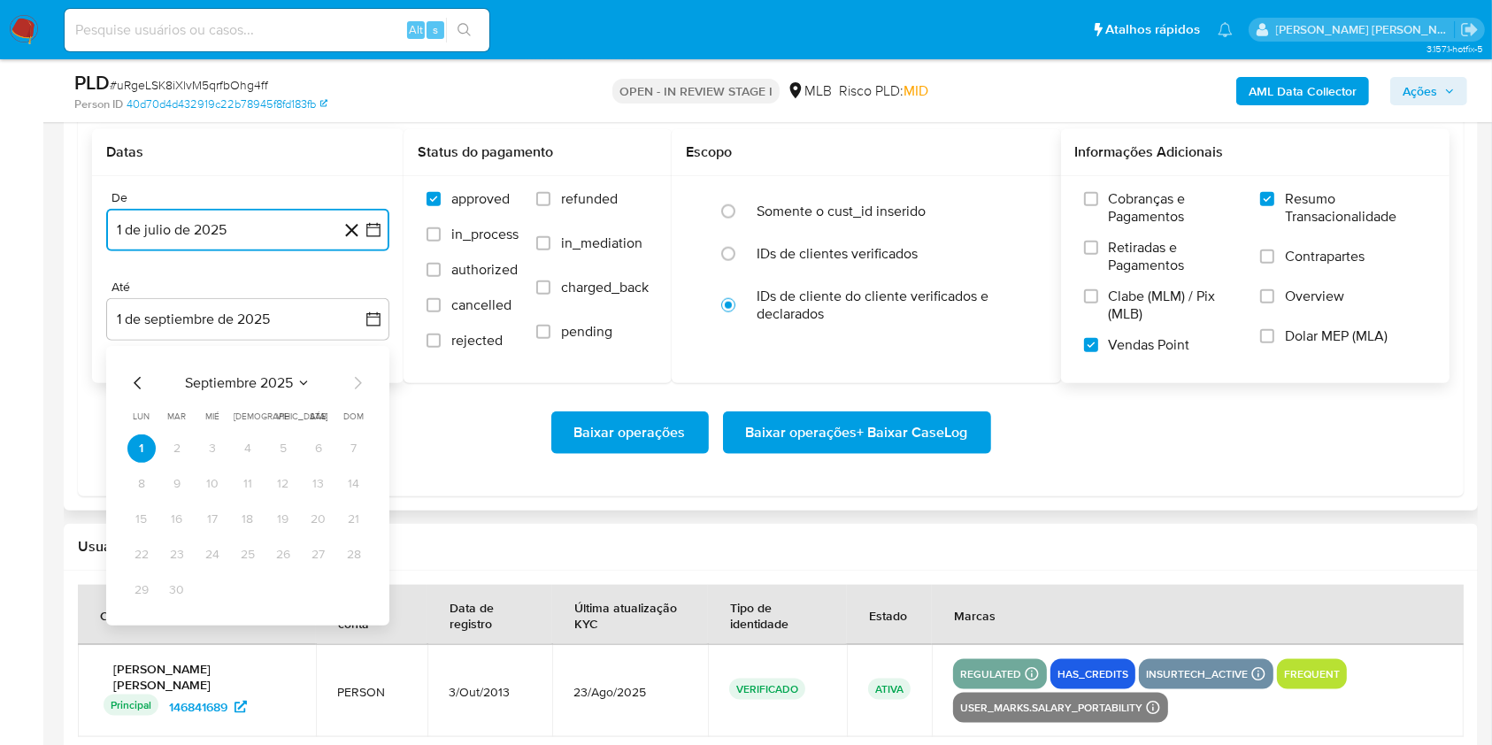
click at [137, 382] on icon "Mes anterior" at bounding box center [137, 383] width 21 height 21
click at [319, 590] on button "30" at bounding box center [318, 590] width 28 height 28
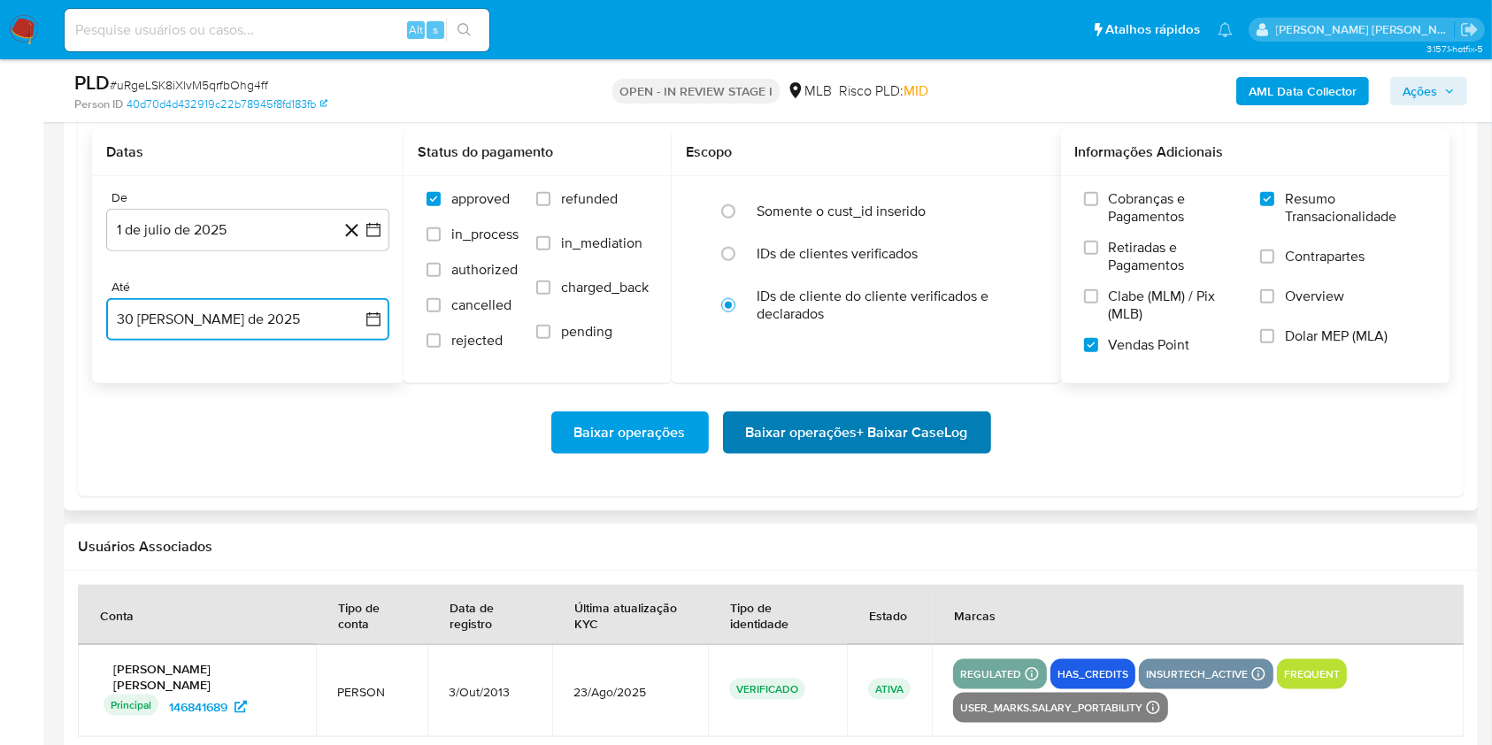
click at [834, 427] on span "Baixar operações + Baixar CaseLog" at bounding box center [857, 432] width 222 height 39
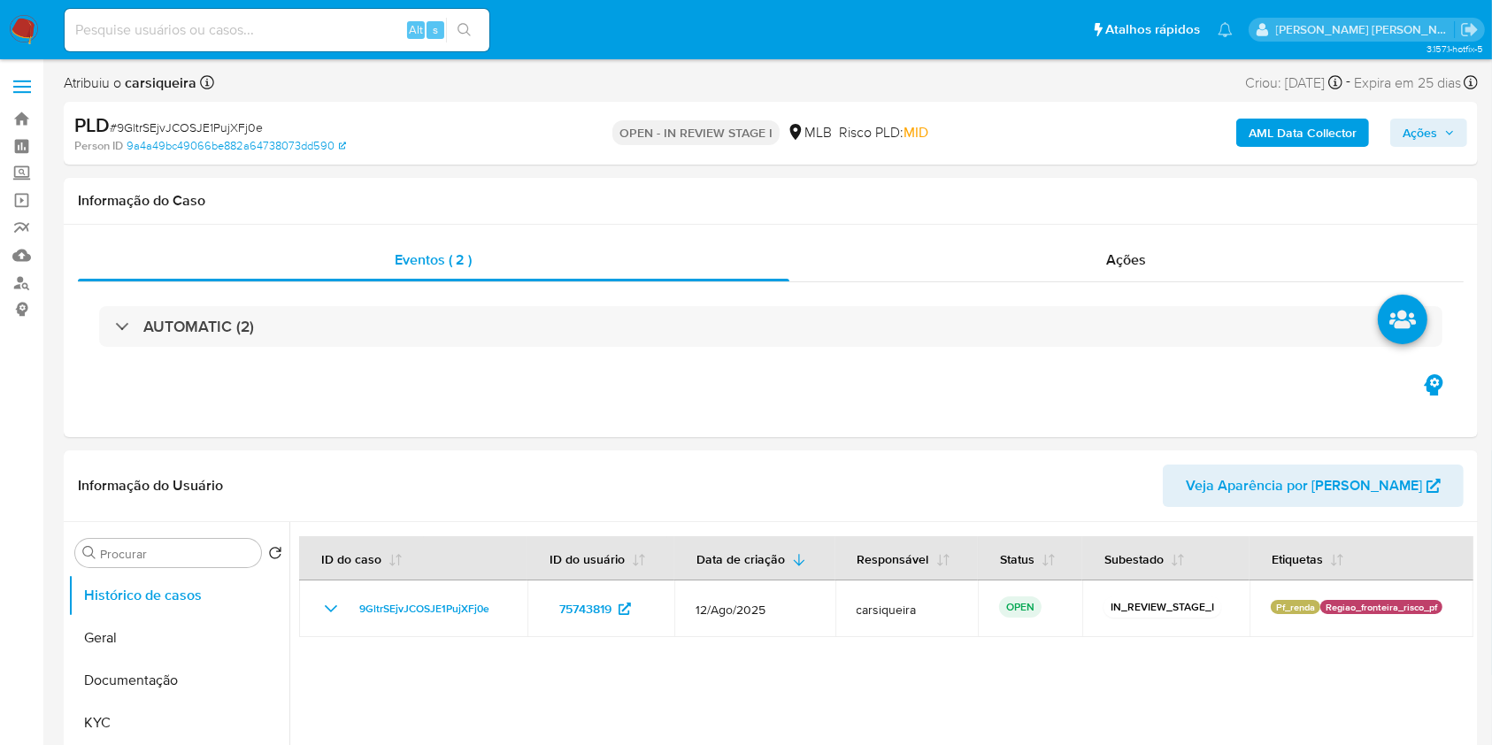
select select "10"
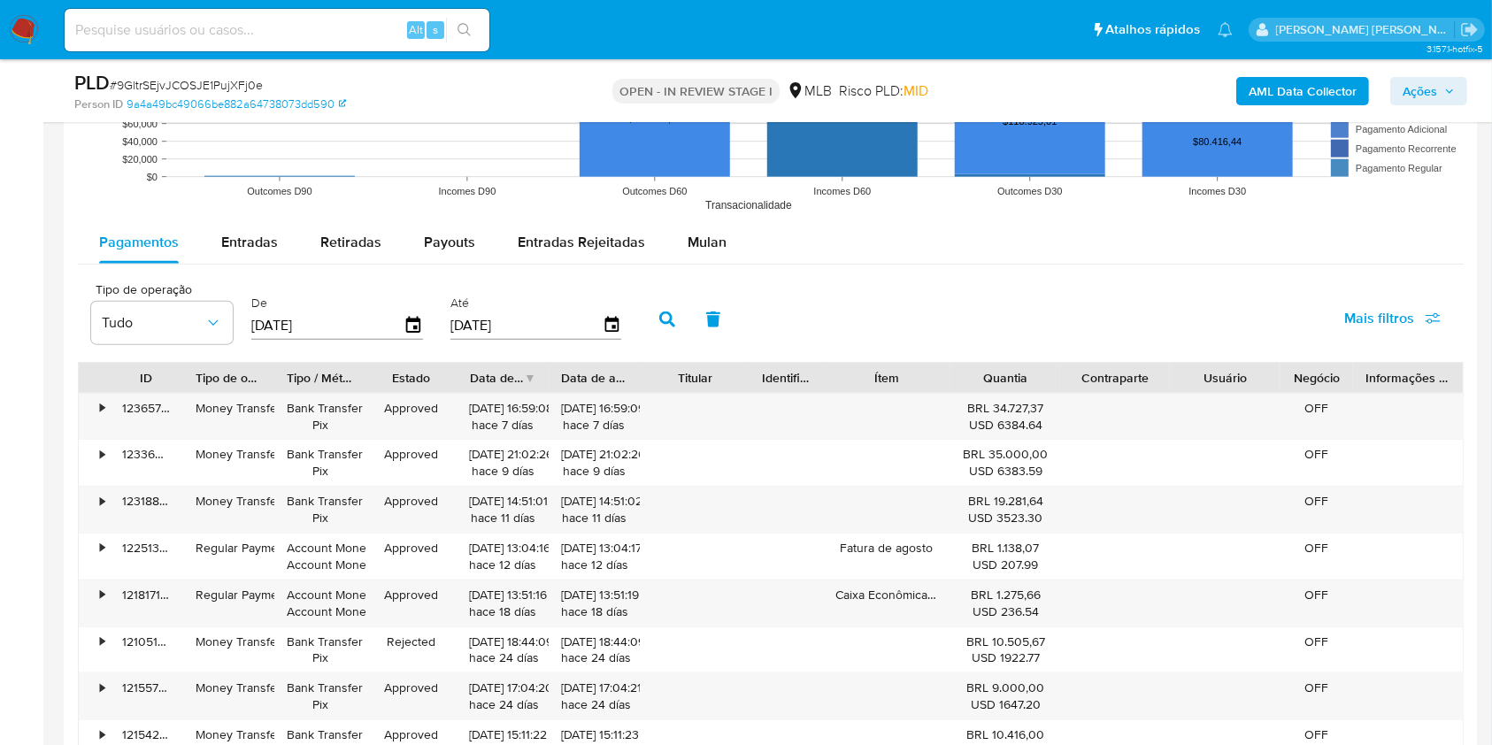
scroll to position [1876, 0]
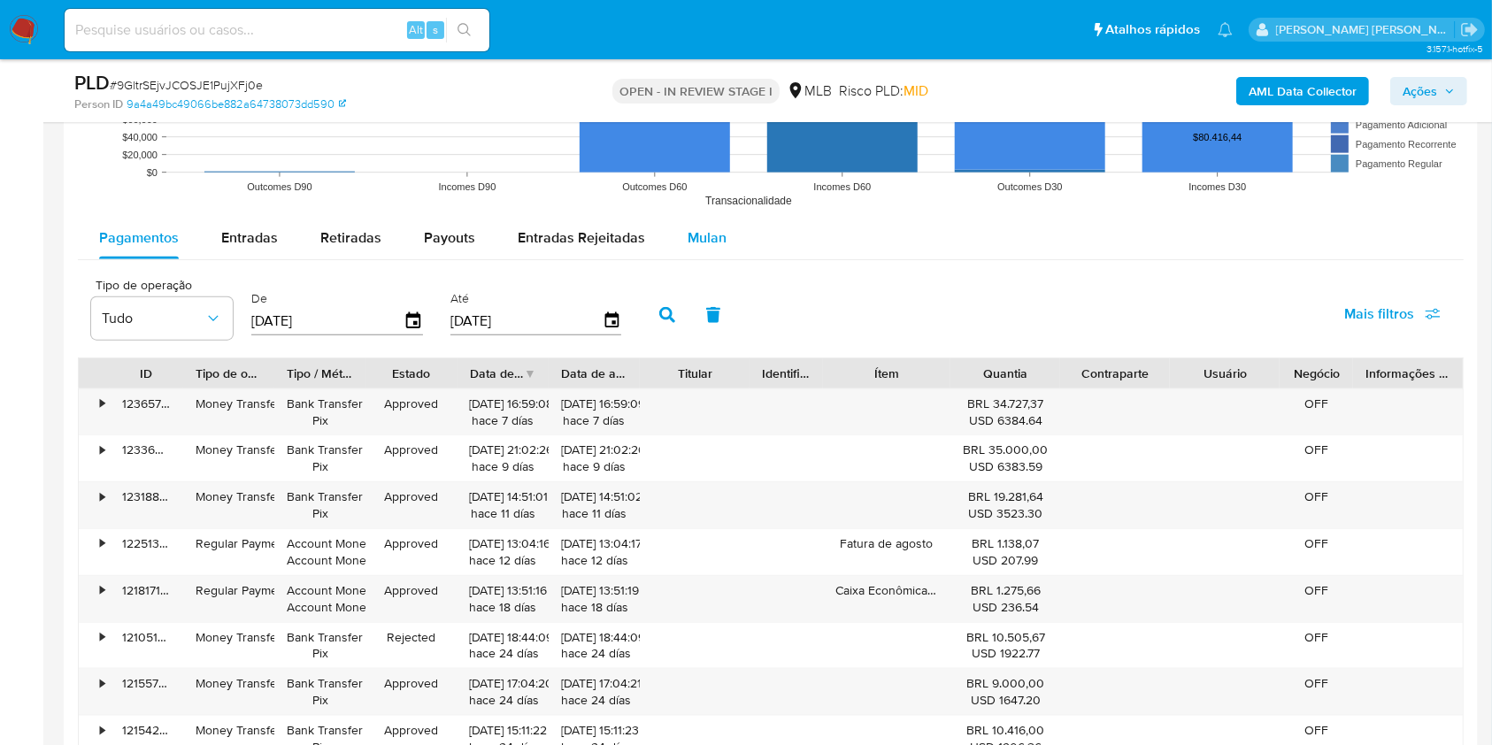
click at [702, 236] on span "Mulan" at bounding box center [707, 237] width 39 height 20
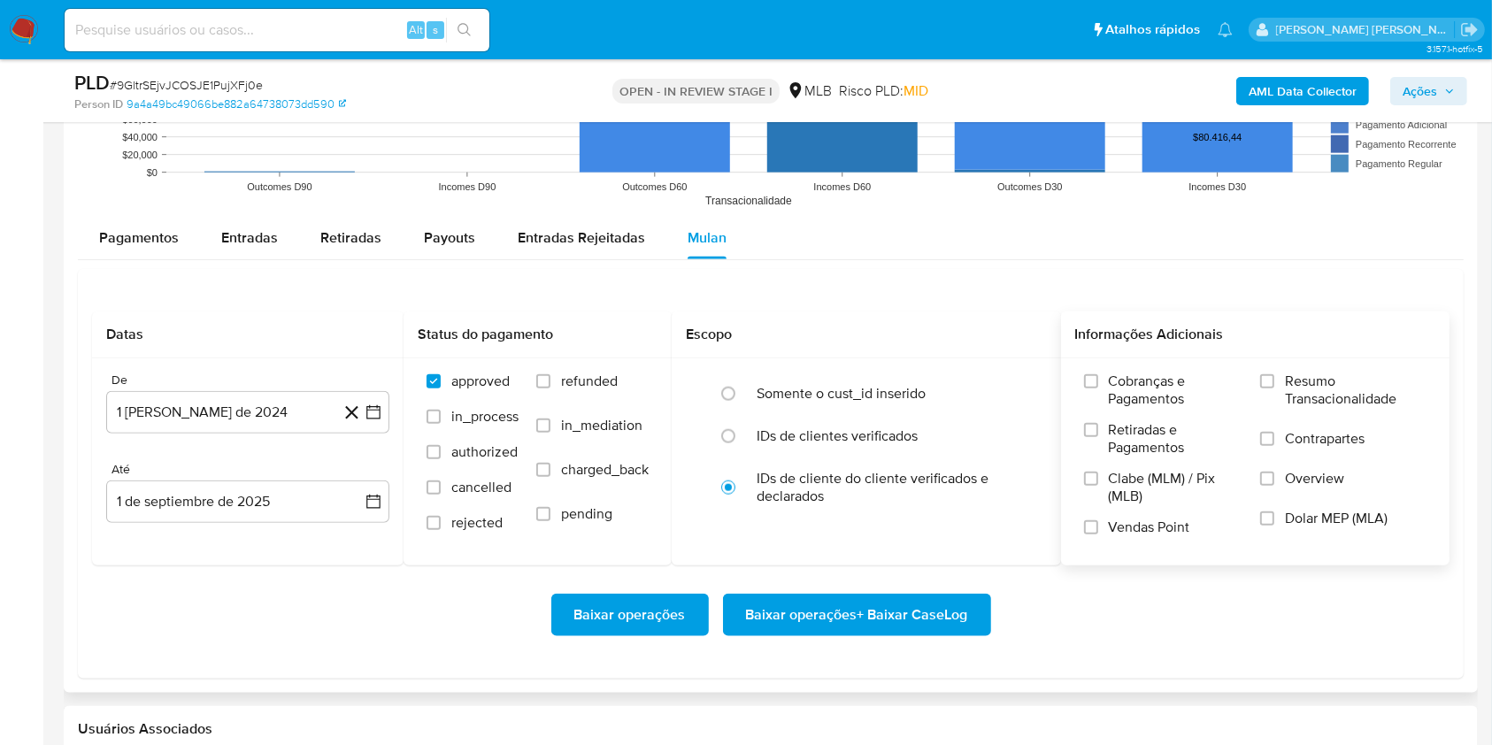
click at [1268, 389] on label "Resumo Transacionalidade" at bounding box center [1343, 402] width 166 height 58
click at [1268, 388] on input "Resumo Transacionalidade" at bounding box center [1267, 381] width 14 height 14
click at [1099, 530] on label "Vendas Point" at bounding box center [1163, 534] width 158 height 31
click at [1098, 530] on input "Vendas Point" at bounding box center [1091, 527] width 14 height 14
click at [383, 396] on button "1 [PERSON_NAME] de 2024" at bounding box center [247, 412] width 283 height 42
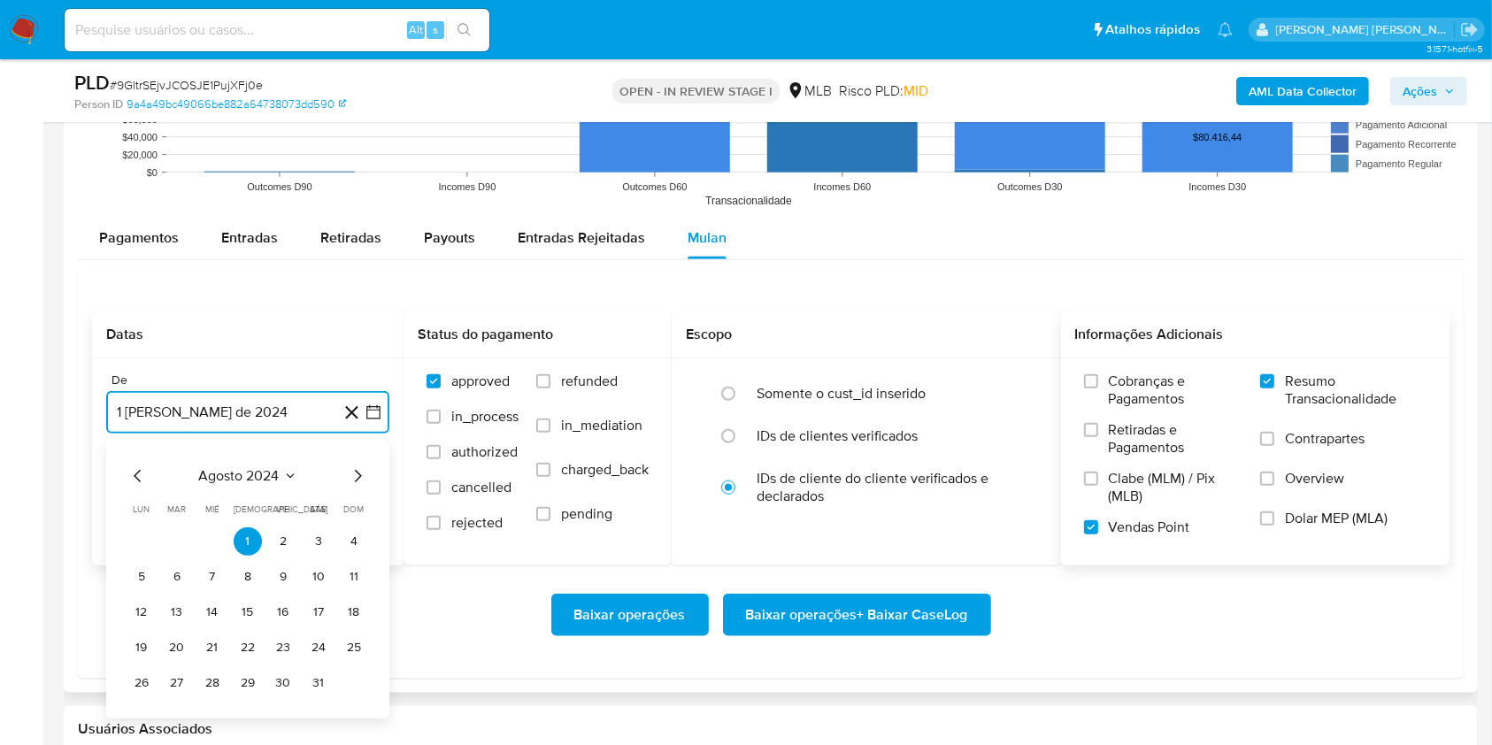
click at [356, 472] on icon "Mes siguiente" at bounding box center [357, 475] width 21 height 21
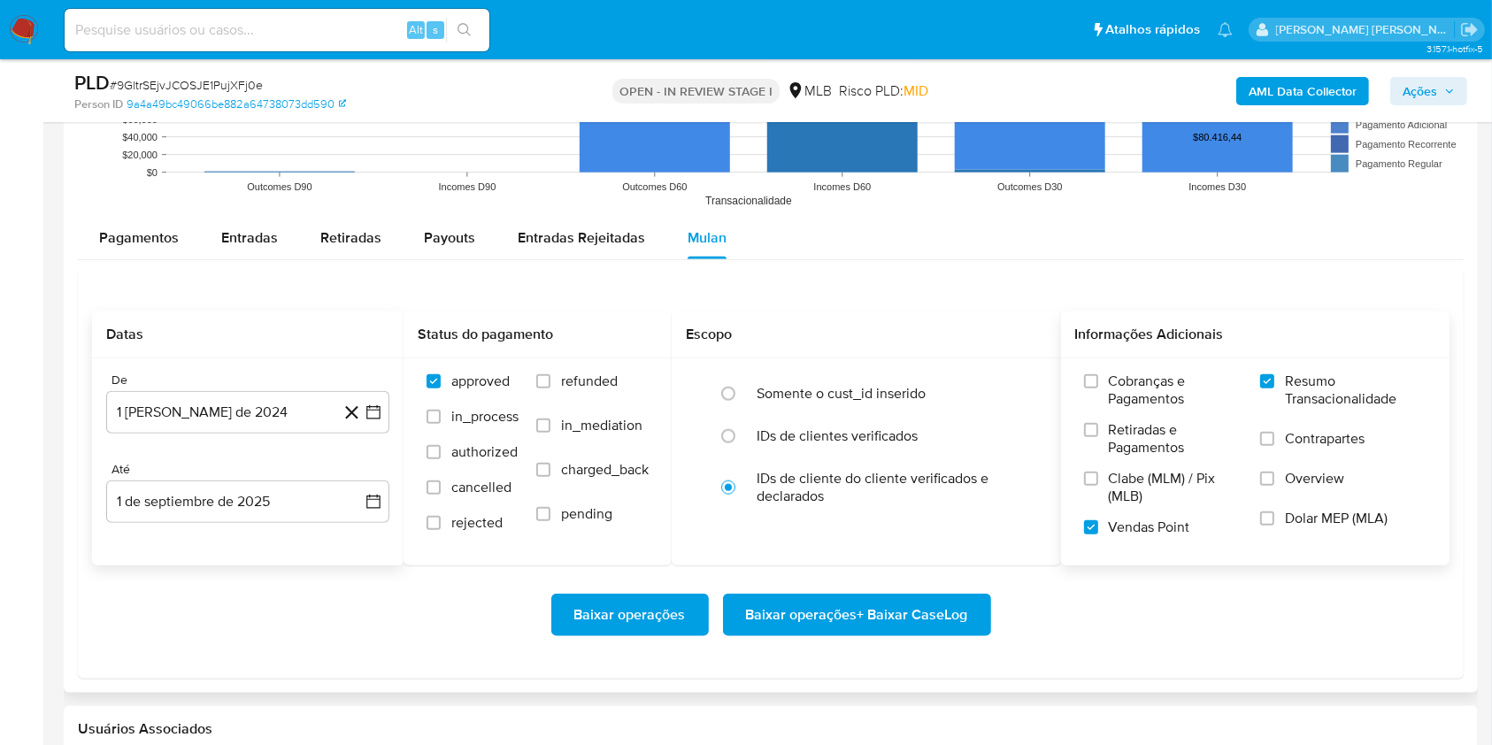
click at [356, 472] on div "Até" at bounding box center [247, 470] width 283 height 16
click at [437, 576] on div "Baixar operações Baixar operações + Baixar CaseLog" at bounding box center [770, 614] width 1357 height 99
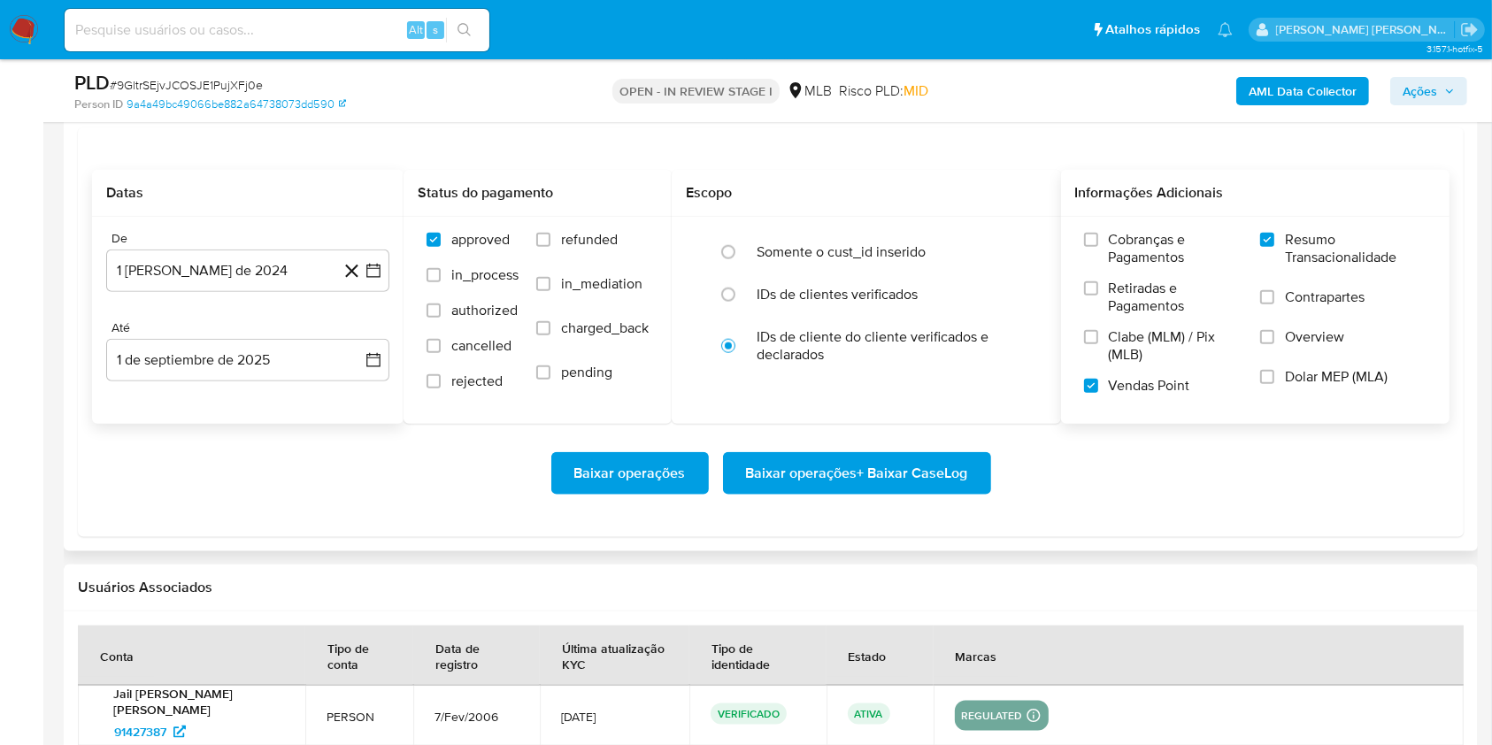
scroll to position [2065, 0]
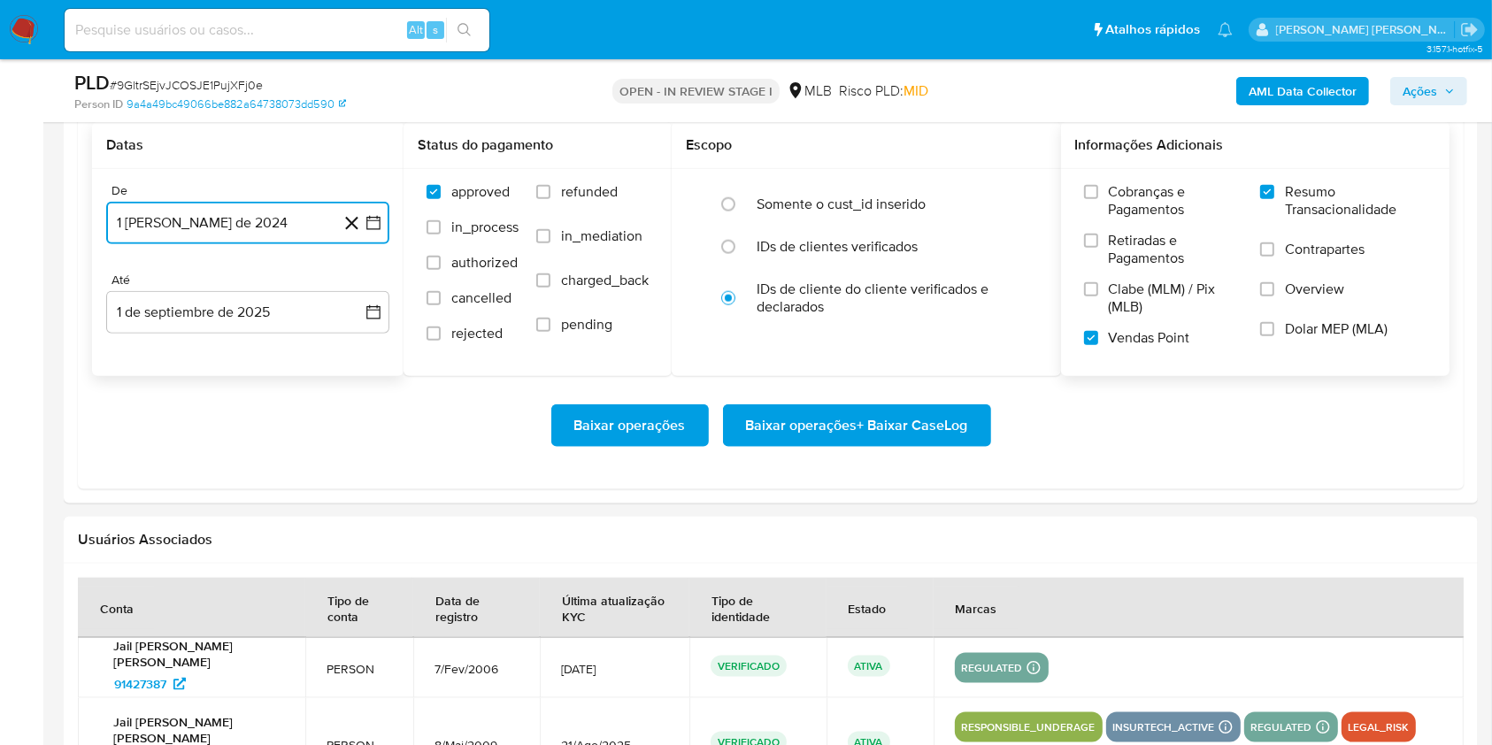
click at [376, 223] on icon "button" at bounding box center [374, 223] width 18 height 18
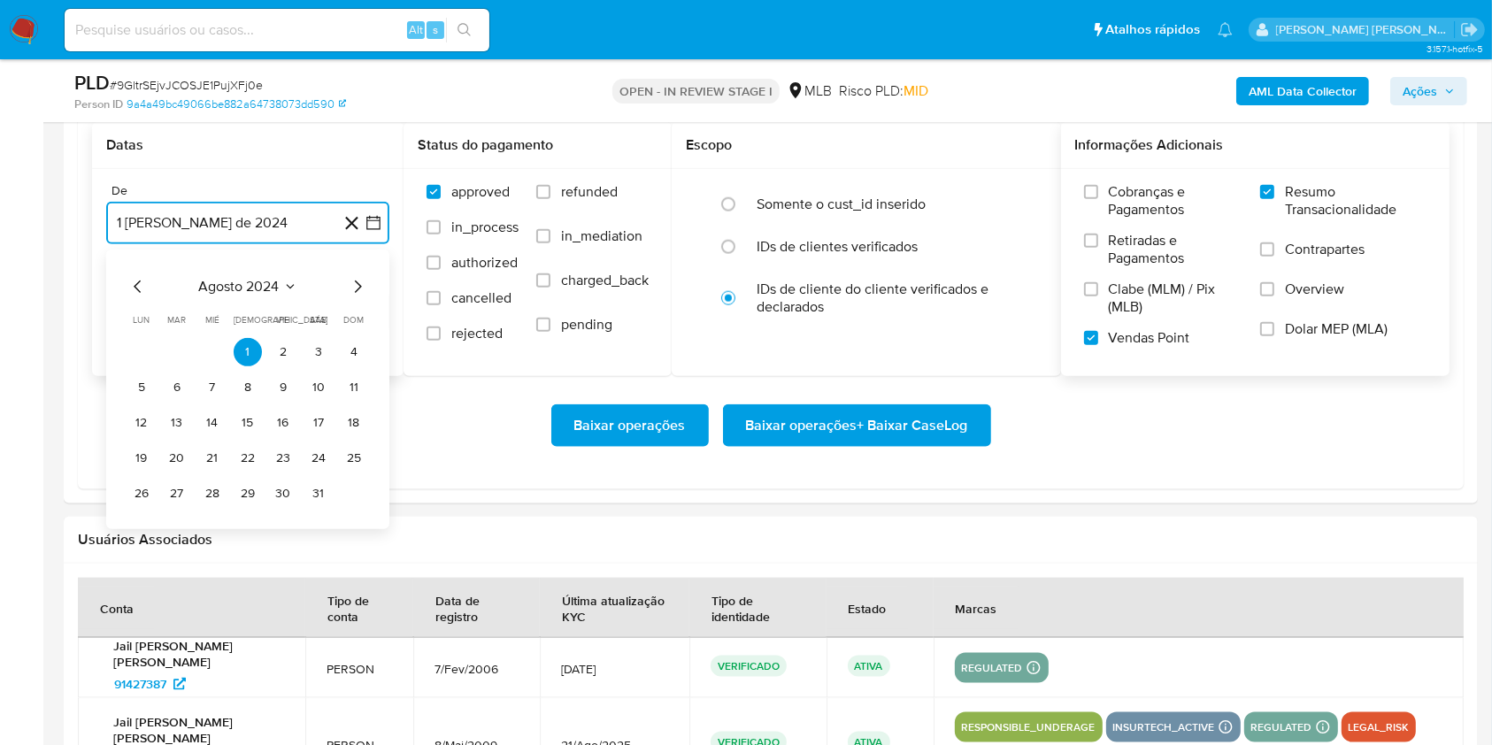
click at [354, 276] on icon "Mes siguiente" at bounding box center [357, 286] width 21 height 21
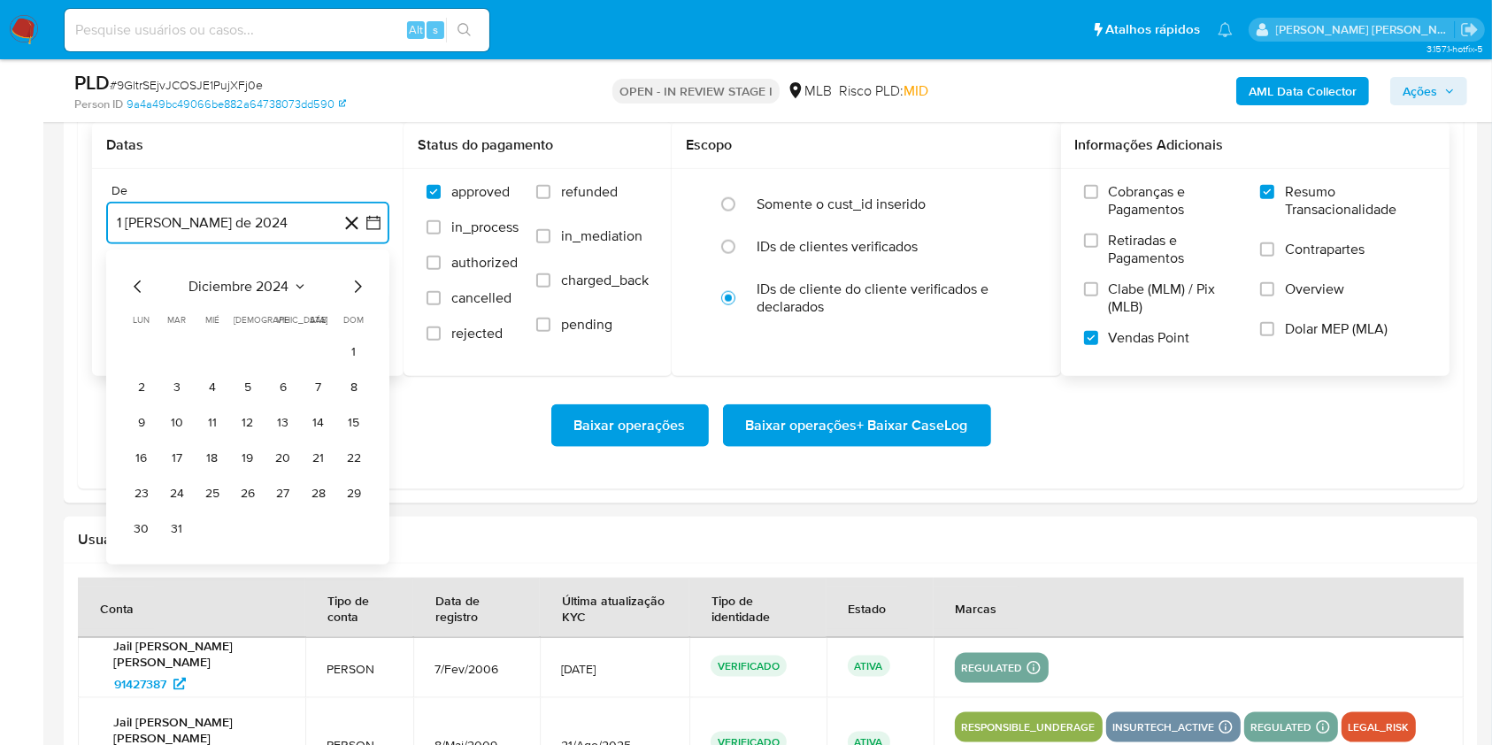
click at [354, 276] on icon "Mes siguiente" at bounding box center [357, 286] width 21 height 21
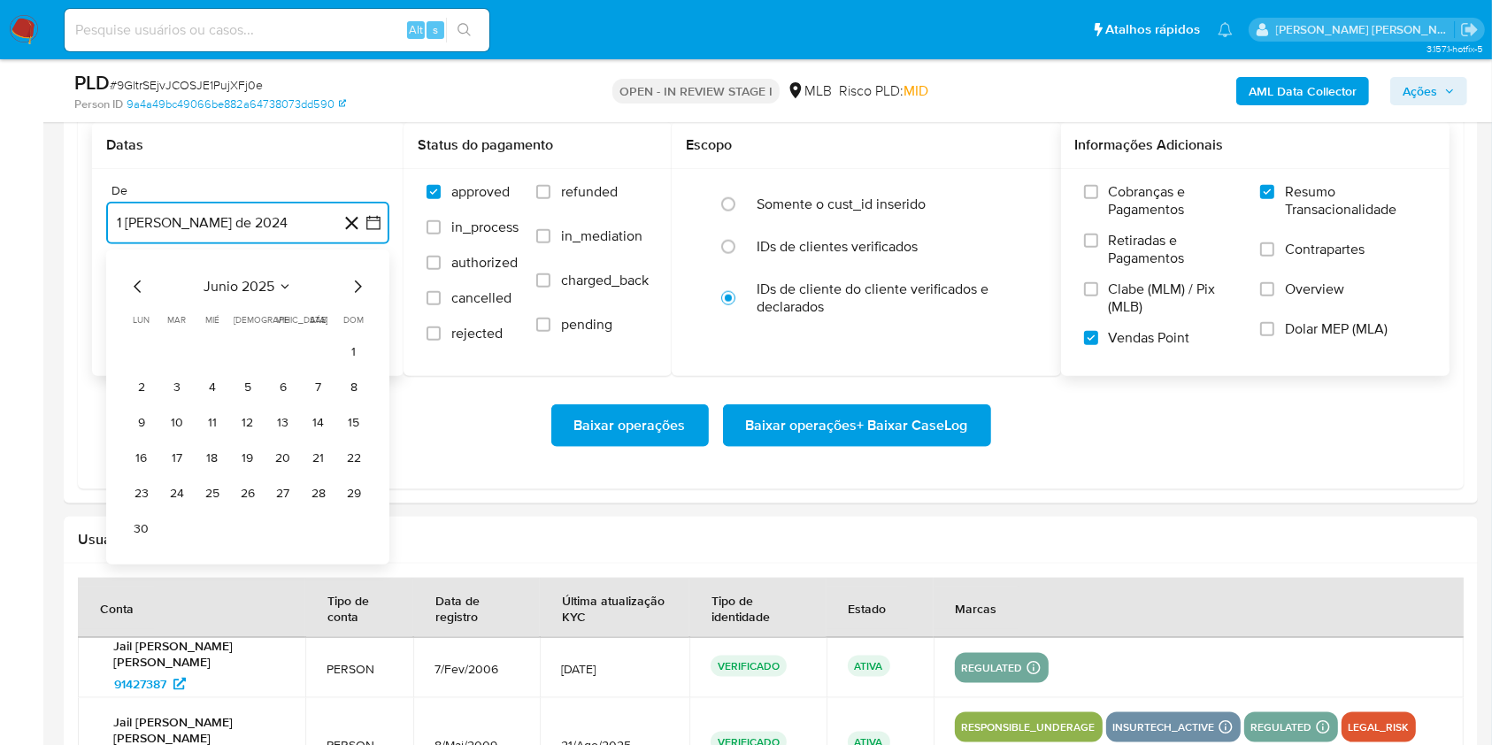
click at [354, 276] on icon "Mes siguiente" at bounding box center [357, 286] width 21 height 21
click at [165, 349] on button "1" at bounding box center [177, 352] width 28 height 28
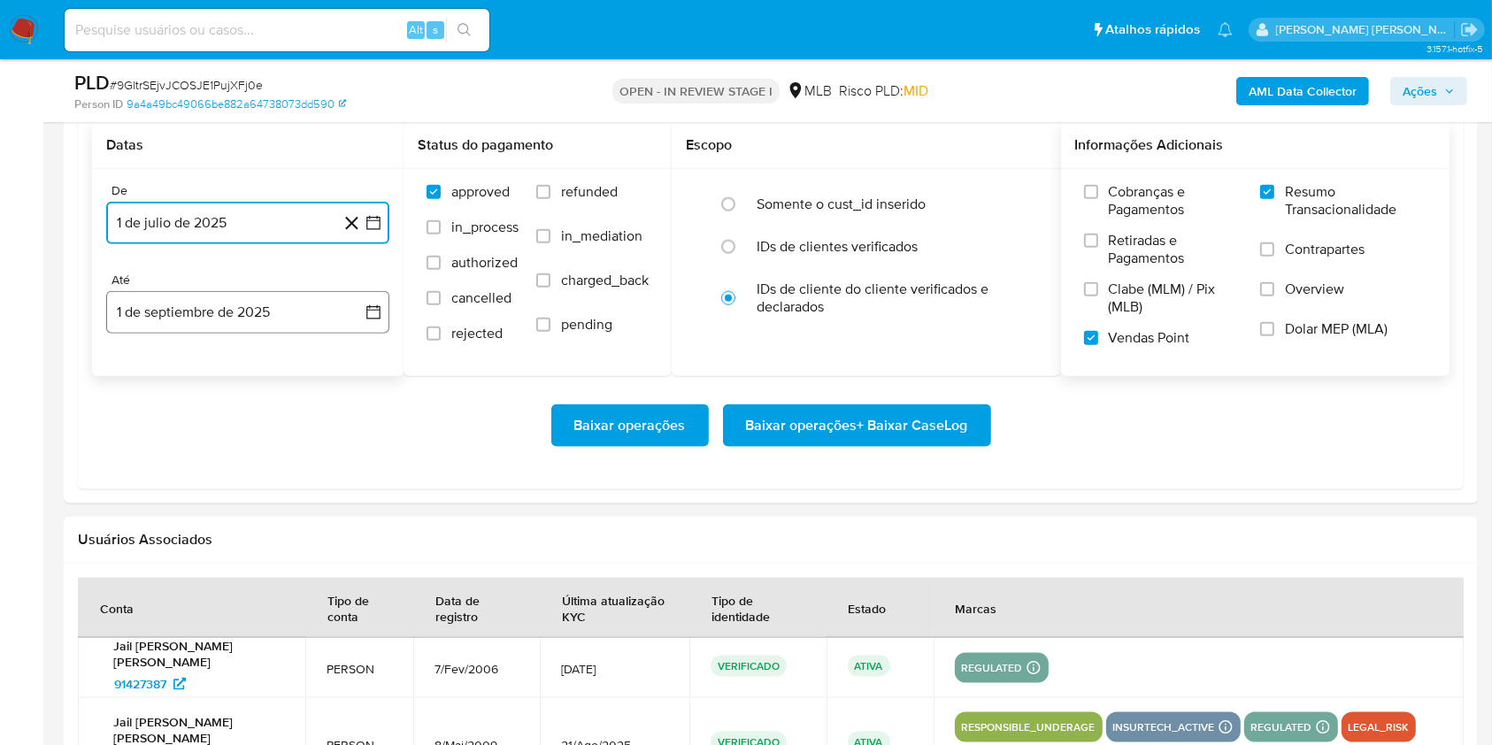
click at [241, 296] on button "1 de septiembre de 2025" at bounding box center [247, 312] width 283 height 42
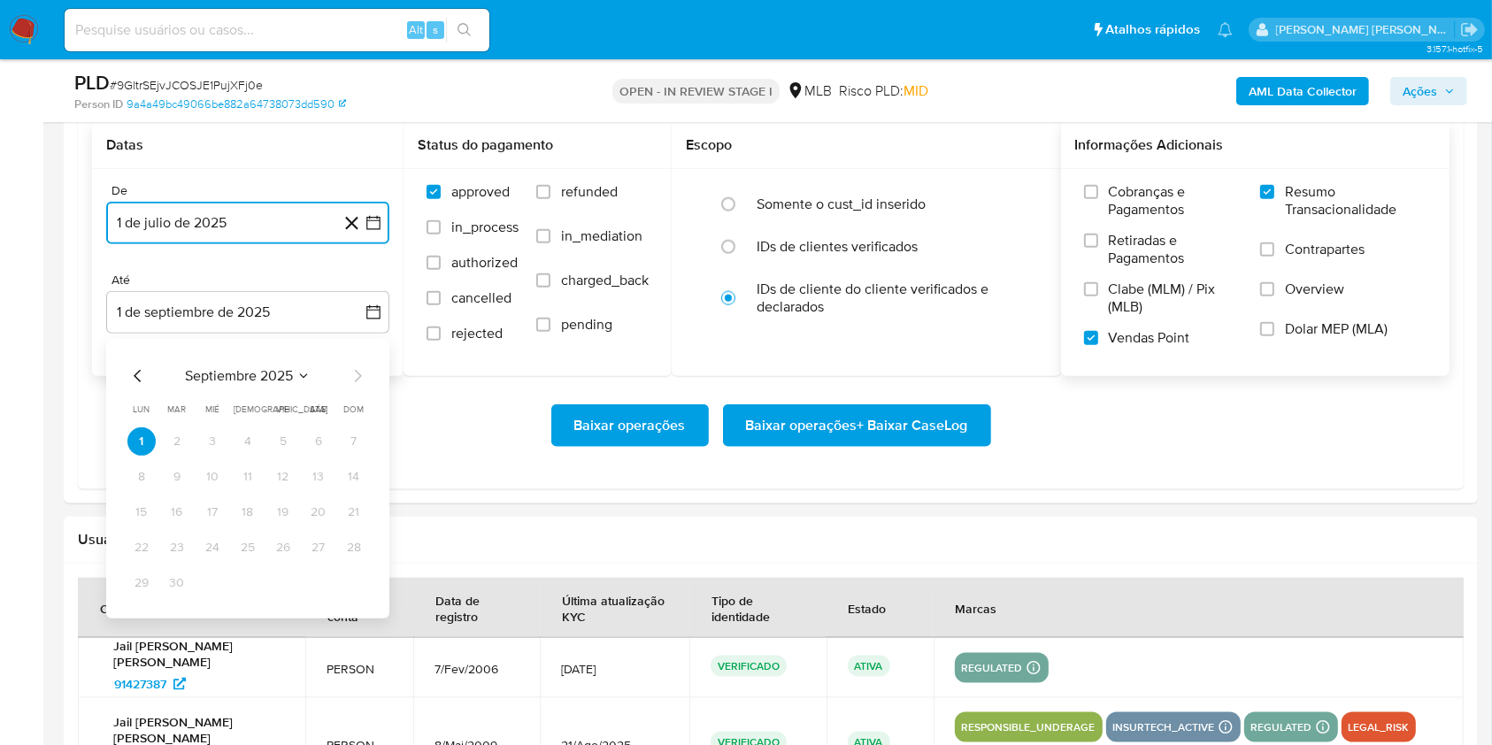
click at [134, 384] on icon "Mes anterior" at bounding box center [137, 375] width 21 height 21
click at [314, 581] on button "30" at bounding box center [318, 583] width 28 height 28
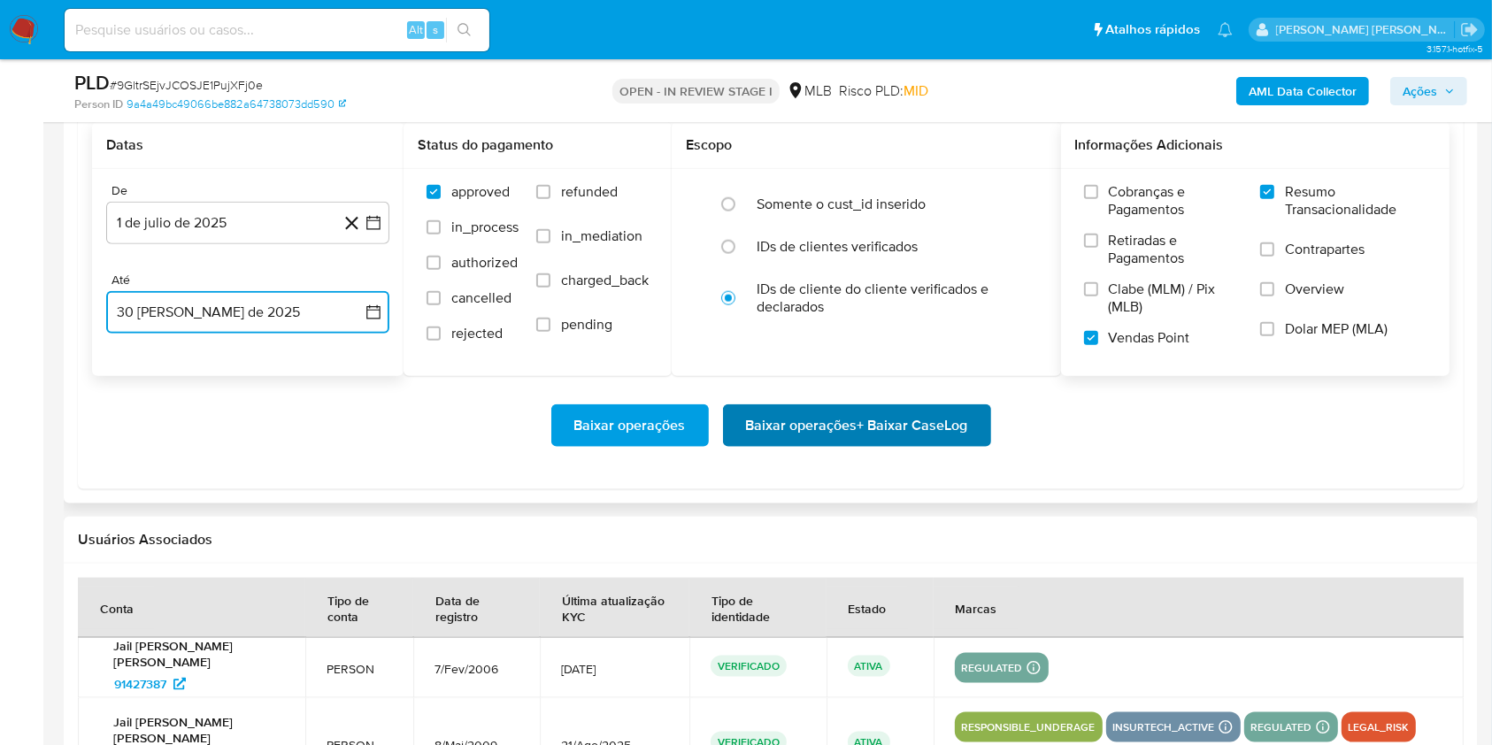
click at [900, 439] on span "Baixar operações + Baixar CaseLog" at bounding box center [857, 425] width 222 height 39
